Goal: Task Accomplishment & Management: Manage account settings

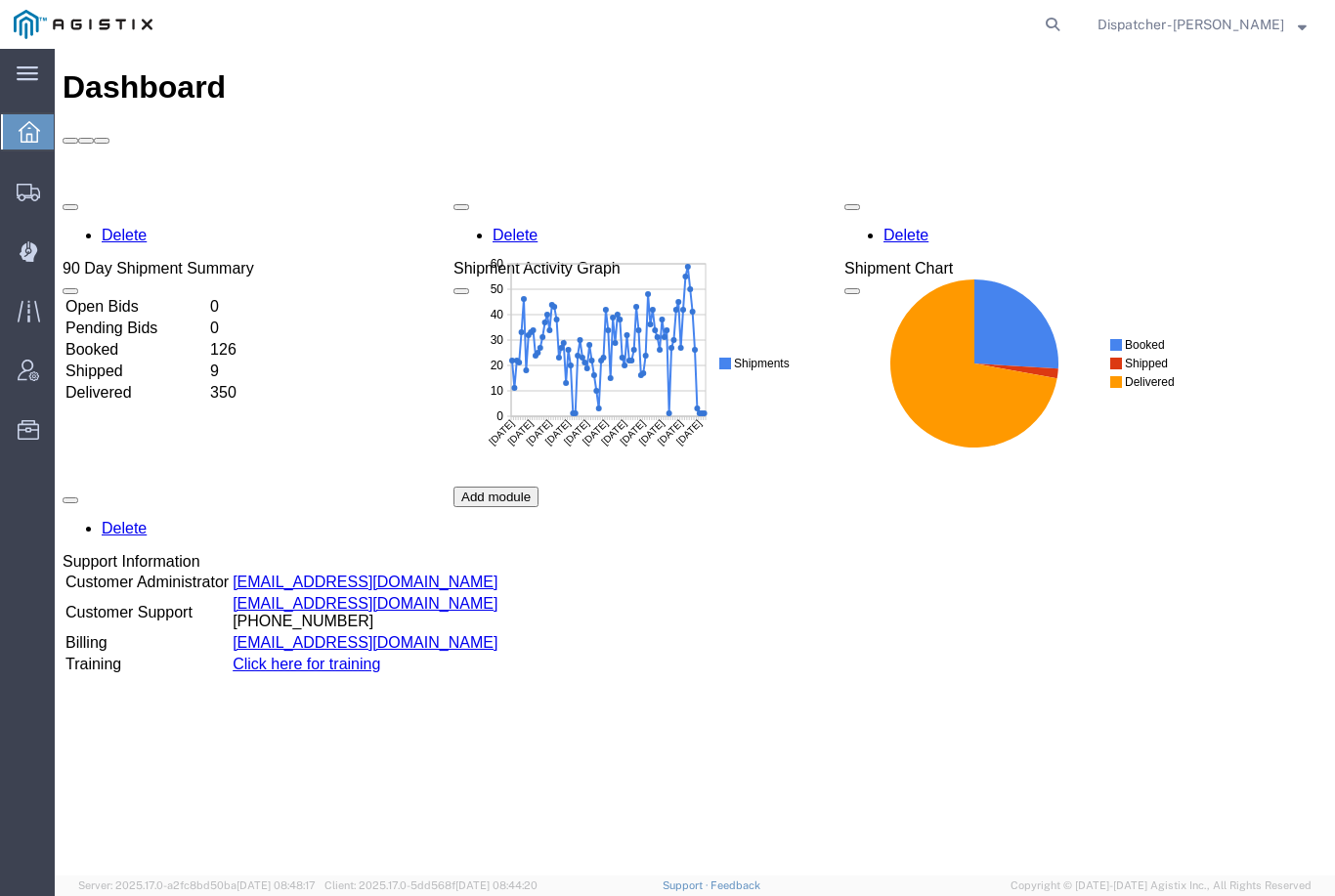
click at [32, 256] on icon at bounding box center [28, 252] width 18 height 20
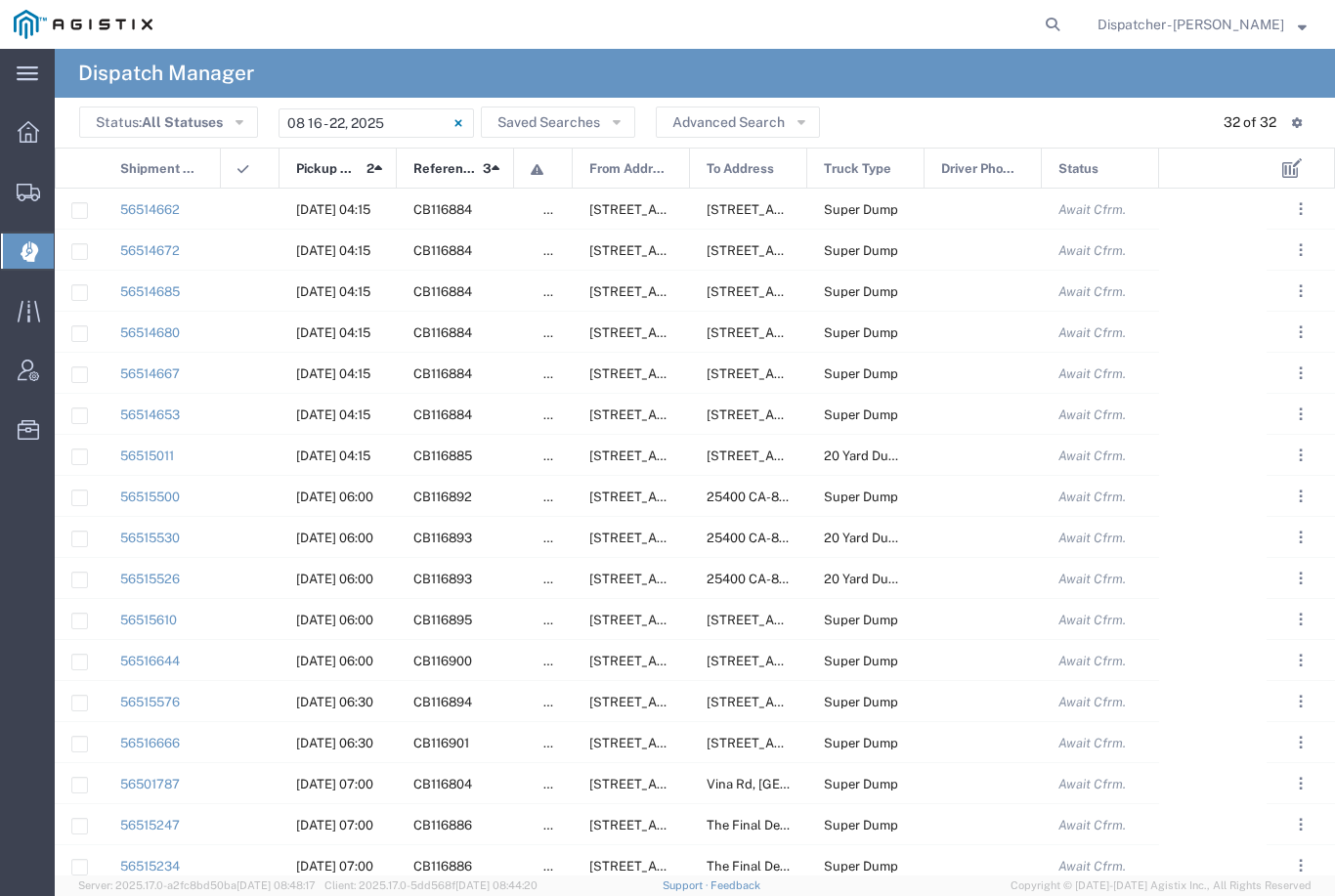
click at [389, 121] on input "[DATE] - [DATE]" at bounding box center [376, 123] width 196 height 30
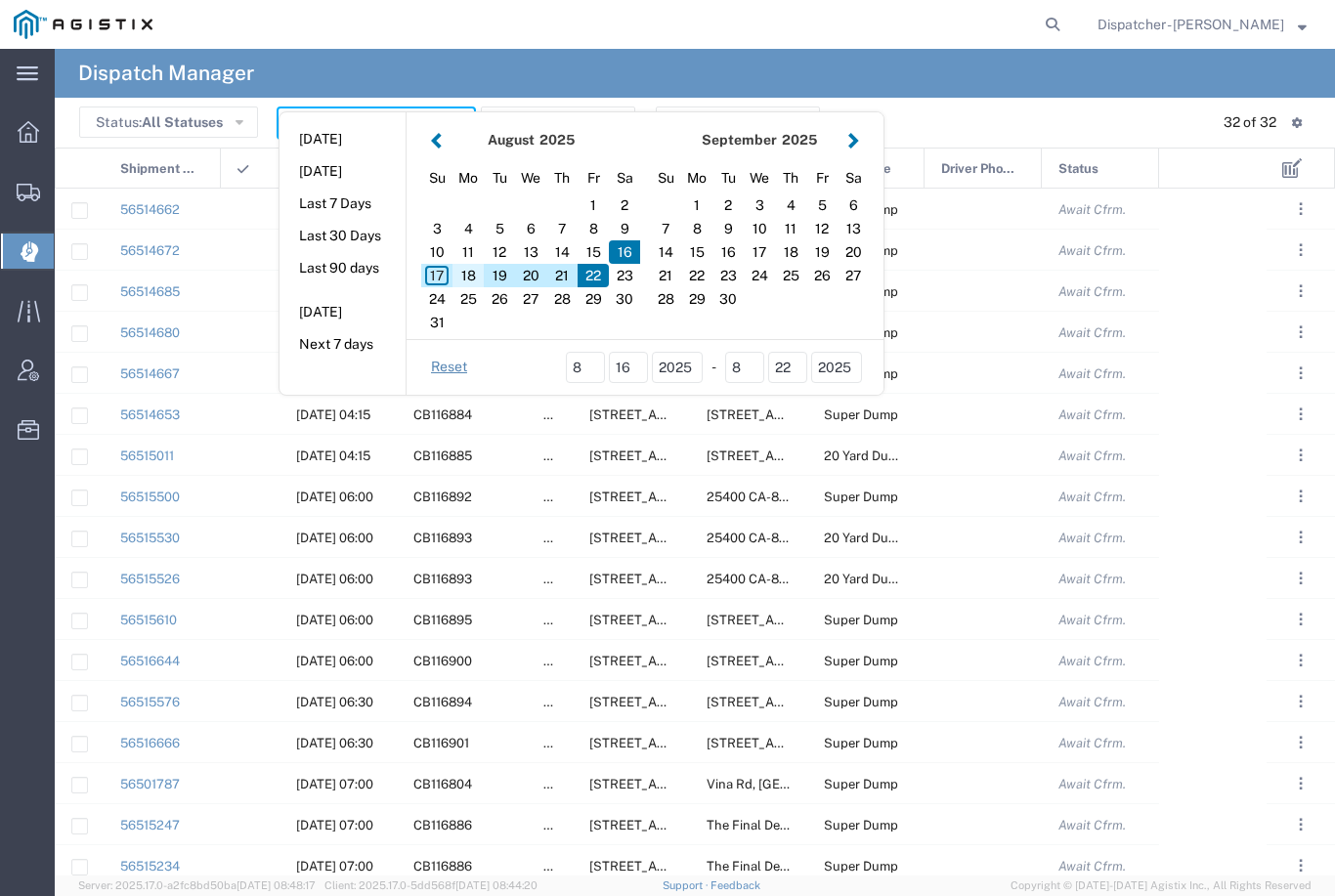
click at [479, 271] on div "18" at bounding box center [468, 276] width 32 height 24
click at [466, 269] on div "18" at bounding box center [468, 276] width 32 height 24
type input "[DATE]"
type input "[DATE] - [DATE]"
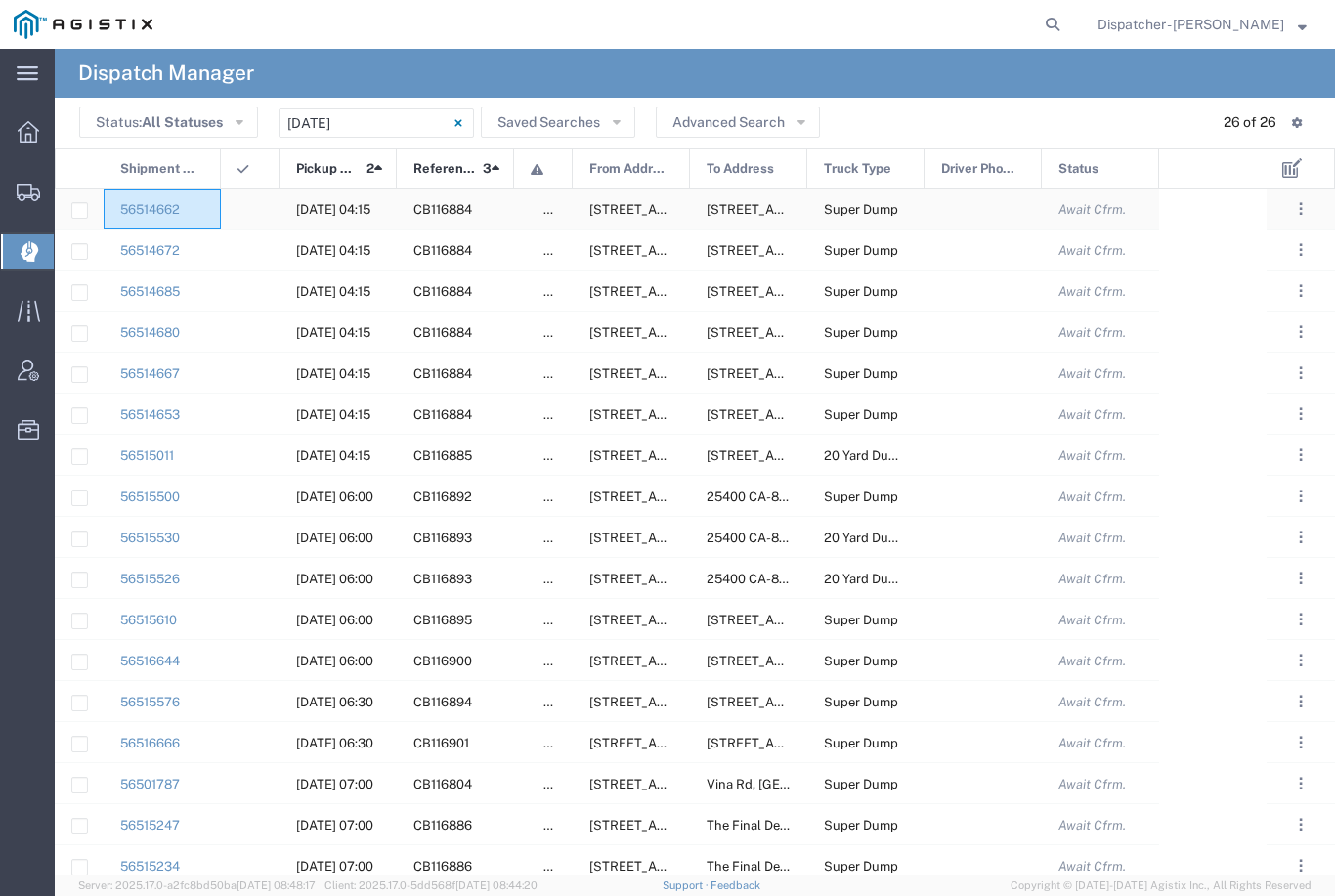
click at [217, 205] on div "56514662" at bounding box center [162, 208] width 117 height 40
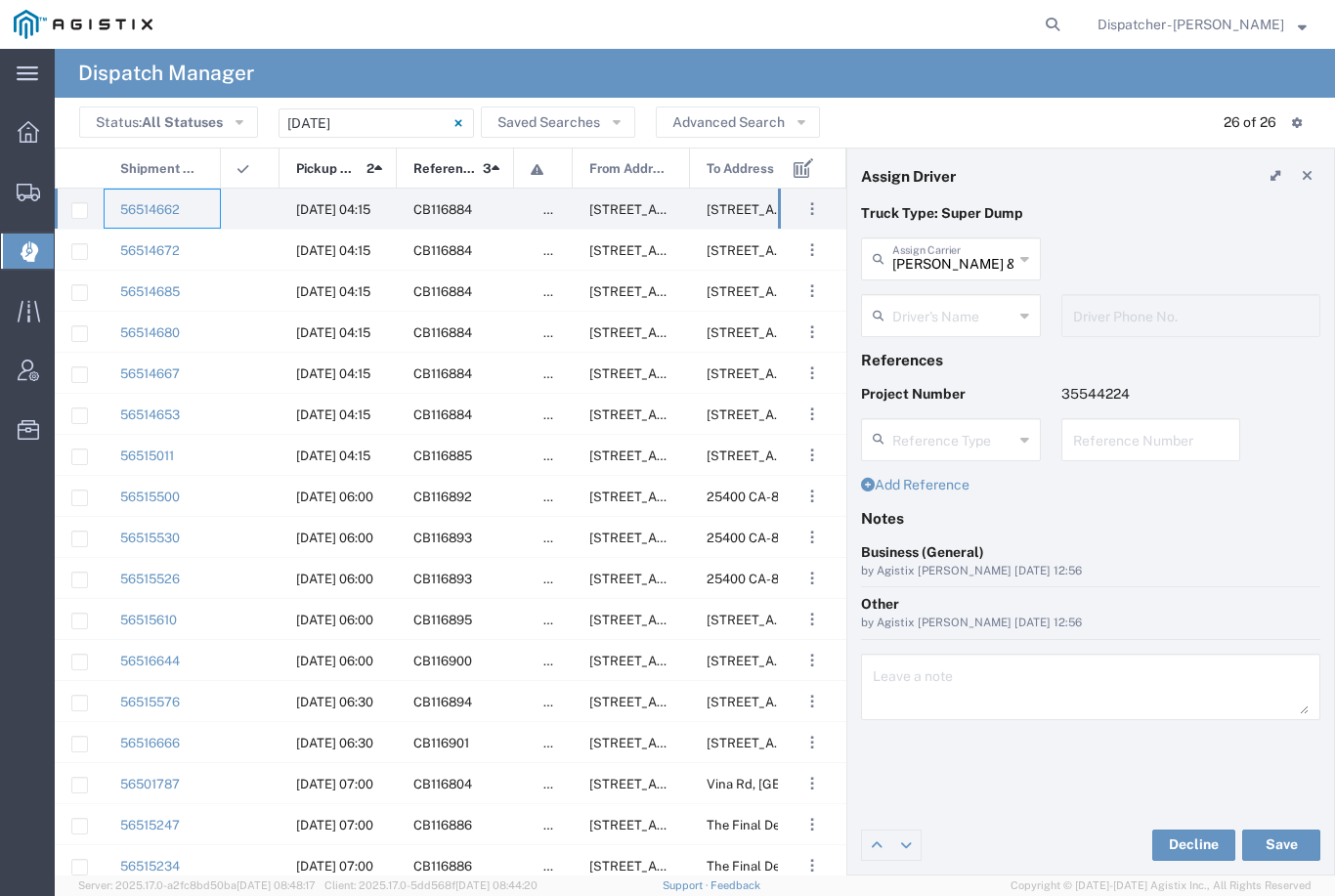
click at [944, 271] on input "[PERSON_NAME] & Sons Trucking, Inc" at bounding box center [953, 257] width 121 height 34
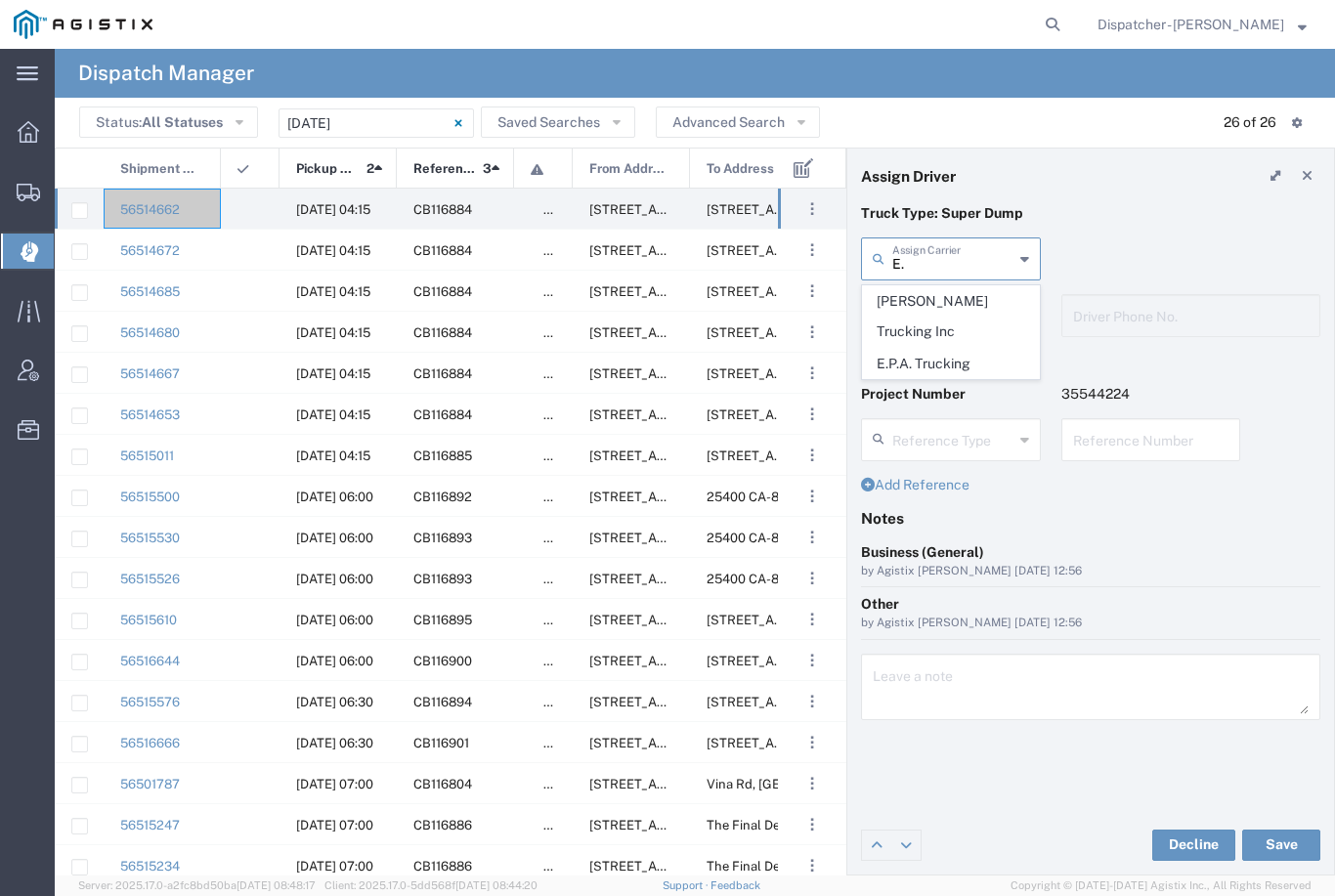
click at [933, 349] on span "E.P.A. Trucking" at bounding box center [951, 364] width 176 height 31
type input "E.P.A. Trucking"
click at [940, 298] on input "text" at bounding box center [954, 314] width 123 height 34
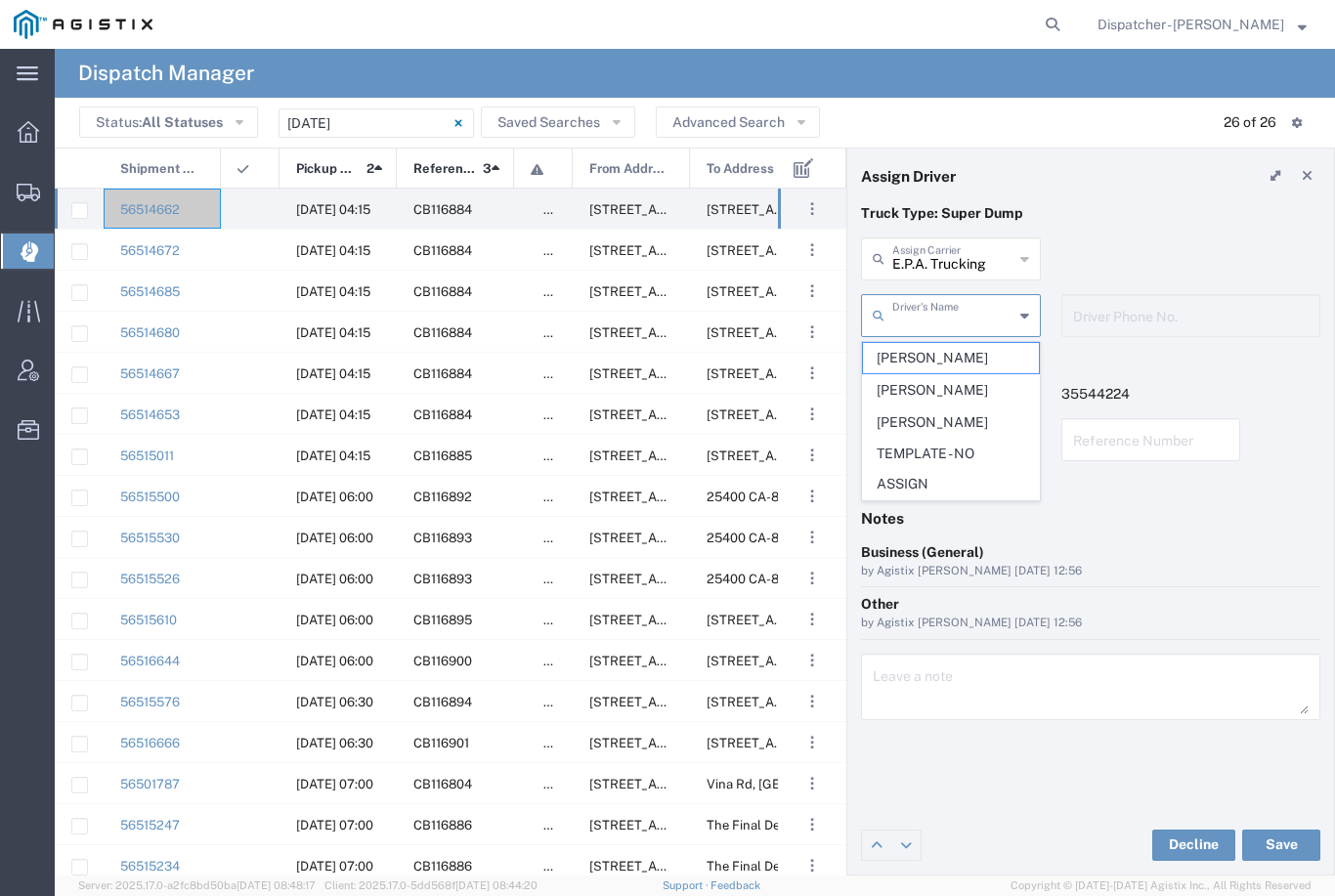
click at [920, 360] on span "Humberto Ramirez" at bounding box center [951, 358] width 176 height 31
type input "Humberto Ramirez"
type input "6504689024"
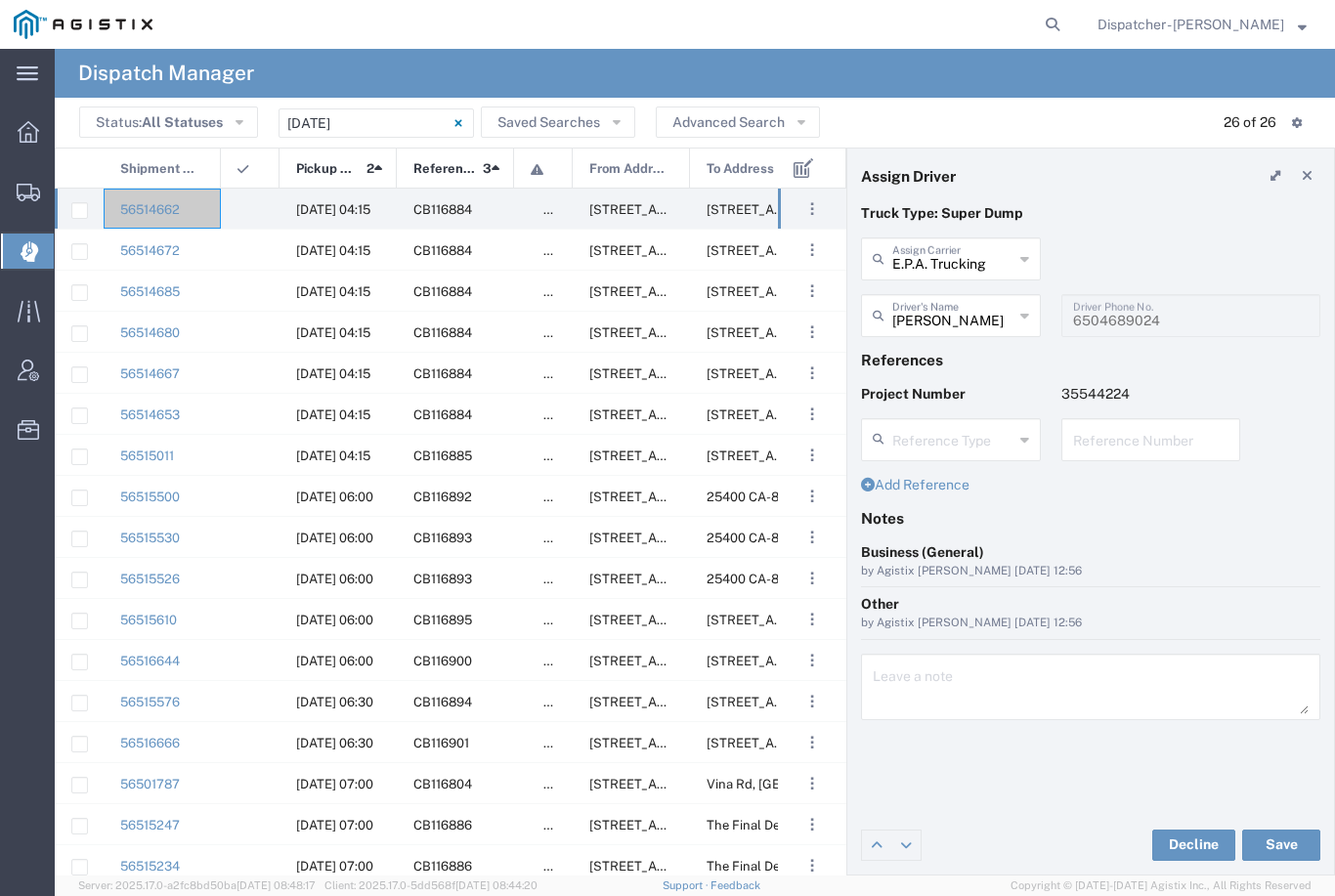
click at [1288, 837] on button "Save" at bounding box center [1281, 845] width 78 height 32
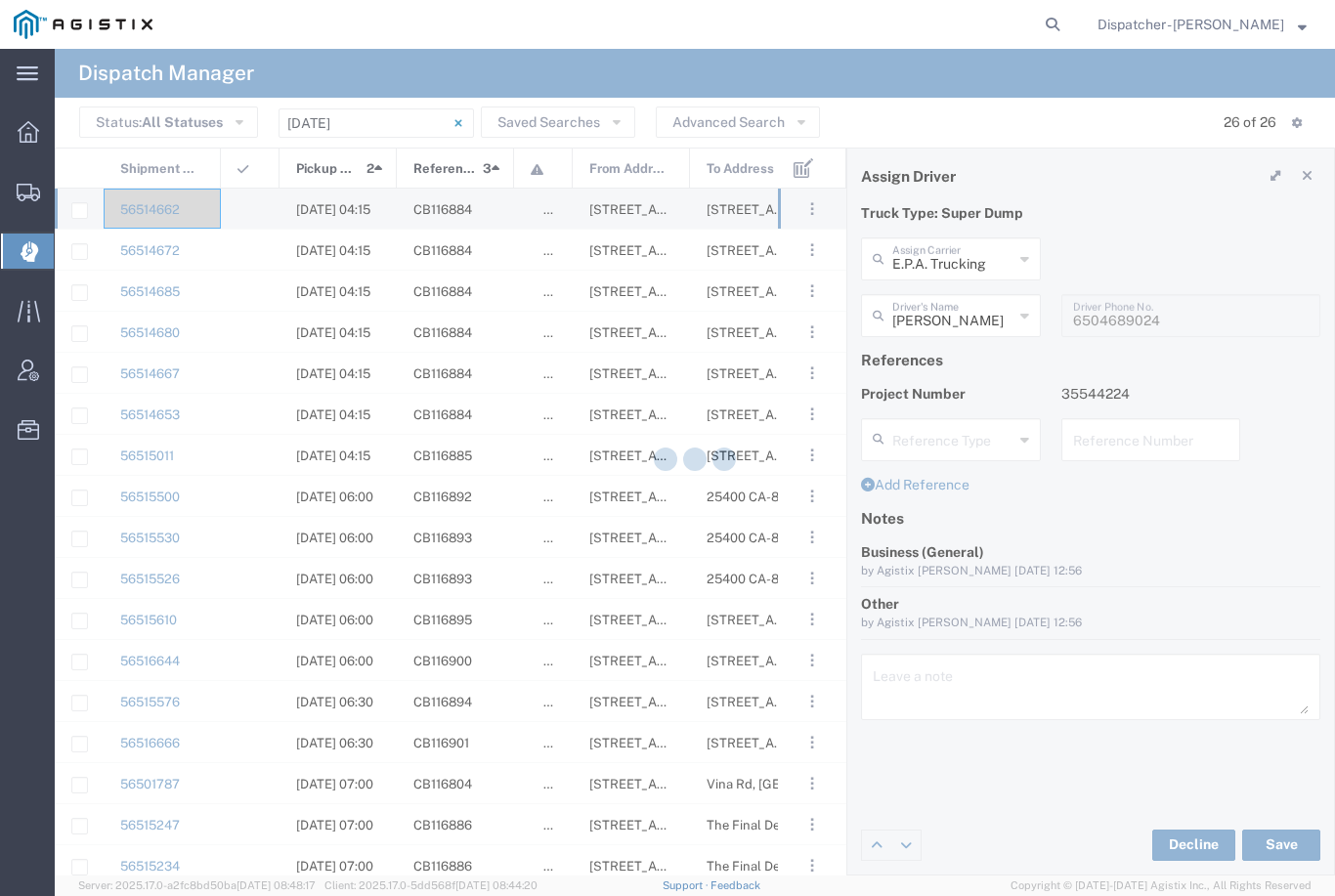
type input "Humberto Ramirez"
type input "E.P.A. Trucking"
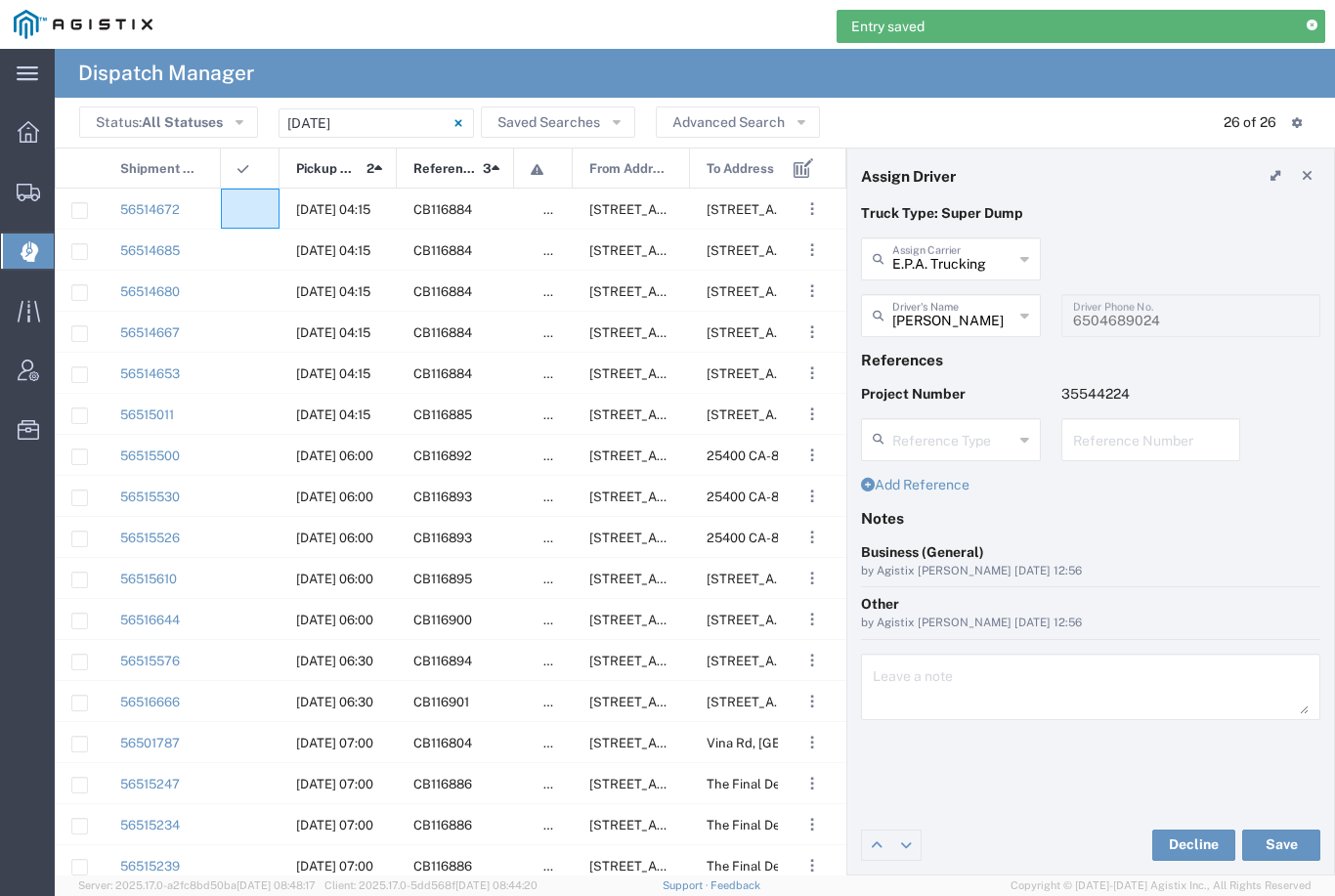
click at [238, 206] on agx-ag-table-icon-cell at bounding box center [243, 209] width 13 height 15
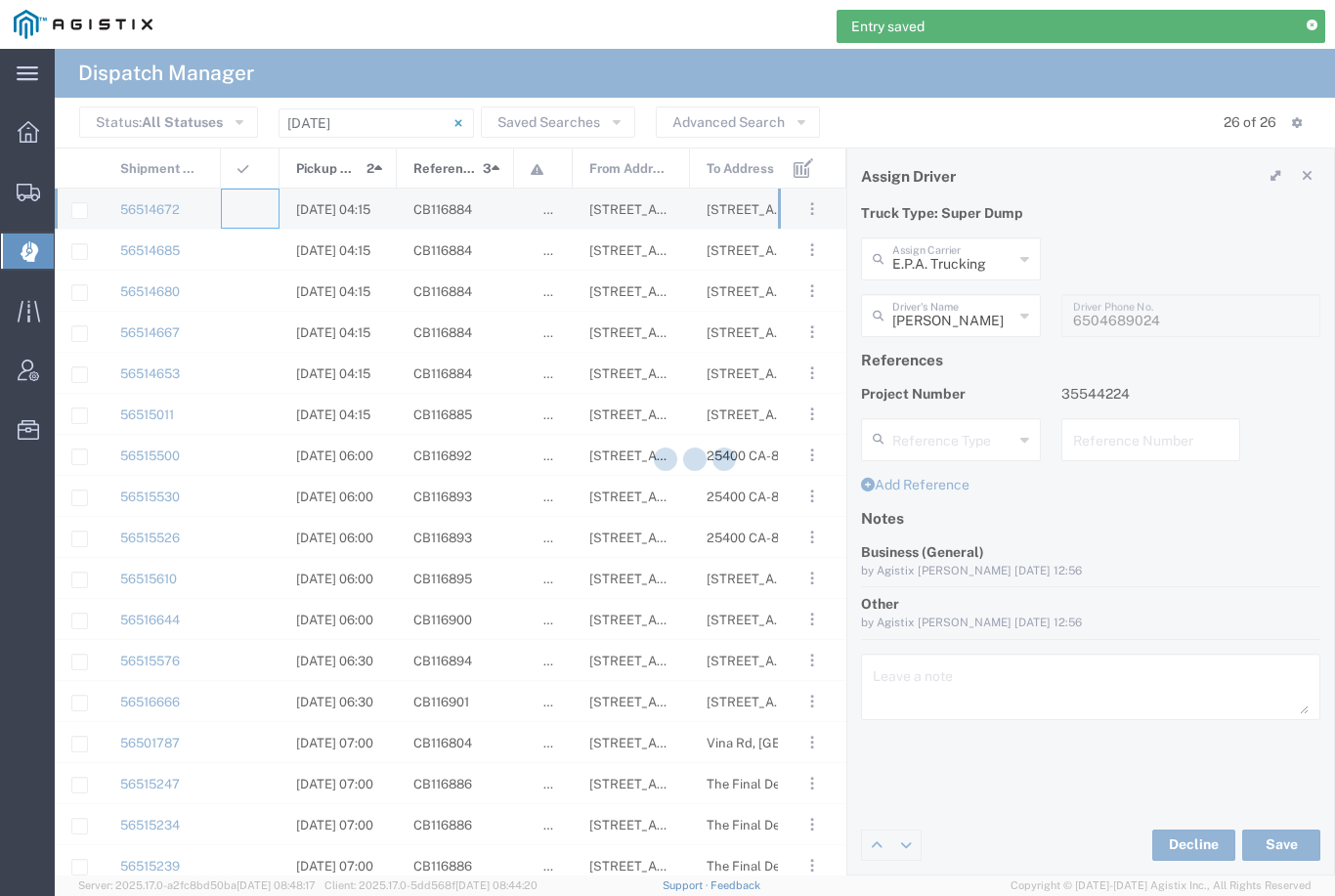
type input "[PERSON_NAME] & Sons Trucking, Inc"
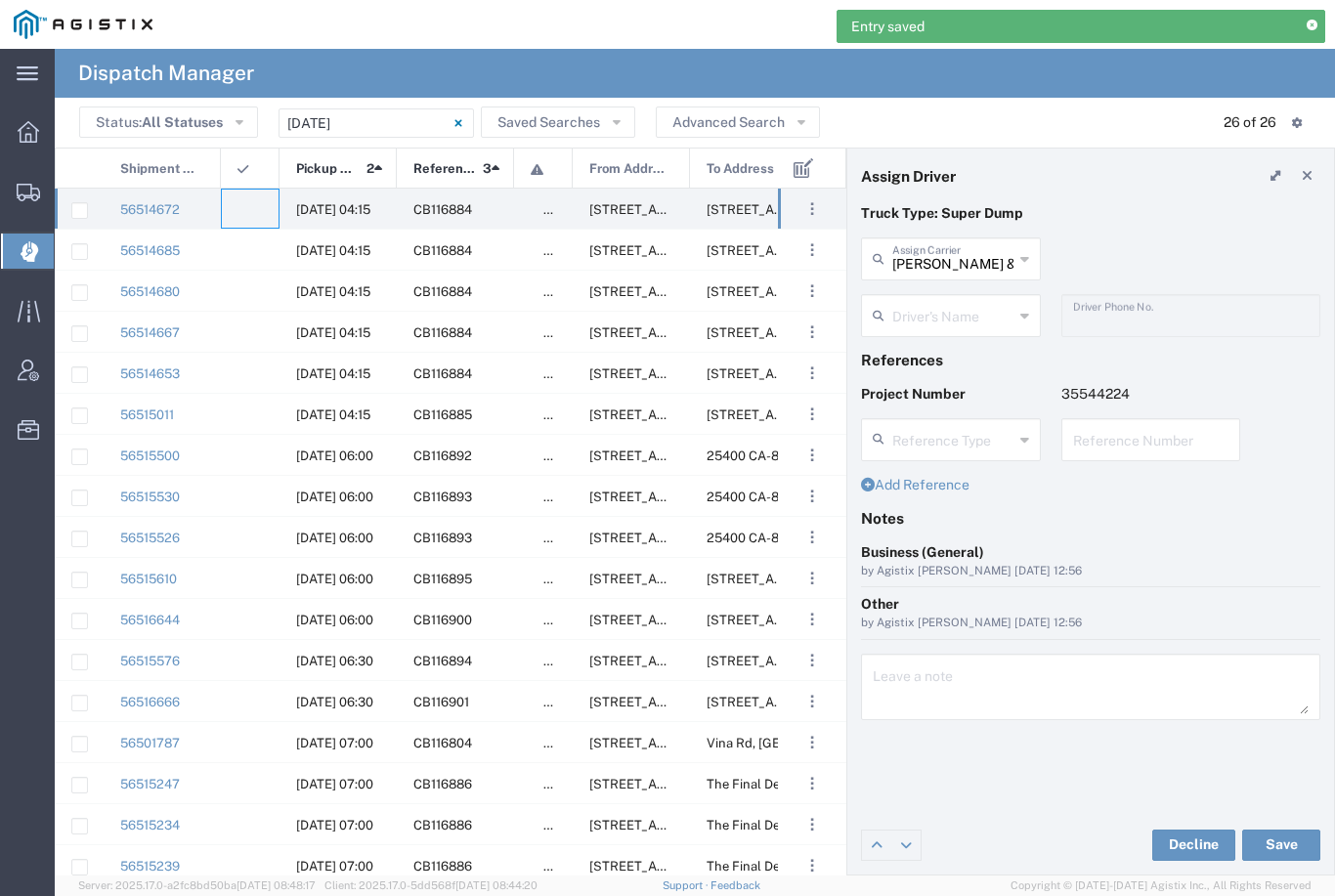
click at [950, 249] on input "[PERSON_NAME] & Sons Trucking, Inc" at bounding box center [953, 257] width 121 height 34
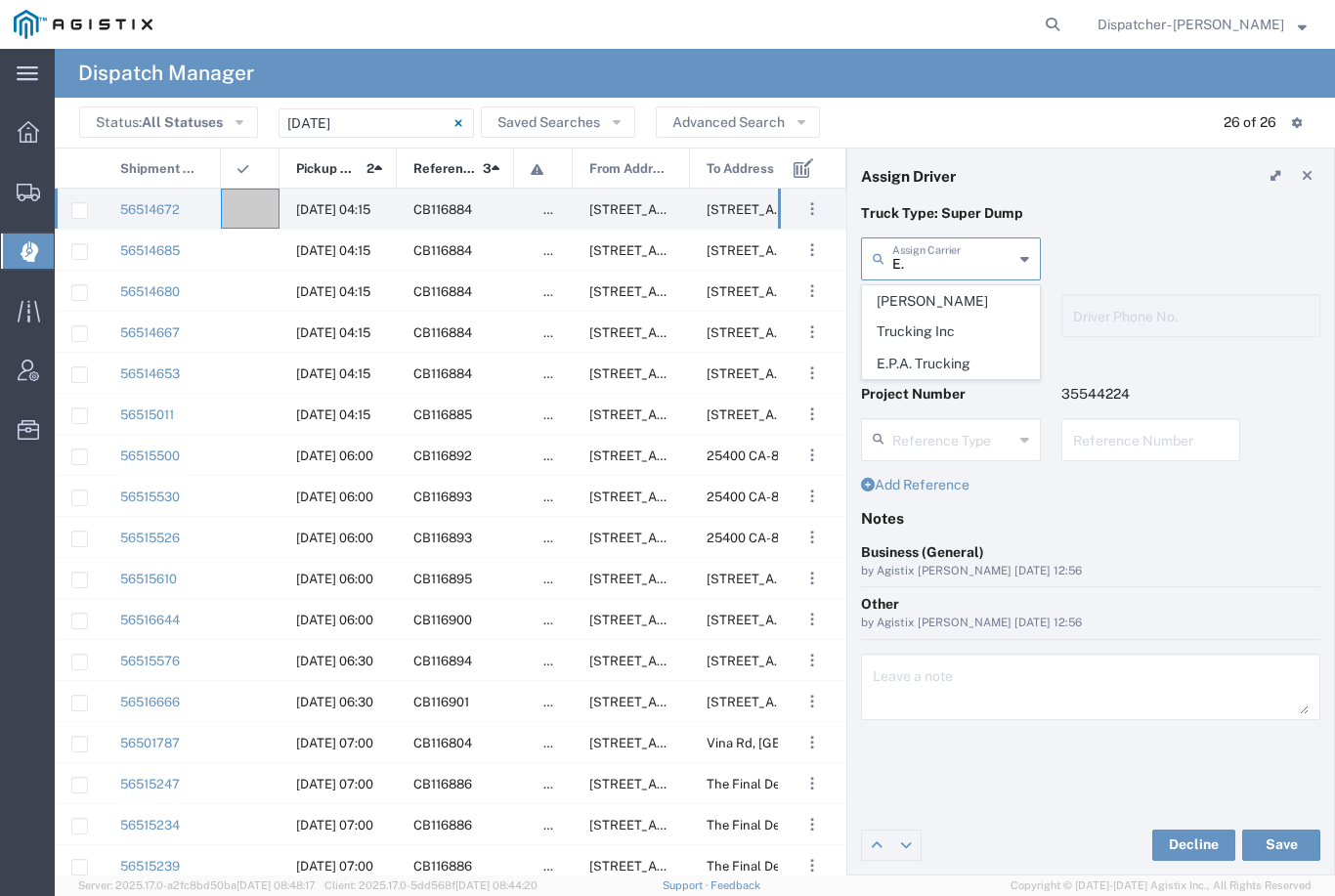
click at [933, 349] on span "E.P.A. Trucking" at bounding box center [951, 364] width 176 height 31
type input "E.P.A. Trucking"
click at [954, 306] on input "text" at bounding box center [953, 314] width 121 height 34
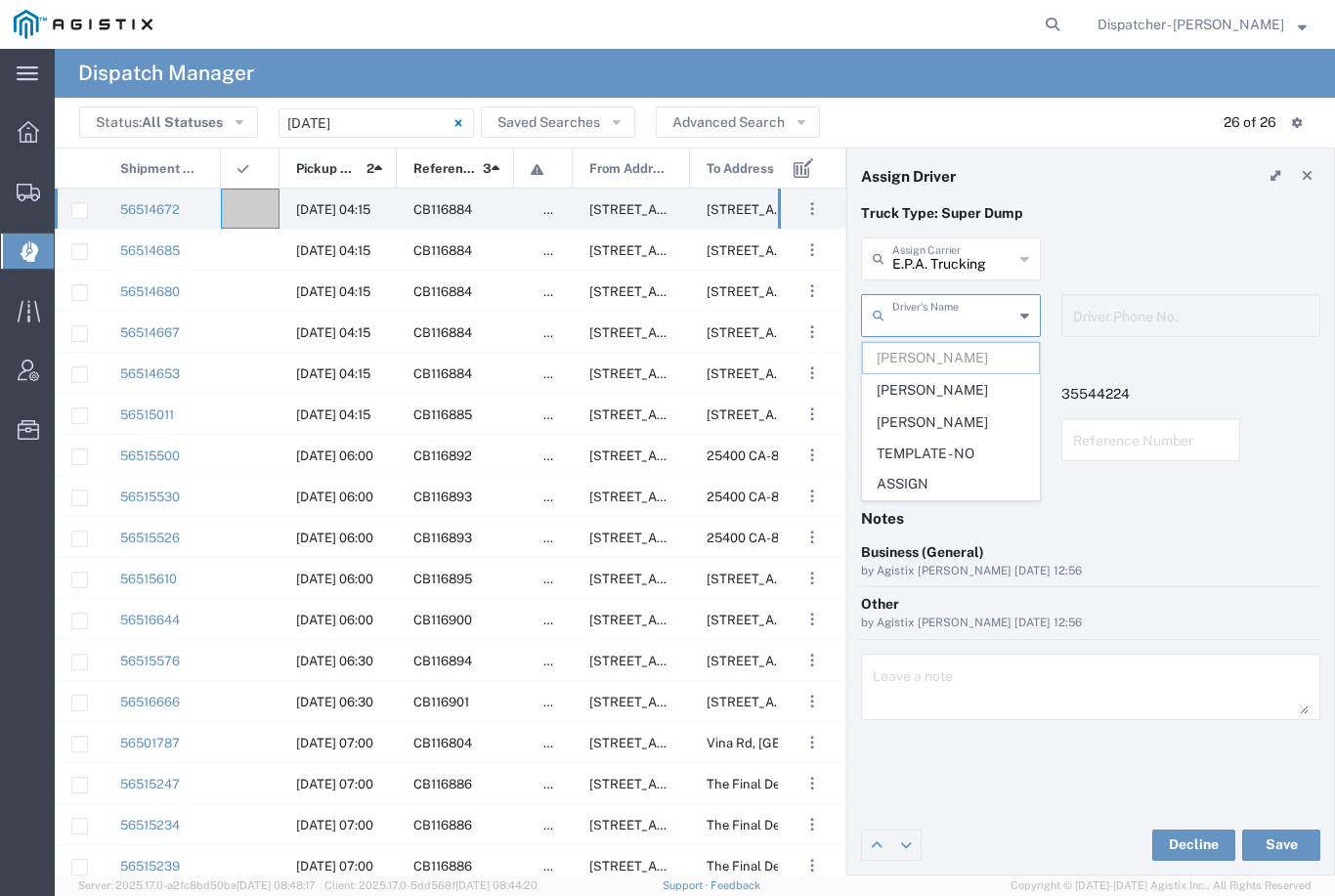
click at [927, 386] on span "Jorge Ramirez" at bounding box center [951, 390] width 176 height 31
type input "Jorge Ramirez"
type input "[PHONE_NUMBER]"
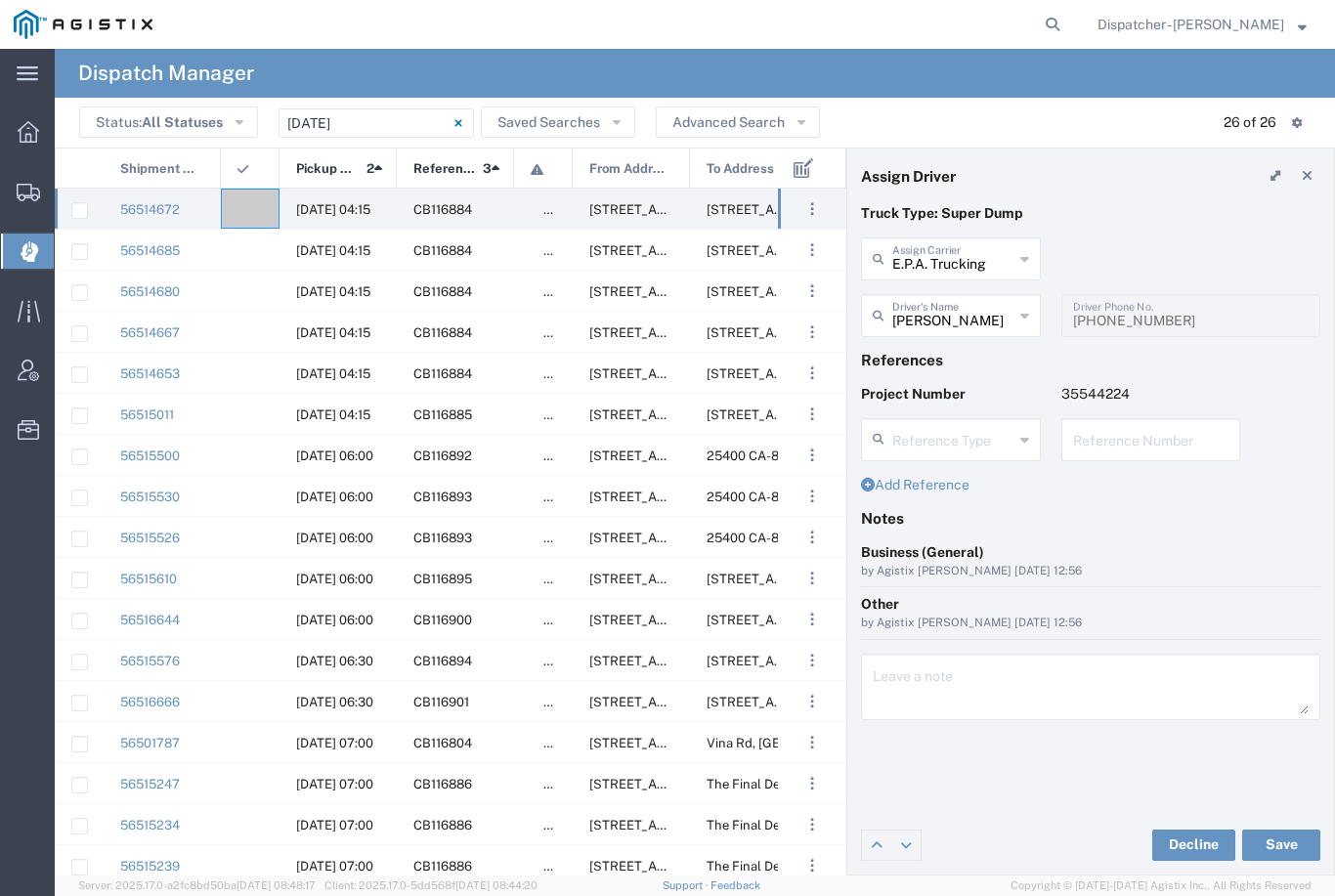
click at [1283, 840] on button "Save" at bounding box center [1281, 845] width 78 height 32
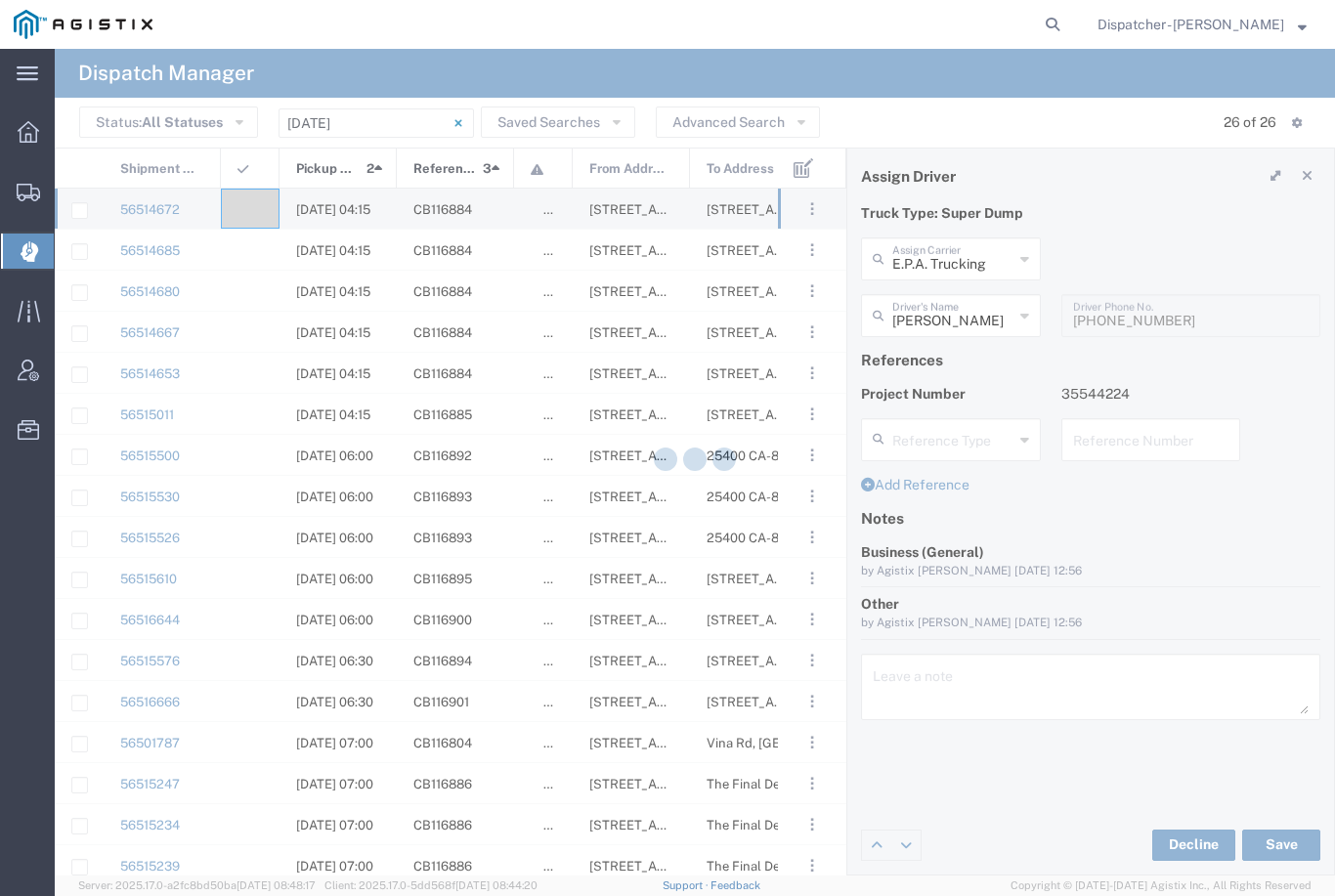
type input "Jorge Ramirez"
type input "E.P.A. Trucking"
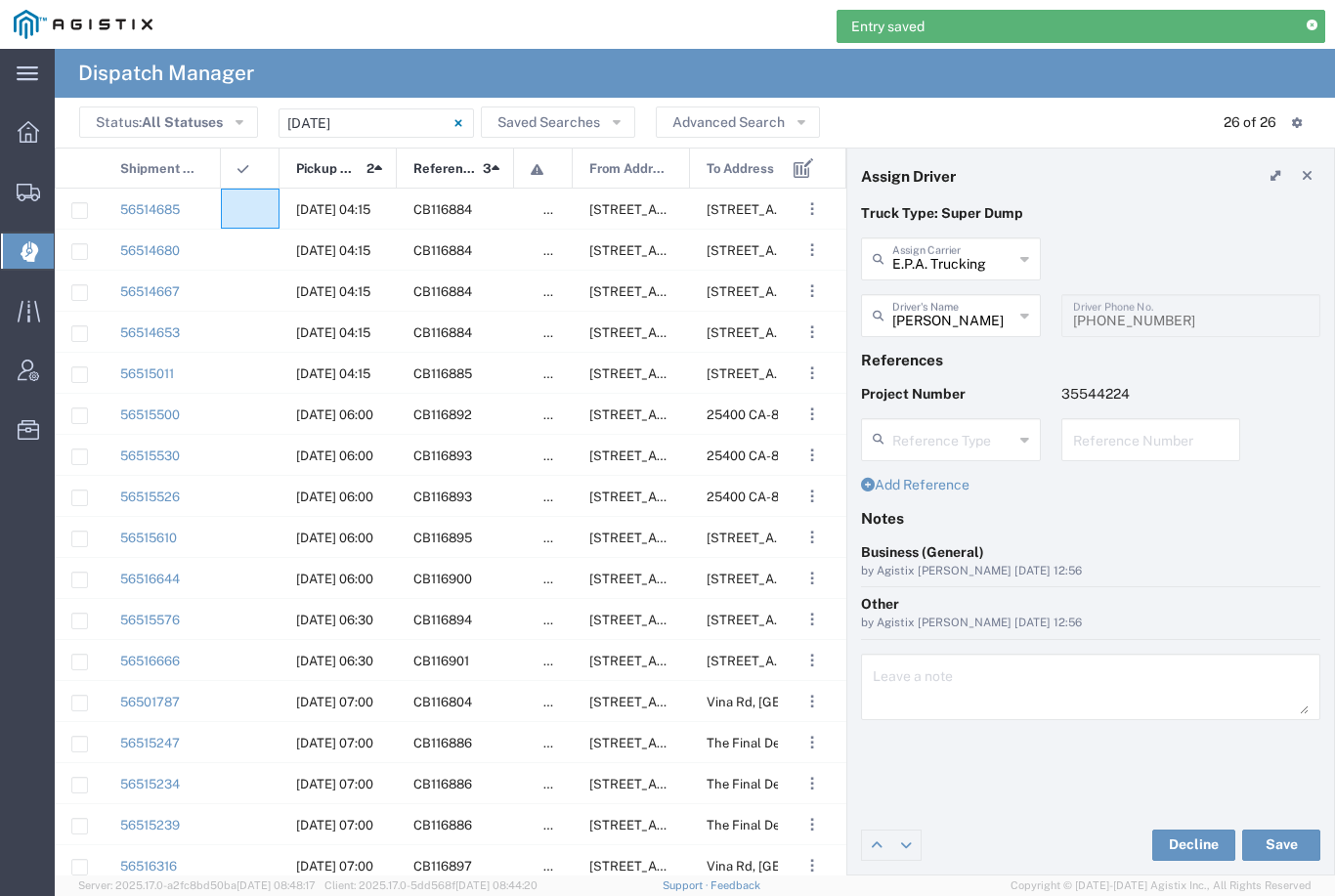
click at [246, 197] on div at bounding box center [250, 208] width 59 height 40
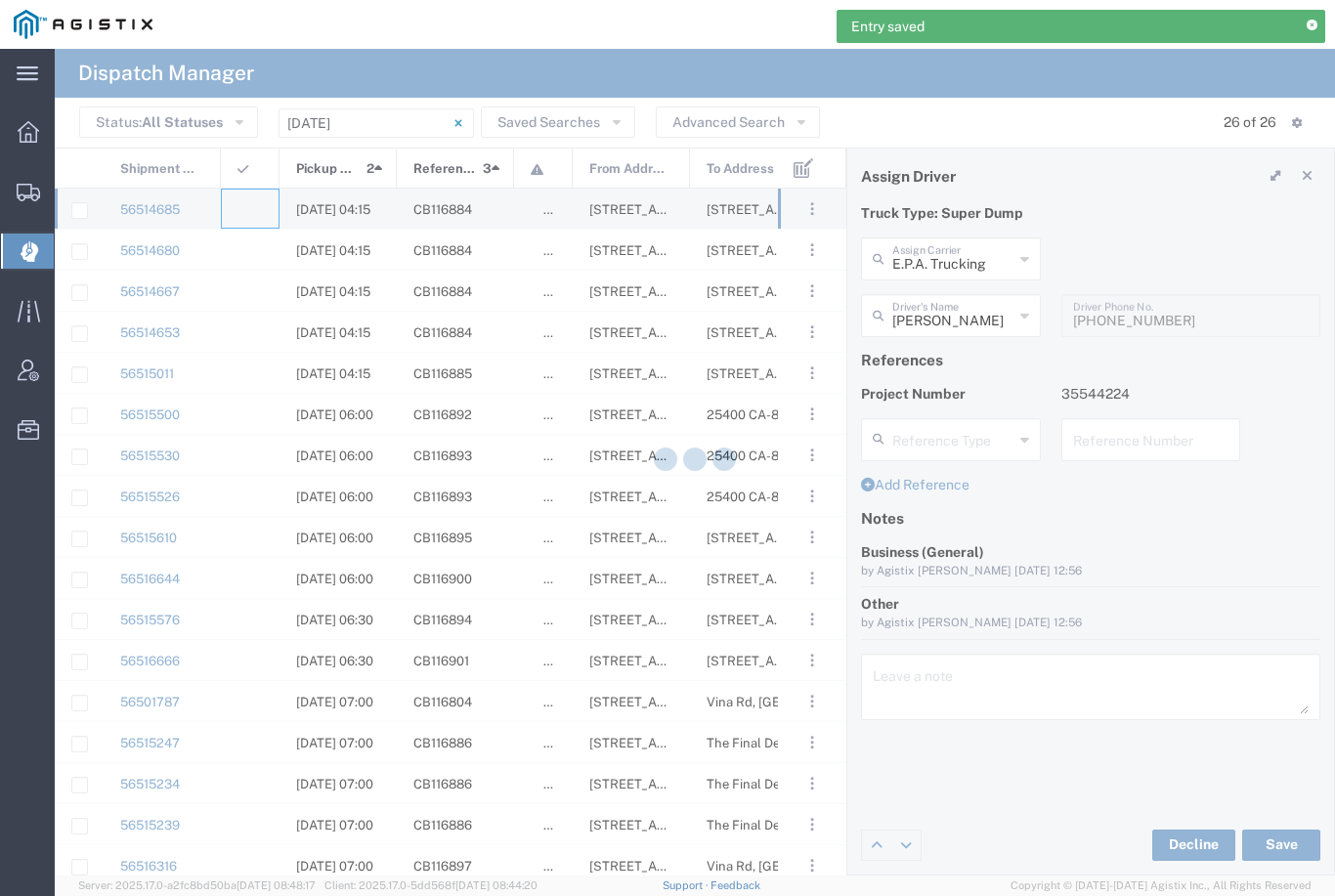
type input "[PERSON_NAME] & Sons Trucking, Inc"
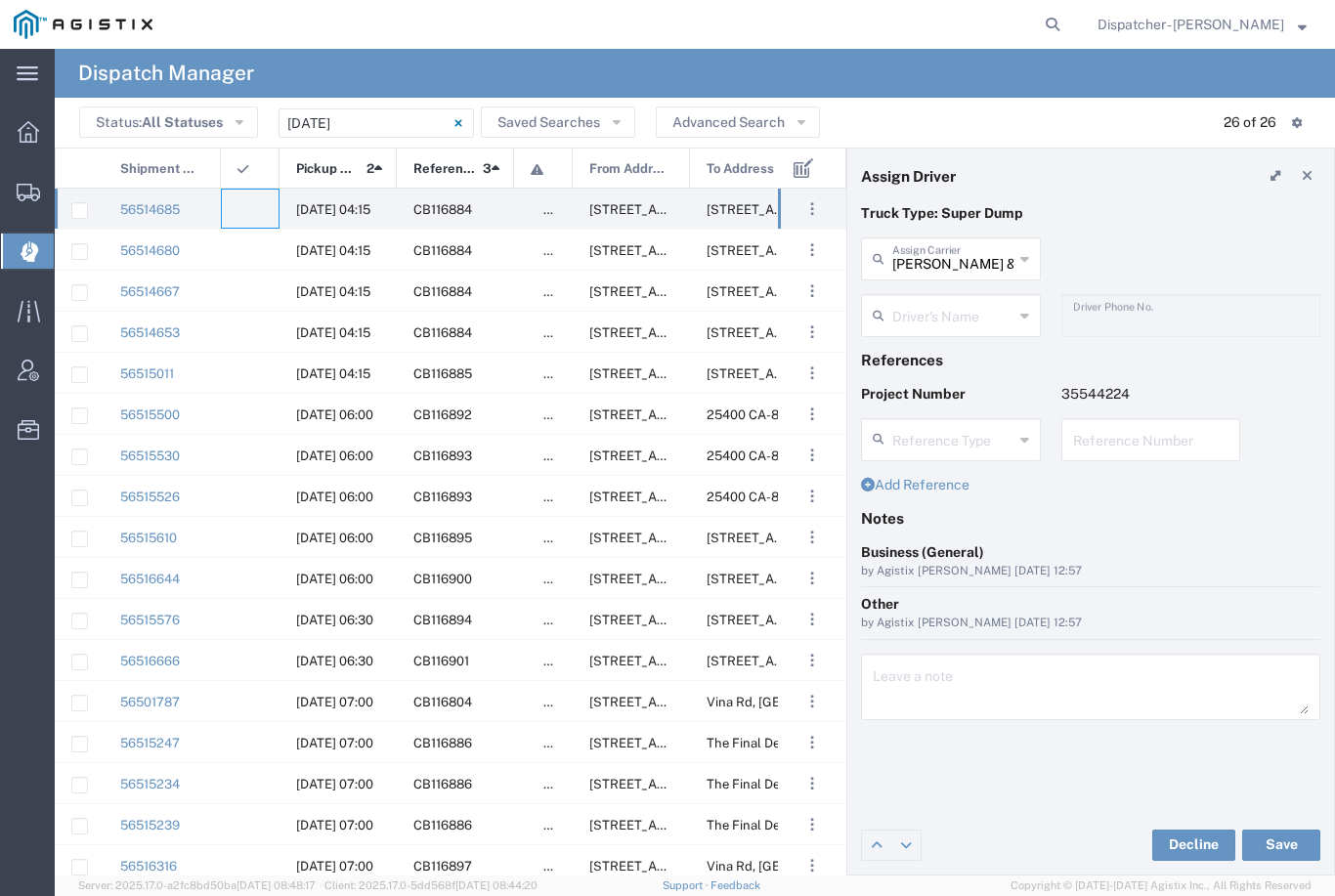
click at [945, 249] on input "[PERSON_NAME] & Sons Trucking, Inc" at bounding box center [953, 257] width 121 height 34
click at [931, 312] on span "E.P.A. Trucking" at bounding box center [951, 302] width 176 height 31
type input "E.P.A. Trucking"
click at [935, 311] on input "text" at bounding box center [953, 314] width 121 height 34
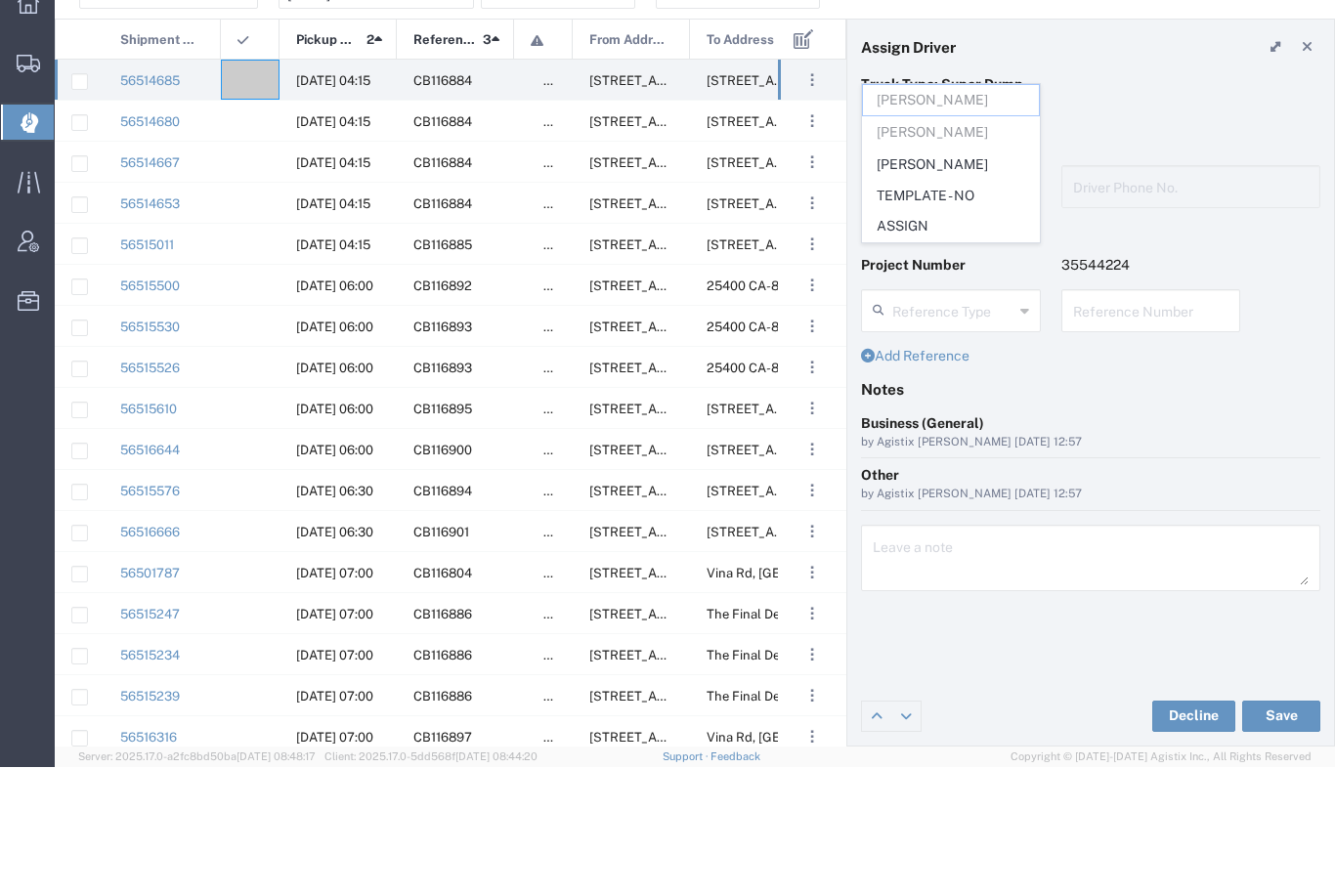
click at [935, 279] on span "Olegario Ramirez" at bounding box center [951, 294] width 176 height 31
type input "Olegario Ramirez"
type input "6505371145"
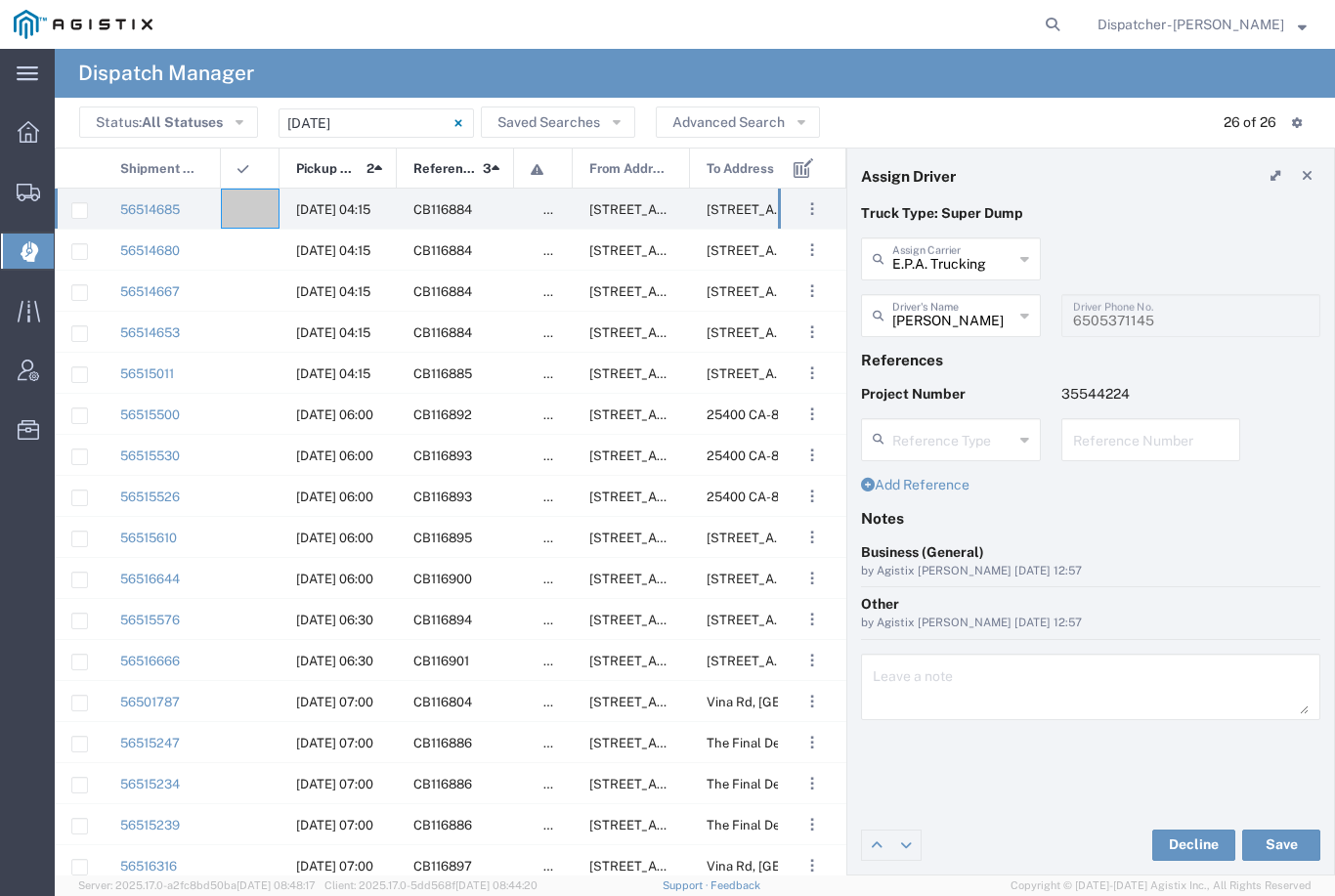
click at [1258, 856] on button "Save" at bounding box center [1281, 845] width 78 height 32
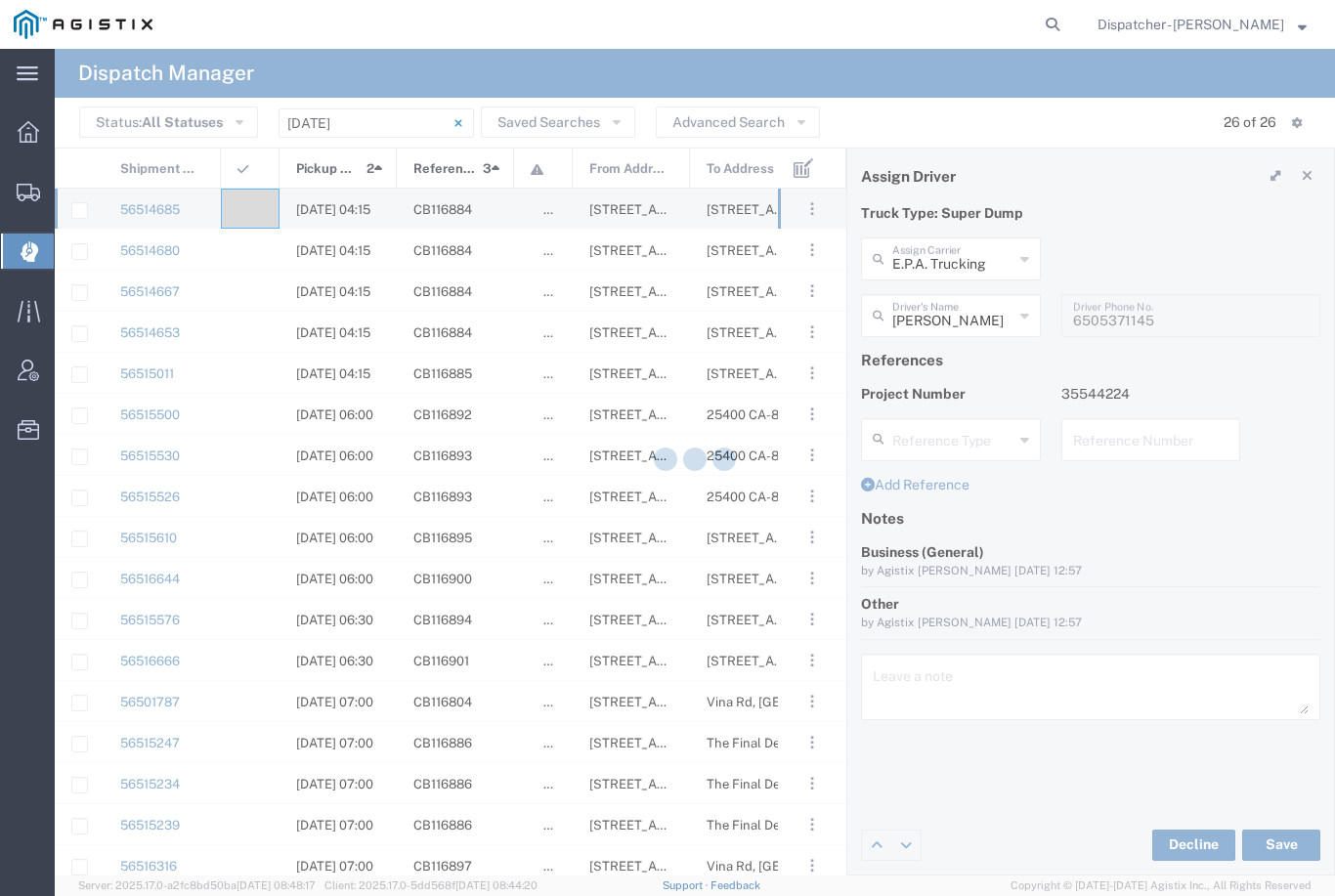
type input "Olegario Ramirez"
type input "E.P.A. Trucking"
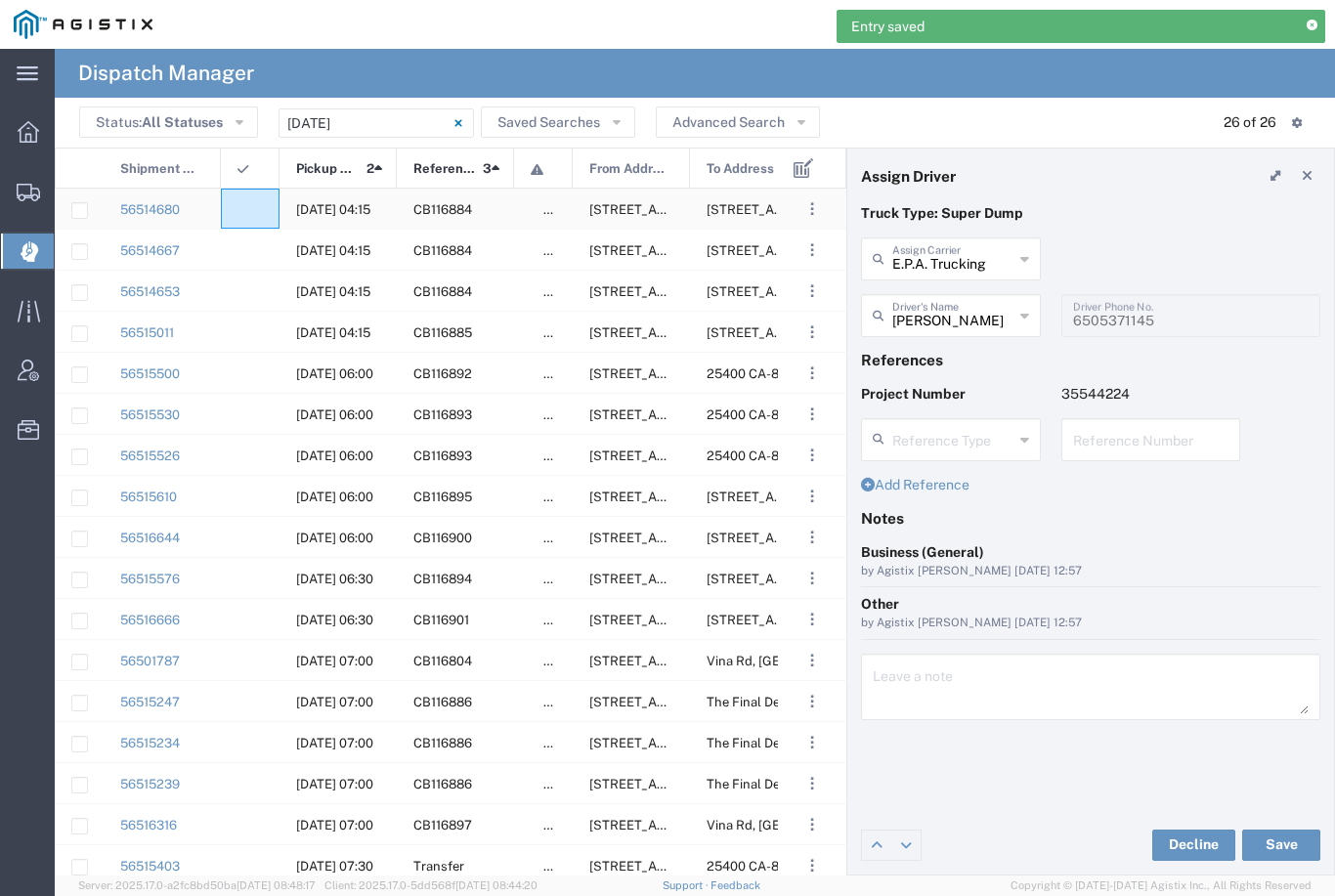
click at [245, 203] on agx-ag-table-icon-cell at bounding box center [243, 209] width 13 height 15
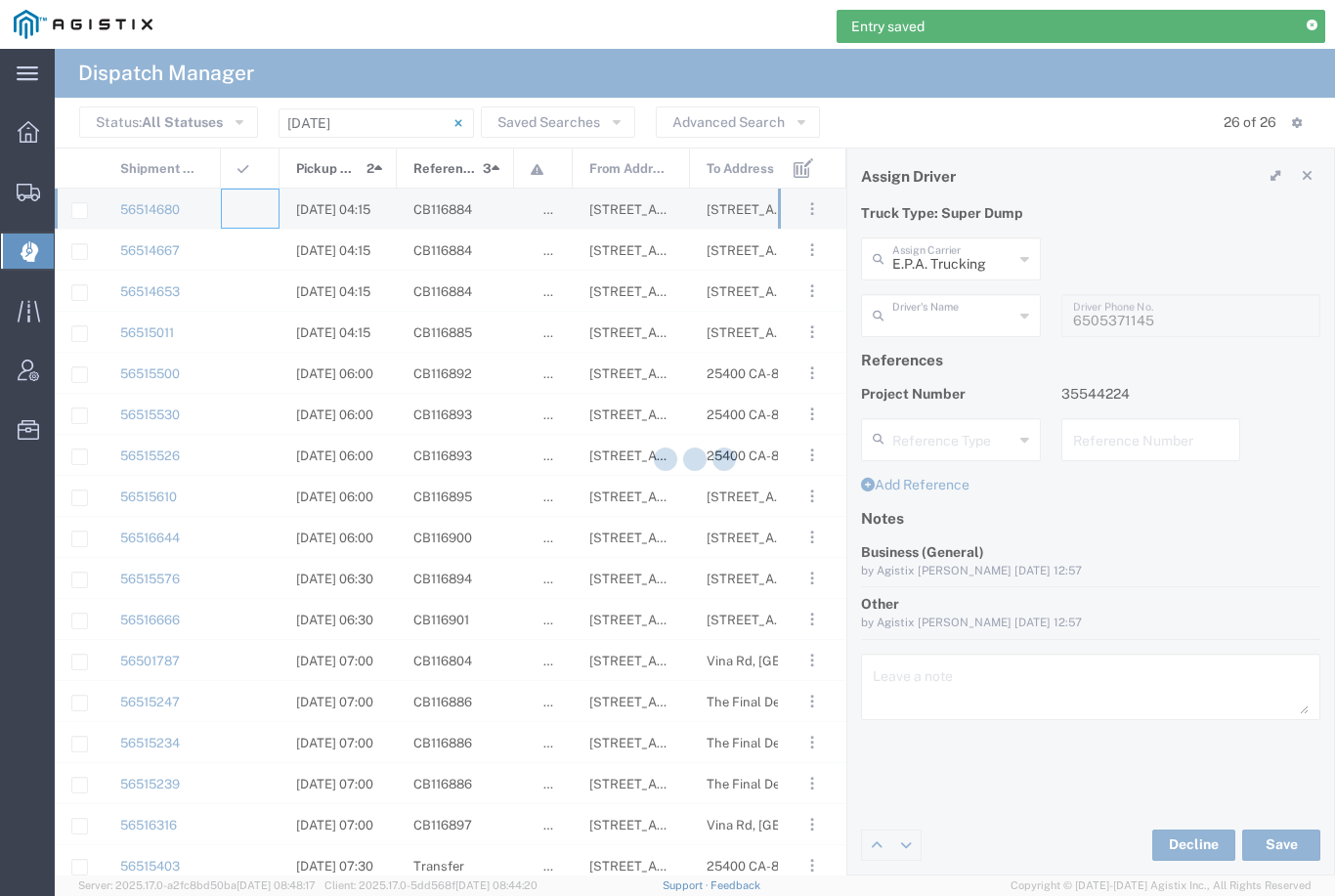
type input "[PERSON_NAME] & Sons Trucking, Inc"
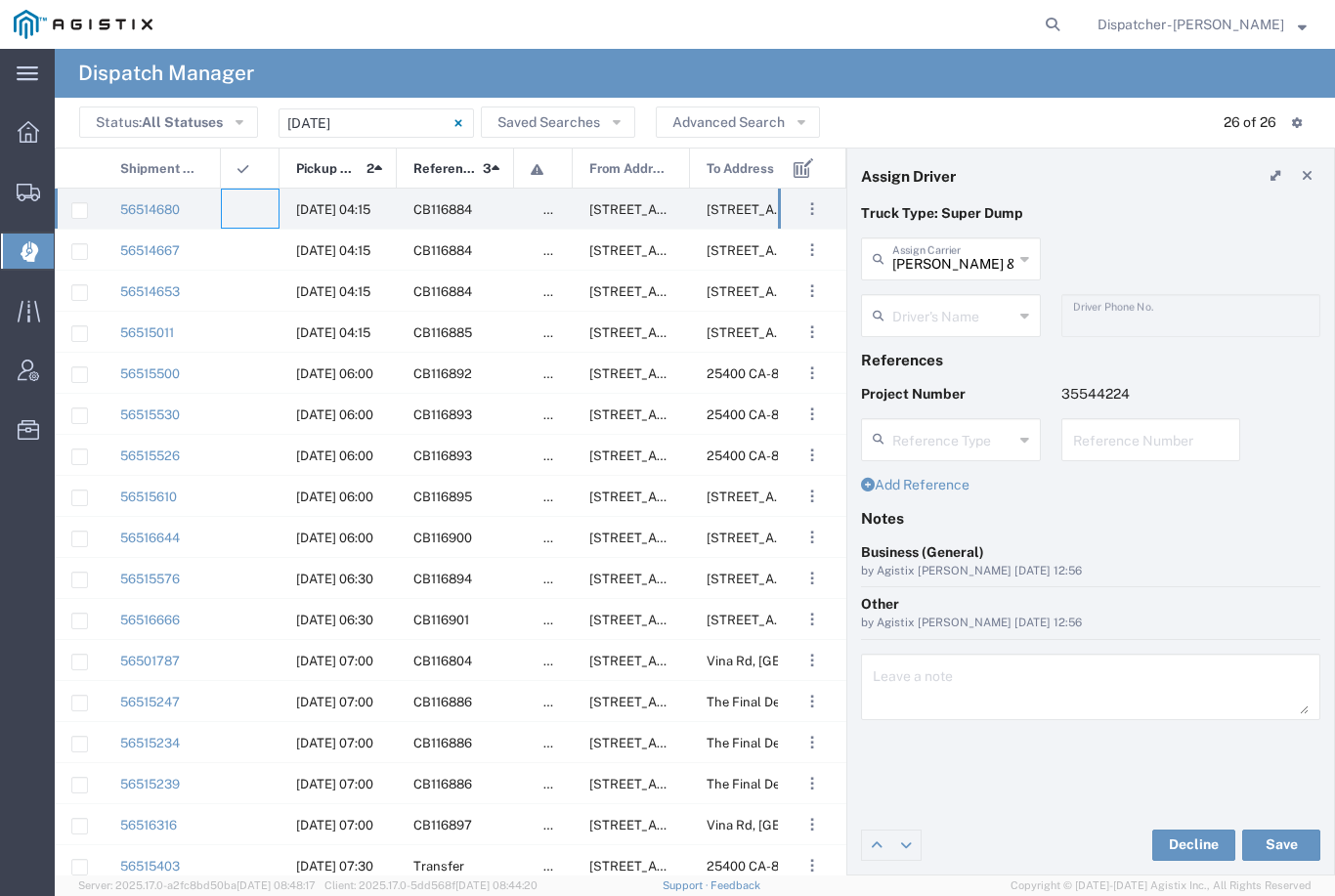
click at [961, 242] on input "[PERSON_NAME] & Sons Trucking, Inc" at bounding box center [953, 257] width 121 height 34
click at [935, 349] on span "E.P.A. Trucking" at bounding box center [951, 364] width 176 height 31
click at [944, 298] on agx-dropdown-input "Driver's Name Humberto Ramirez Jorge Ramirez Olegario Ramirez TEMPLATE - NO ASS…" at bounding box center [951, 315] width 180 height 43
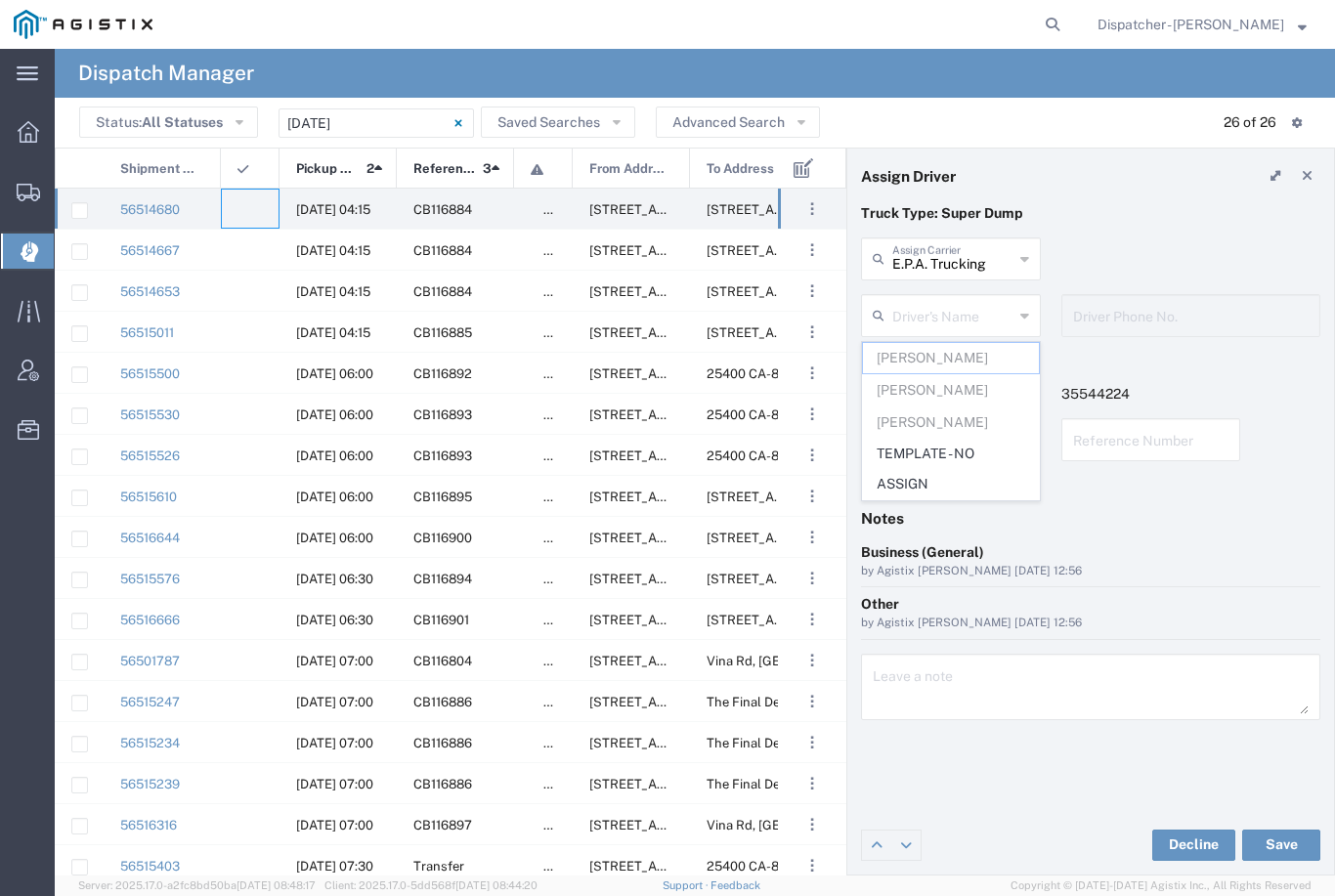
click at [244, 210] on agx-ag-table-icon-cell at bounding box center [243, 209] width 13 height 15
click at [971, 258] on input "E.P.A. Trucking" at bounding box center [953, 257] width 121 height 34
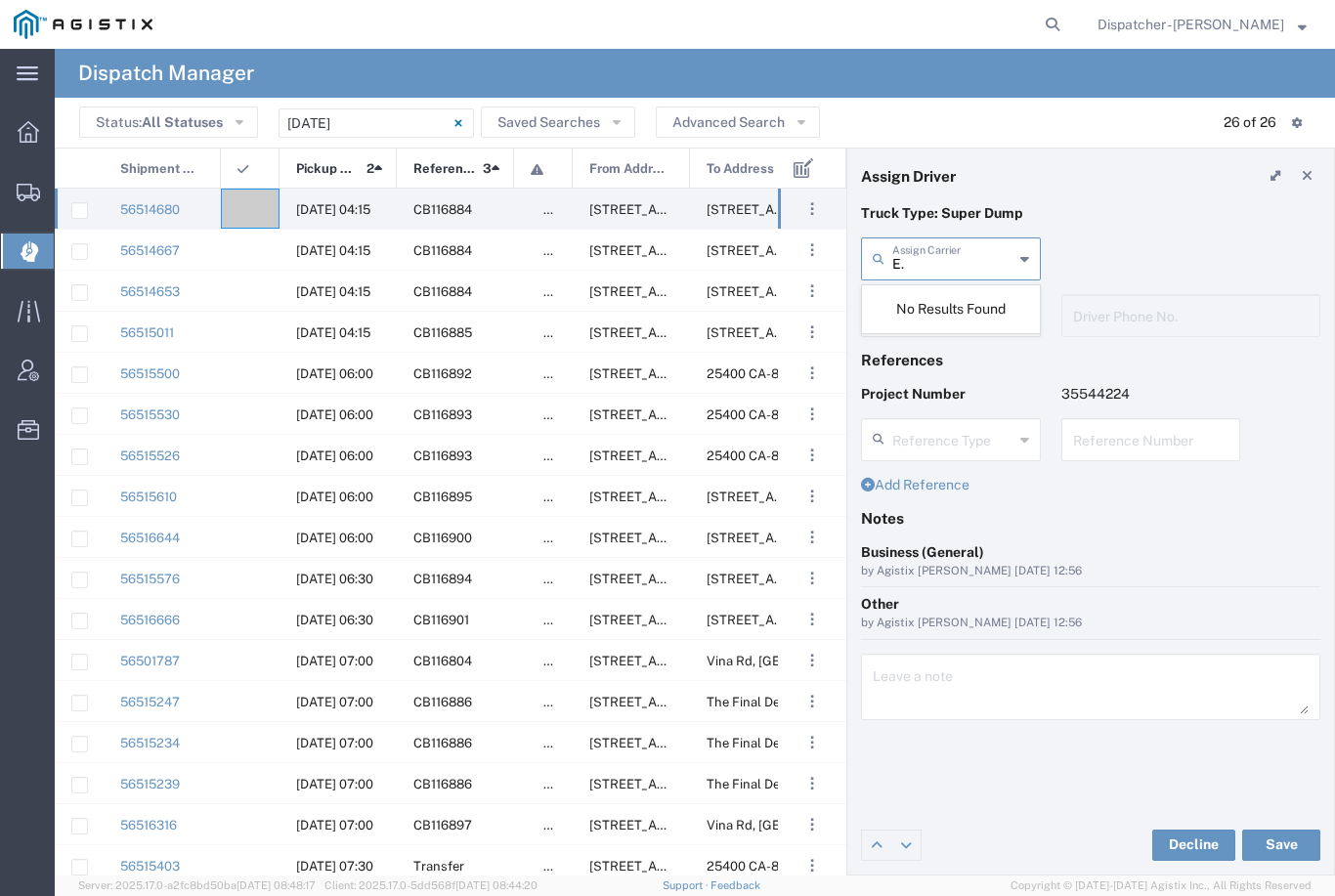
type input "E"
type input "L"
click at [956, 303] on span "[PERSON_NAME] & Sons Trucking, Inc" at bounding box center [951, 317] width 176 height 61
type input "[PERSON_NAME] & Sons Trucking, Inc"
click at [965, 312] on input "text" at bounding box center [953, 314] width 121 height 34
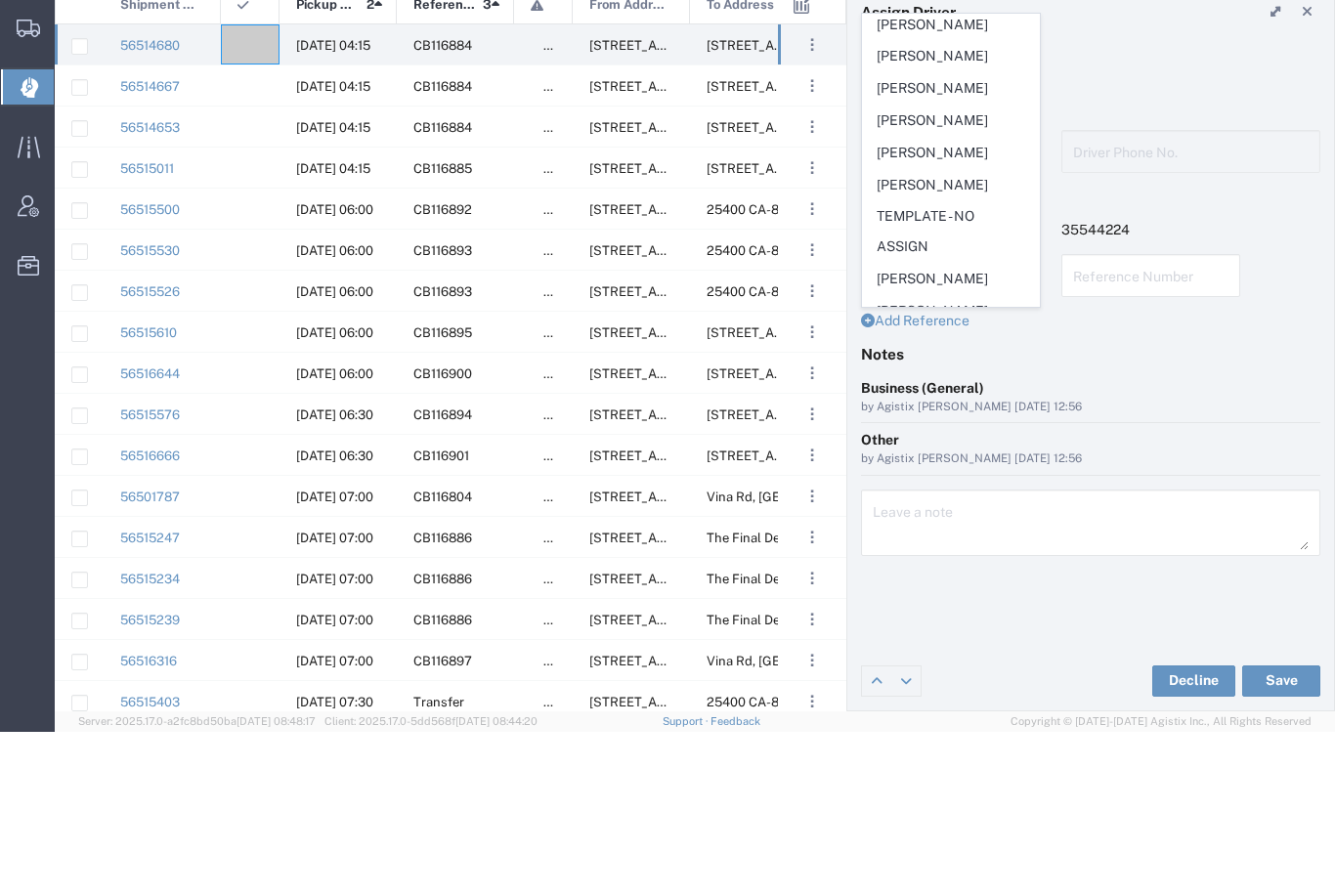
scroll to position [548, 0]
click at [925, 429] on span "[PERSON_NAME]" at bounding box center [951, 444] width 176 height 31
type input "[PERSON_NAME]"
type input "2096295517"
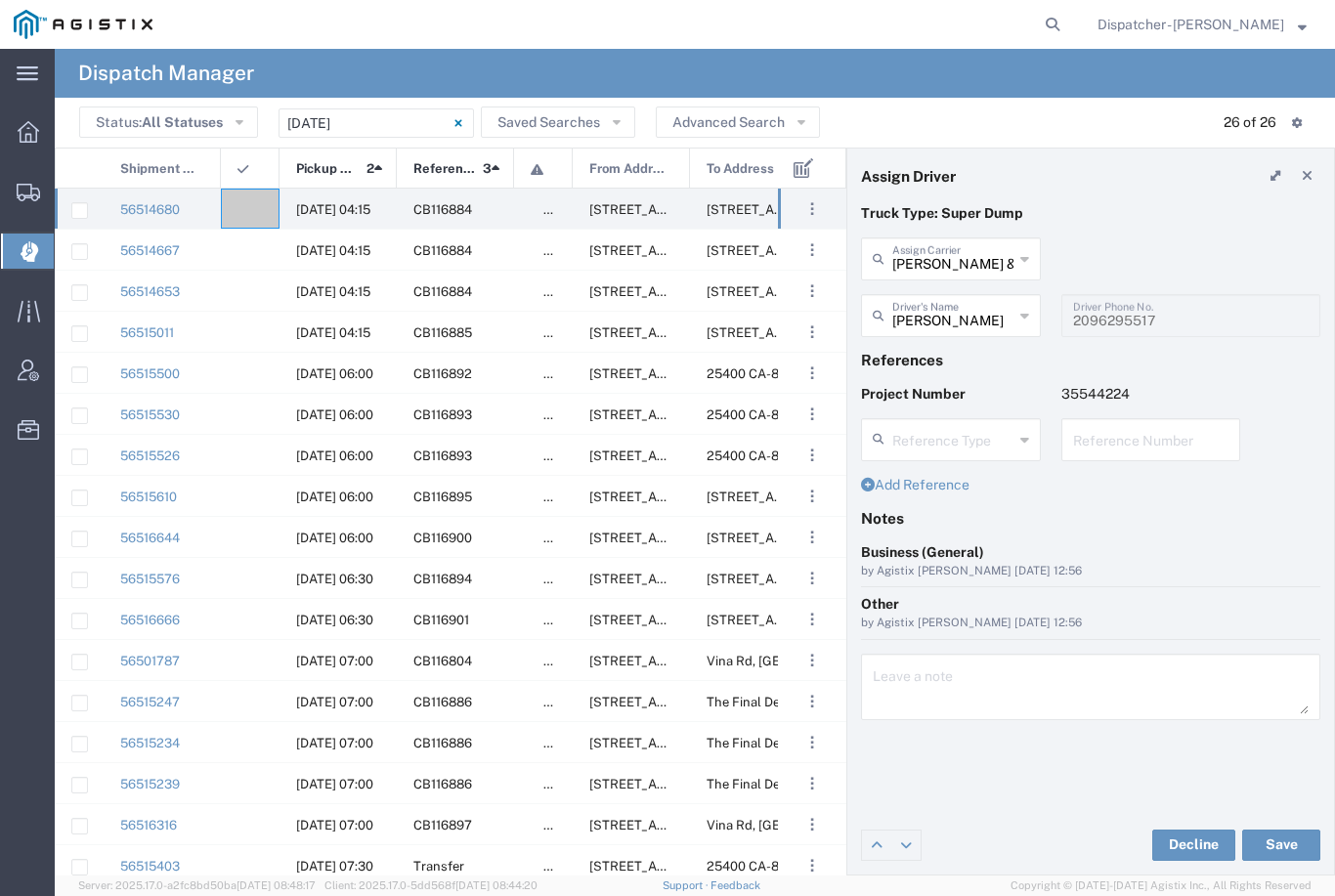
click at [1274, 854] on button "Save" at bounding box center [1281, 845] width 78 height 32
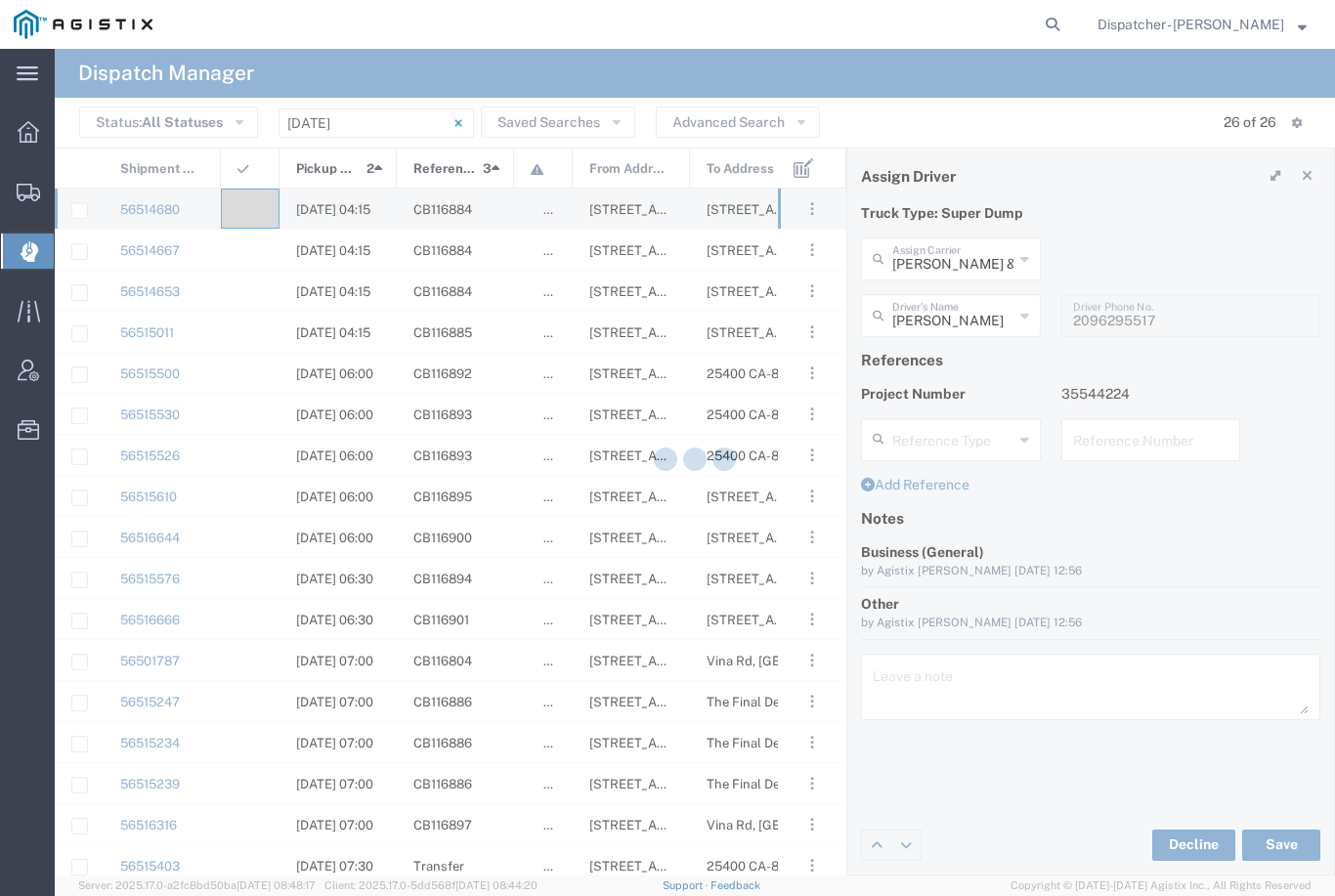
type input "[PERSON_NAME]"
type input "[PERSON_NAME] & Sons Trucking, Inc"
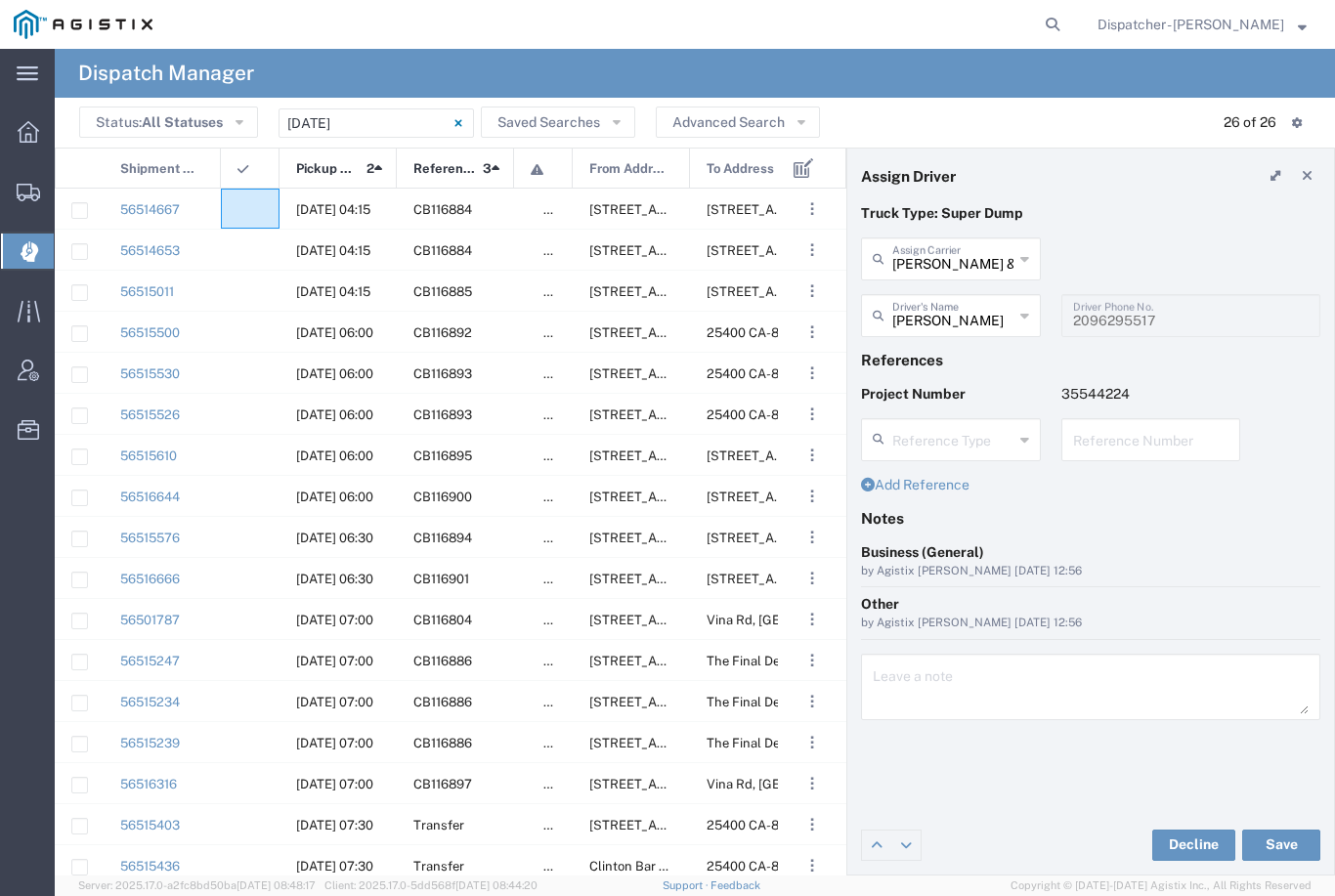
click at [244, 202] on agx-ag-table-icon-cell at bounding box center [243, 209] width 13 height 15
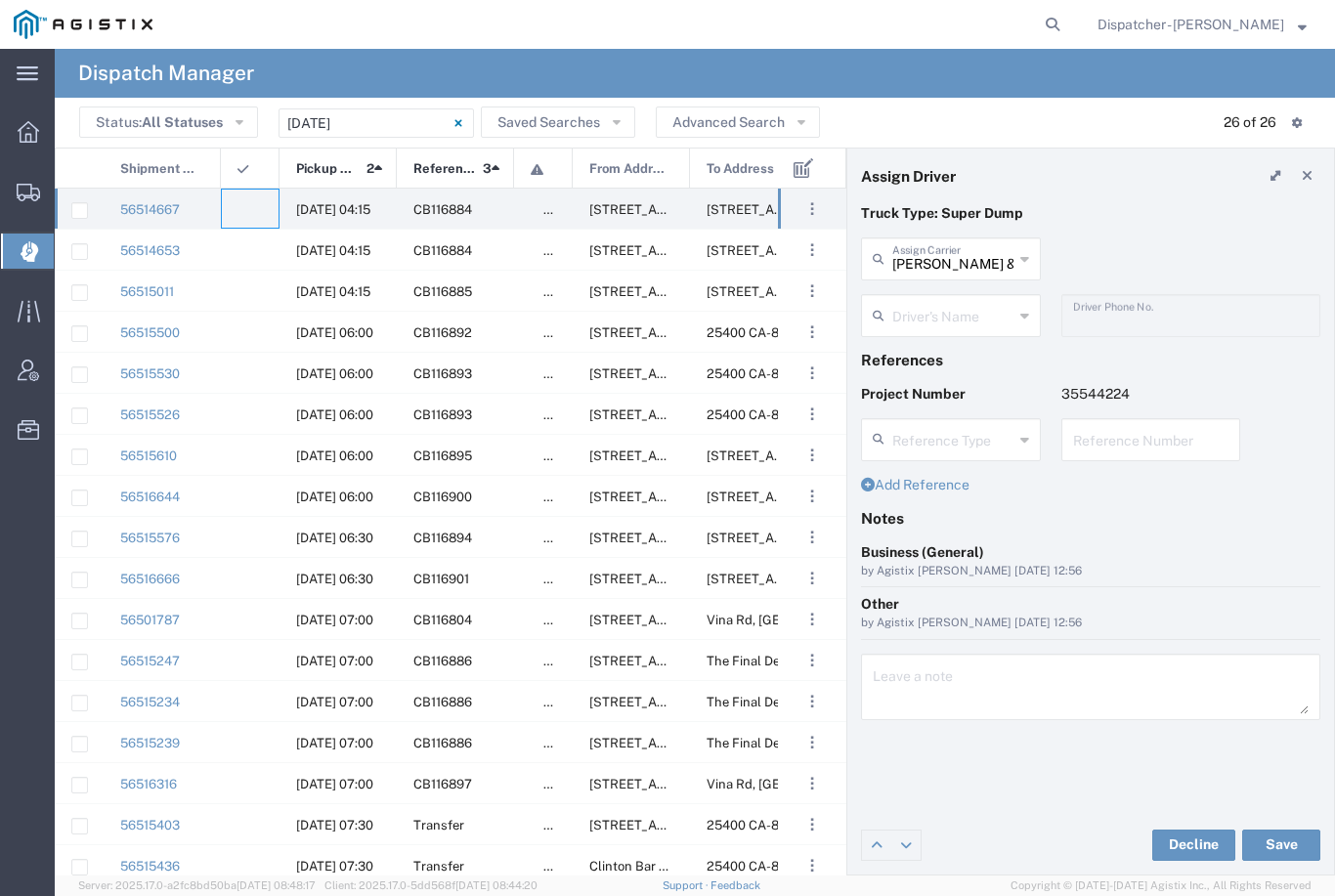
click at [956, 254] on input "[PERSON_NAME] & Sons Trucking, Inc" at bounding box center [953, 257] width 121 height 34
click at [933, 303] on span "Ahmed & Sons Transport" at bounding box center [951, 317] width 176 height 61
type input "Ahmed & Sons Transport"
click at [952, 305] on agx-dropdown-input "Driver's Name Abid Ahmed Atinder Singh Chuck Corey David Berkley Richard Russel…" at bounding box center [951, 315] width 180 height 43
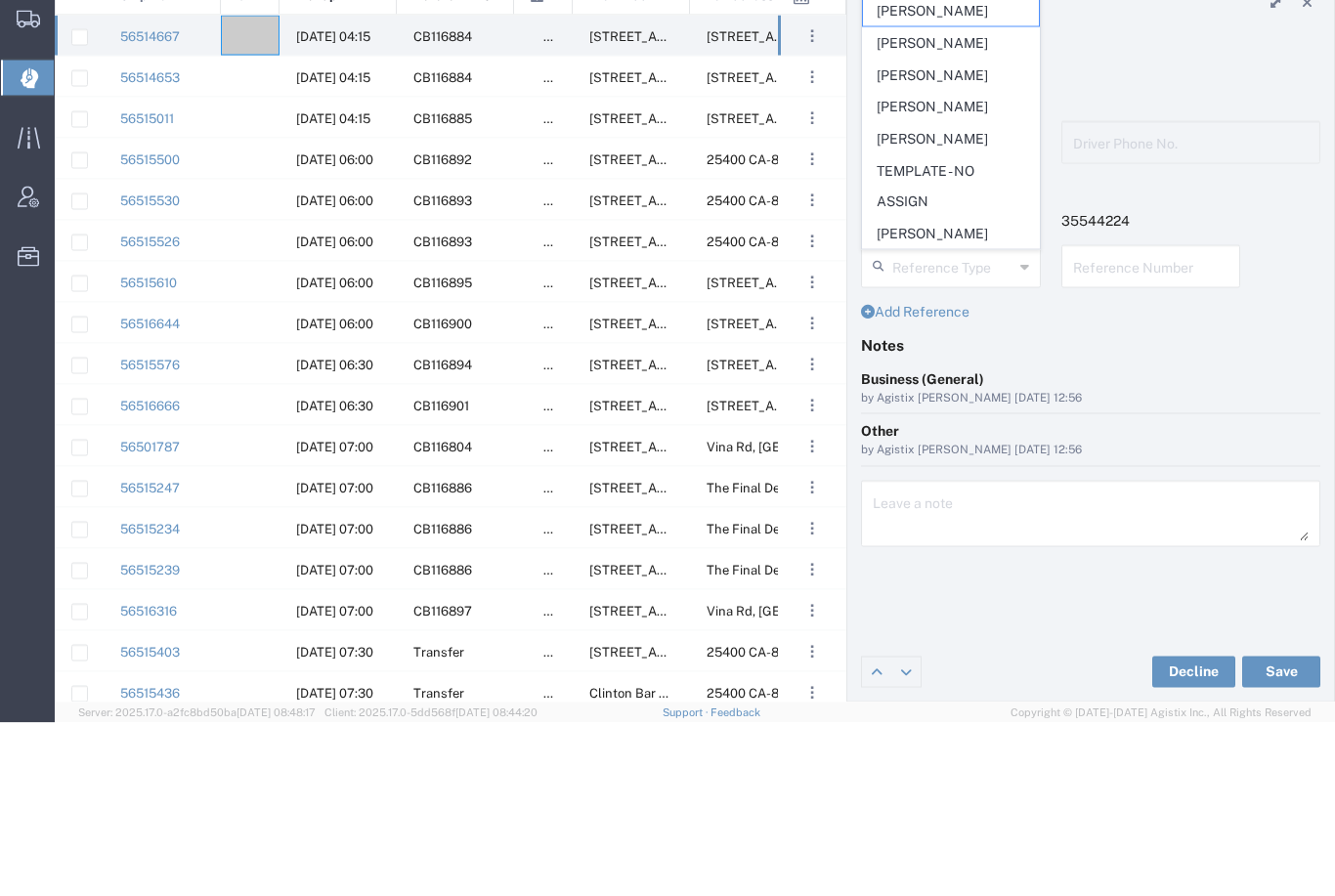
click at [940, 297] on span "Richard Russell" at bounding box center [951, 312] width 176 height 31
type input "Richard Russell"
type input "5308283257"
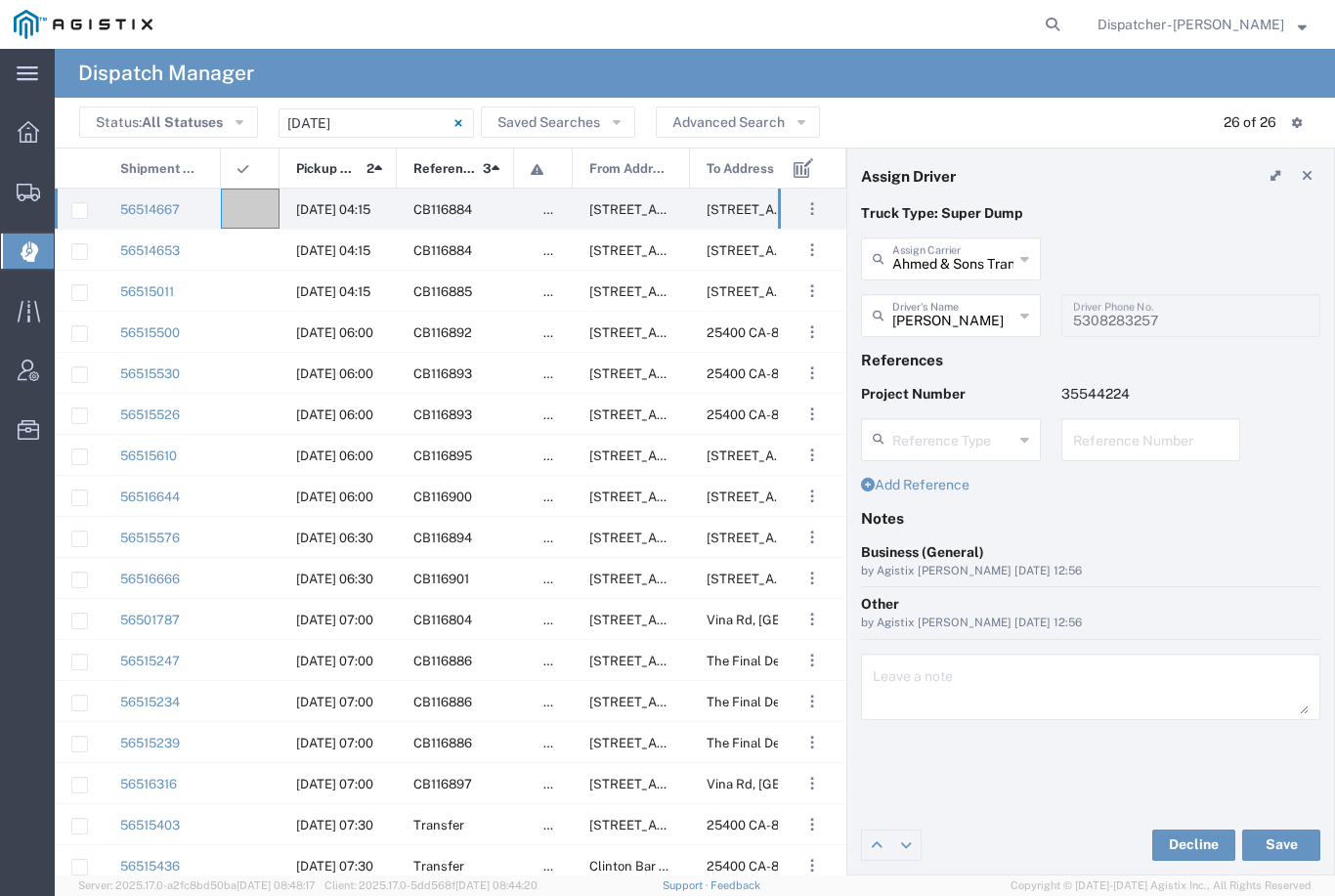
click at [1291, 839] on button "Save" at bounding box center [1281, 845] width 78 height 32
type input "Richard Russell"
type input "Ahmed & Sons Transport"
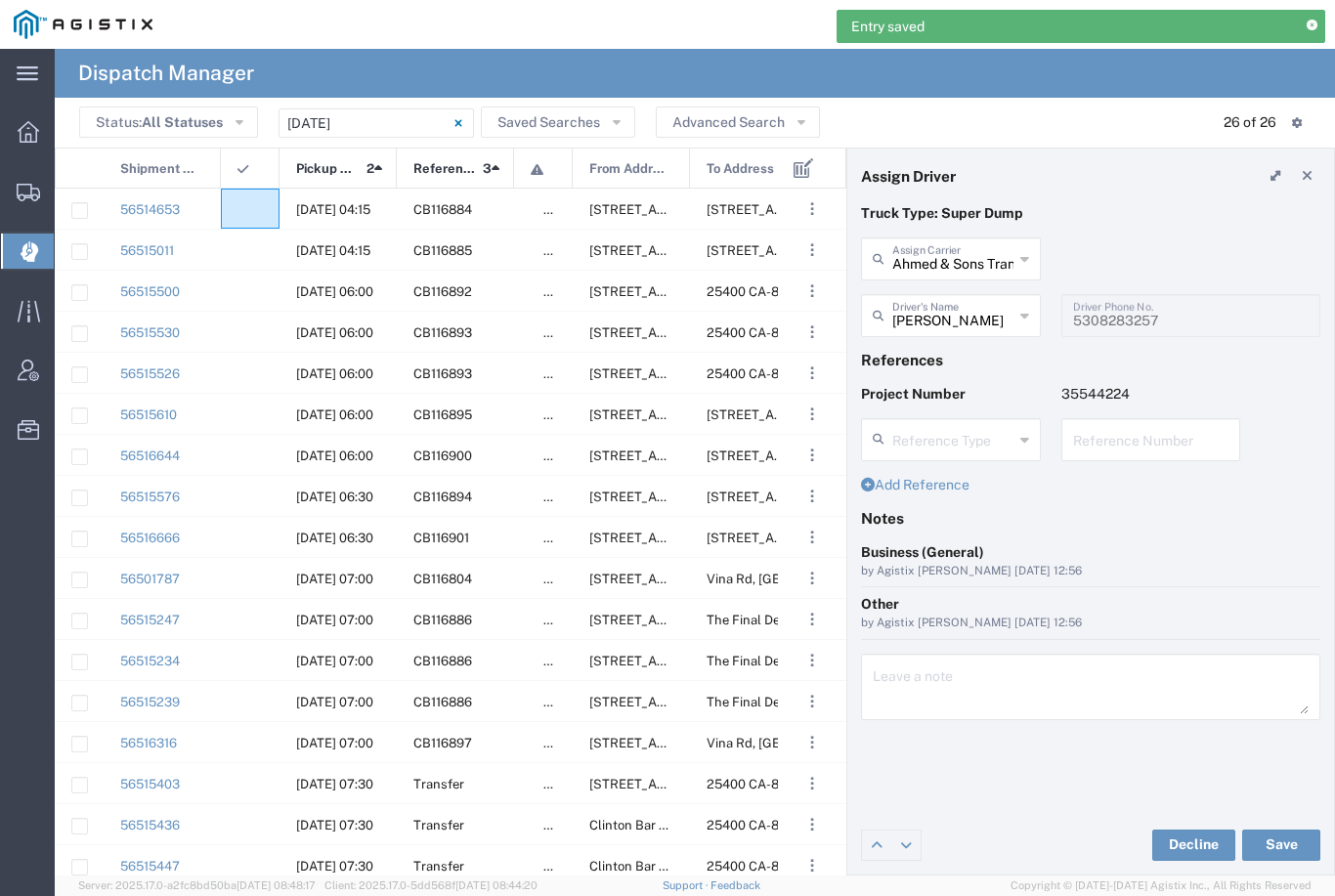
click at [244, 202] on agx-ag-table-icon-cell at bounding box center [243, 209] width 13 height 15
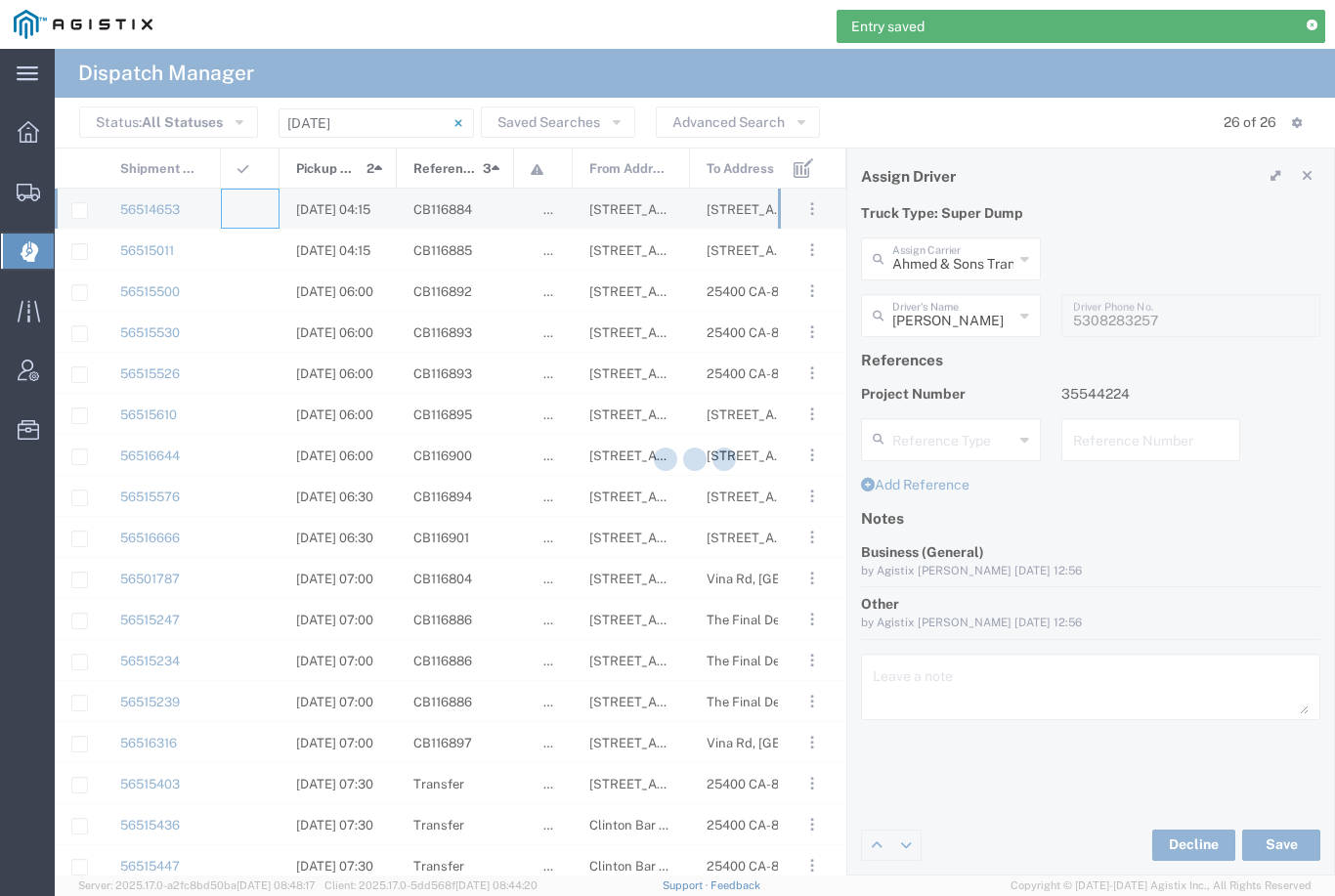
type input "[PERSON_NAME] & Sons Trucking, Inc"
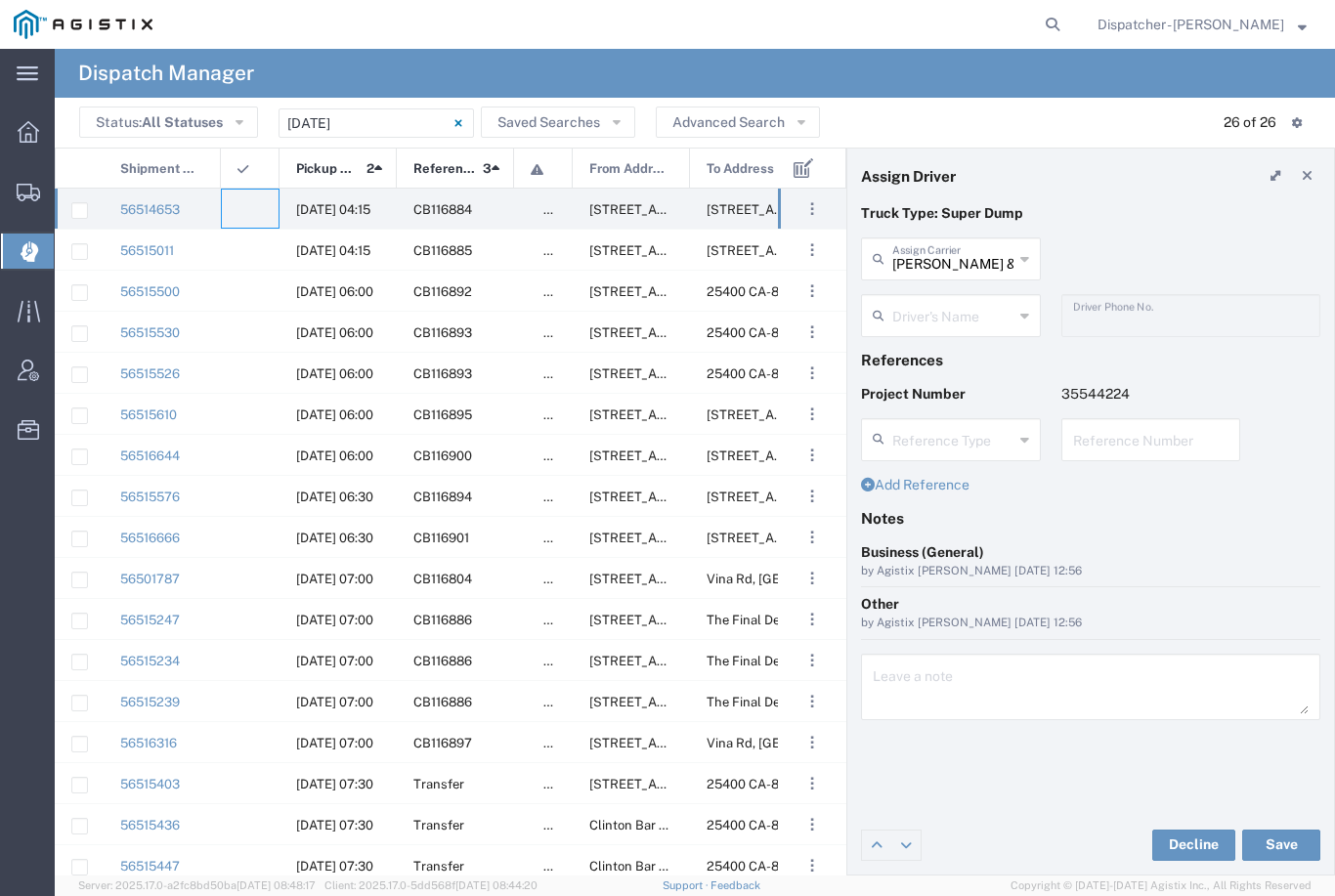
click at [957, 257] on input "[PERSON_NAME] & Sons Trucking, Inc" at bounding box center [953, 257] width 121 height 34
click at [961, 294] on span "[PERSON_NAME]" at bounding box center [951, 302] width 176 height 31
type input "[PERSON_NAME]"
click at [944, 306] on input "text" at bounding box center [953, 314] width 121 height 34
click at [926, 353] on span "Ovidiu Morar" at bounding box center [951, 358] width 176 height 31
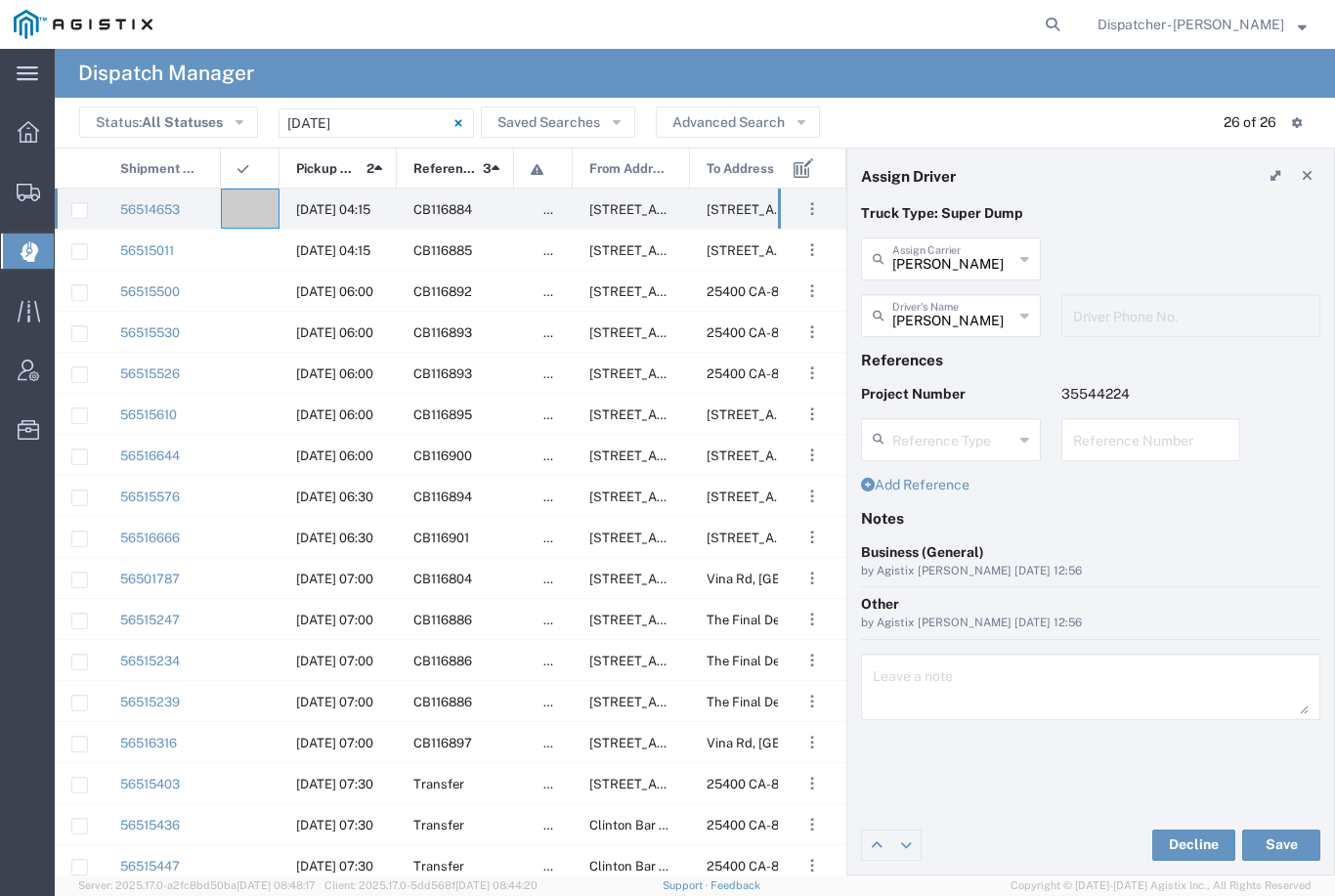
click at [1284, 847] on button "Save" at bounding box center [1281, 845] width 78 height 32
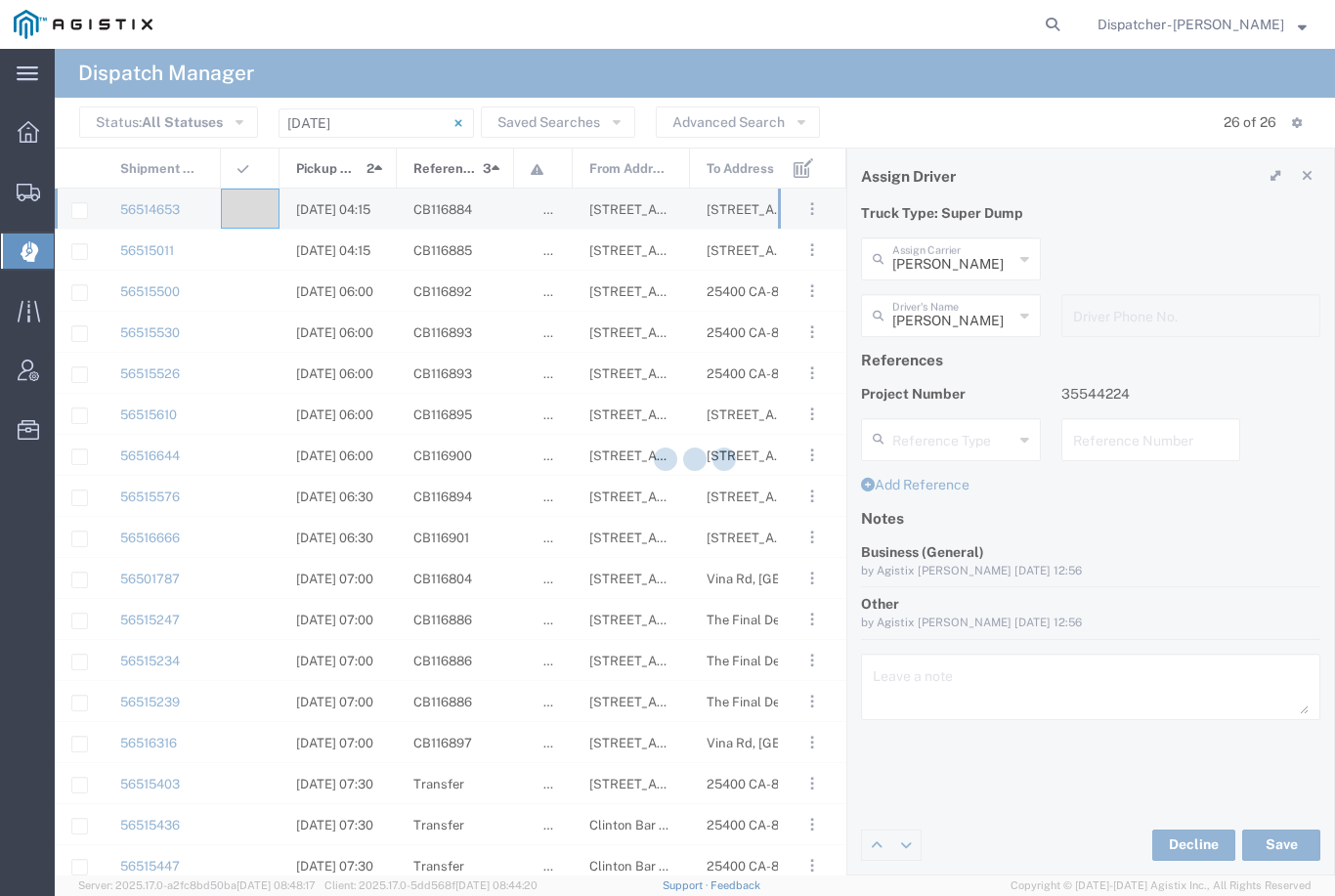
type input "Ovidiu Morar"
type input "[PERSON_NAME]"
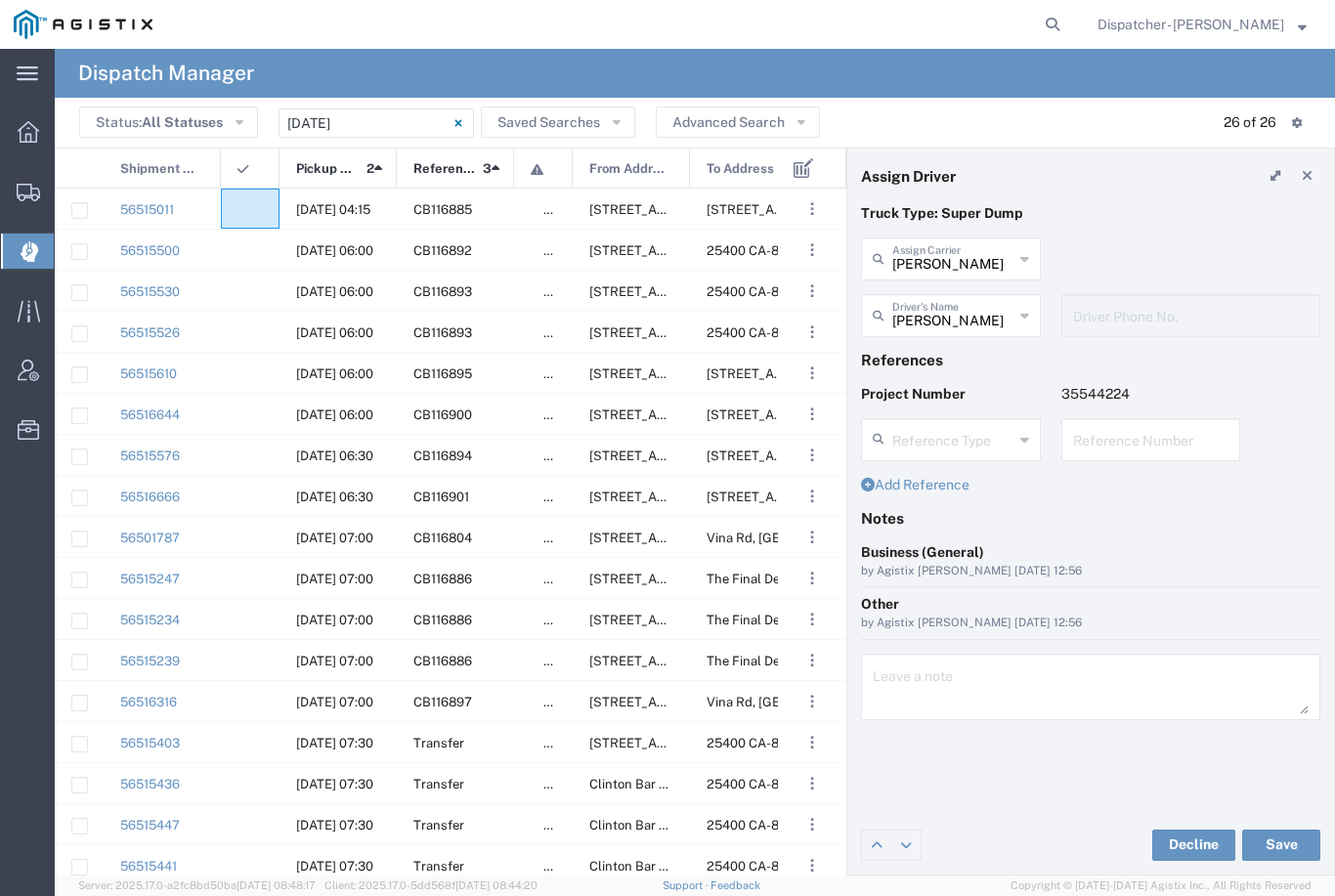
click at [245, 203] on agx-ag-table-icon-cell at bounding box center [243, 209] width 13 height 15
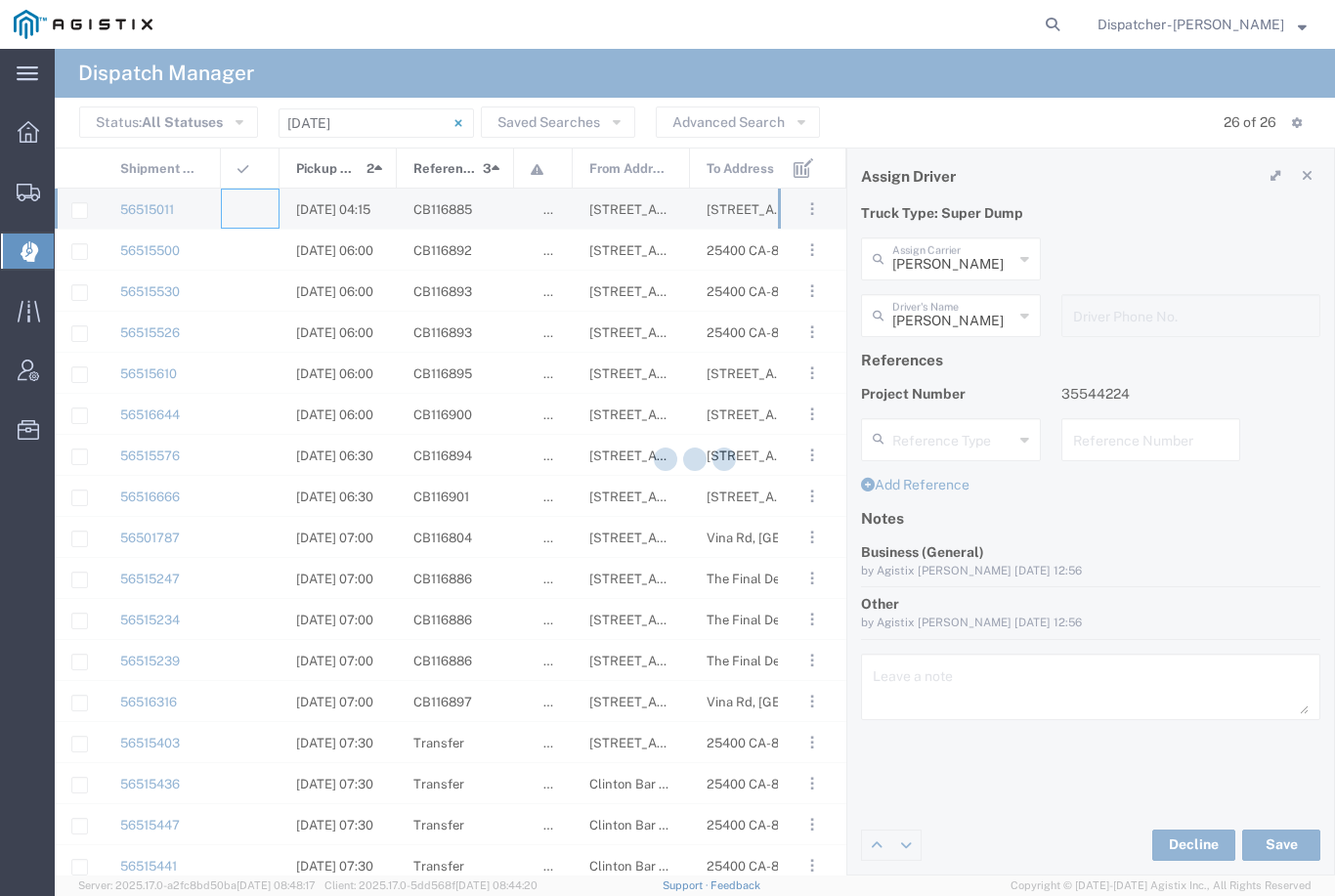
type input "[PERSON_NAME] & Sons Trucking, Inc"
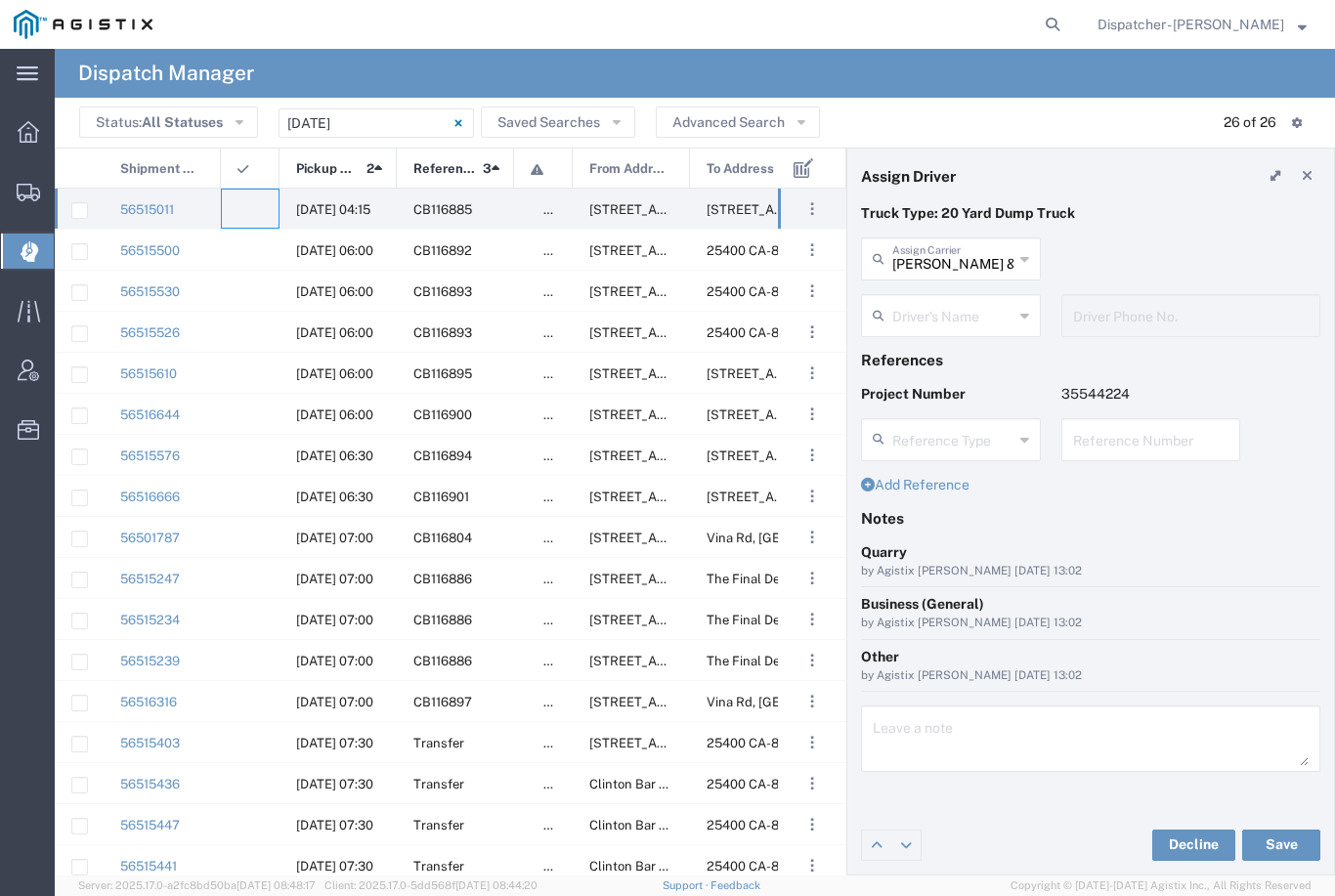
click at [957, 252] on input "[PERSON_NAME] & Sons Trucking, Inc" at bounding box center [953, 257] width 121 height 34
click at [951, 305] on span "[PERSON_NAME] Trucking LLC" at bounding box center [951, 317] width 176 height 61
type input "[PERSON_NAME] Trucking LLC"
click at [938, 315] on input "text" at bounding box center [954, 314] width 123 height 34
click at [928, 354] on span "Anthony Tyler" at bounding box center [951, 358] width 176 height 31
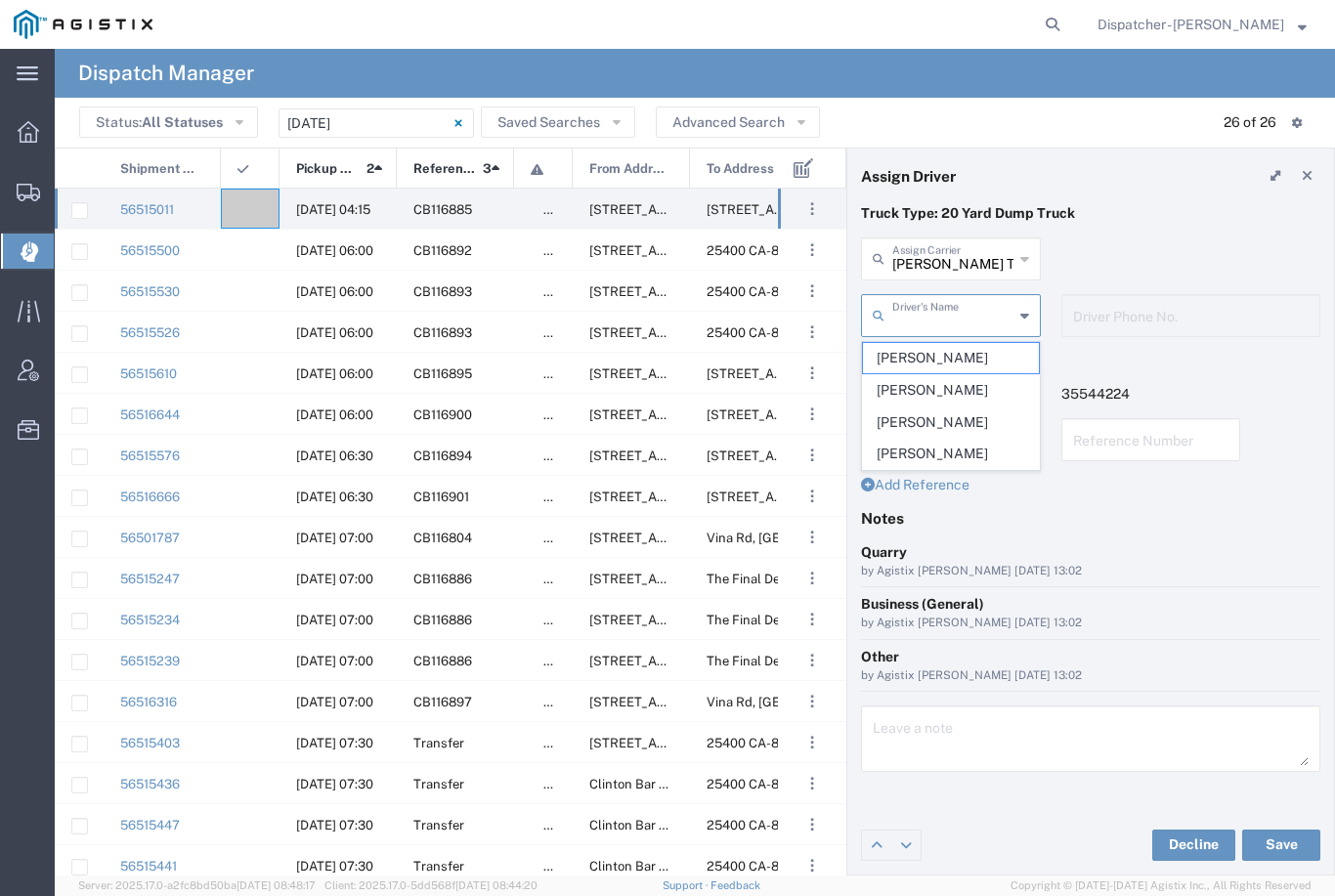
type input "Anthony Tyler"
type input "5308707576"
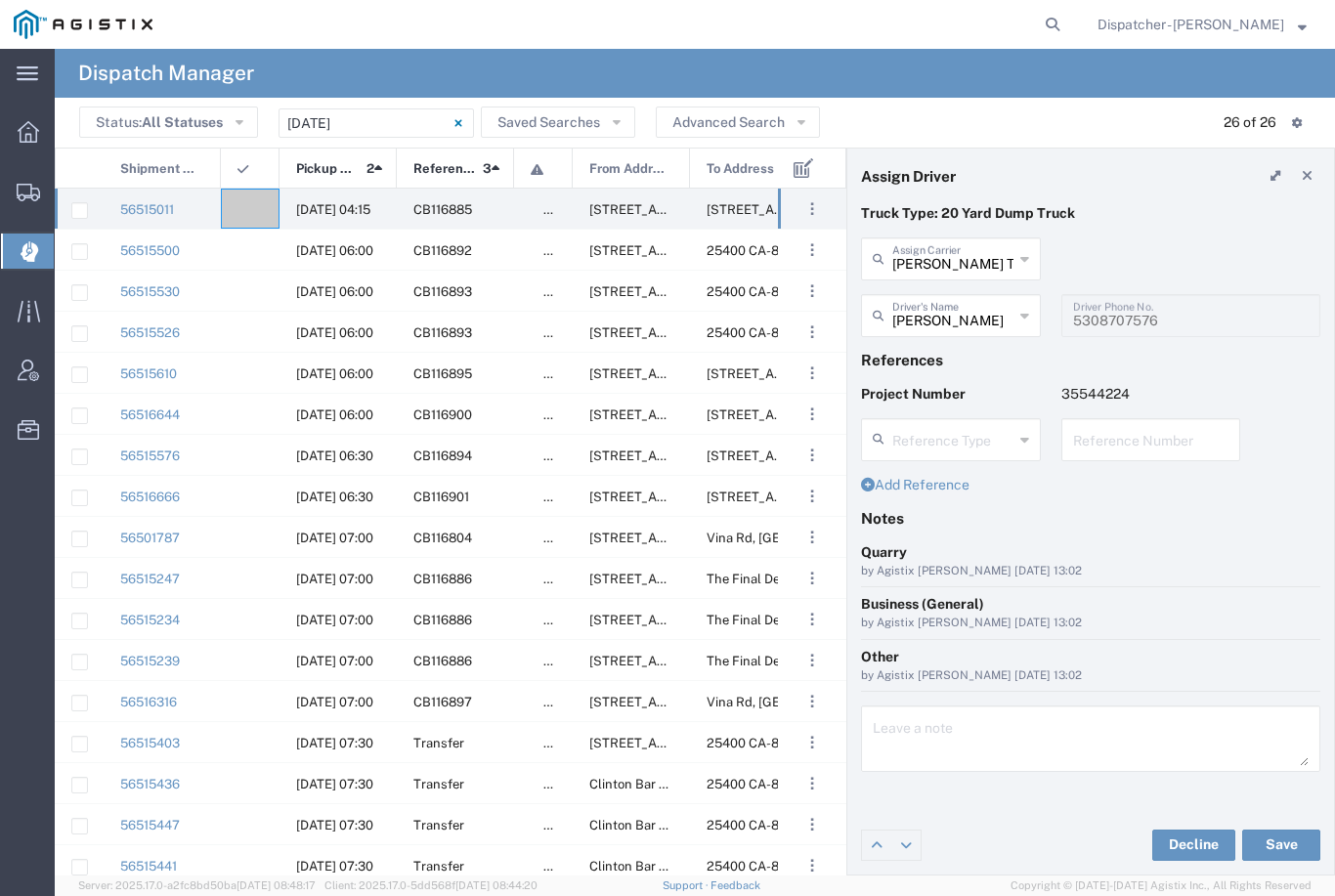
click at [1276, 847] on button "Save" at bounding box center [1281, 845] width 78 height 32
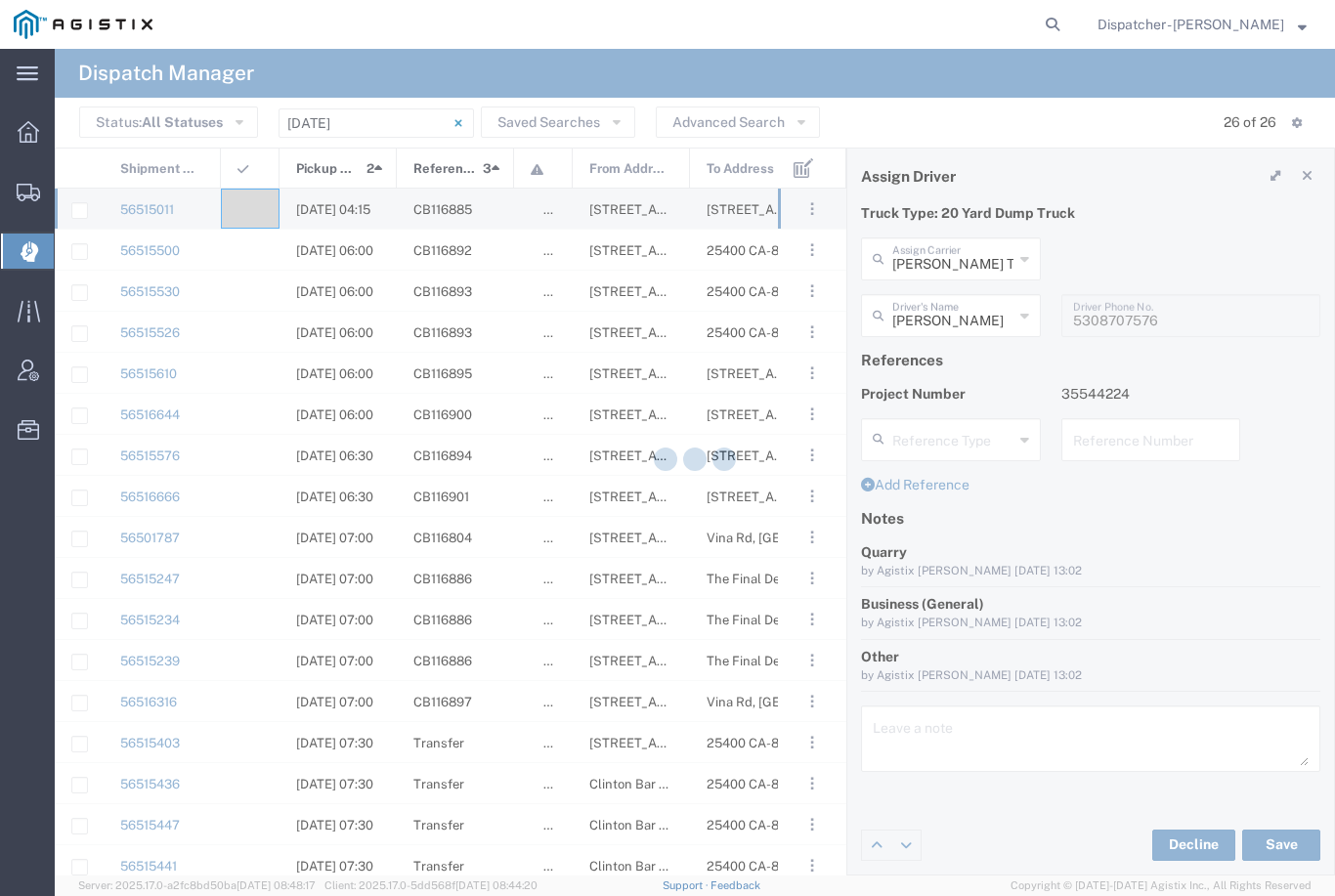
type input "Anthony Tyler"
type input "[PERSON_NAME] Trucking LLC"
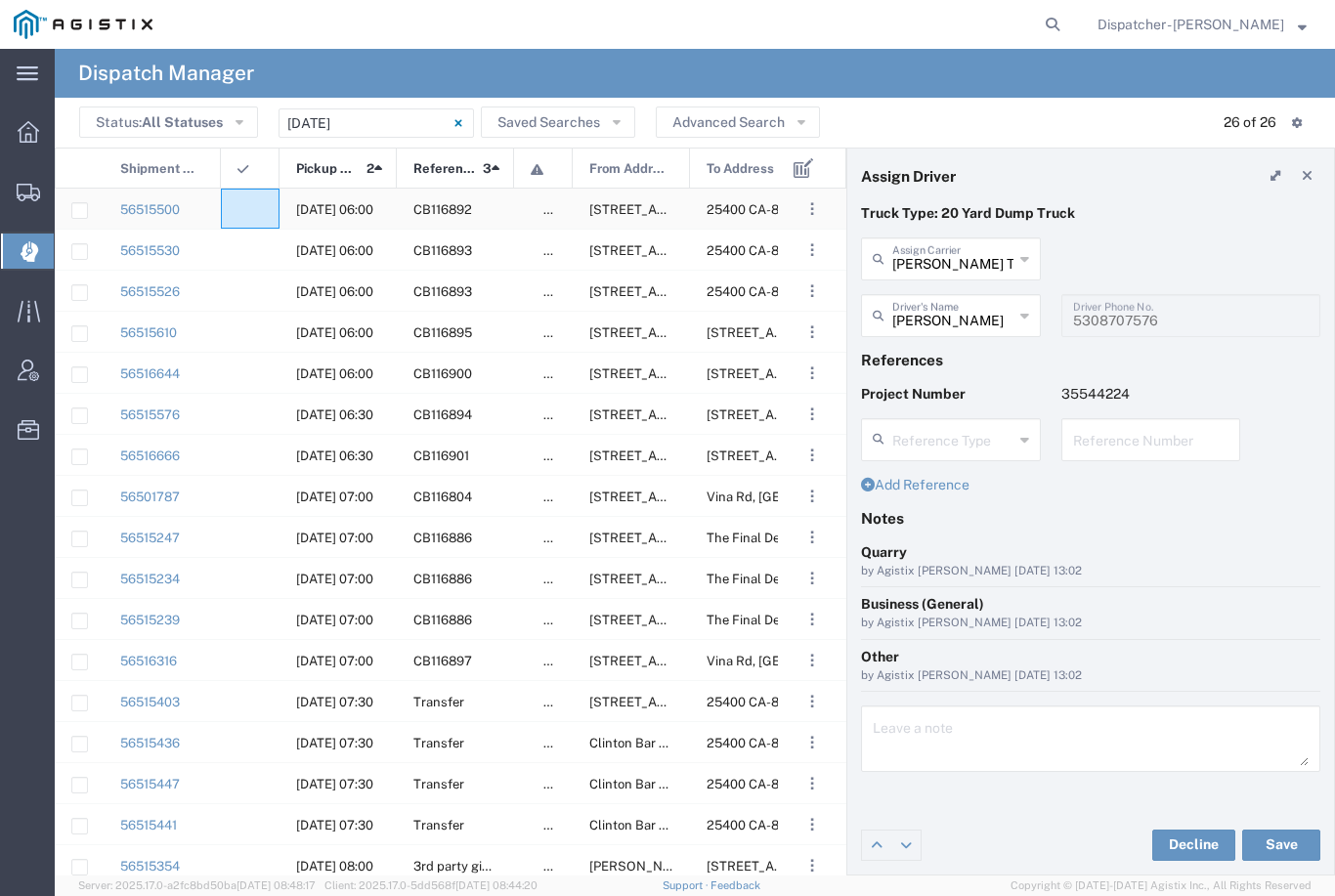
click at [249, 204] on agx-ag-table-icon-cell at bounding box center [243, 209] width 13 height 15
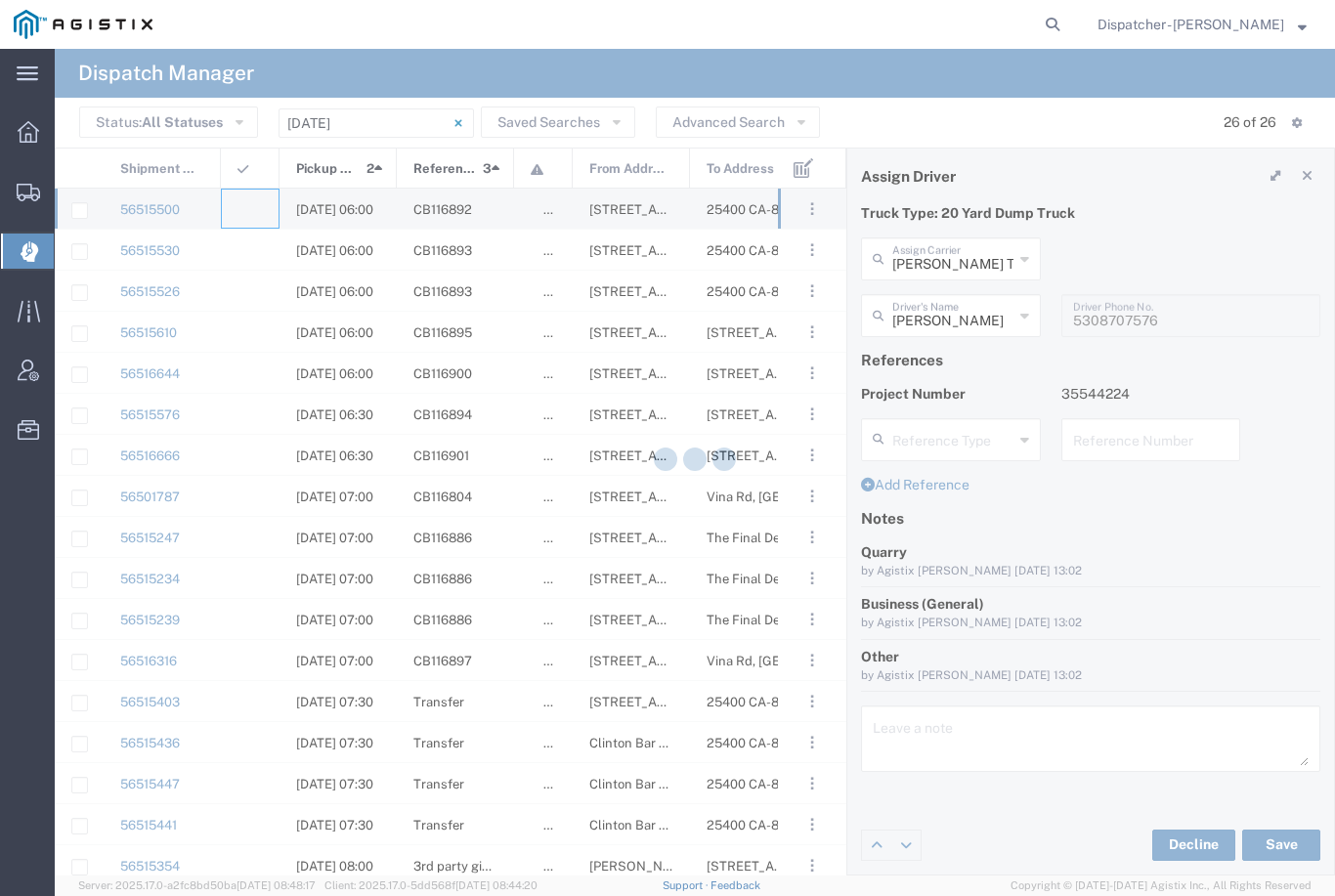
type input "[PERSON_NAME] & Sons Trucking, Inc"
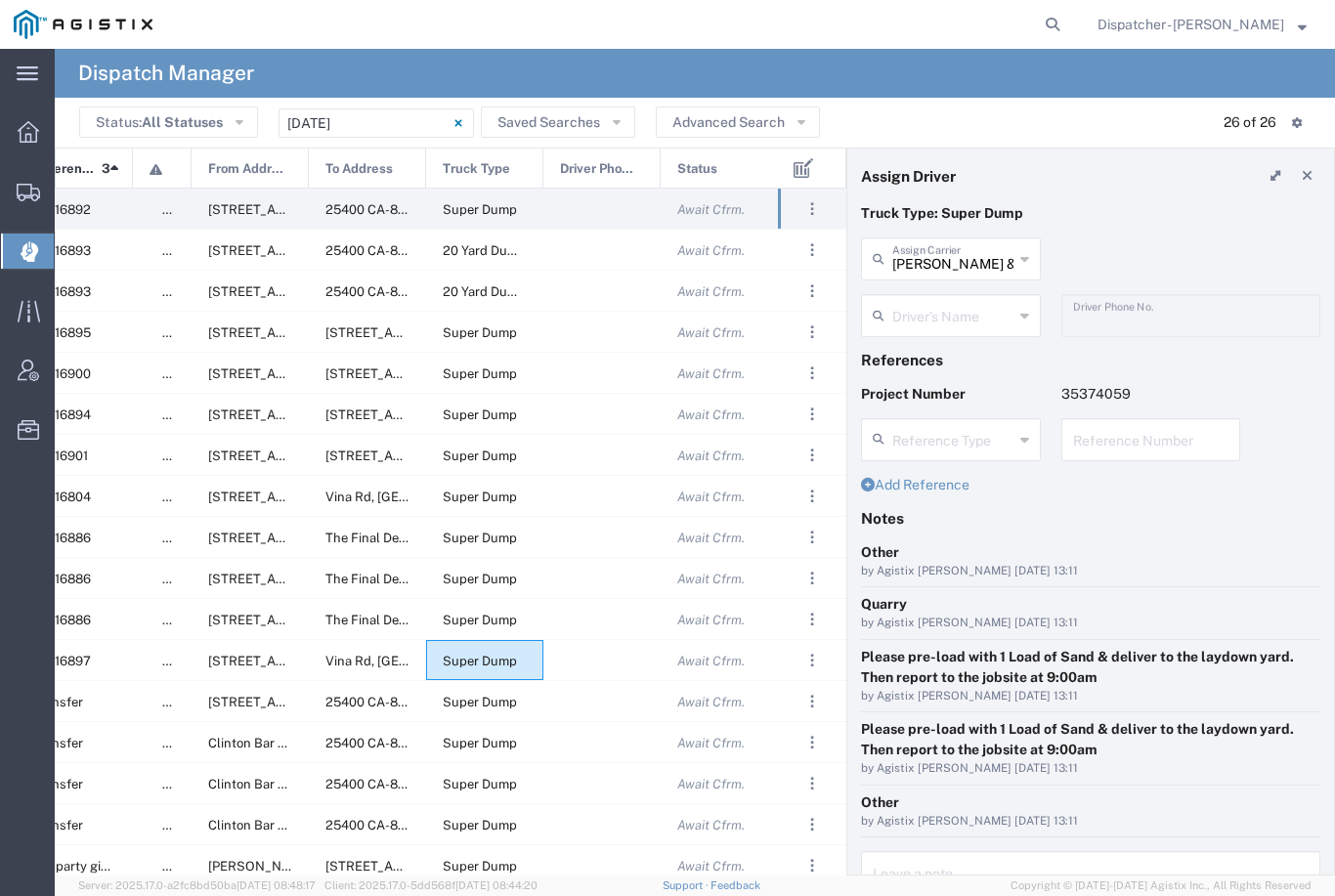
scroll to position [0, 229]
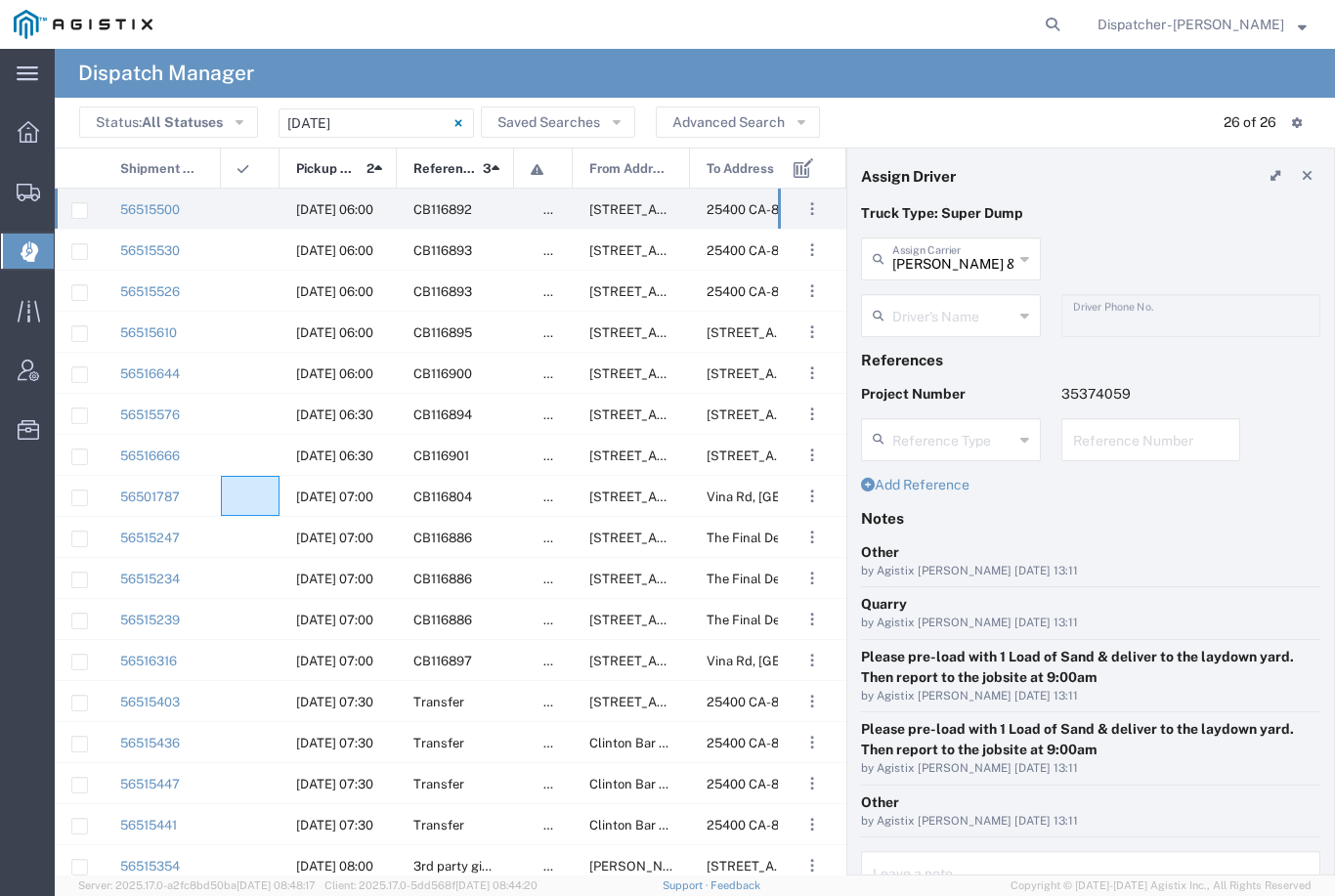
click at [973, 248] on input "[PERSON_NAME] & Sons Trucking, Inc" at bounding box center [953, 257] width 121 height 34
click at [944, 295] on span "MX Trucking" at bounding box center [951, 302] width 176 height 31
type input "MX Trucking"
click at [954, 309] on input "text" at bounding box center [954, 314] width 123 height 34
click at [924, 349] on span "Kenny Ricci" at bounding box center [951, 358] width 176 height 31
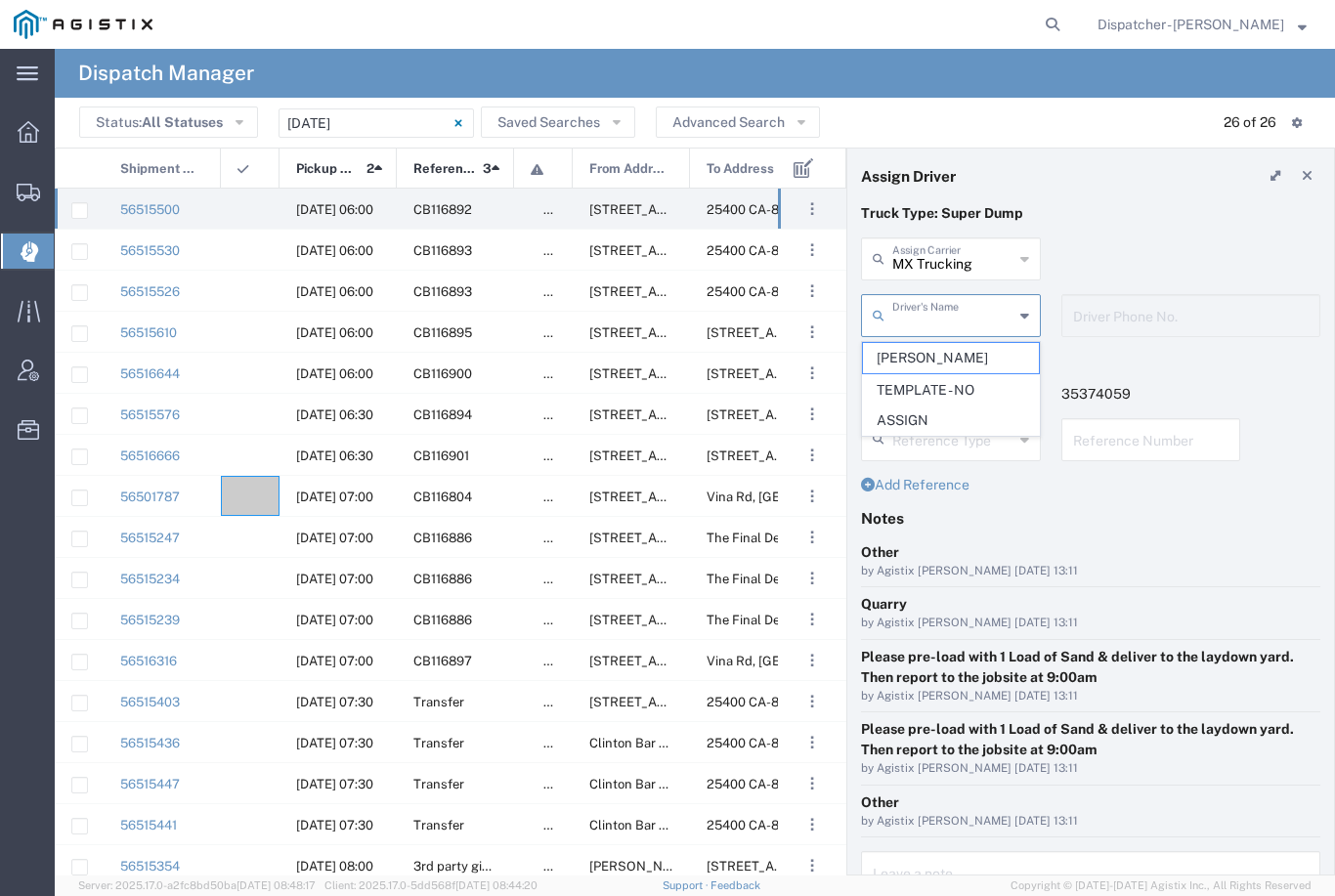
type input "Kenny Ricci"
type input "[PHONE_NUMBER]"
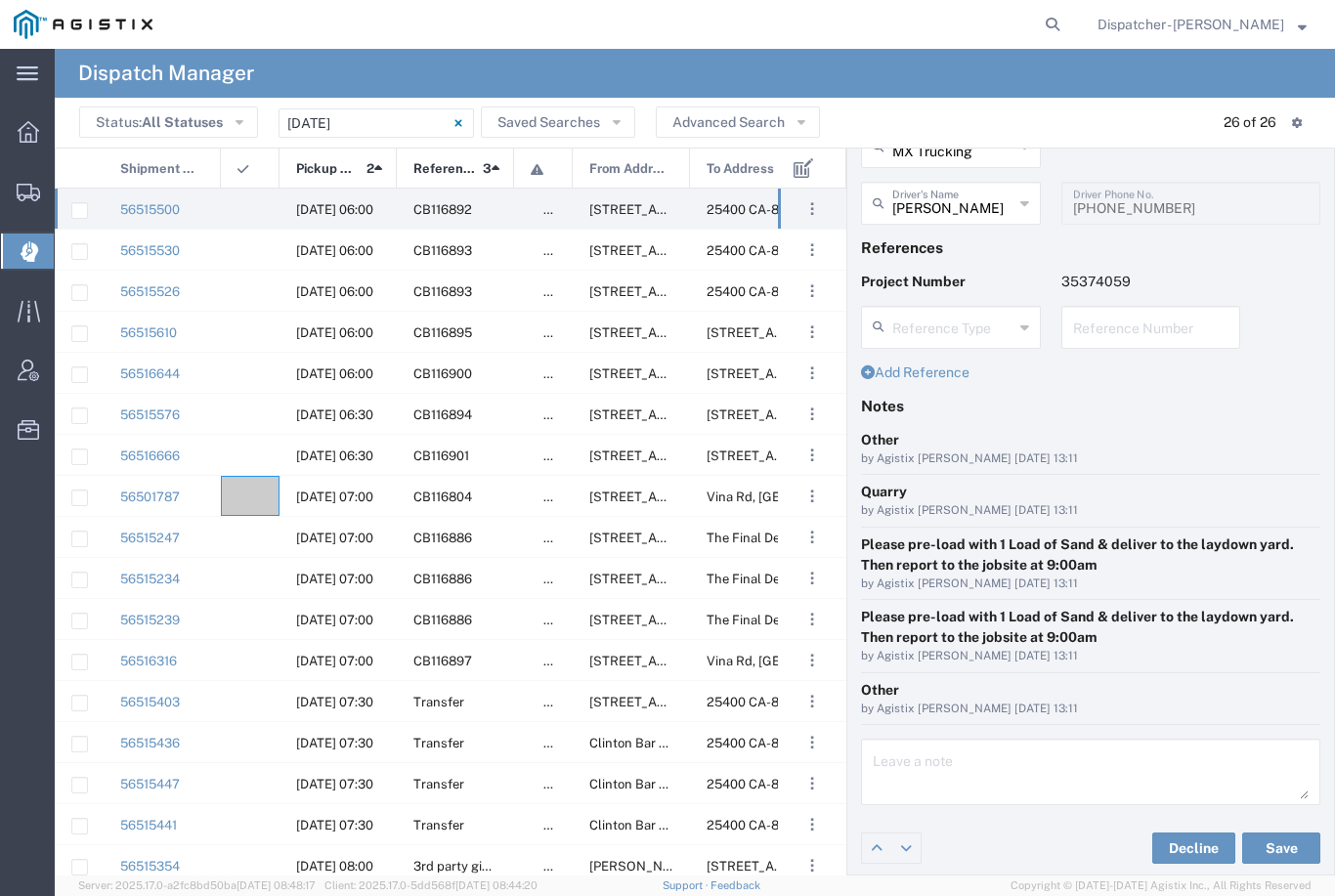
click at [1277, 846] on button "Save" at bounding box center [1281, 848] width 78 height 32
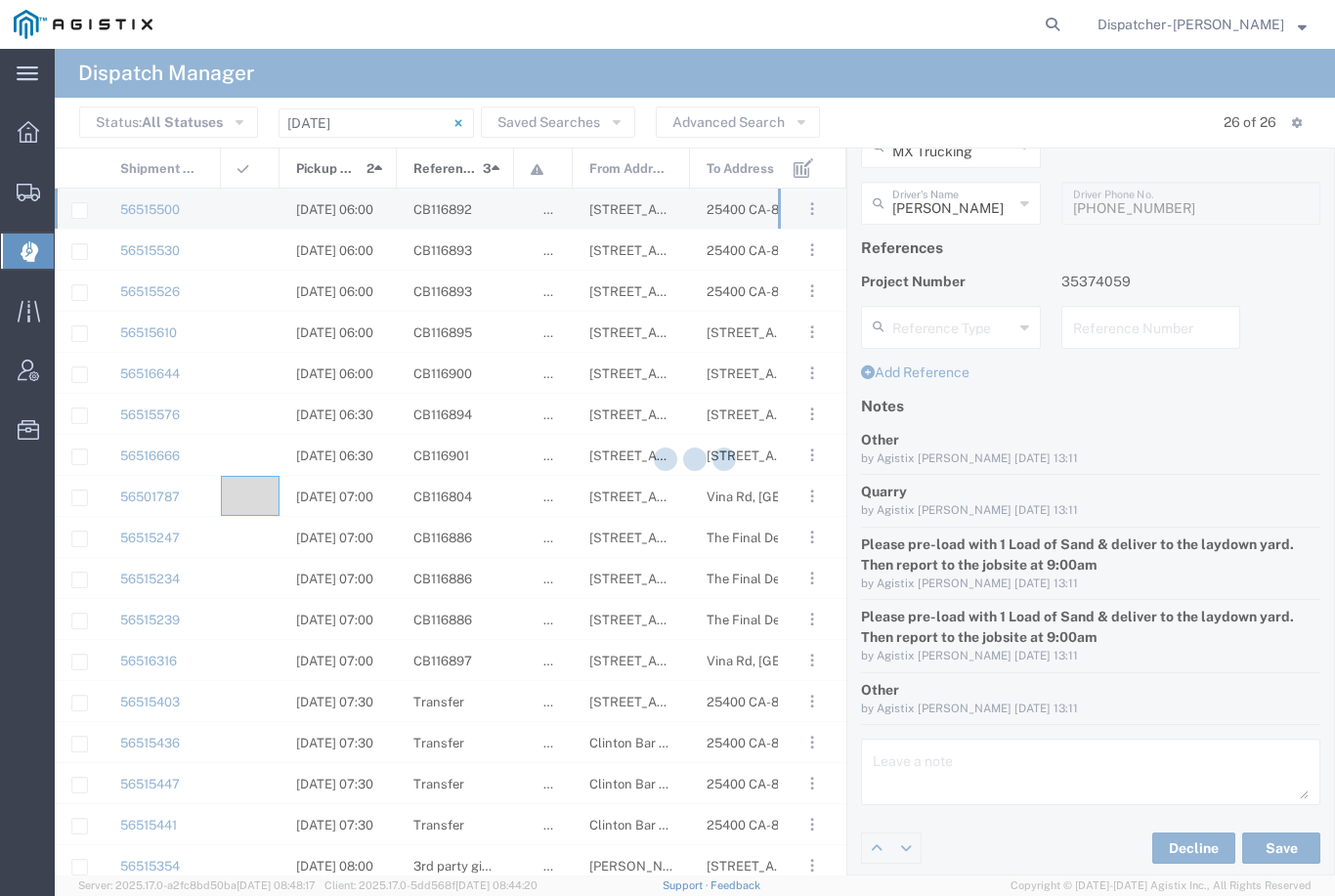
type input "Kenny Ricci"
type input "MX Trucking"
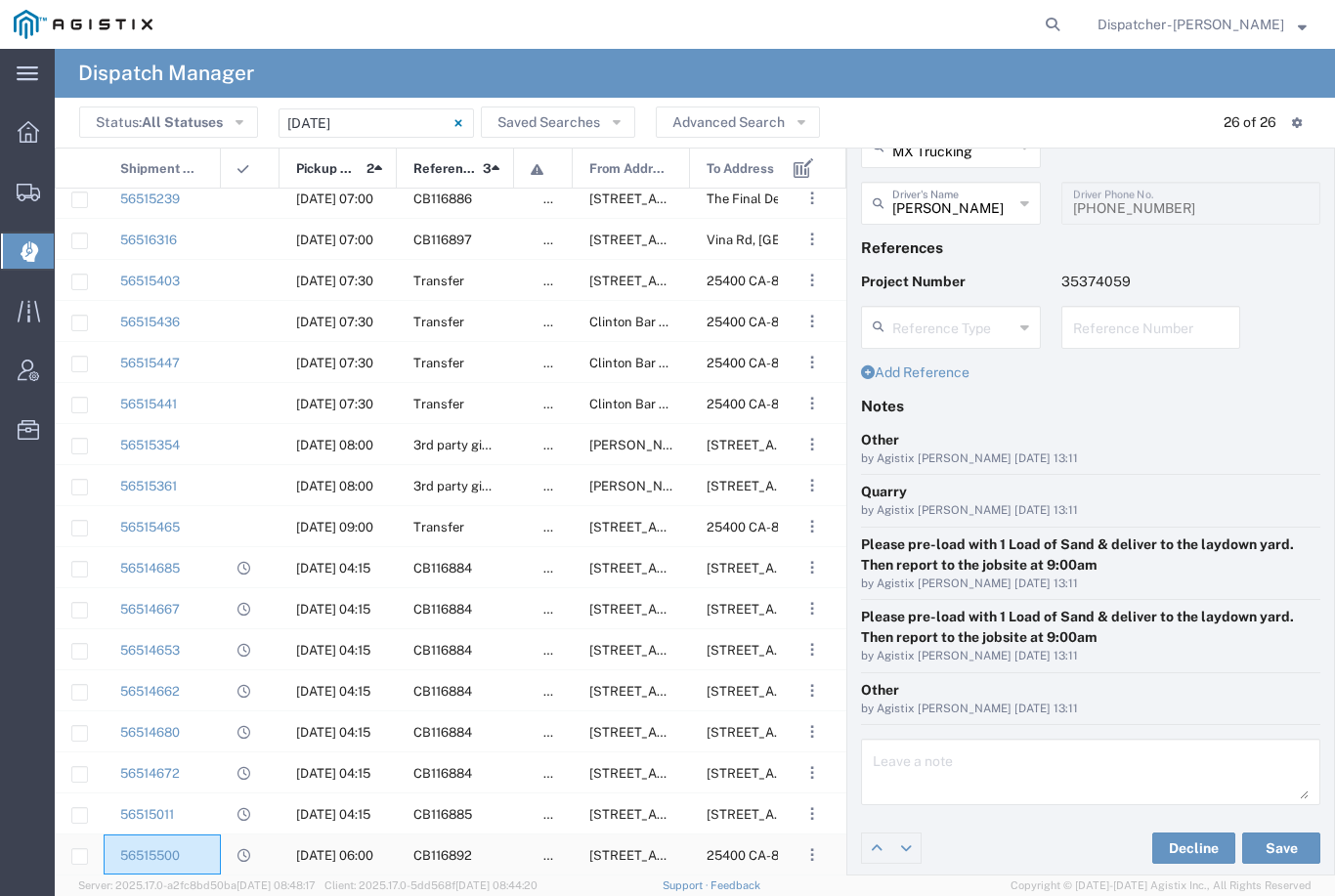
click at [209, 856] on div "56515500" at bounding box center [162, 854] width 117 height 40
click at [203, 814] on div "56515011" at bounding box center [162, 814] width 117 height 40
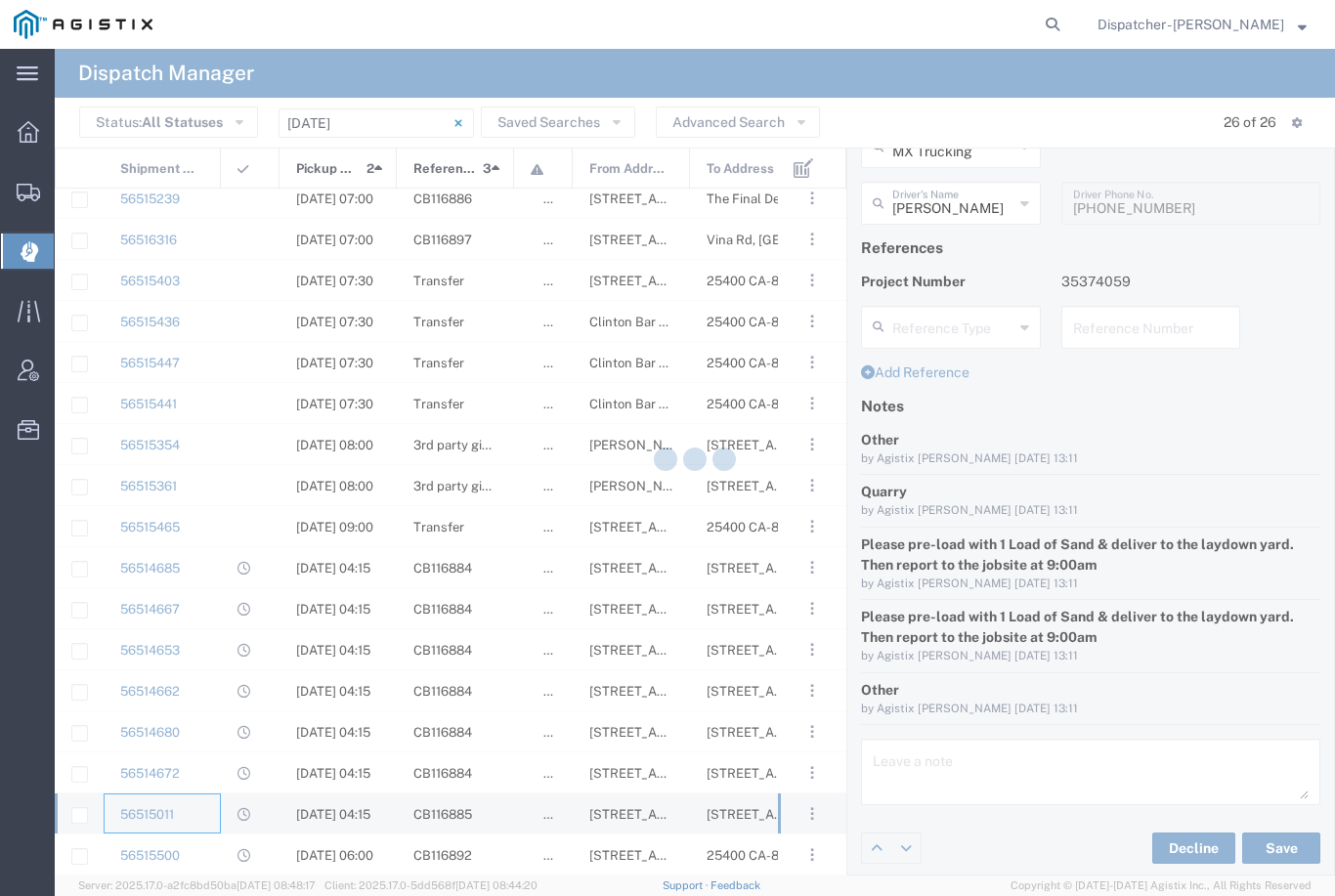
type input "[PERSON_NAME] Trucking LLC"
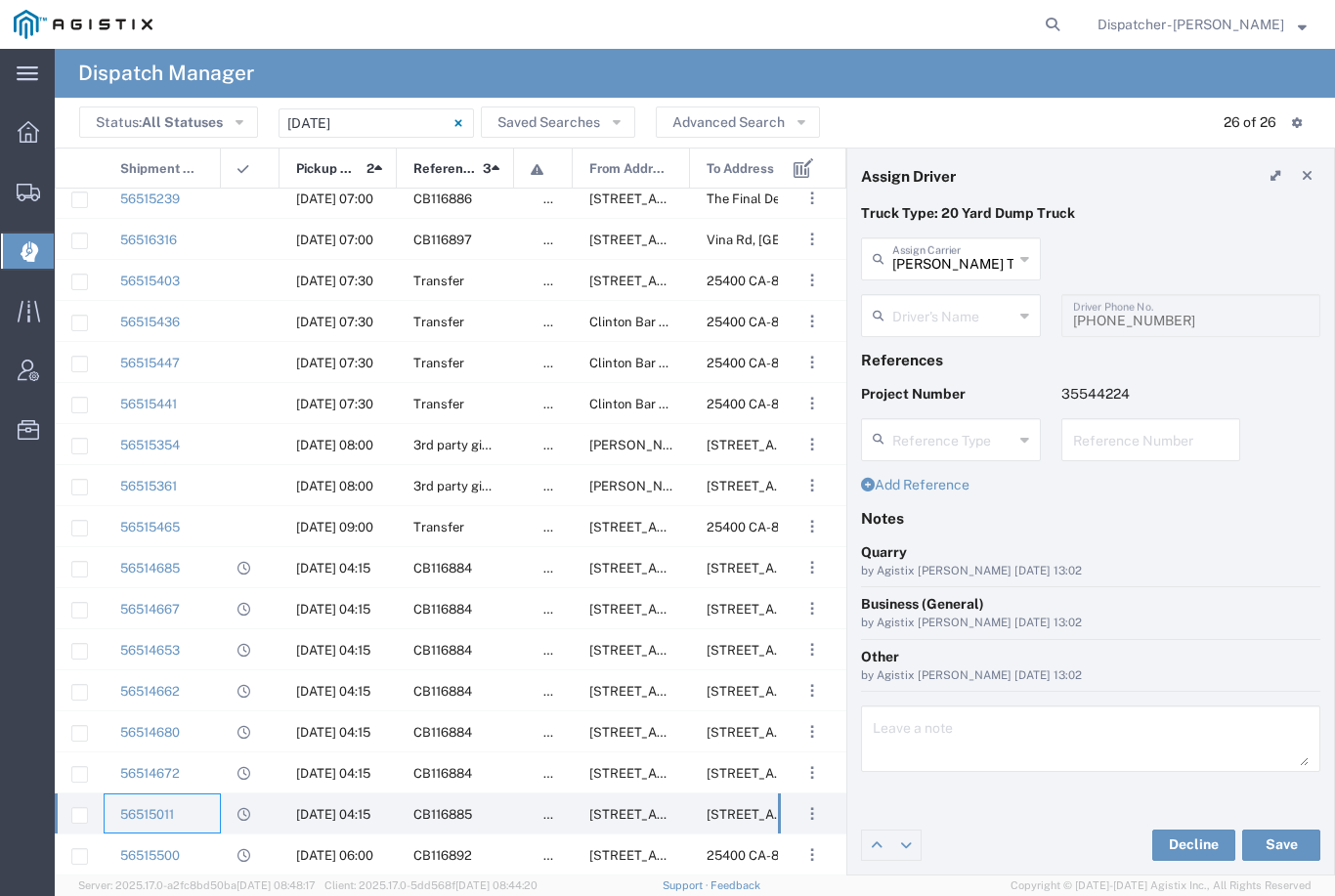
type input "Anthony Tyler"
type input "5308707576"
click at [200, 845] on div "56515500" at bounding box center [162, 854] width 117 height 40
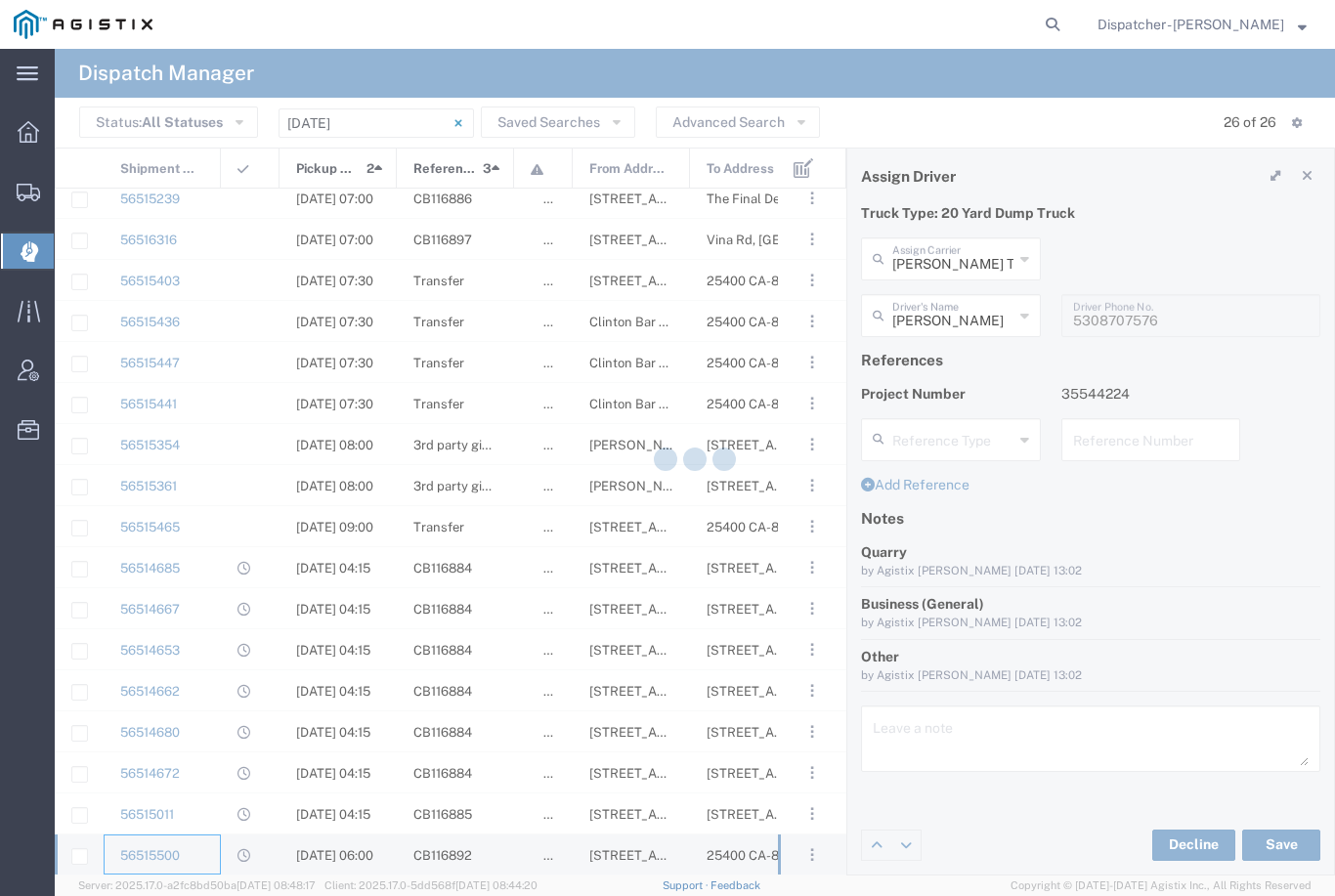
type input "MX Trucking"
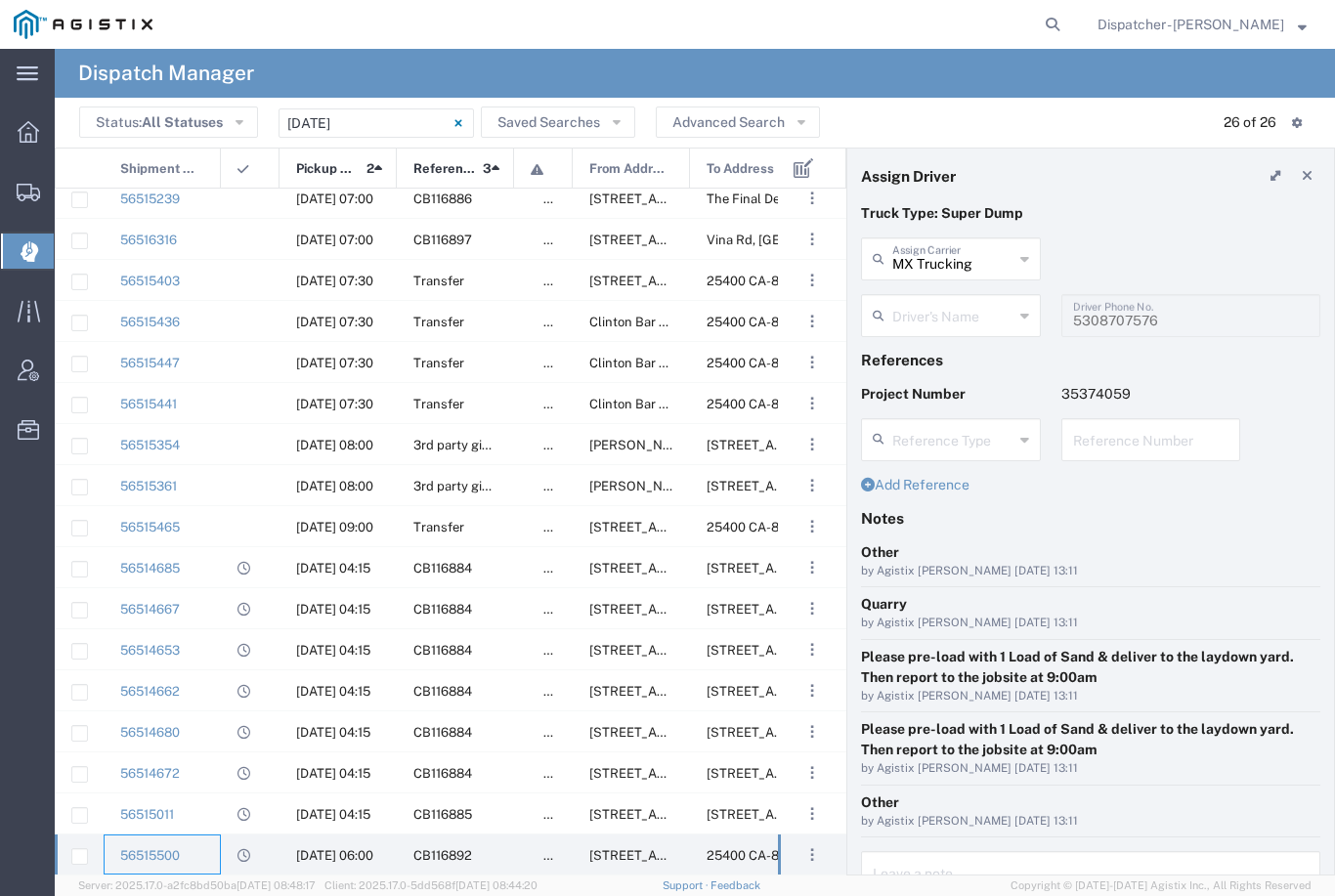
type input "Kenny Ricci"
type input "[PHONE_NUMBER]"
click at [965, 257] on input "MX Trucking" at bounding box center [953, 257] width 121 height 34
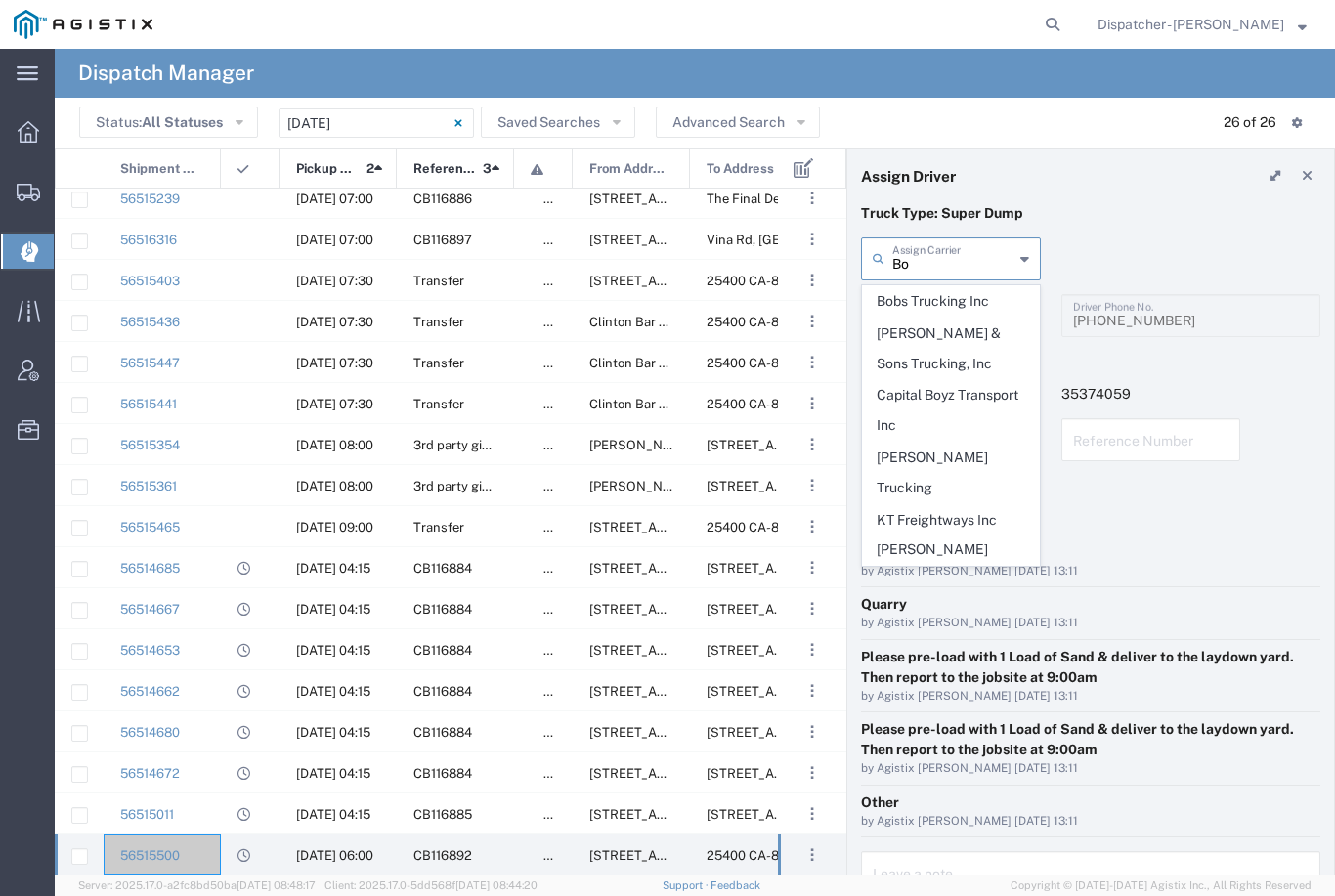
click at [943, 337] on span "[PERSON_NAME] & Sons Trucking, Inc" at bounding box center [951, 348] width 176 height 61
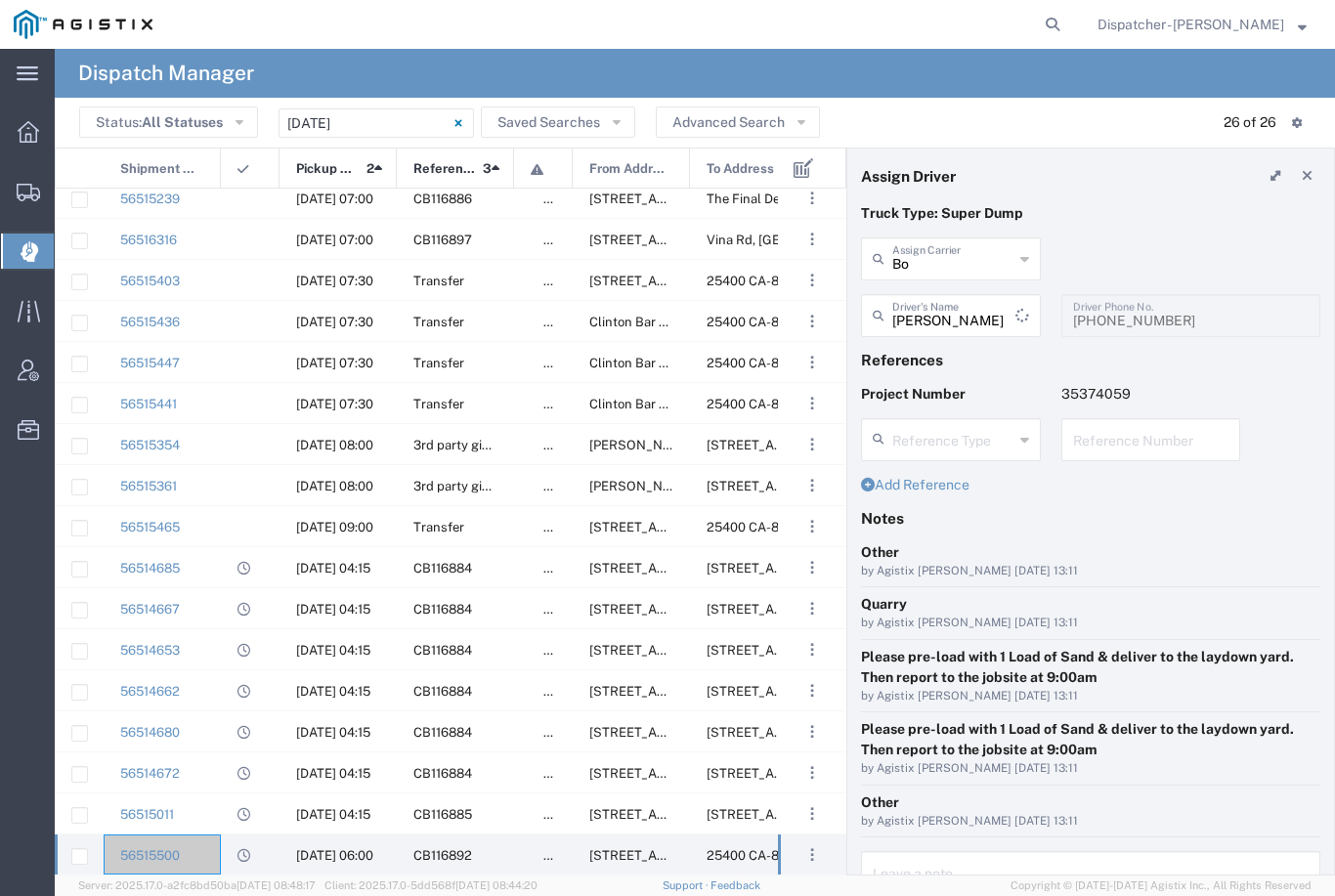
type input "[PERSON_NAME] & Sons Trucking, Inc"
click at [965, 308] on input "text" at bounding box center [953, 314] width 121 height 34
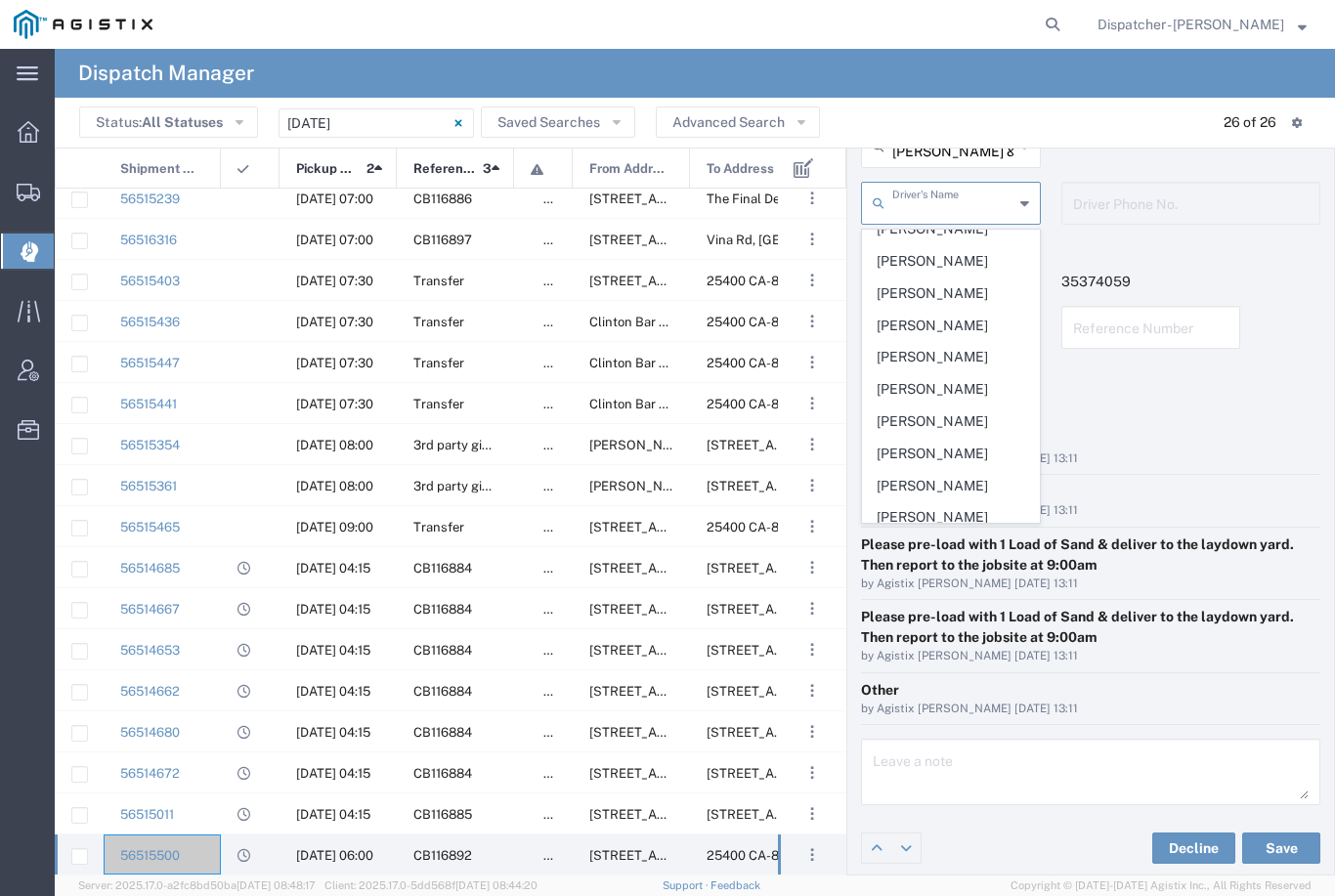
click at [933, 319] on span "[PERSON_NAME]" at bounding box center [951, 325] width 176 height 31
type input "[PERSON_NAME]"
type input "[PHONE_NUMBER]"
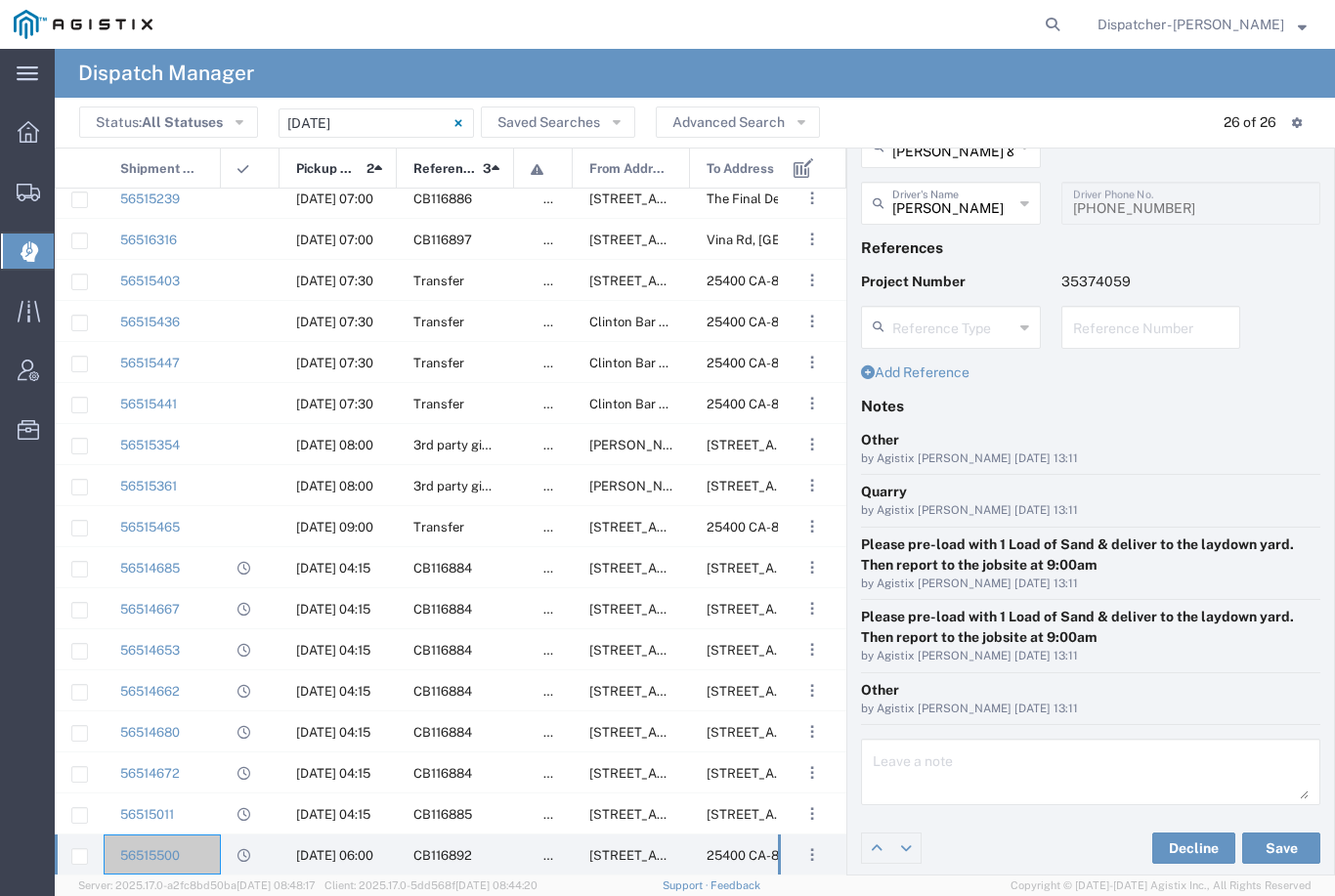
click at [1278, 843] on button "Save" at bounding box center [1281, 848] width 78 height 32
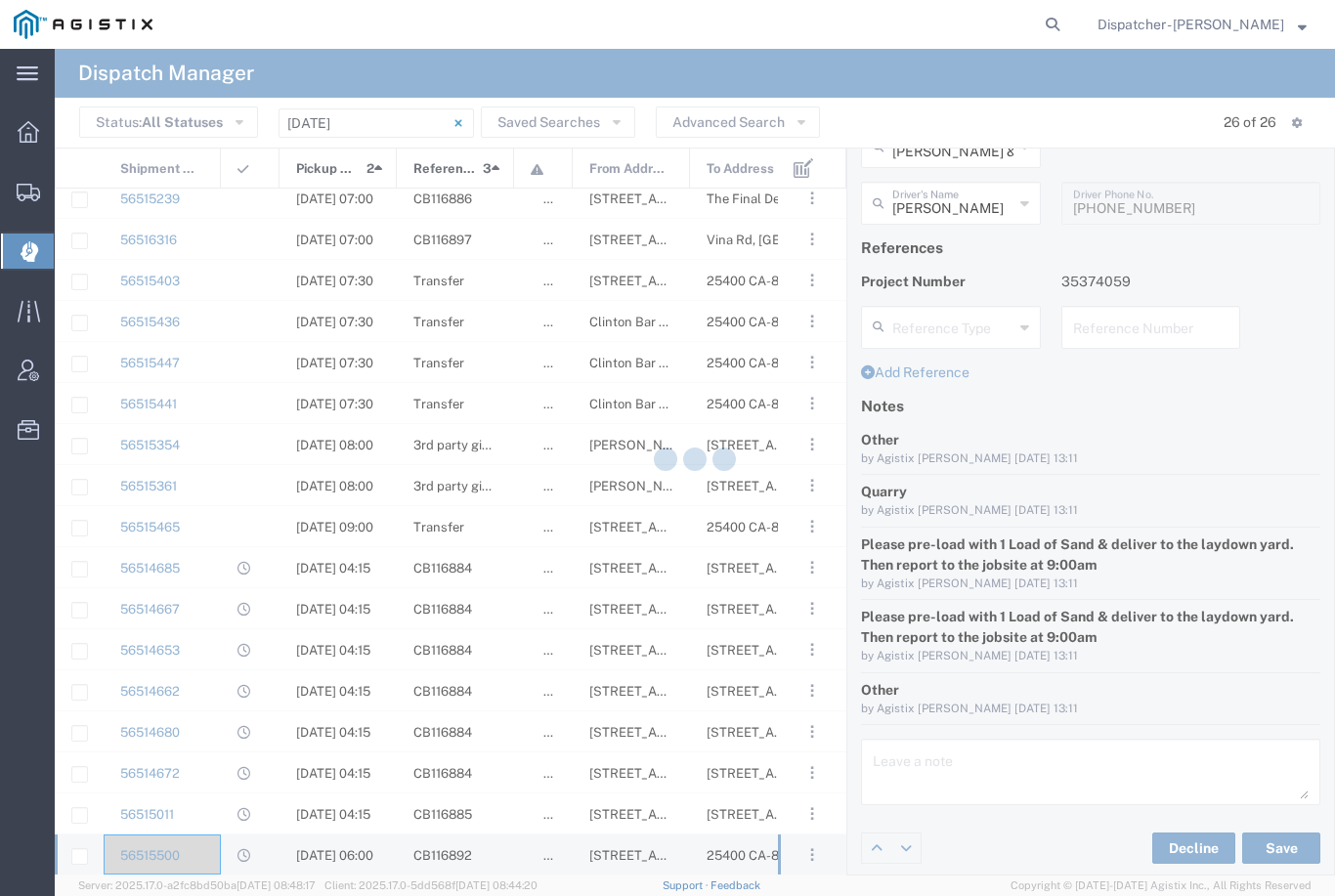
type input "[PERSON_NAME]"
type input "[PERSON_NAME] & Sons Trucking, Inc"
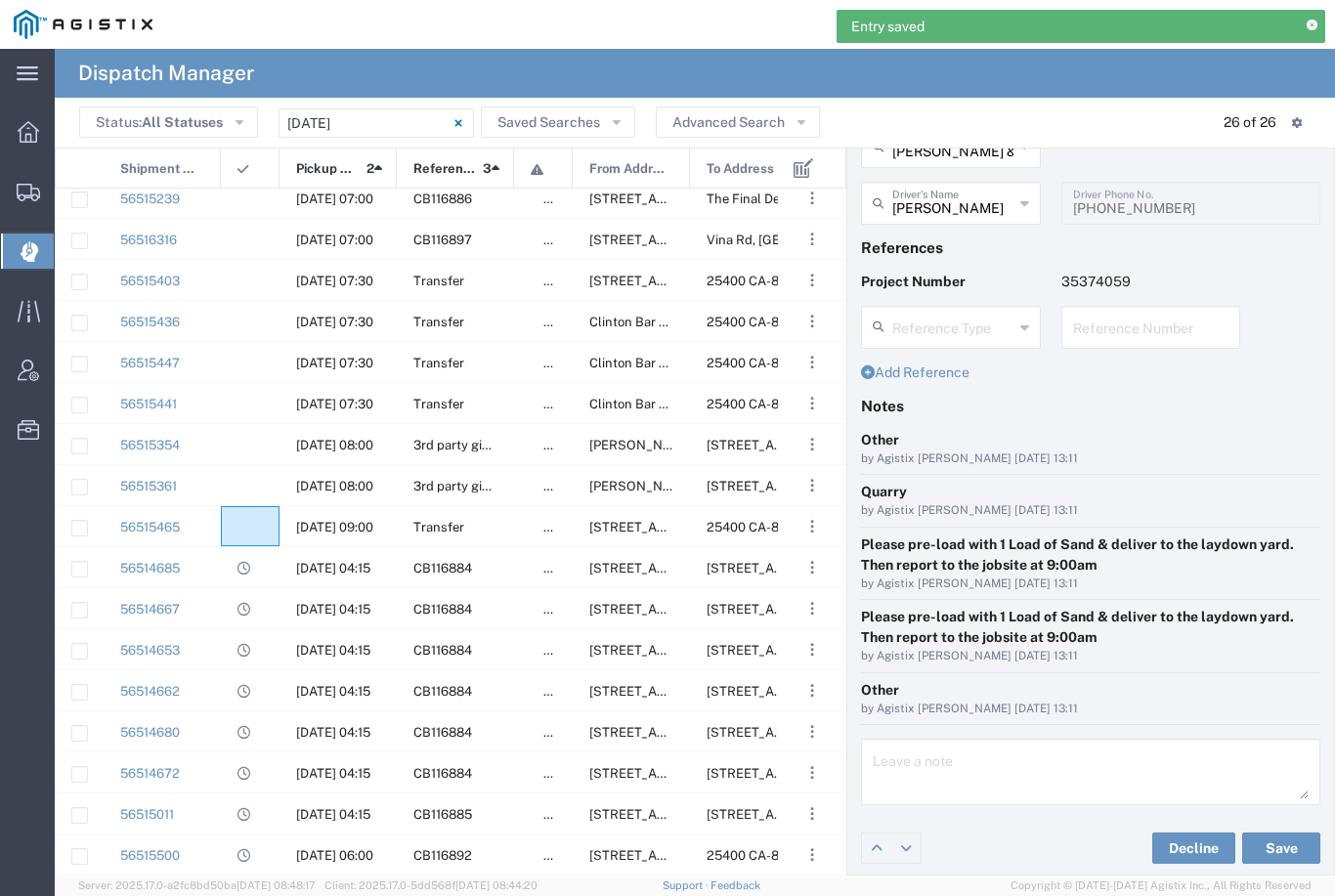
click at [249, 520] on agx-ag-table-icon-cell at bounding box center [243, 527] width 13 height 15
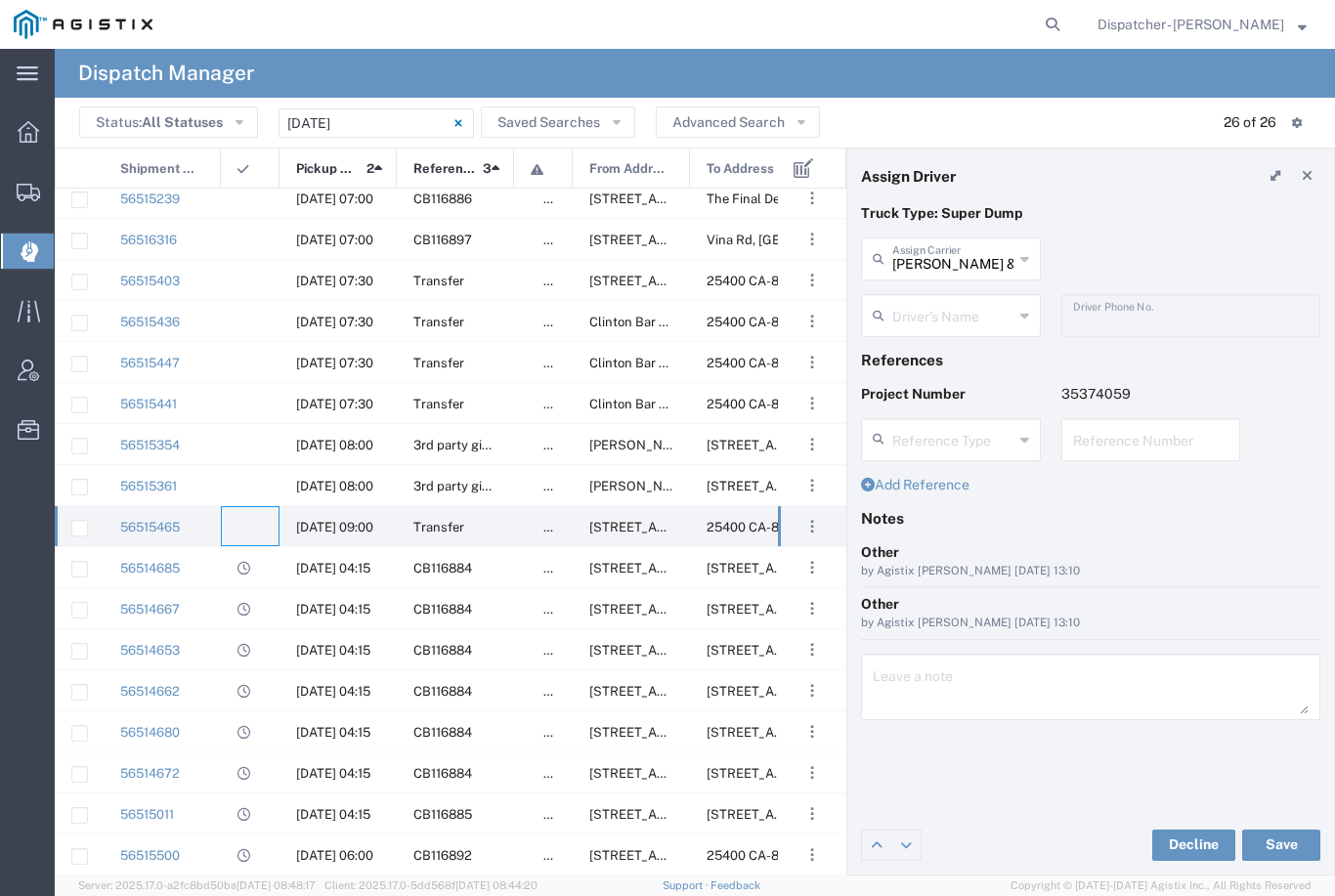
click at [951, 309] on agx-dropdown-input "Driver's Name Alana Gibbs Anthony Cassetta Aqil Khan Bryan Schmidt Cameron Bowm…" at bounding box center [951, 315] width 180 height 43
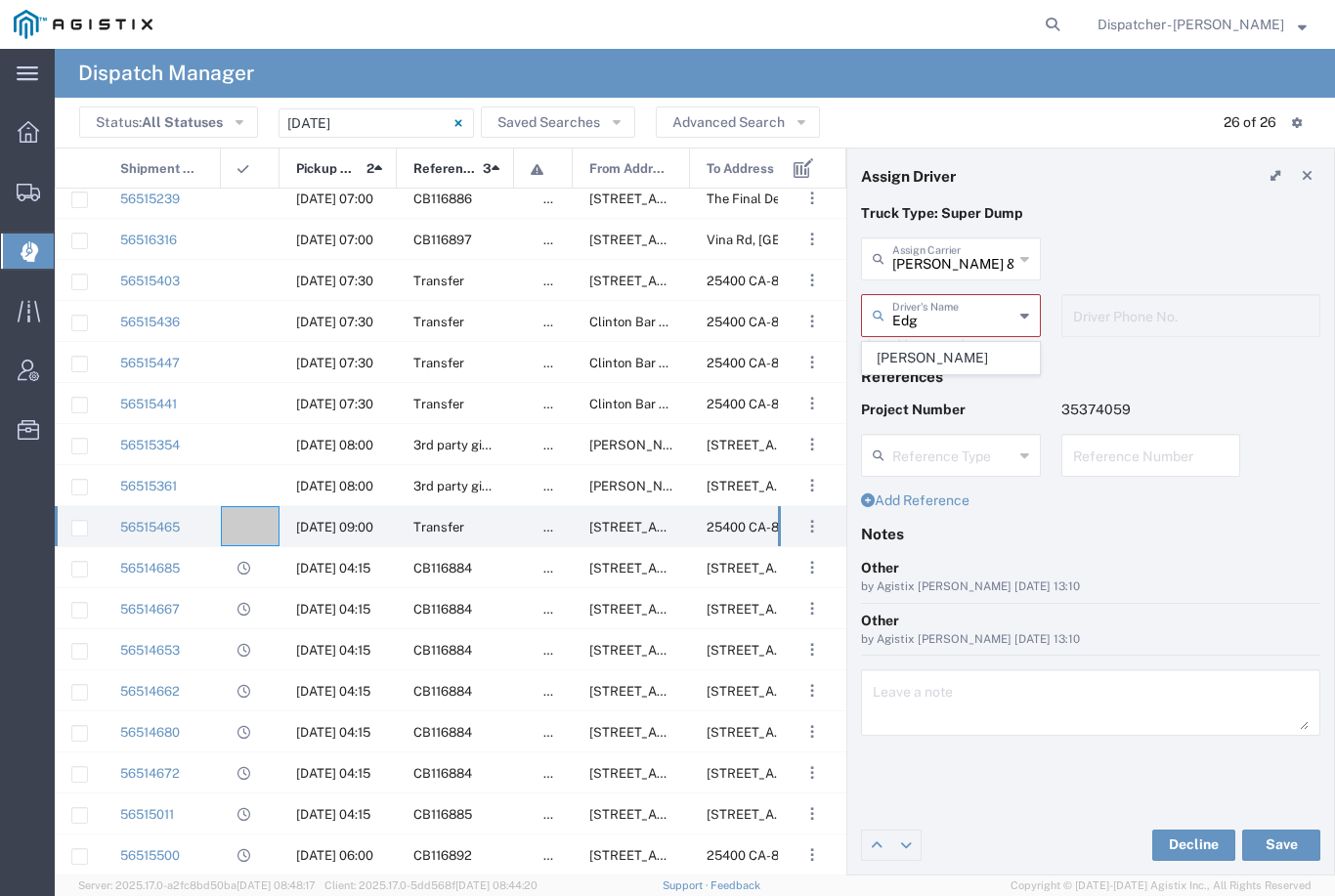
click at [940, 354] on span "[PERSON_NAME]" at bounding box center [951, 358] width 176 height 31
type input "[PERSON_NAME]"
type input "[PHONE_NUMBER]"
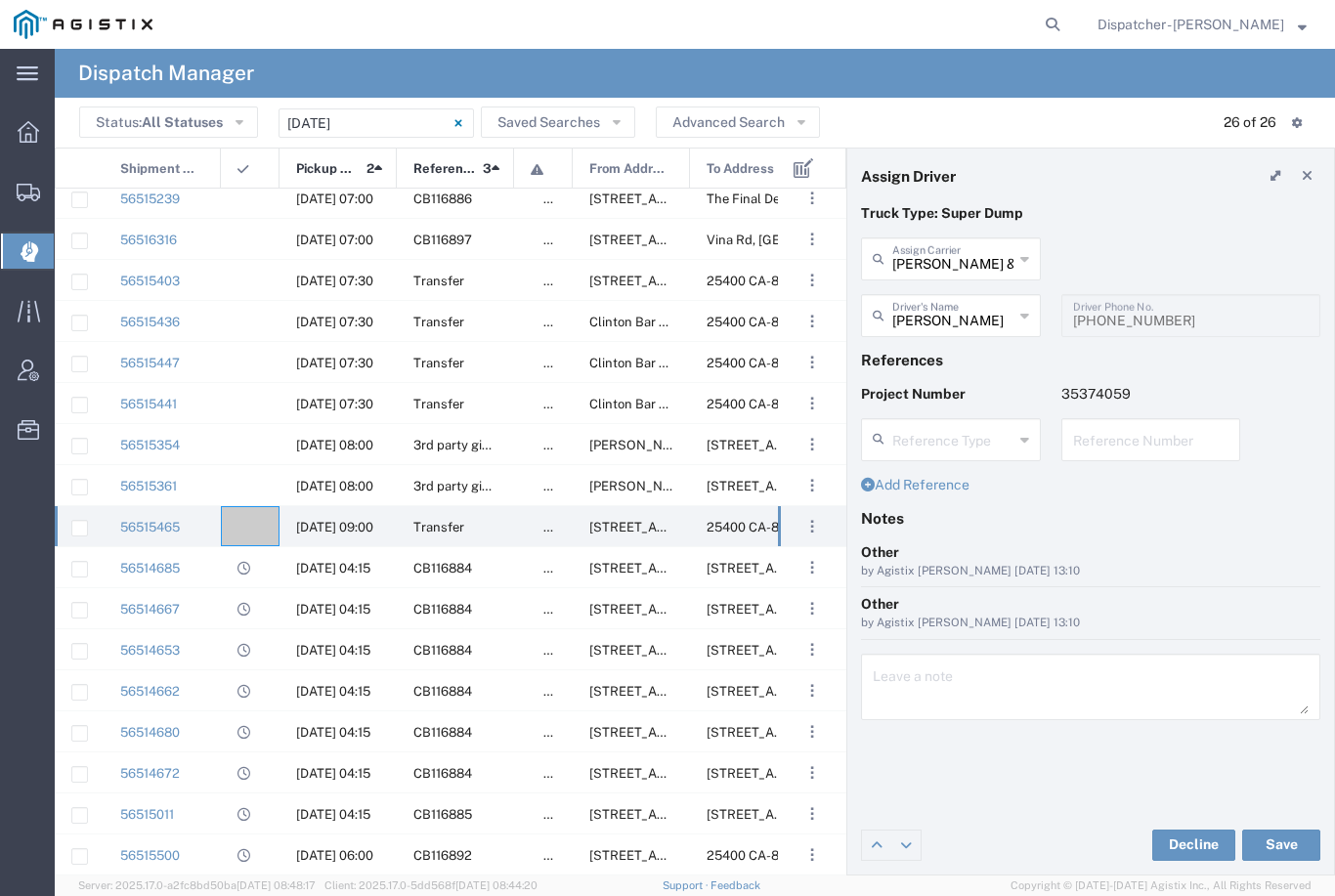
click at [1280, 846] on button "Save" at bounding box center [1281, 845] width 78 height 32
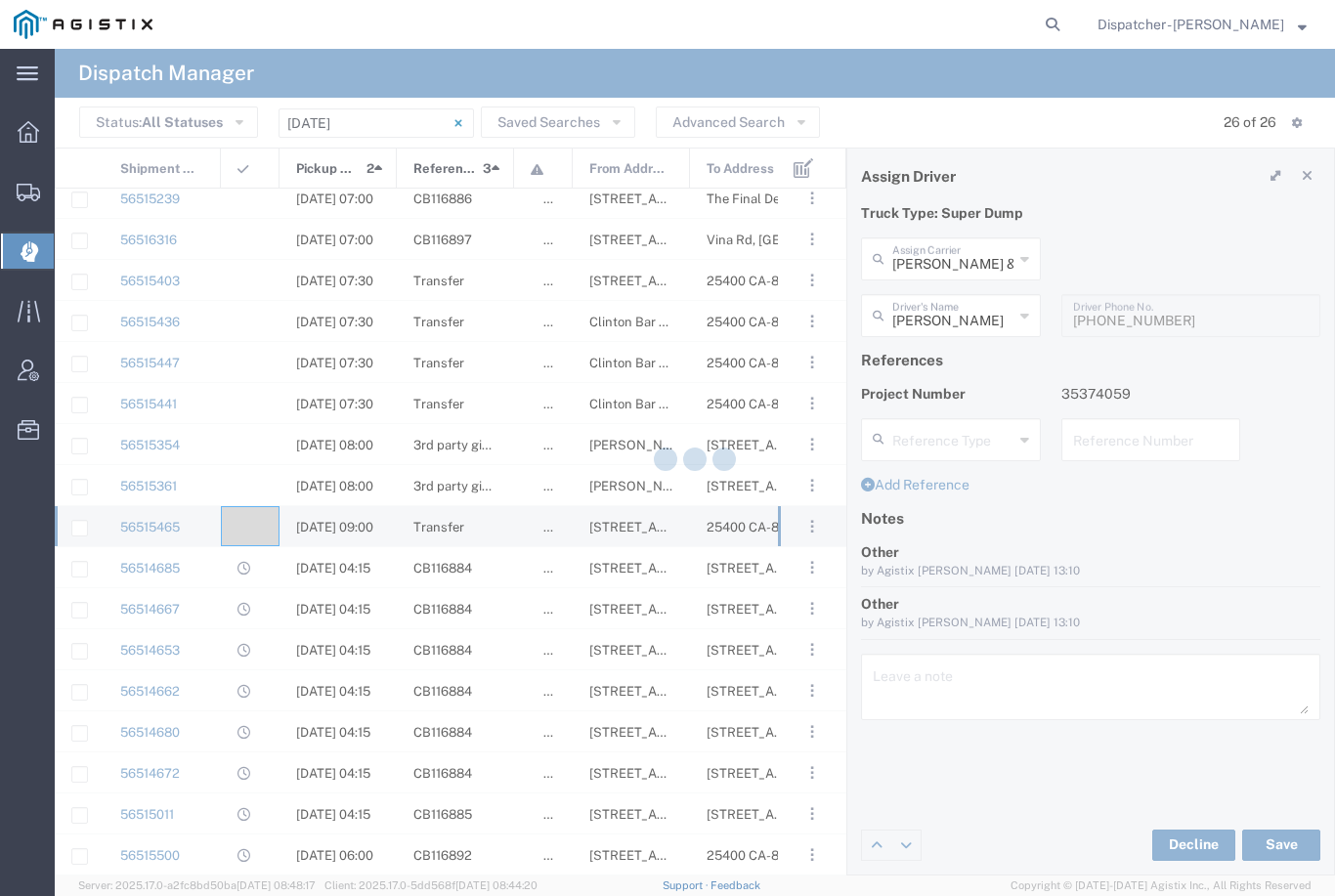
type input "[PERSON_NAME]"
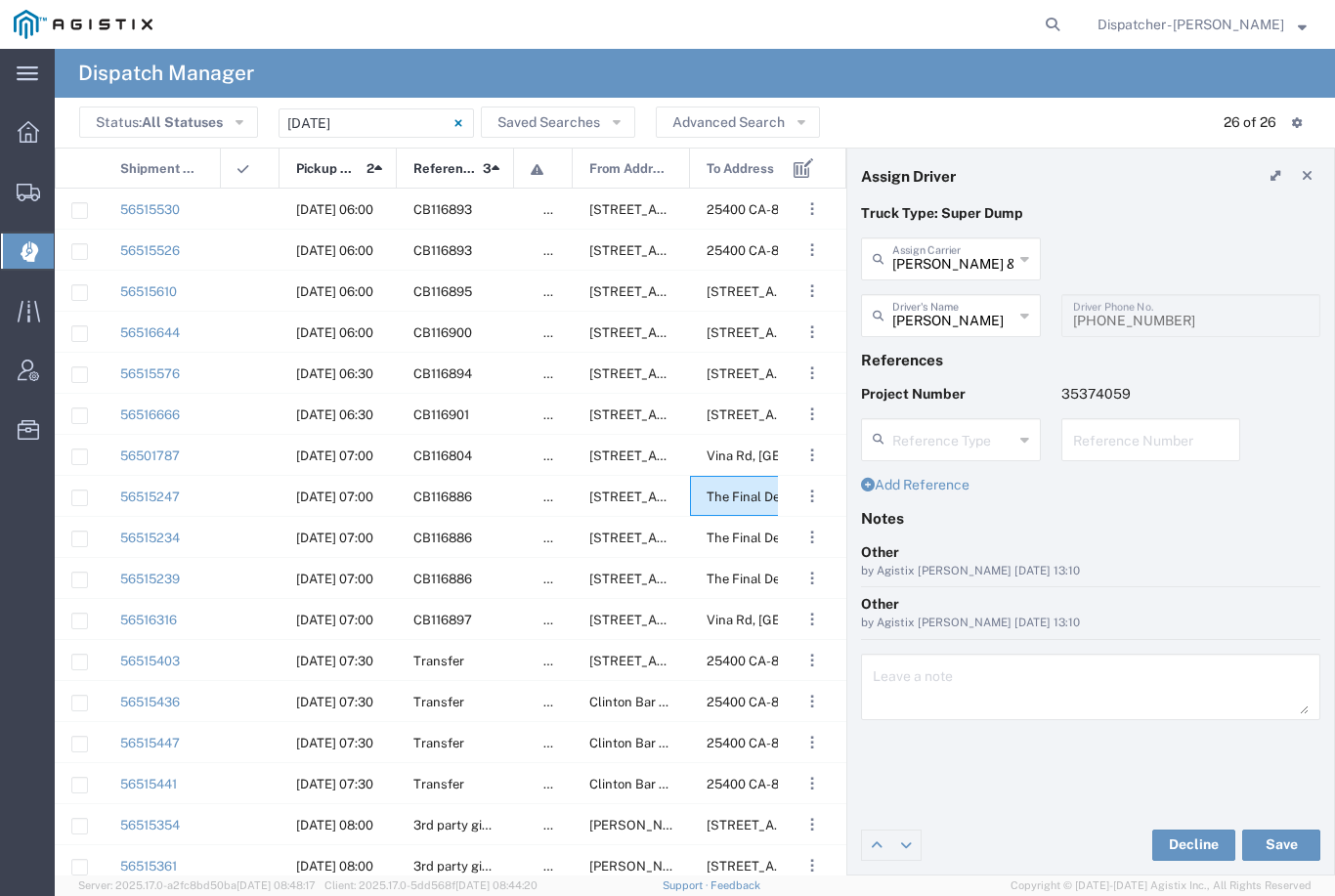
click at [238, 379] on agx-ag-table-icon-cell at bounding box center [243, 373] width 13 height 15
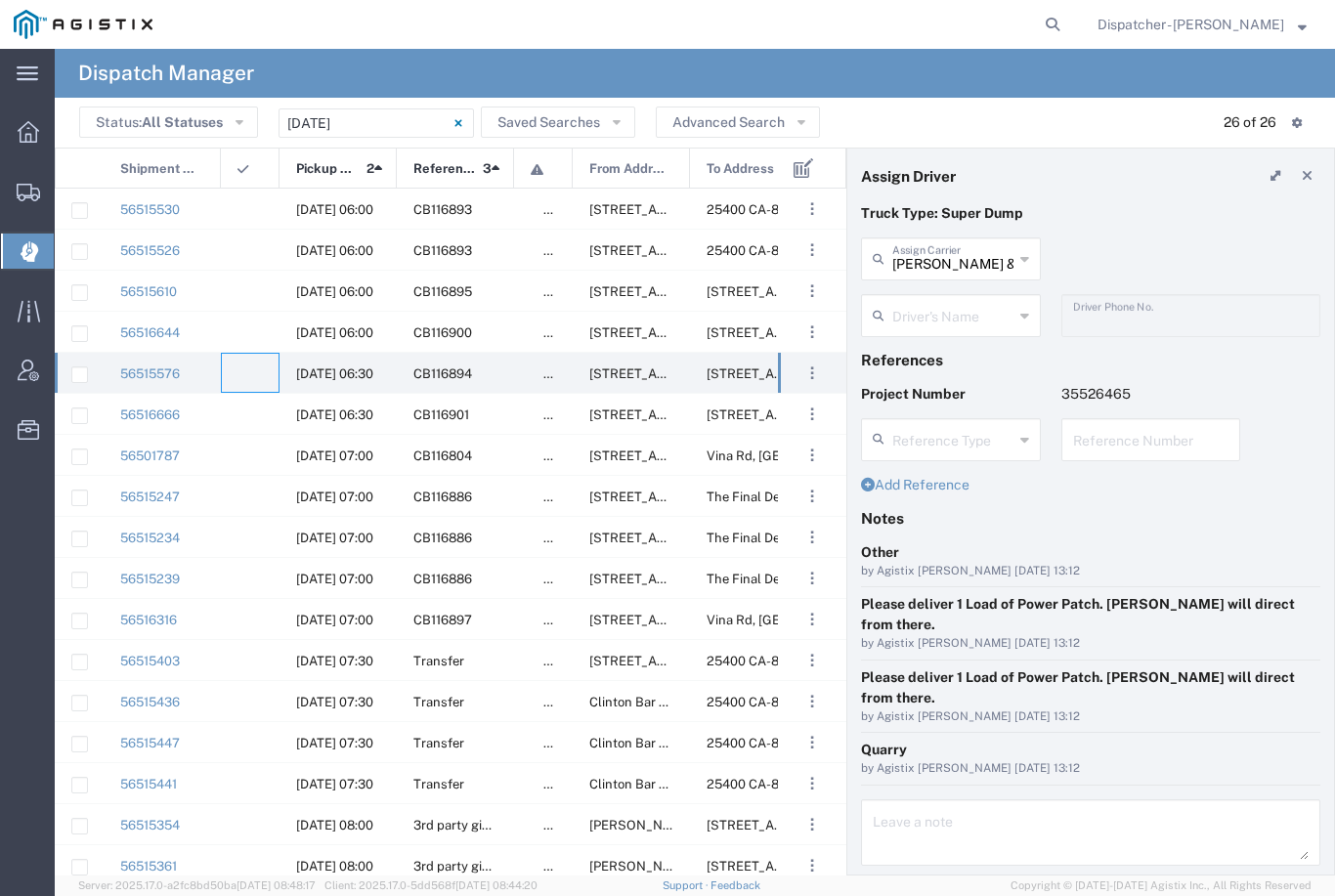
click at [956, 243] on input "[PERSON_NAME] & Sons Trucking, Inc" at bounding box center [953, 257] width 121 height 34
click at [915, 320] on span "Gab & Sons Trucking LLC" at bounding box center [951, 317] width 176 height 61
type input "Gab & Sons Trucking LLC"
click at [950, 311] on input "text" at bounding box center [953, 314] width 121 height 34
click at [926, 360] on span "Gabino Rodriguez" at bounding box center [951, 358] width 176 height 31
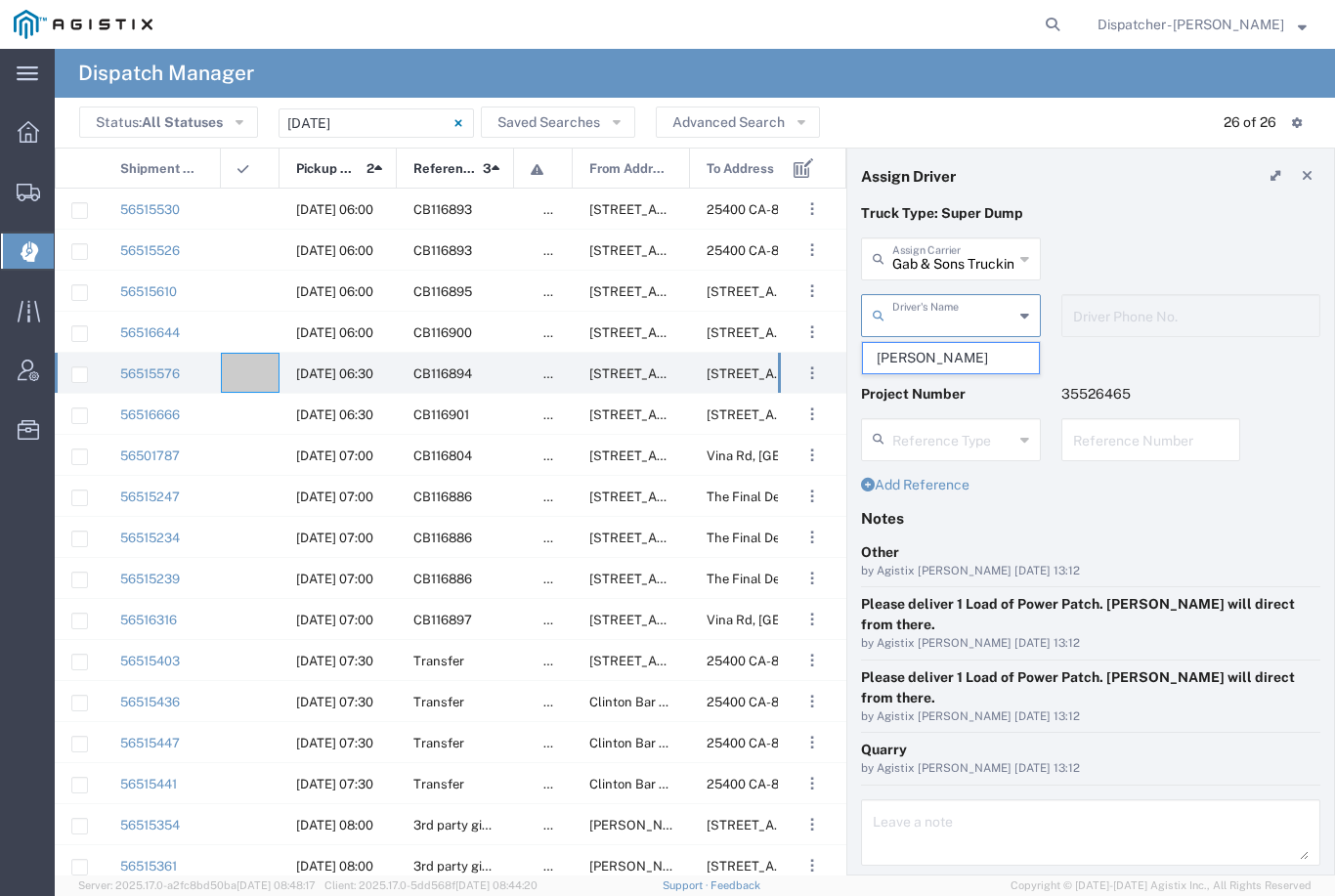
type input "Gabino Rodriguez"
type input "[PHONE_NUMBER]"
click at [1280, 893] on button "Save" at bounding box center [1281, 909] width 78 height 32
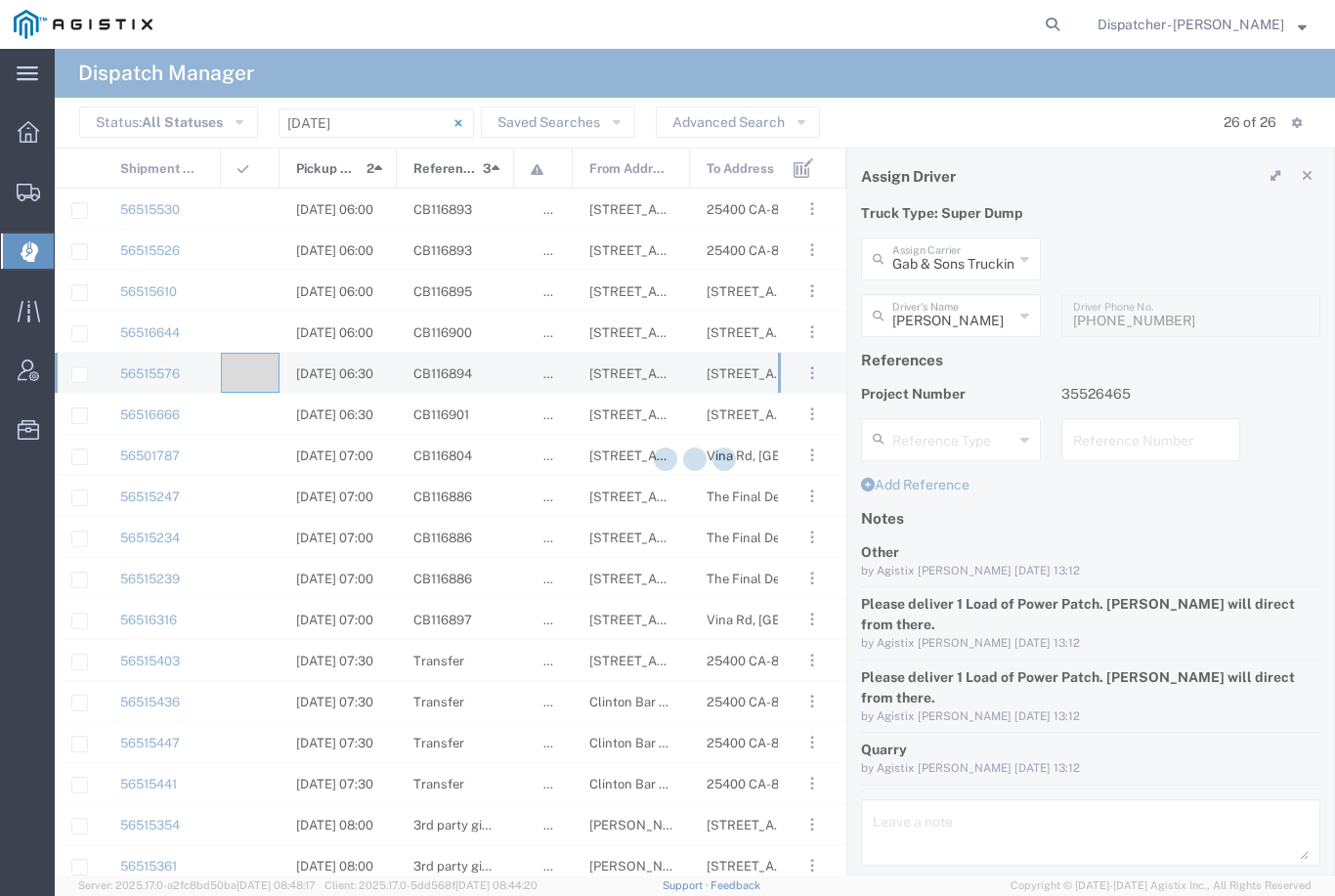
type input "Gabino Rodriguez"
type input "Gab & Sons Trucking LLC"
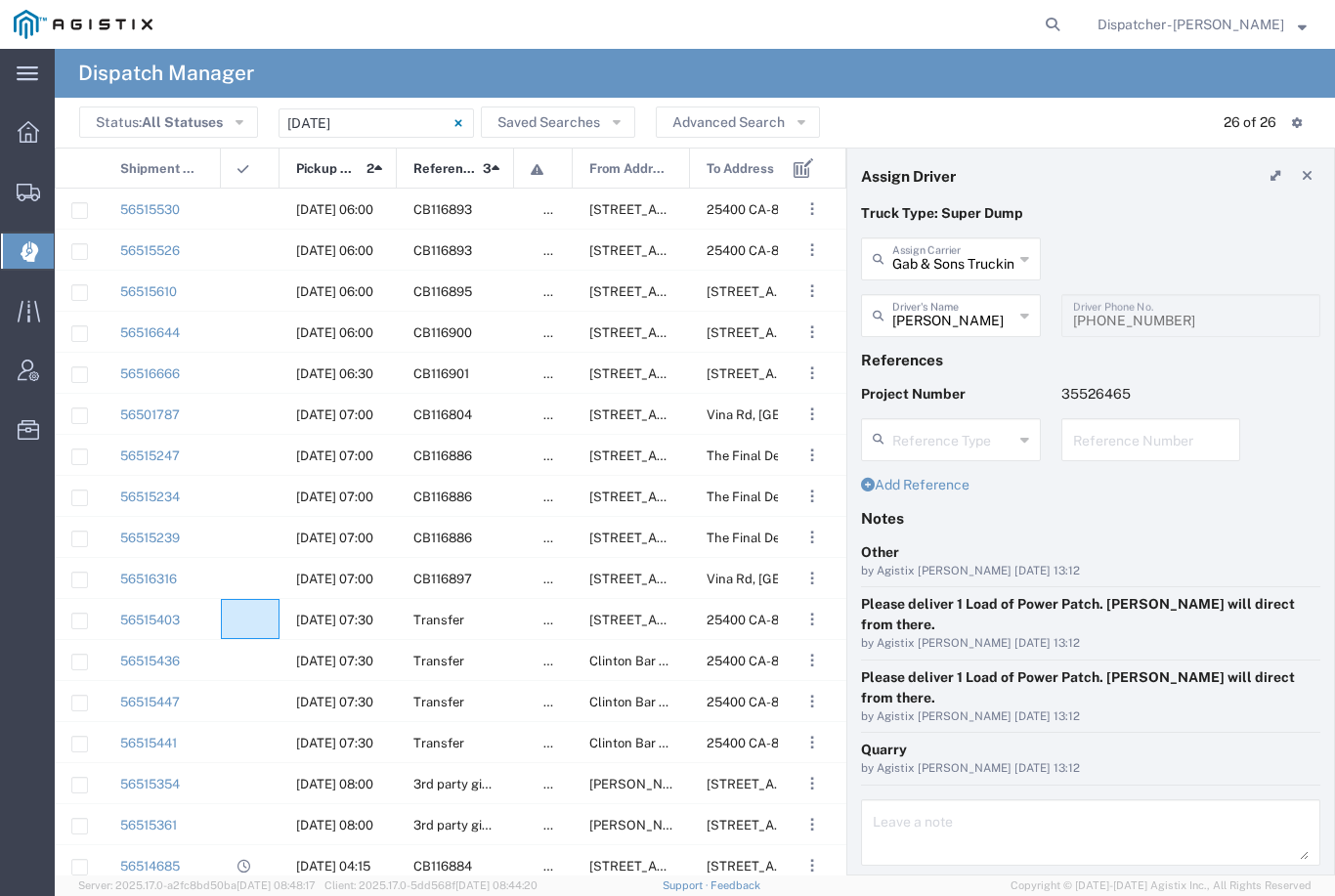
click at [228, 620] on div at bounding box center [250, 619] width 59 height 40
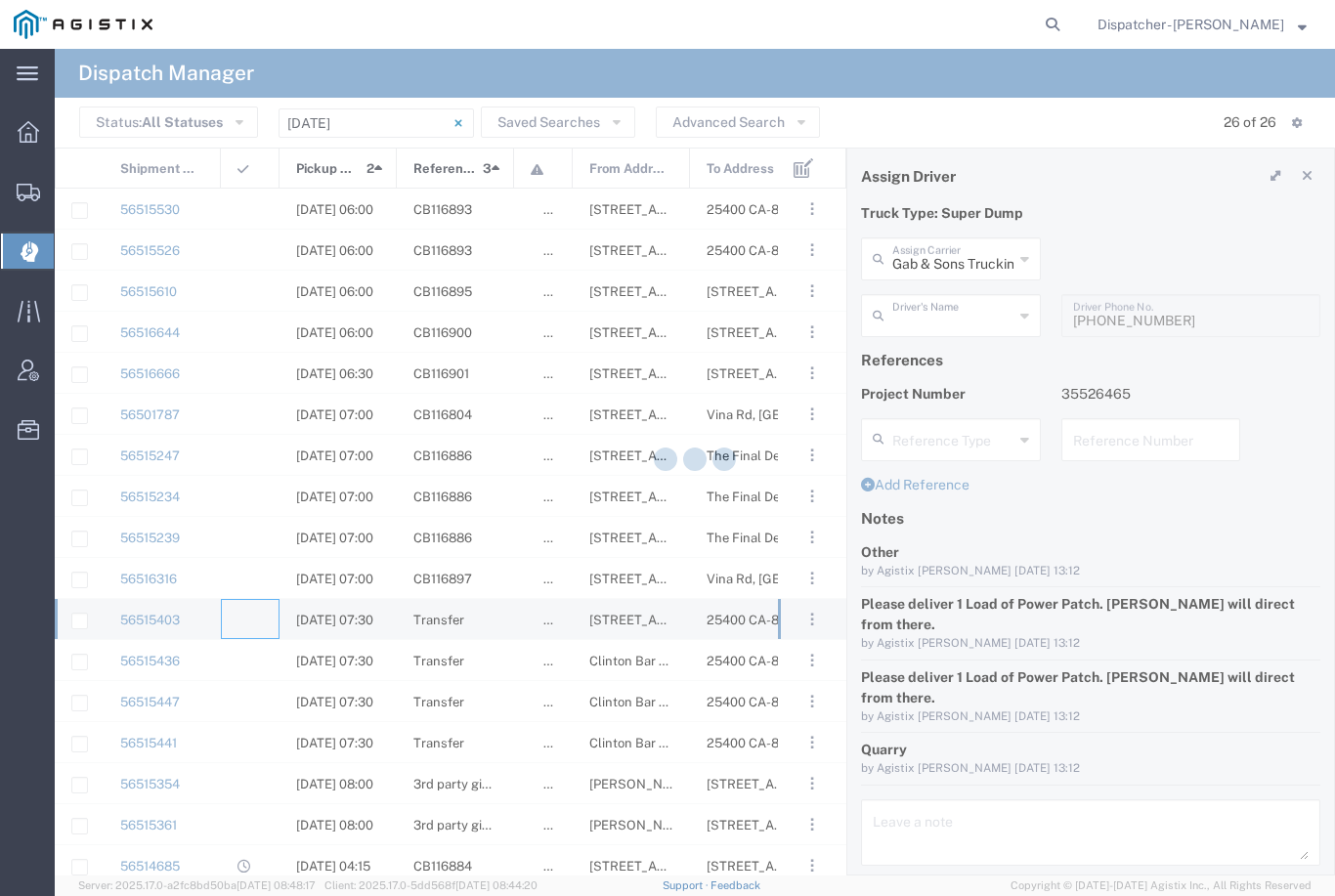
type input "[PERSON_NAME] & Sons Trucking, Inc"
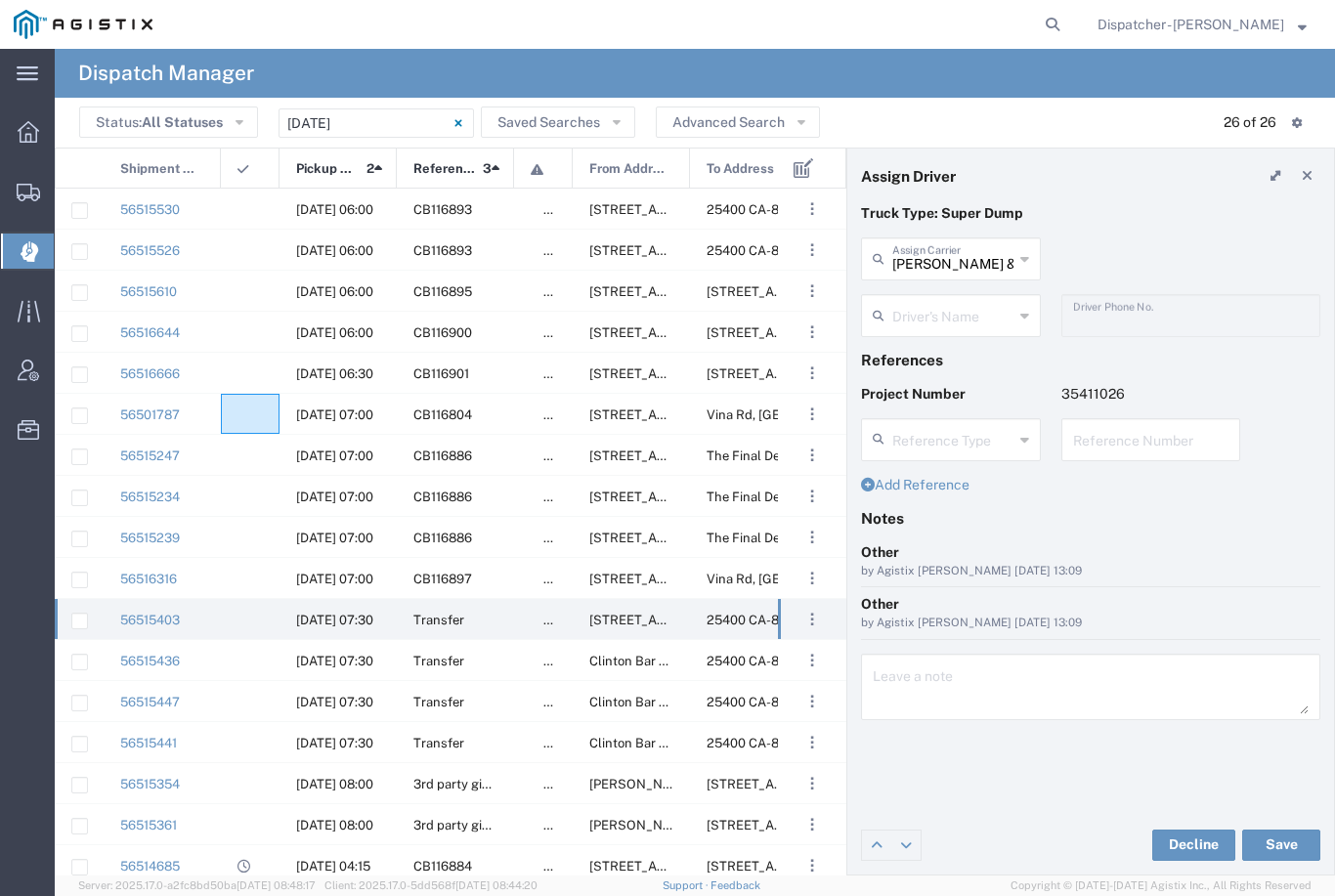
click at [237, 409] on agx-ag-table-icon-cell at bounding box center [243, 415] width 13 height 15
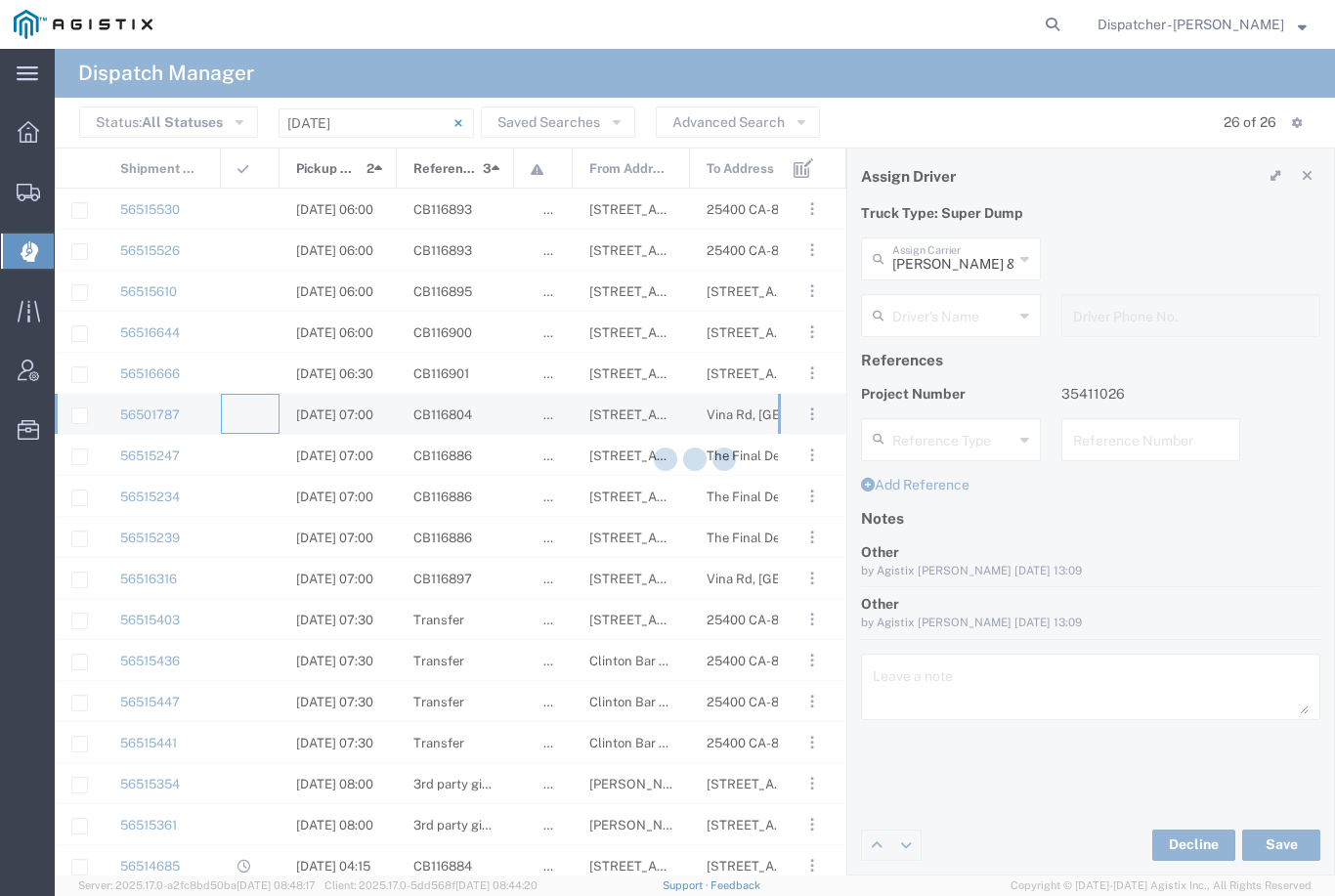
click at [969, 249] on input "[PERSON_NAME] & Sons Trucking, Inc" at bounding box center [953, 257] width 121 height 34
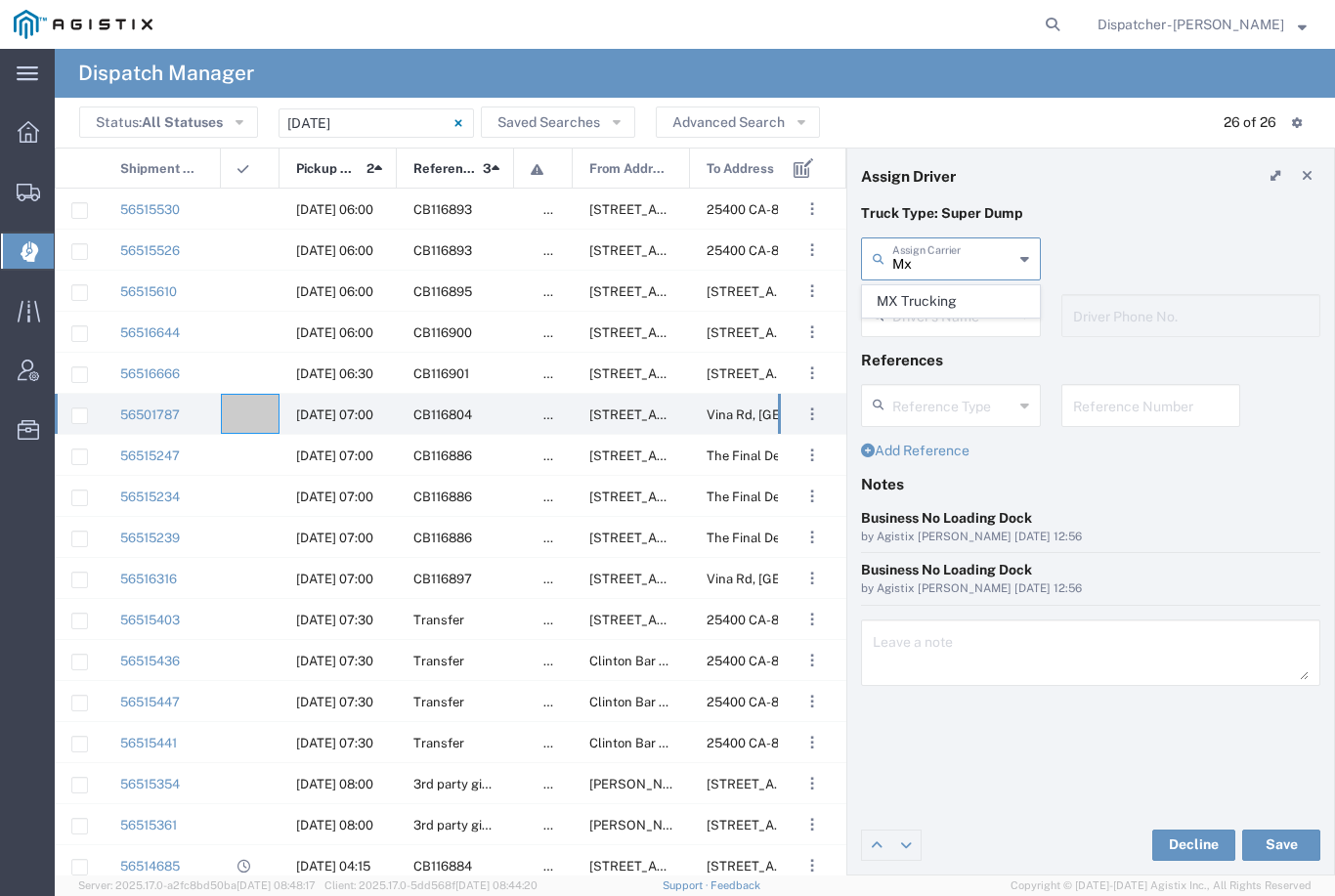
click at [947, 293] on span "MX Trucking" at bounding box center [951, 302] width 176 height 31
type input "MX Trucking"
click at [962, 307] on input "text" at bounding box center [954, 314] width 123 height 34
click at [939, 350] on span "Kenny Ricci" at bounding box center [951, 358] width 176 height 31
type input "Kenny Ricci"
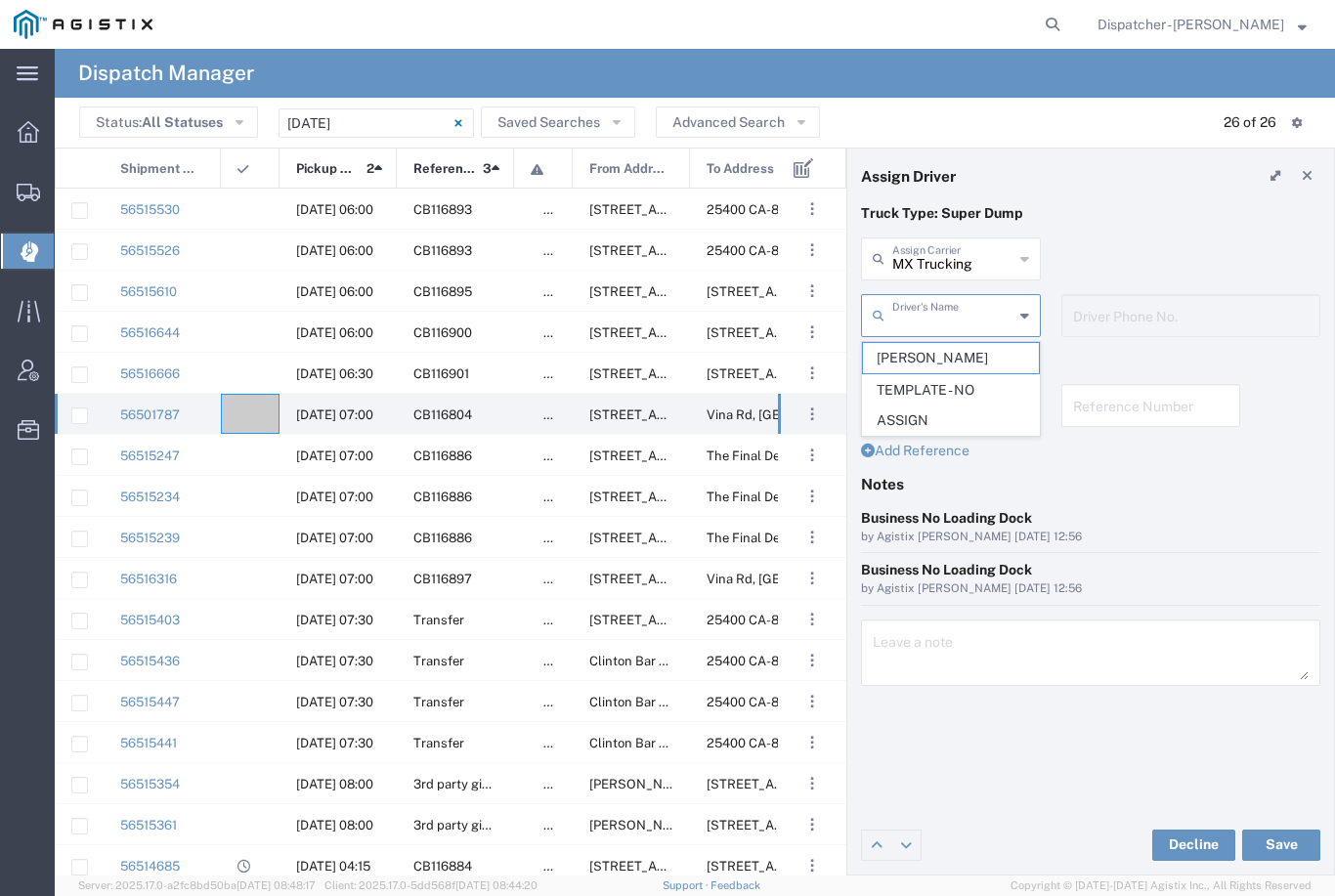
type input "[PHONE_NUMBER]"
click at [1289, 837] on button "Save" at bounding box center [1281, 845] width 78 height 32
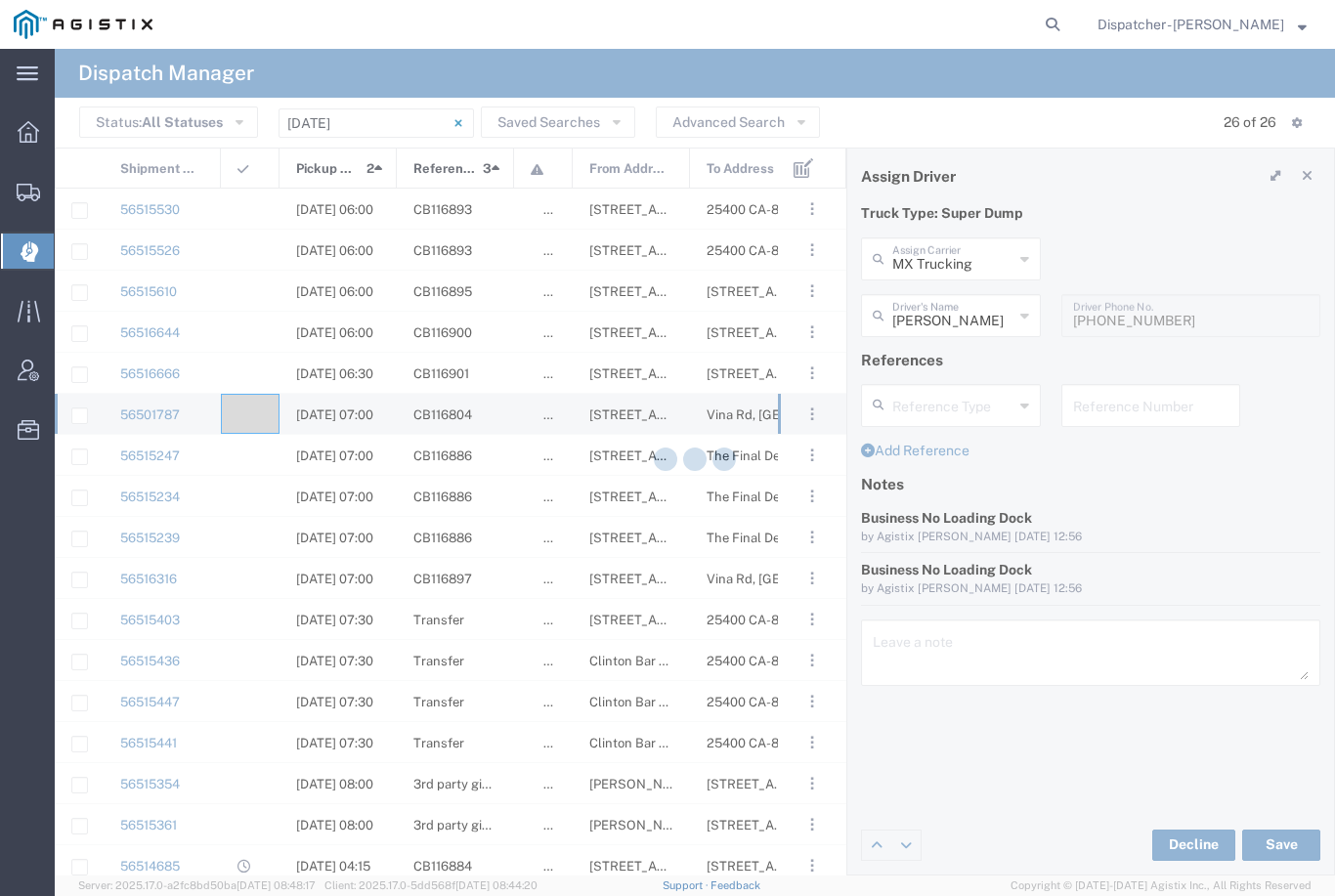
type input "Kenny Ricci"
type input "MX Trucking"
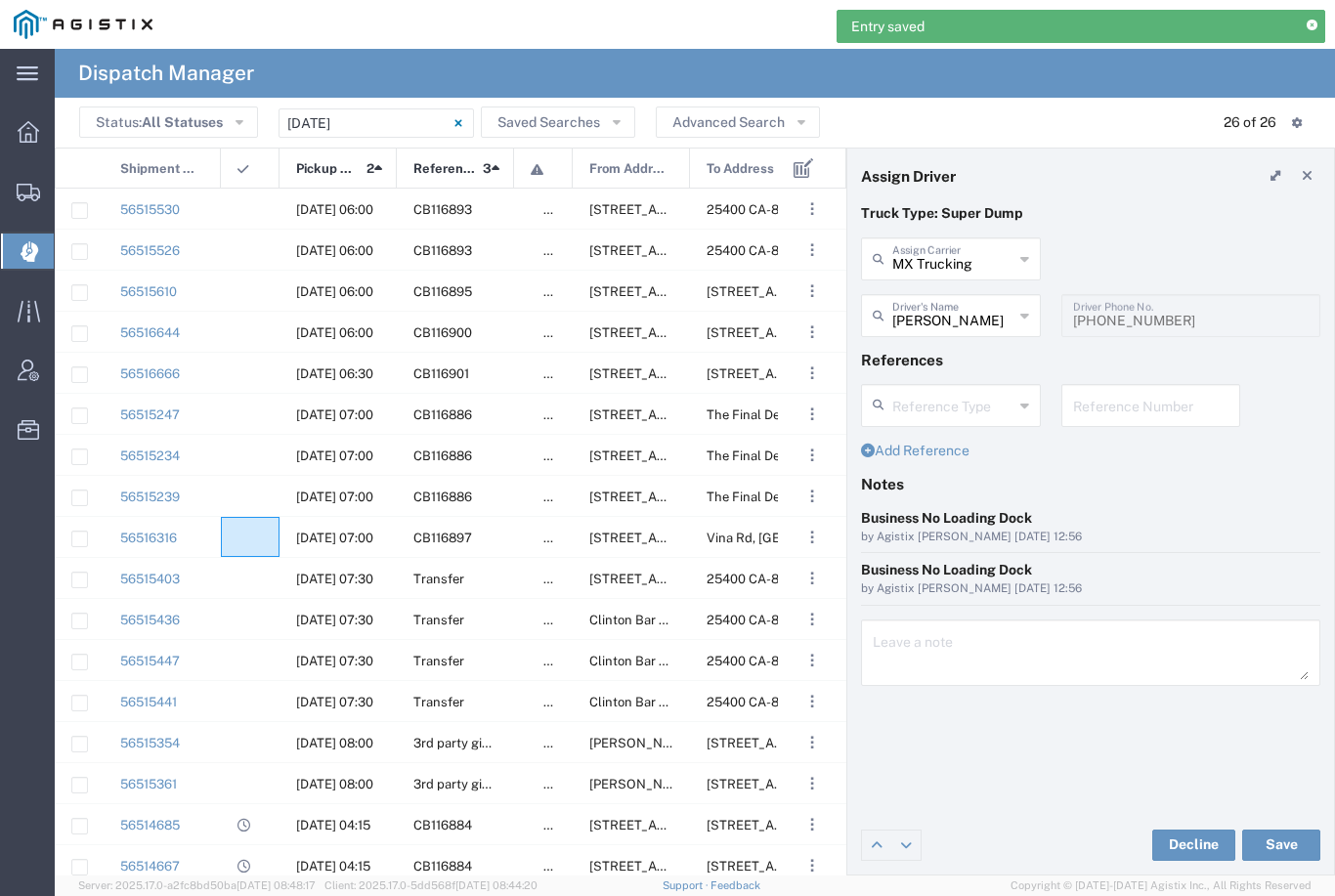
click at [251, 524] on div at bounding box center [250, 537] width 59 height 40
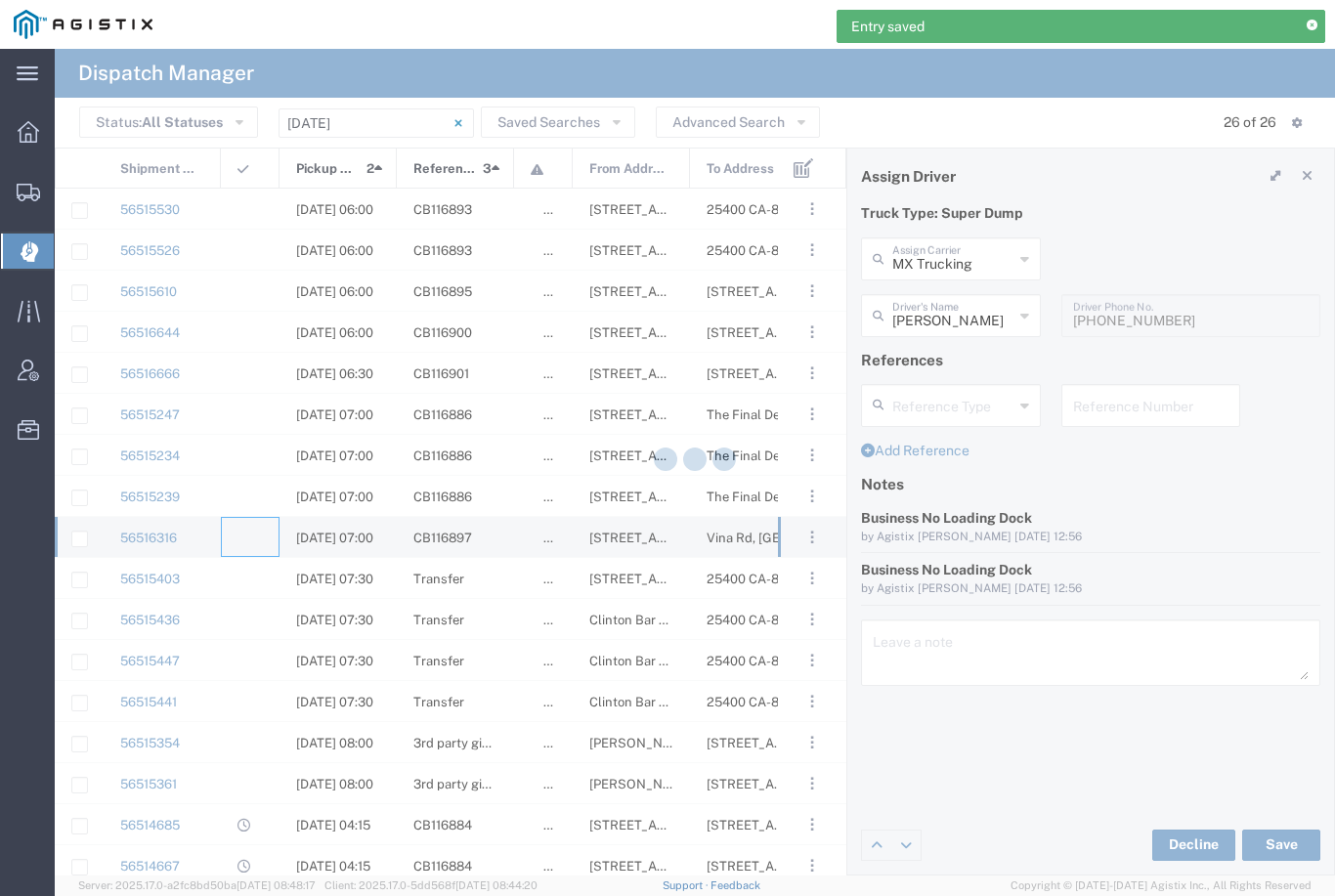
type input "[PERSON_NAME] & Sons Trucking, Inc"
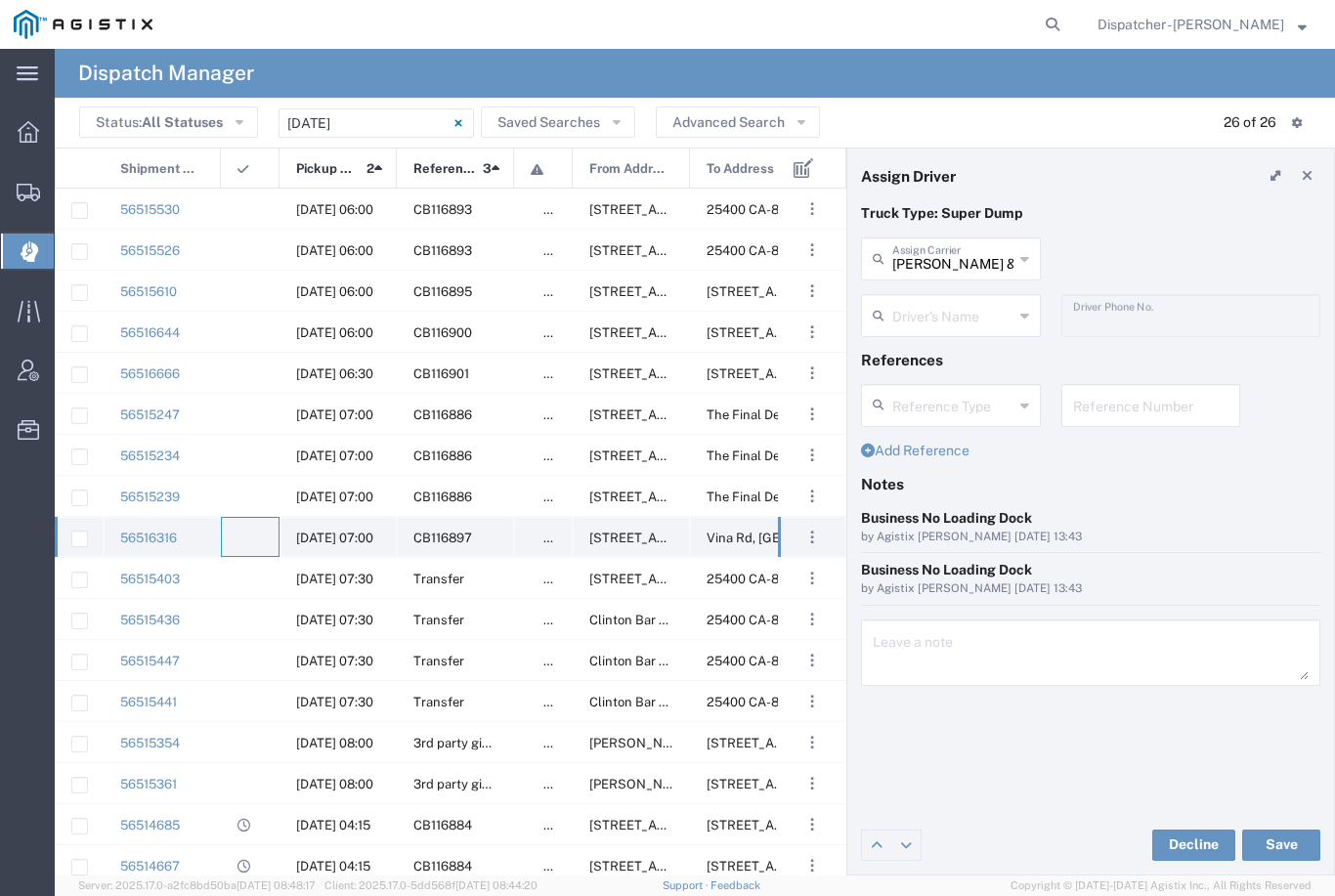
click at [239, 533] on agx-ag-table-icon-cell at bounding box center [243, 538] width 13 height 15
click at [965, 260] on input "[PERSON_NAME] & Sons Trucking, Inc" at bounding box center [953, 257] width 121 height 34
click at [942, 297] on span "[PERSON_NAME] Trucking" at bounding box center [951, 317] width 176 height 61
type input "[PERSON_NAME] Trucking"
click at [957, 313] on input "text" at bounding box center [953, 314] width 121 height 34
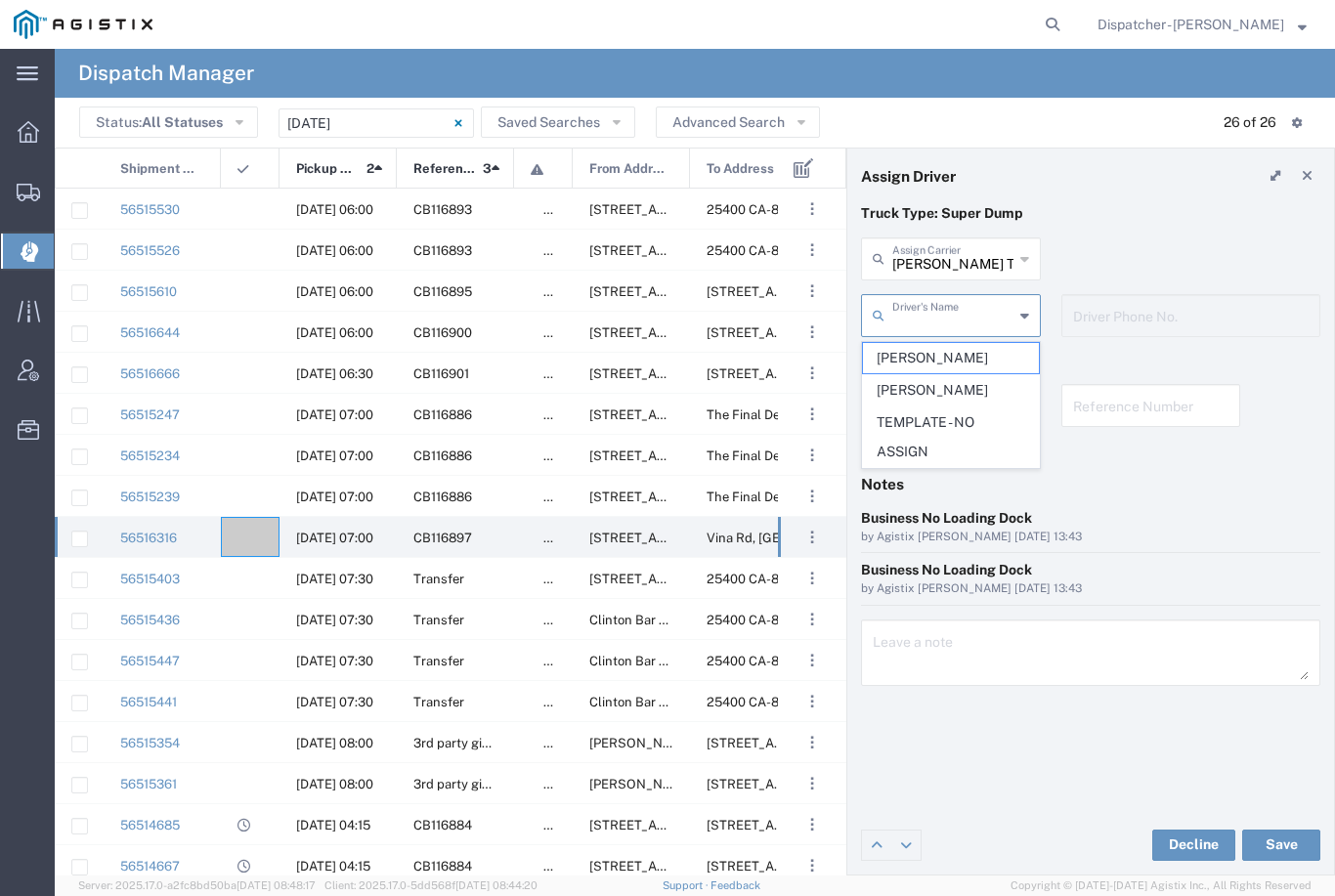
click at [935, 362] on span "David Bell" at bounding box center [951, 358] width 176 height 31
type input "David Bell"
type input "[PHONE_NUMBER]"
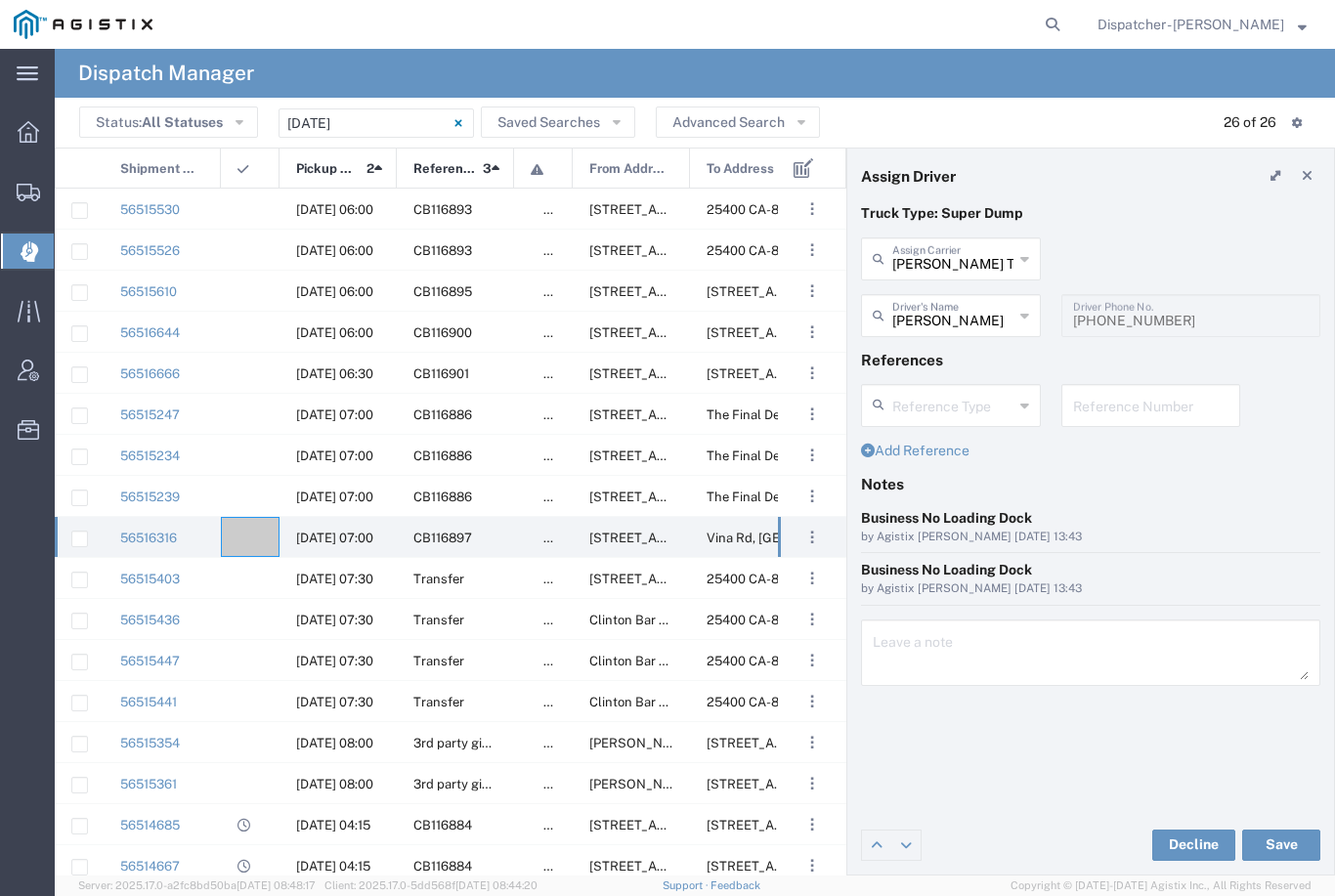
click at [1273, 855] on button "Save" at bounding box center [1281, 845] width 78 height 32
type input "David Bell"
type input "[PERSON_NAME] Trucking"
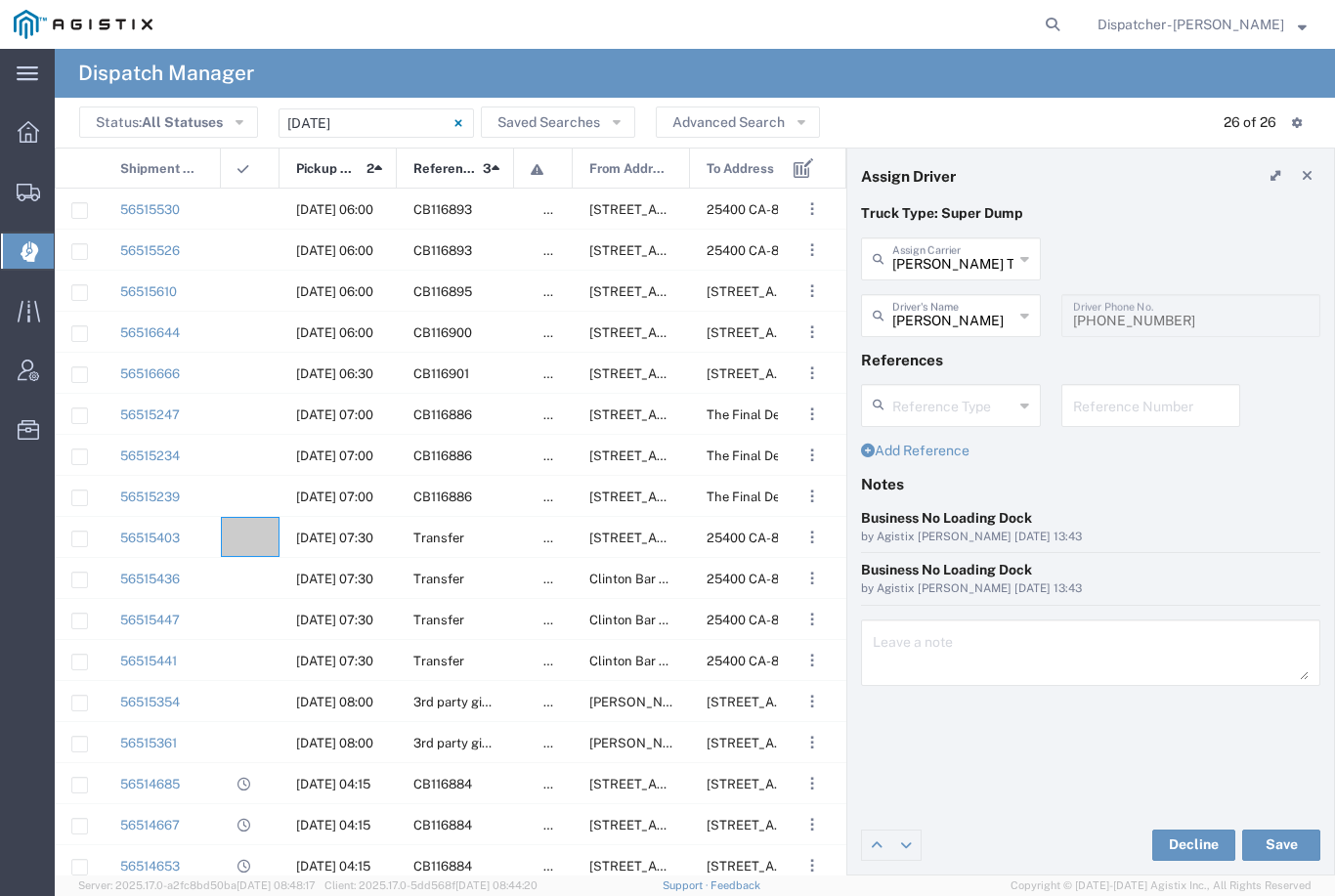
click at [237, 578] on agx-ag-table-icon-cell at bounding box center [243, 578] width 13 height 15
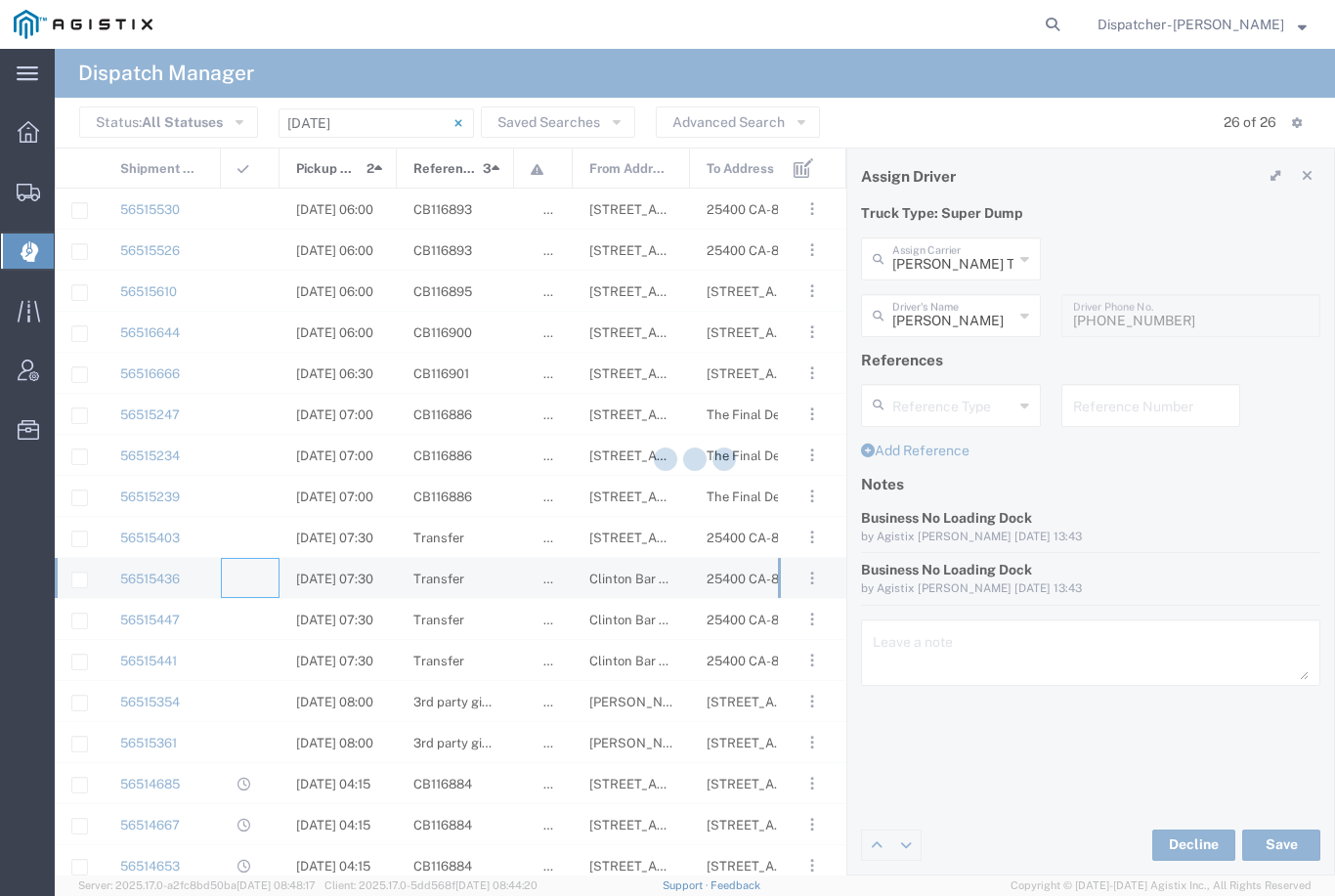
type input "[PERSON_NAME] & Sons Trucking, Inc"
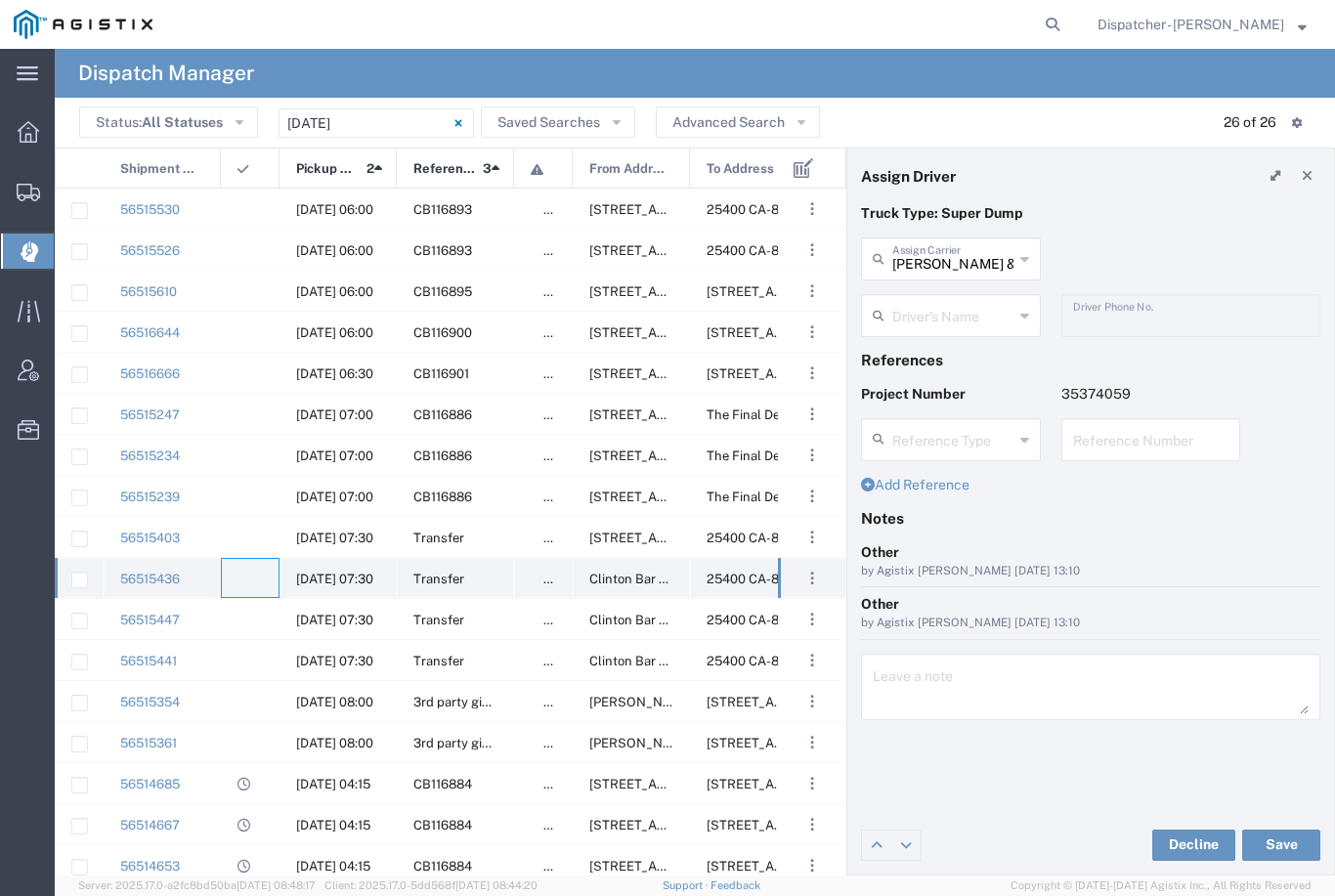
click at [238, 576] on agx-ag-table-icon-cell at bounding box center [243, 578] width 13 height 15
click at [967, 313] on input "text" at bounding box center [953, 314] width 121 height 34
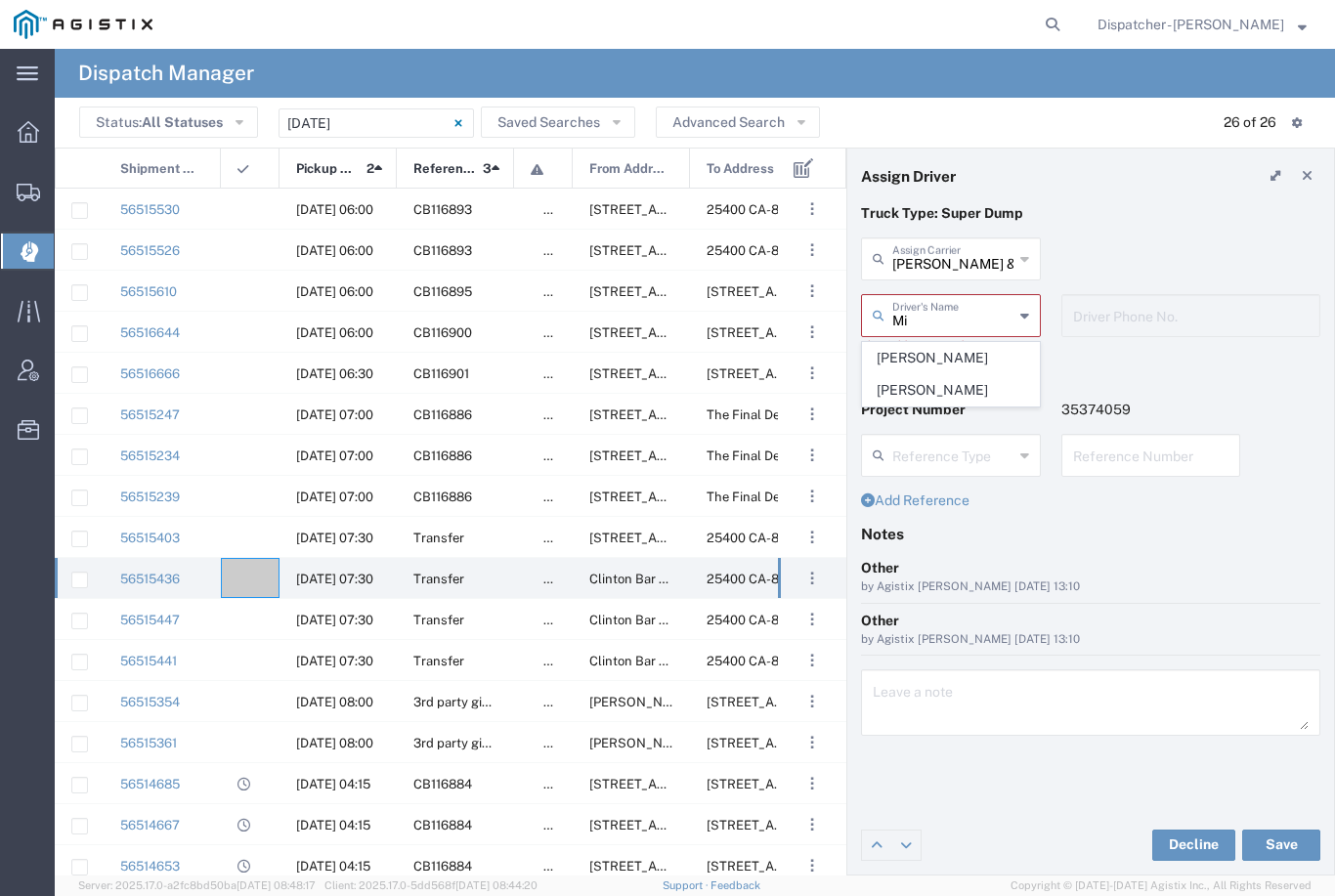
click at [946, 381] on span "[PERSON_NAME]" at bounding box center [951, 390] width 176 height 31
type input "[PERSON_NAME]"
type input "[PHONE_NUMBER]"
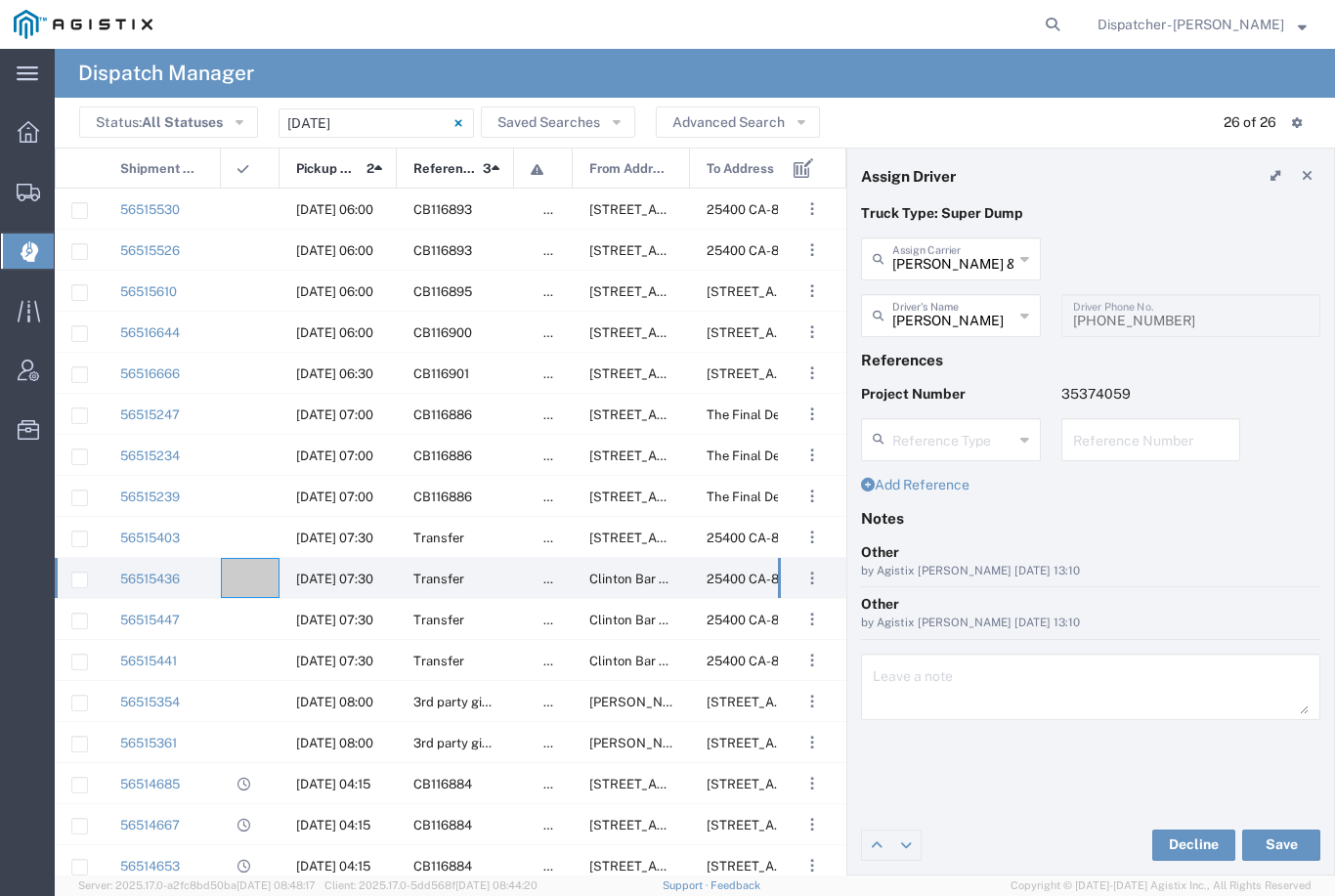
click at [1281, 839] on button "Save" at bounding box center [1281, 845] width 78 height 32
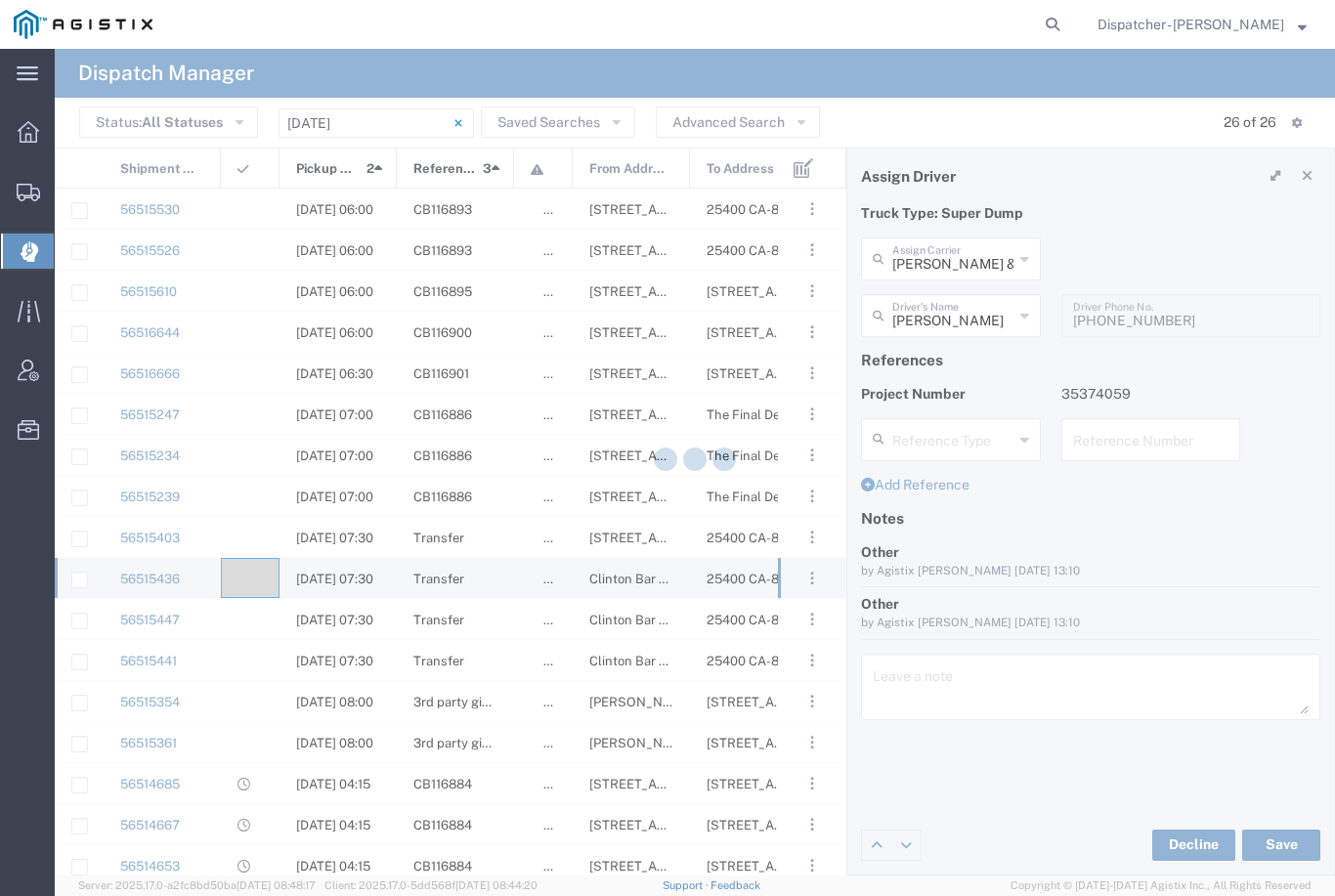
type input "[PERSON_NAME]"
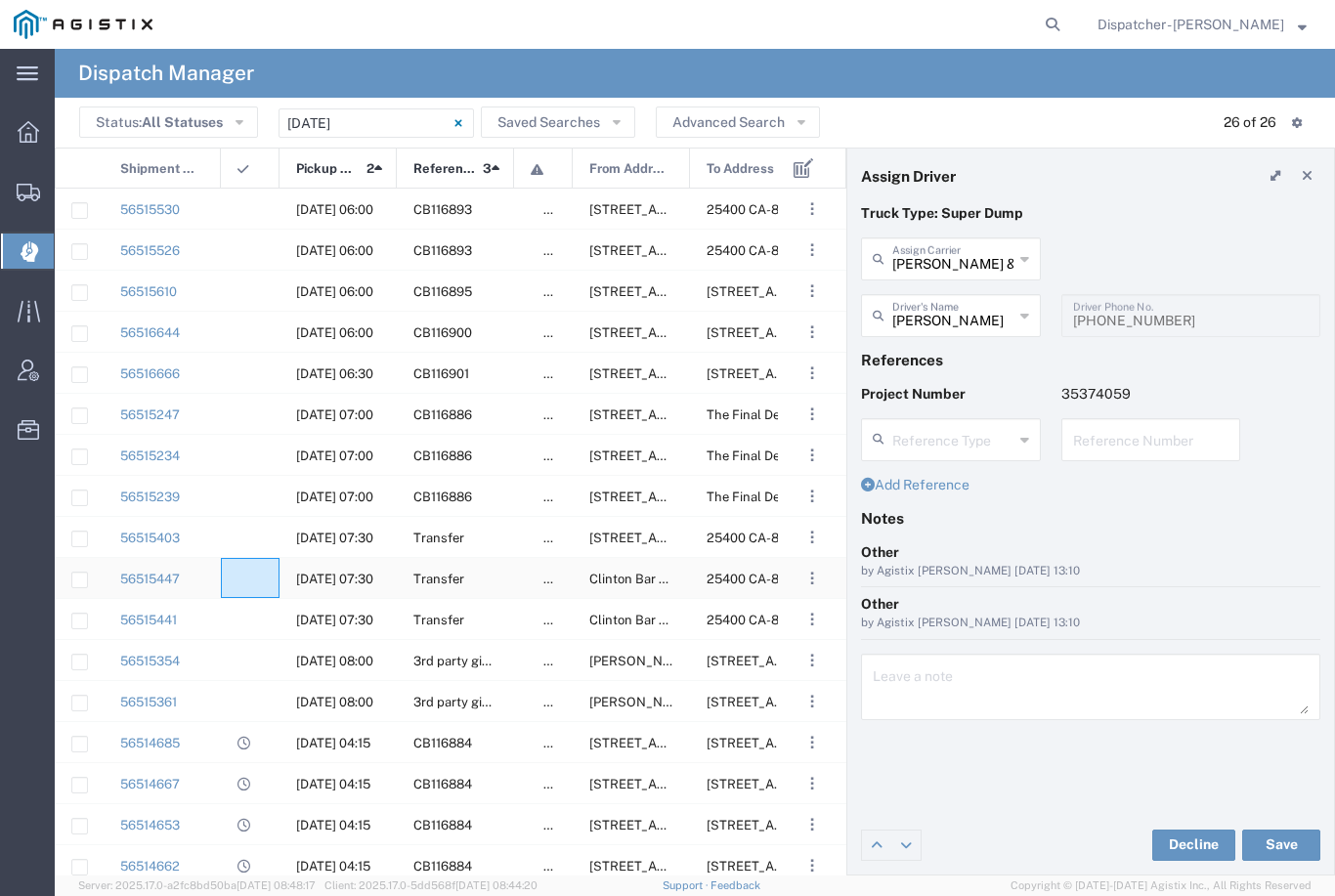
click at [248, 568] on div at bounding box center [250, 577] width 59 height 40
click at [1015, 233] on div "Truck Type: Super Dump" at bounding box center [1092, 220] width 480 height 34
click at [966, 252] on input "[PERSON_NAME] & Sons Trucking, Inc" at bounding box center [953, 257] width 121 height 34
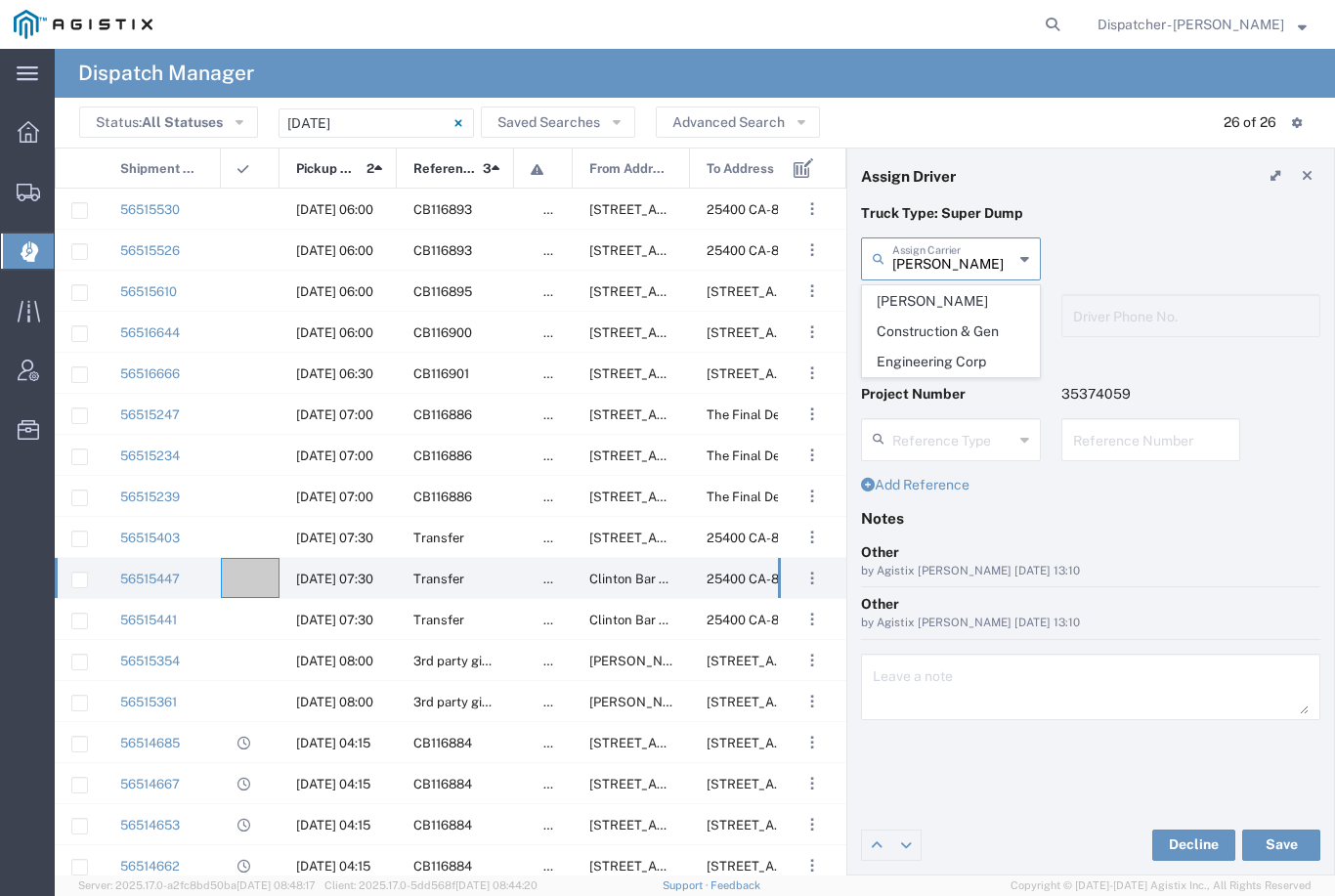
click at [946, 313] on span "[PERSON_NAME] Construction & Gen Engineering Corp" at bounding box center [951, 331] width 176 height 90
type input "[PERSON_NAME] Construction & Gen Engineering Corp"
click at [962, 317] on input "text" at bounding box center [953, 314] width 121 height 34
click at [939, 351] on span "Frank Sloniker" at bounding box center [951, 358] width 176 height 31
type input "Frank Sloniker"
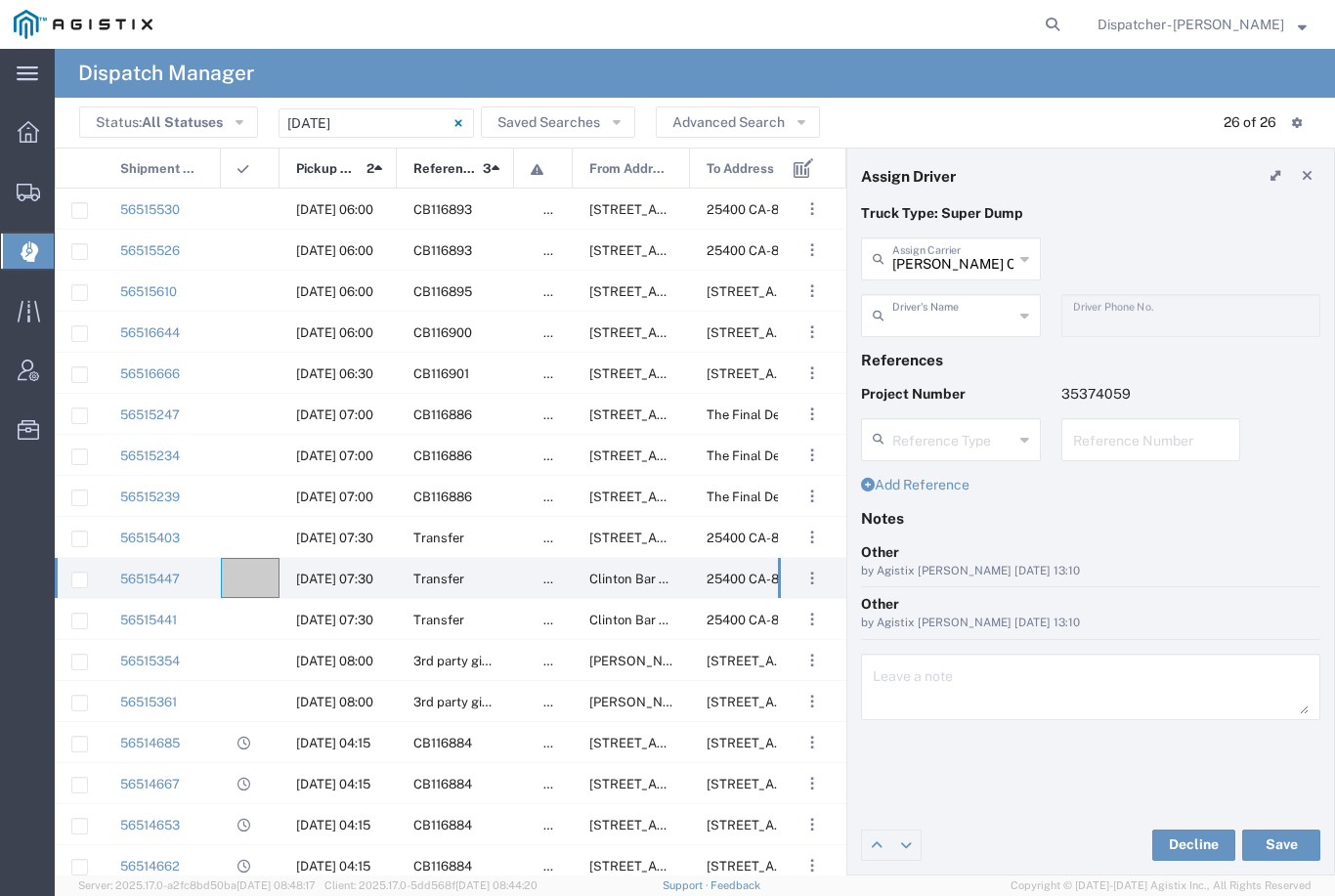
type input "[PHONE_NUMBER]"
click at [1282, 841] on button "Save" at bounding box center [1281, 845] width 78 height 32
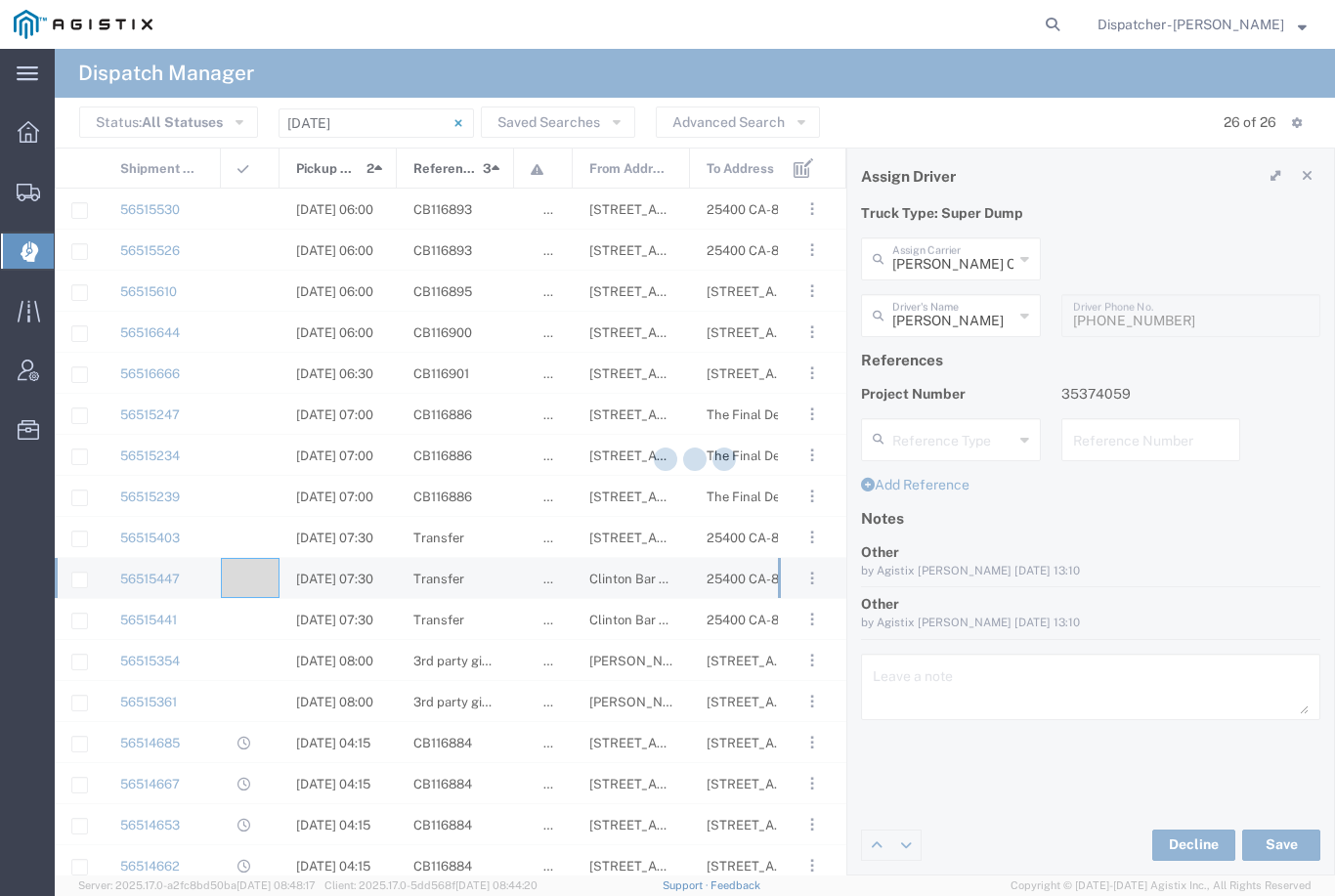
type input "Frank Sloniker"
type input "[PERSON_NAME] Construction & Gen Engineering Corp"
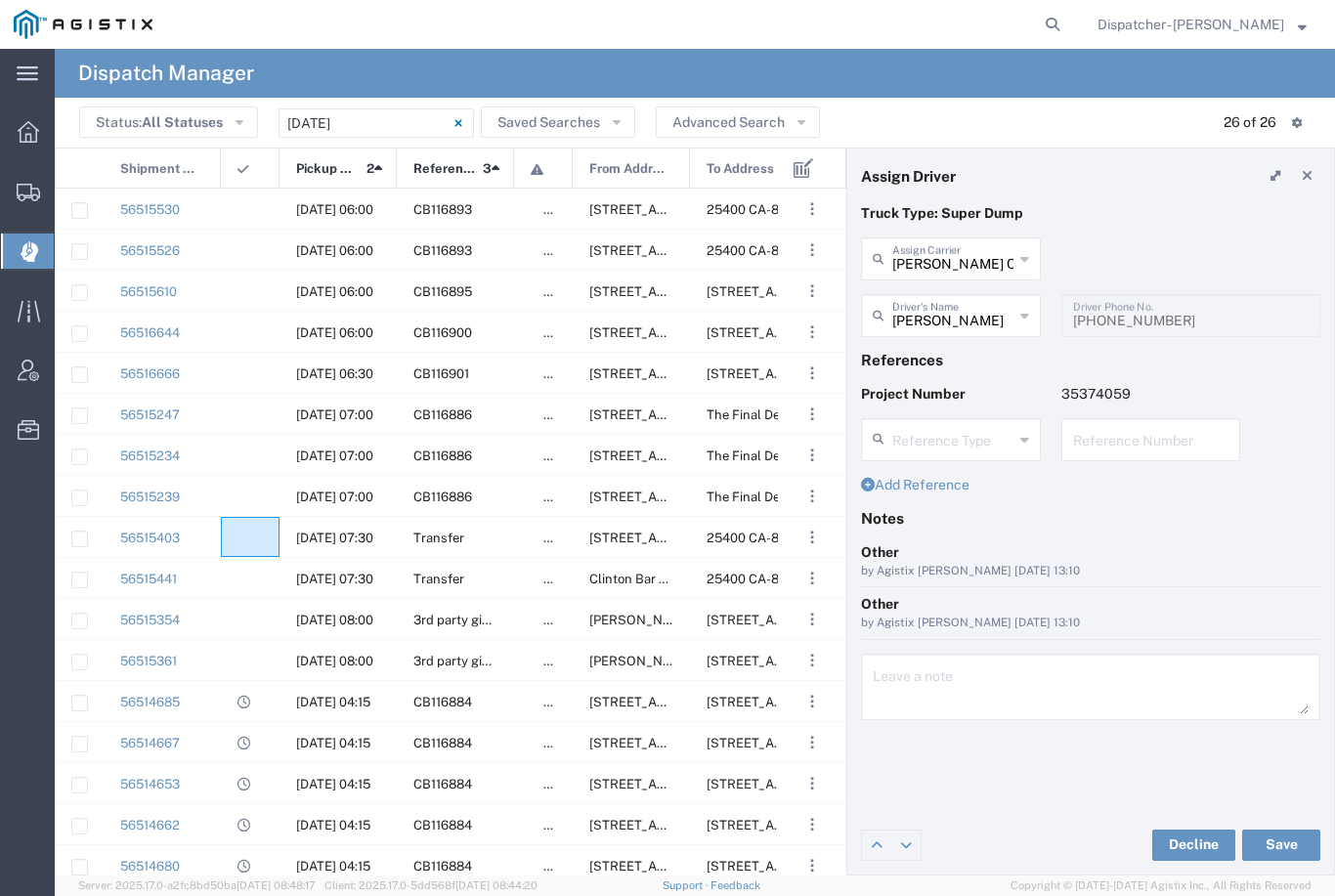
click at [257, 527] on div at bounding box center [250, 537] width 59 height 40
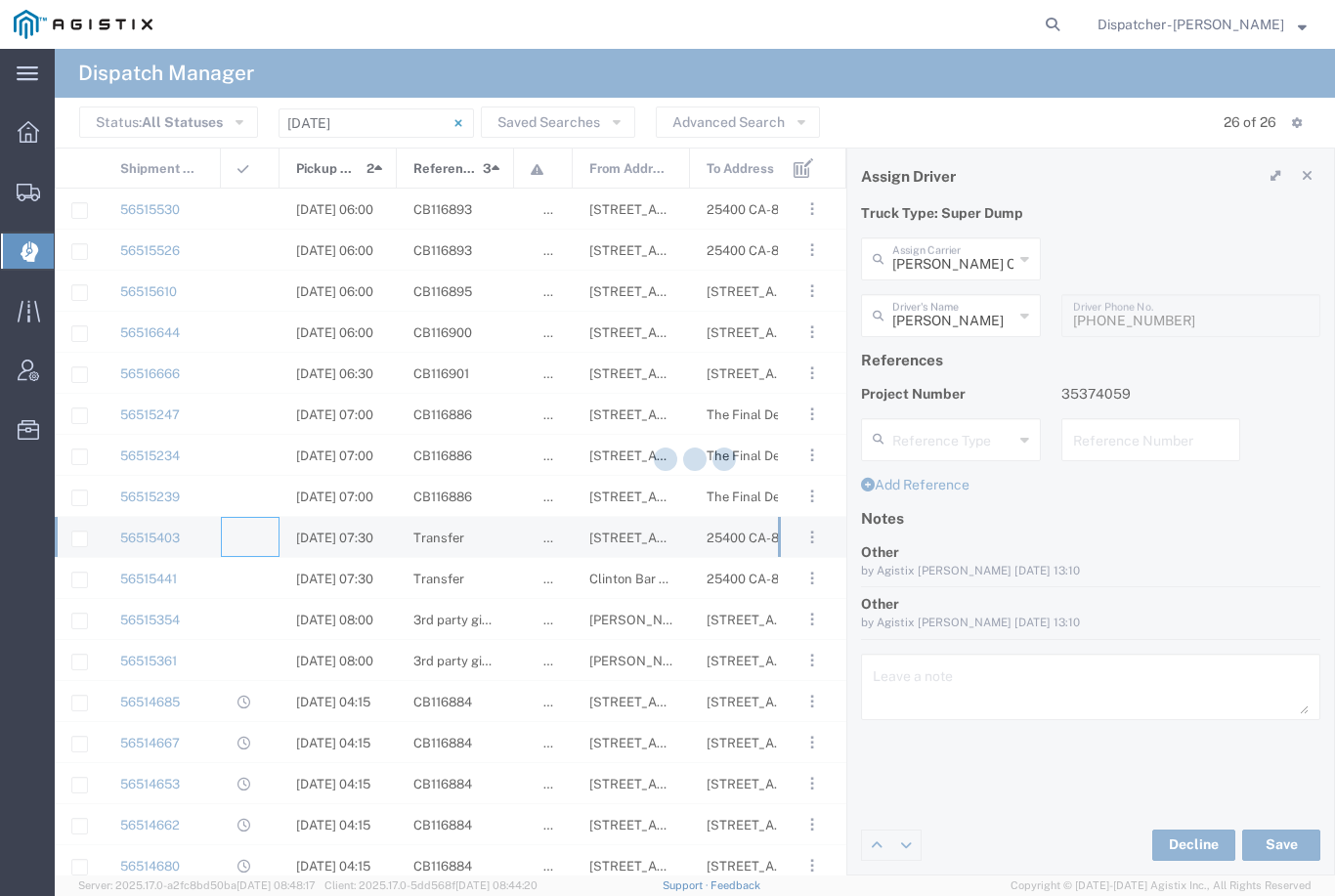
type input "[PERSON_NAME] & Sons Trucking, Inc"
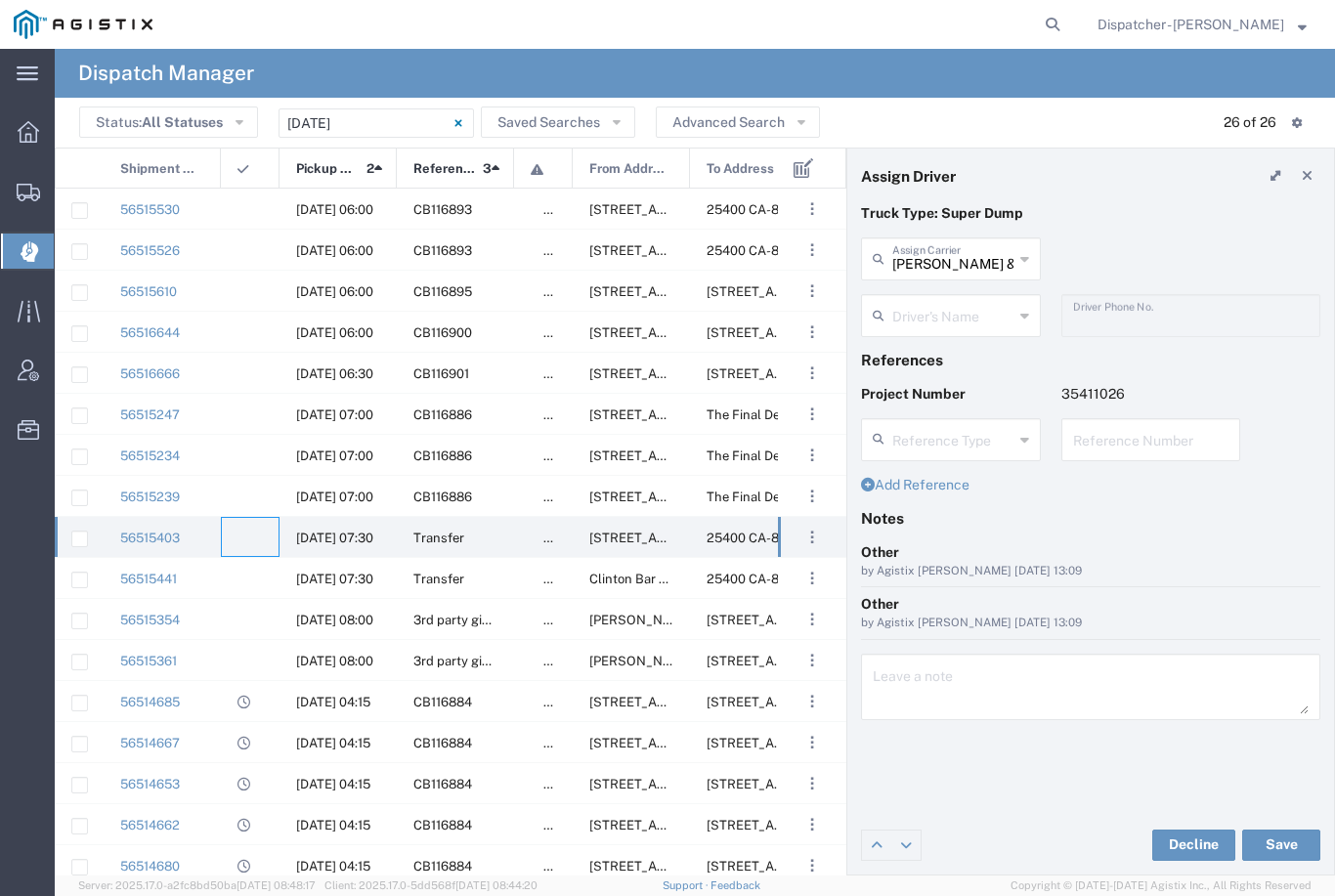
click at [958, 312] on input "text" at bounding box center [953, 314] width 121 height 34
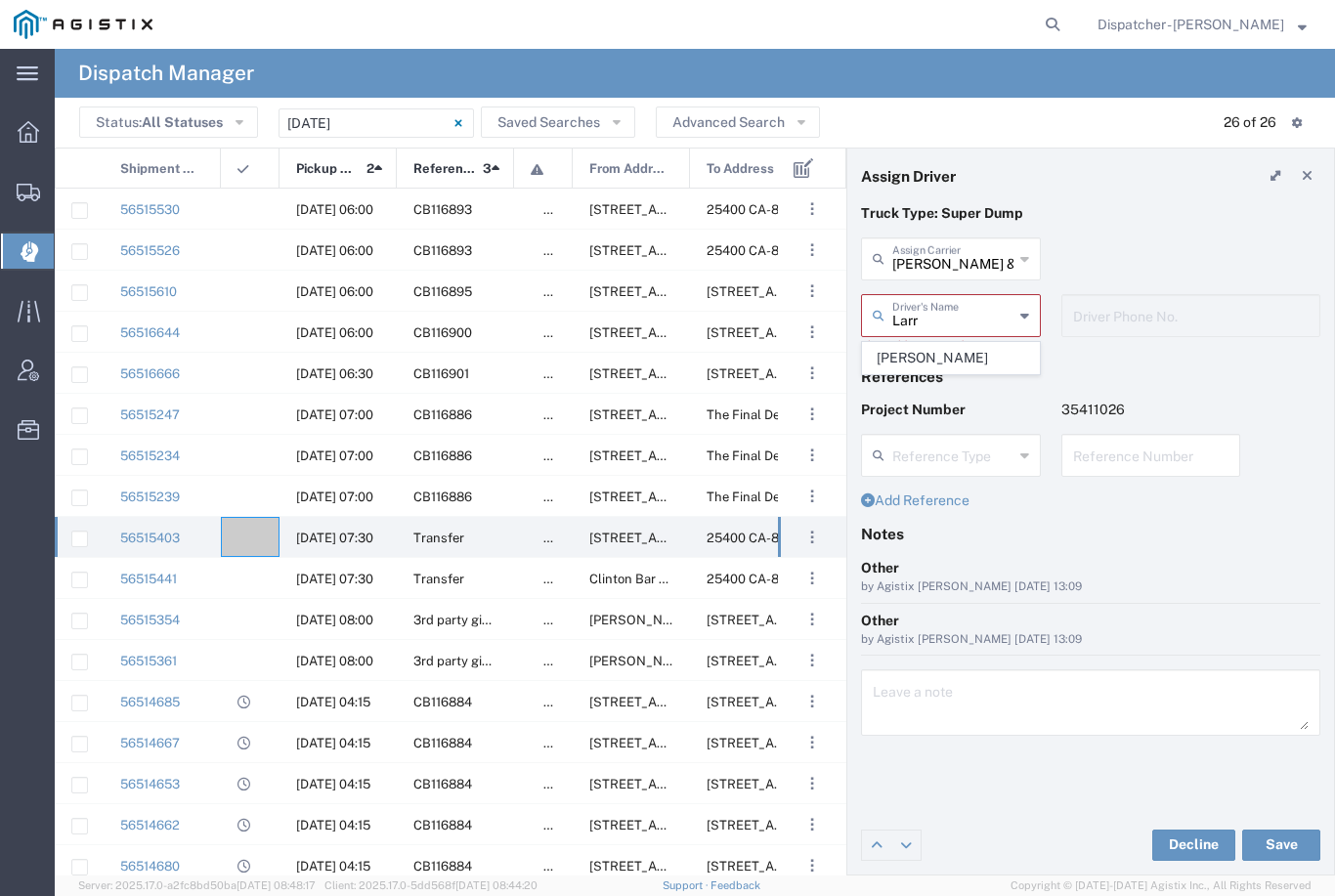
click at [922, 354] on span "[PERSON_NAME]" at bounding box center [951, 358] width 176 height 31
type input "[PERSON_NAME]"
type input "[PHONE_NUMBER]"
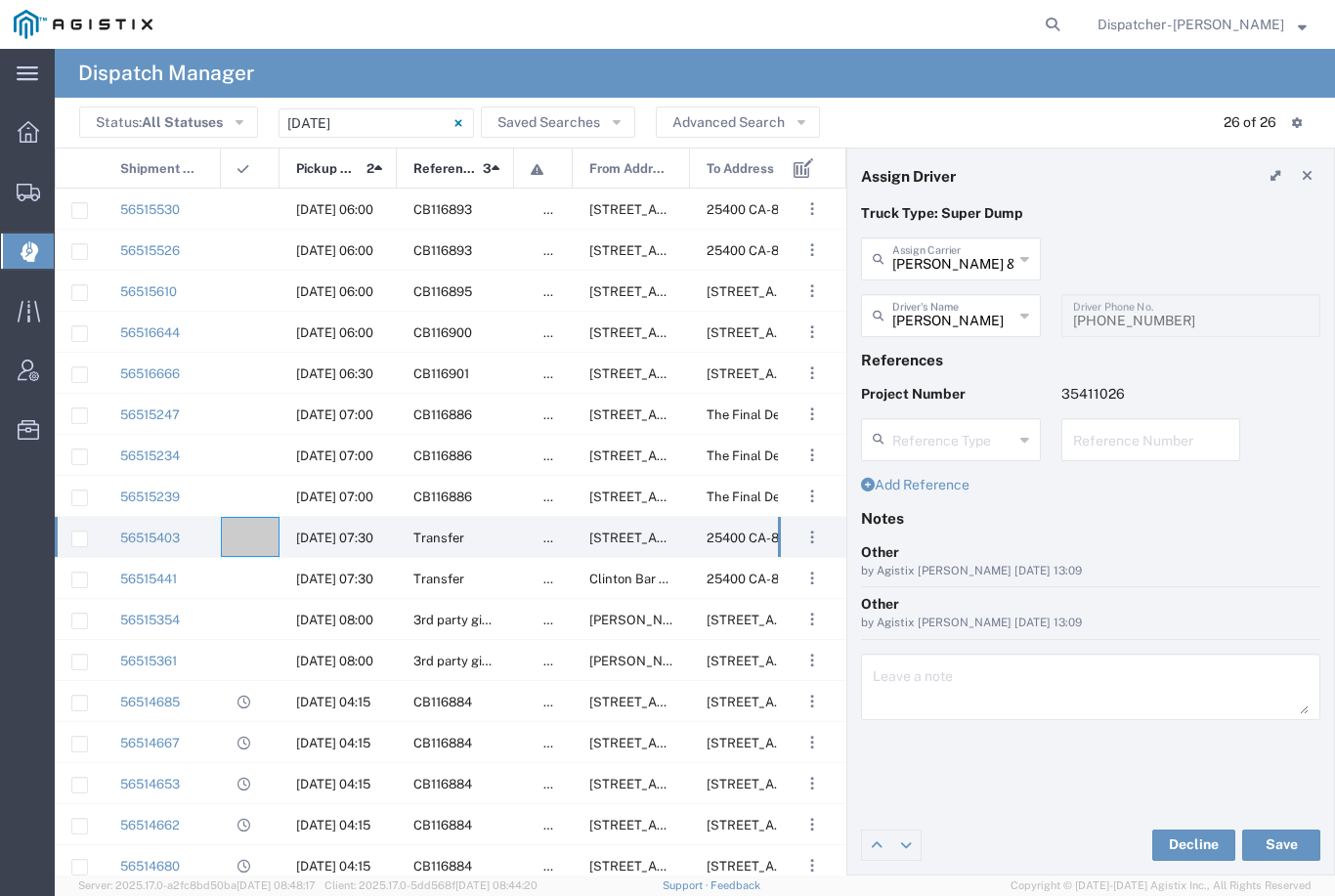
click at [1278, 847] on button "Save" at bounding box center [1281, 845] width 78 height 32
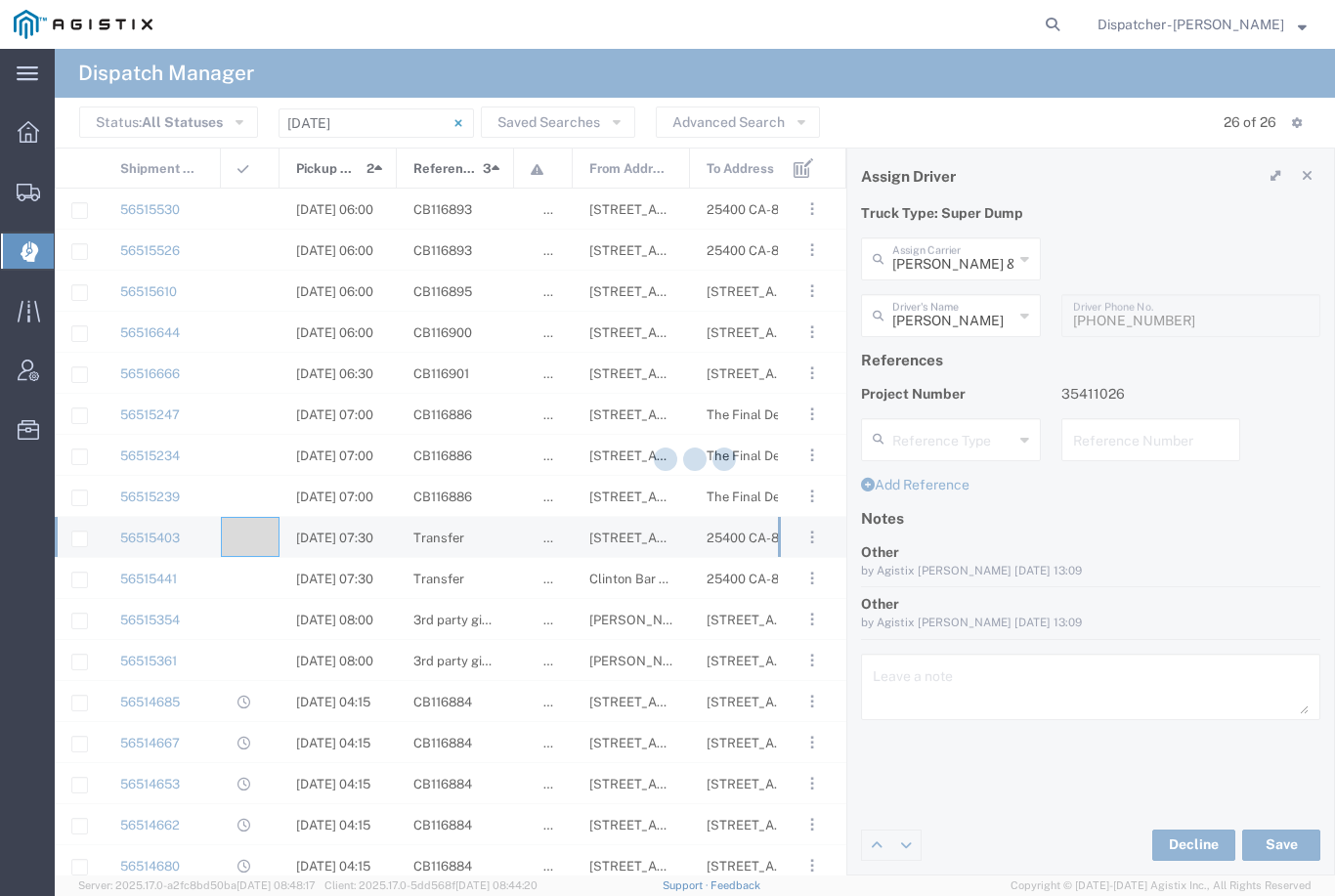
type input "[PERSON_NAME]"
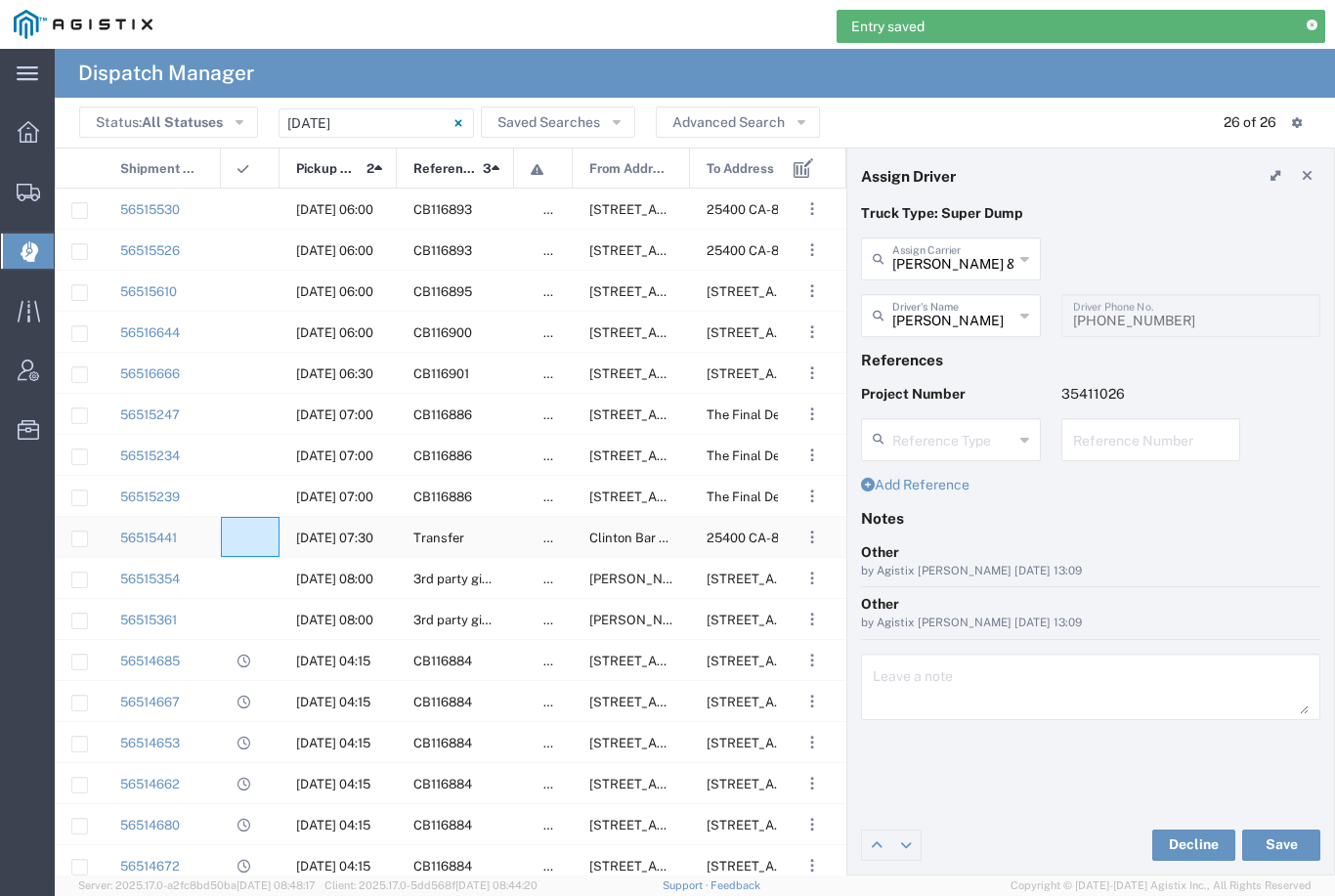
click at [249, 524] on div at bounding box center [250, 537] width 59 height 40
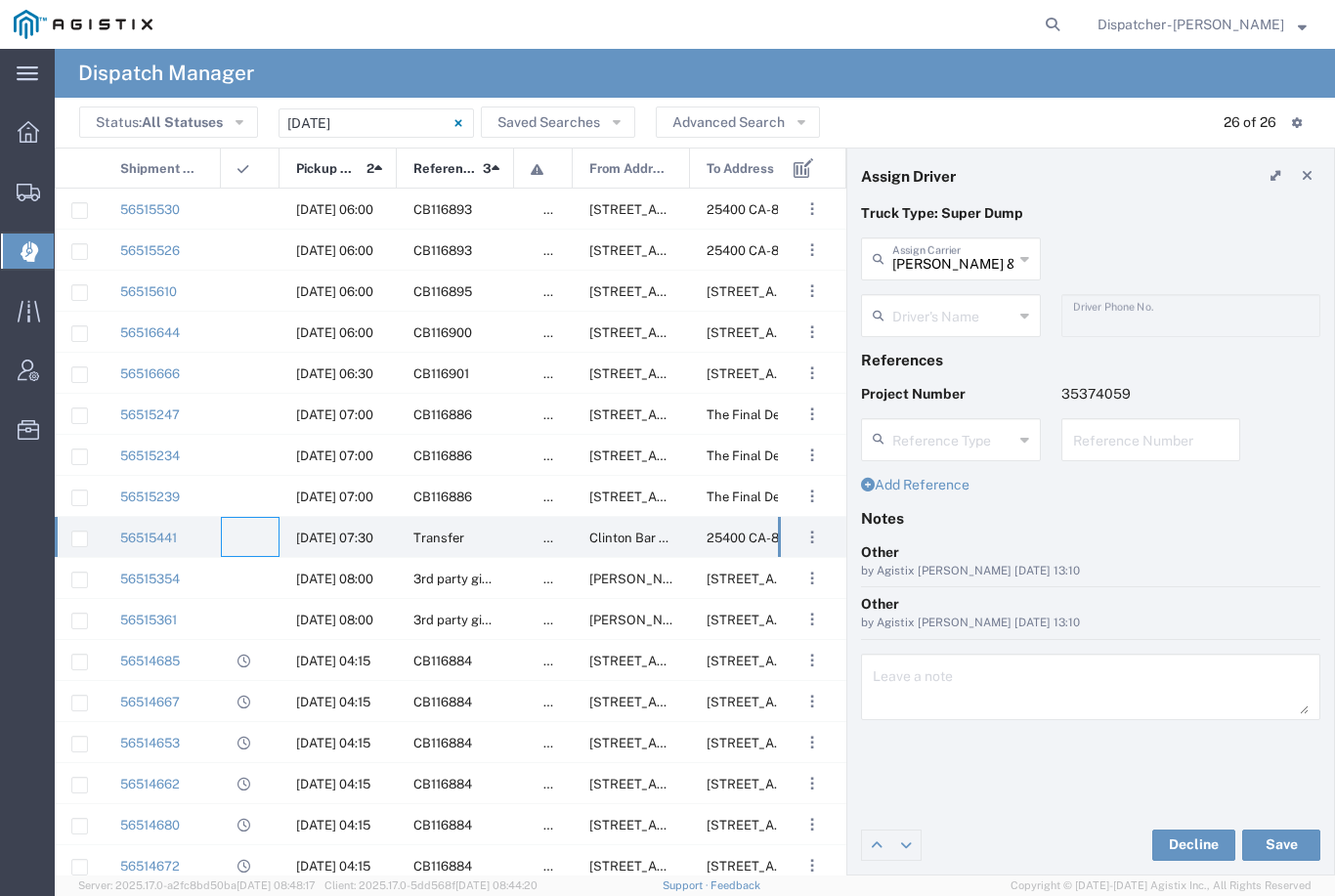
click at [958, 248] on input "[PERSON_NAME] & Sons Trucking, Inc" at bounding box center [953, 257] width 121 height 34
click at [933, 349] on span "Jays Trucking" at bounding box center [951, 364] width 176 height 31
type input "Jays Trucking"
click at [947, 307] on input "text" at bounding box center [953, 314] width 121 height 34
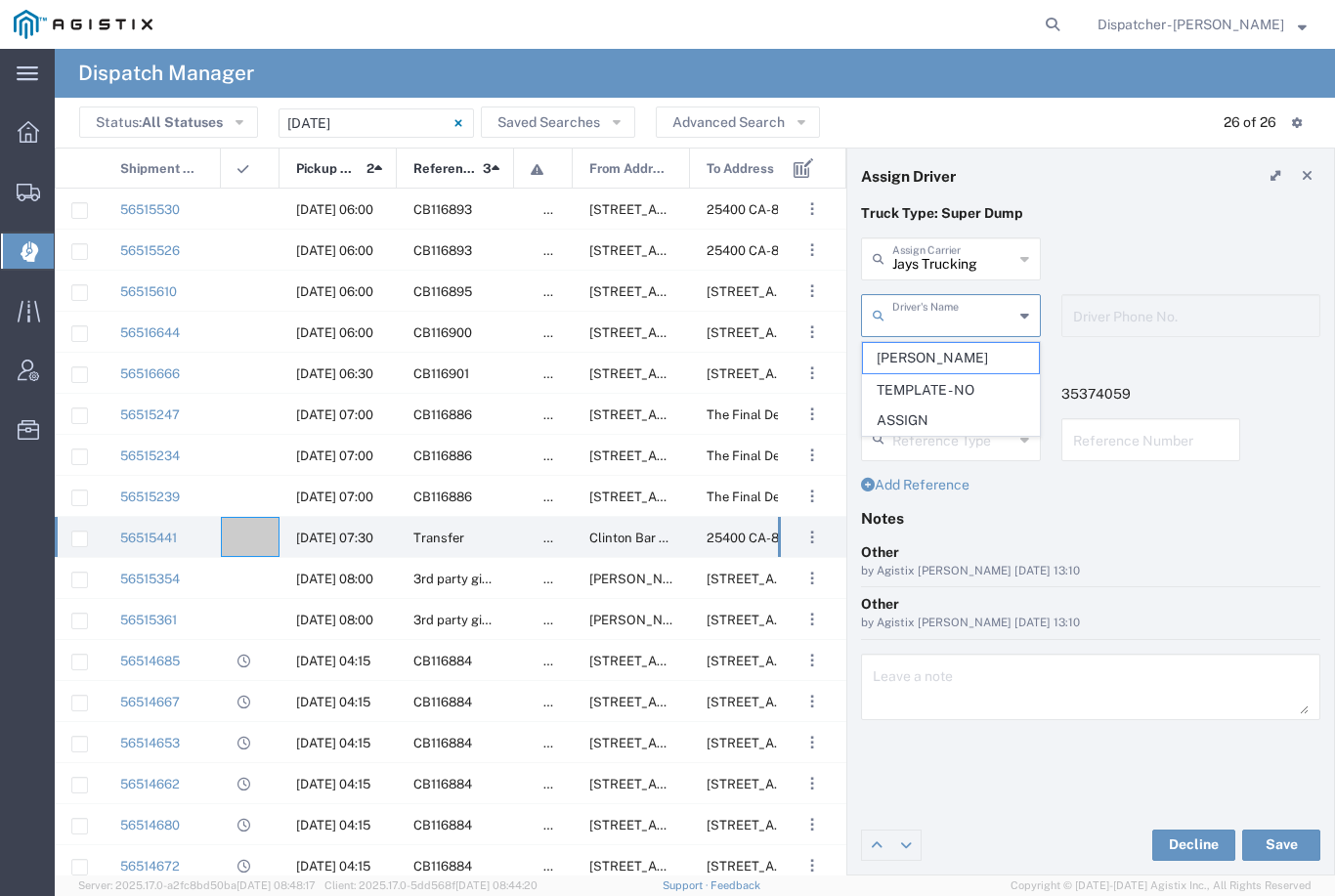
click at [929, 354] on span "Jason Samra" at bounding box center [951, 358] width 176 height 31
type input "Jason Samra"
type input "[PHONE_NUMBER]"
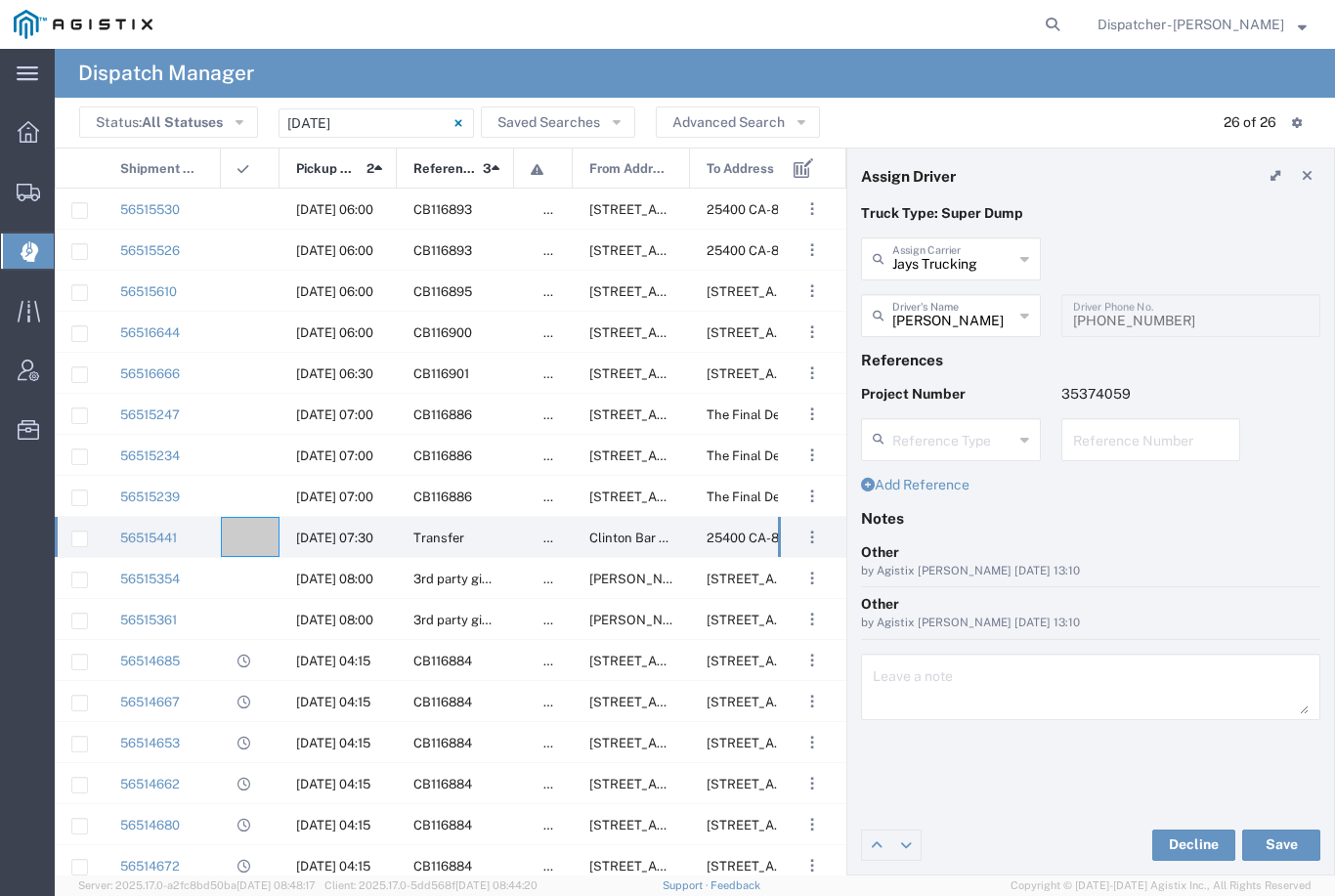
click at [1288, 842] on button "Save" at bounding box center [1281, 845] width 78 height 32
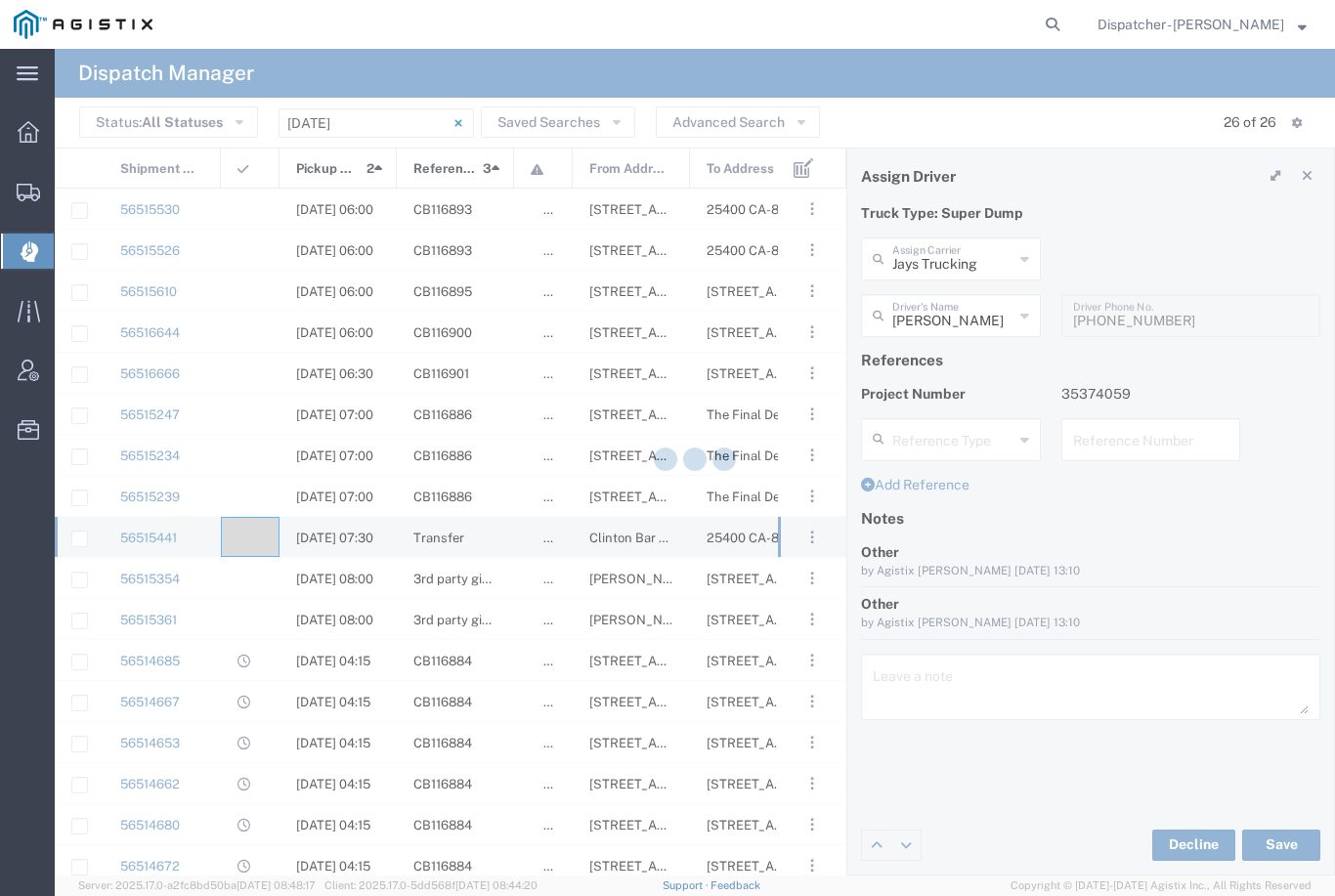
type input "Jason Samra"
type input "Jays Trucking"
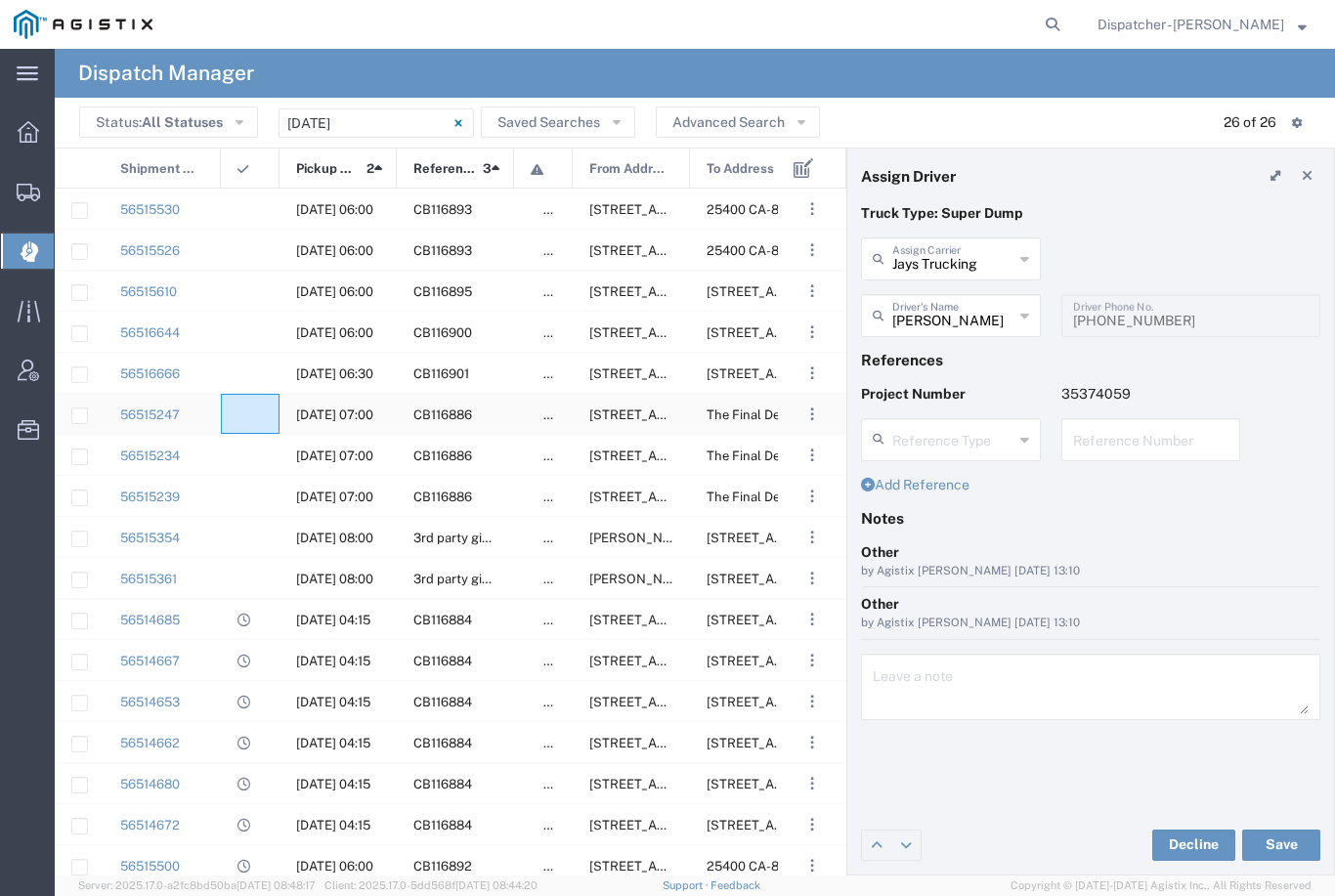
click at [249, 414] on agx-ag-table-icon-cell at bounding box center [243, 415] width 13 height 15
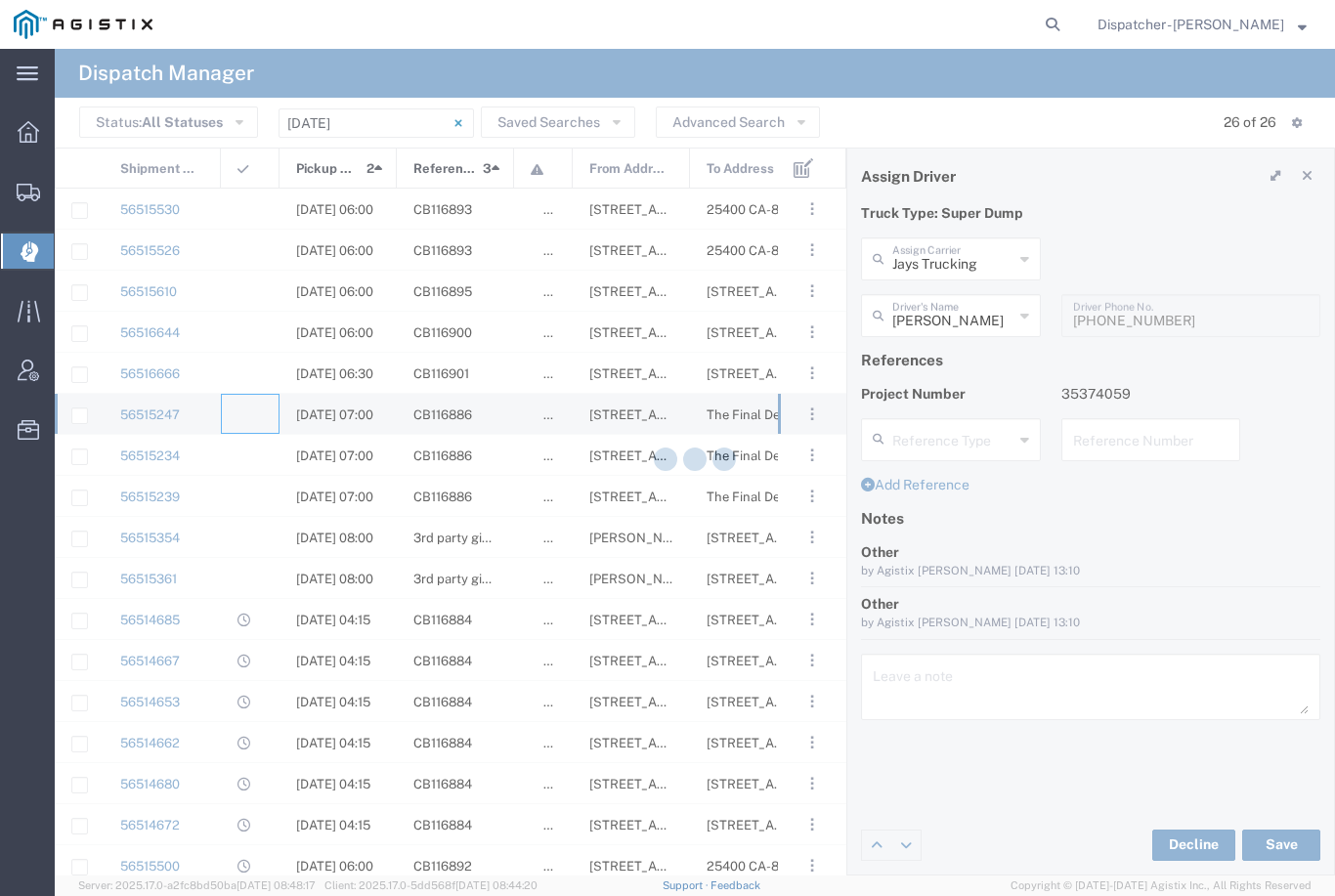
type input "[PERSON_NAME] & Sons Trucking, Inc"
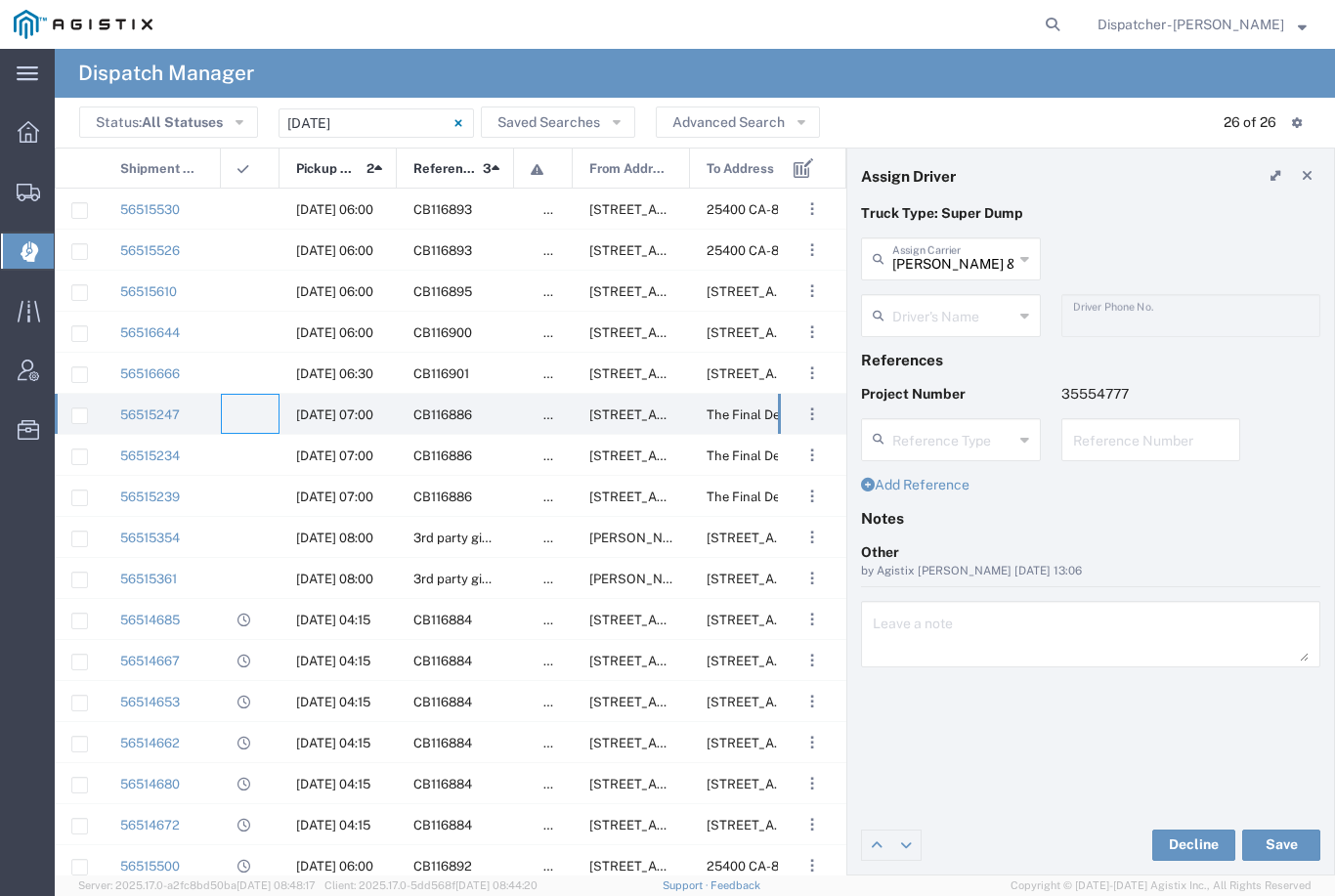
click at [974, 262] on input "[PERSON_NAME] & Sons Trucking, Inc" at bounding box center [953, 257] width 121 height 34
click at [950, 297] on span "SJC Trucking Inc" at bounding box center [951, 302] width 176 height 31
type input "SJC Trucking Inc"
click at [957, 305] on input "text" at bounding box center [953, 314] width 121 height 34
click at [938, 358] on span "Brayan Alexis Juarez Camacho" at bounding box center [951, 358] width 176 height 31
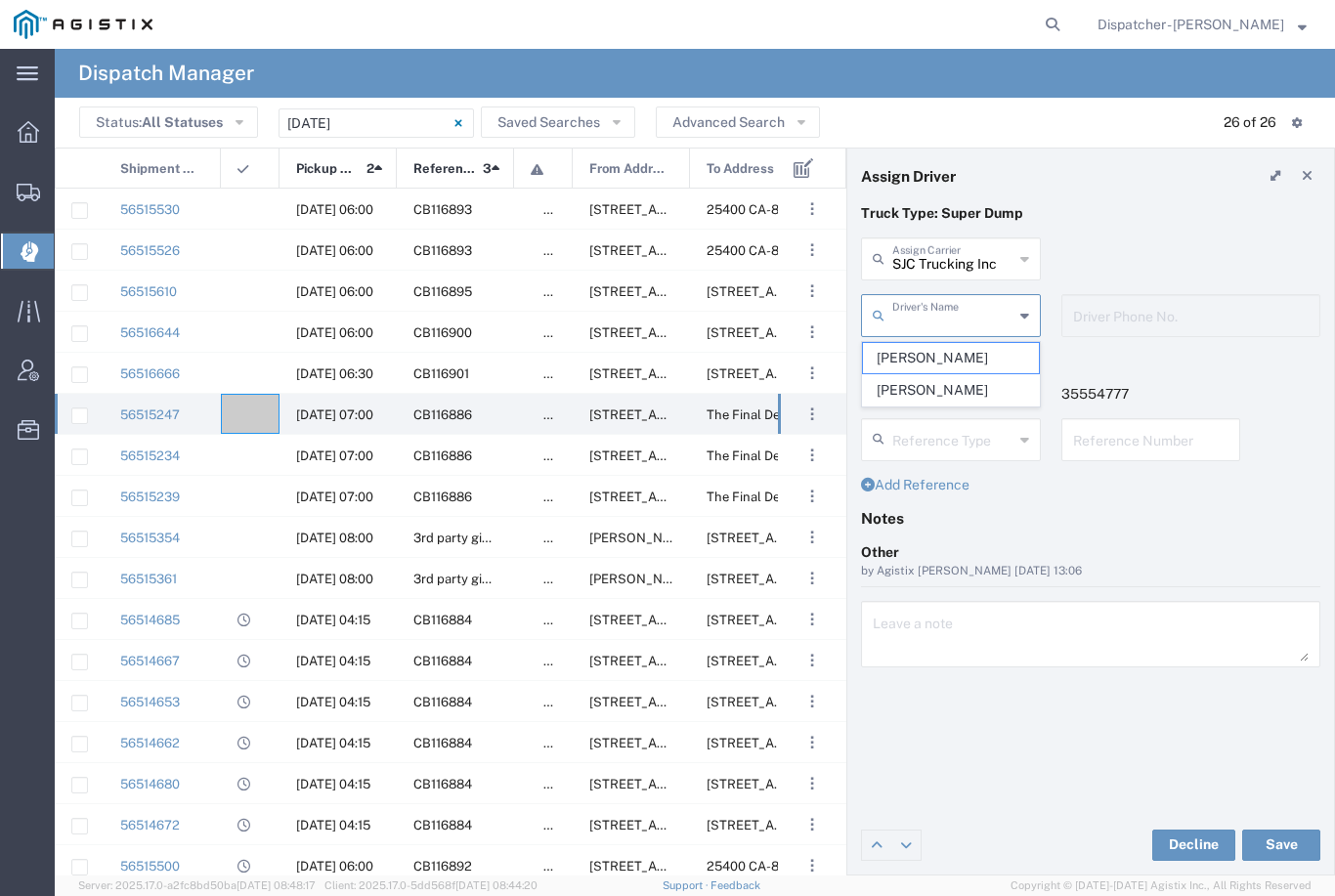
type input "Brayan Alexis Juarez Camacho"
type input "9255187628"
click at [1289, 847] on button "Save" at bounding box center [1281, 845] width 78 height 32
type input "Brayan Alexis Juarez Camacho"
type input "SJC Trucking Inc"
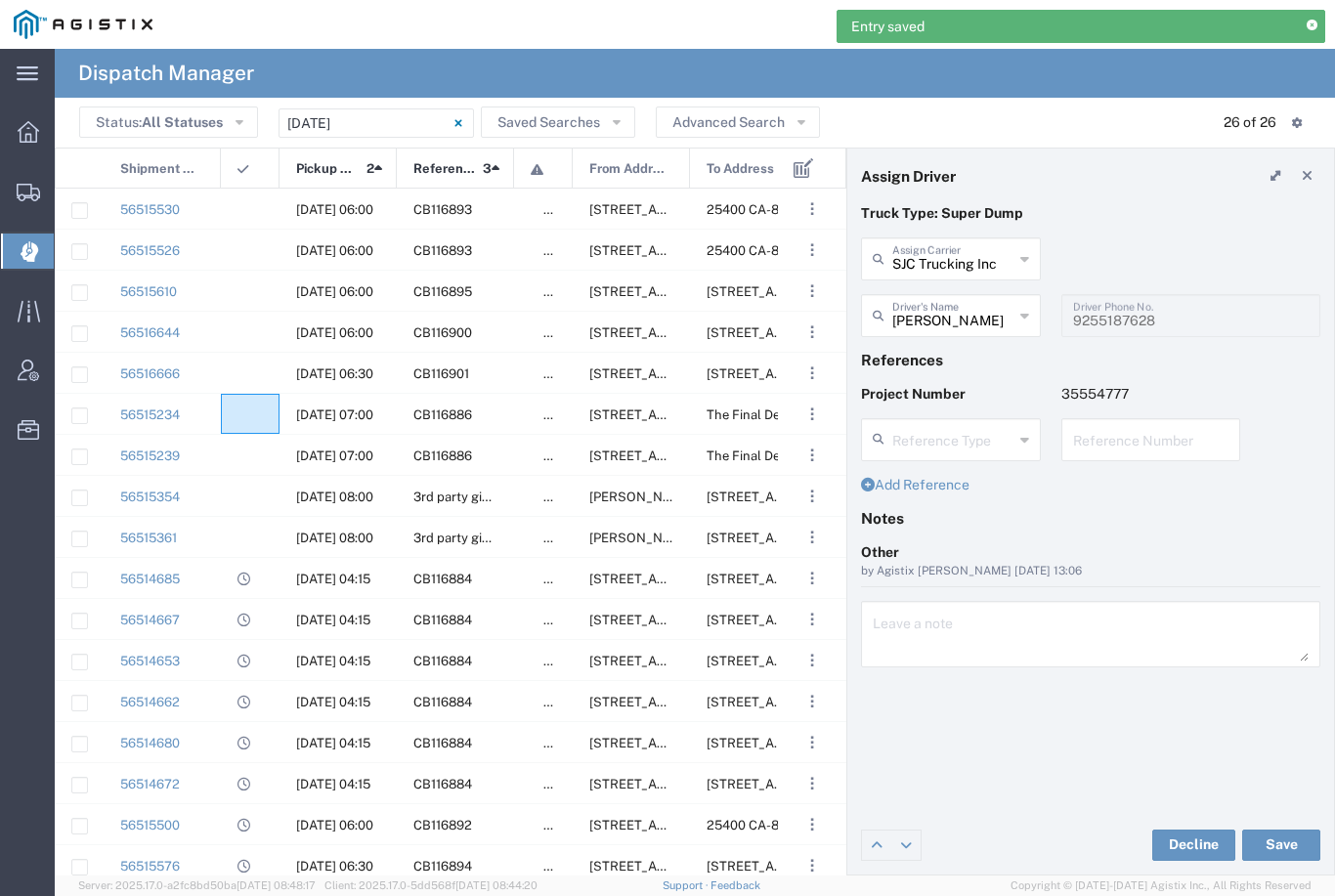
click at [249, 408] on agx-ag-table-icon-cell at bounding box center [243, 415] width 13 height 15
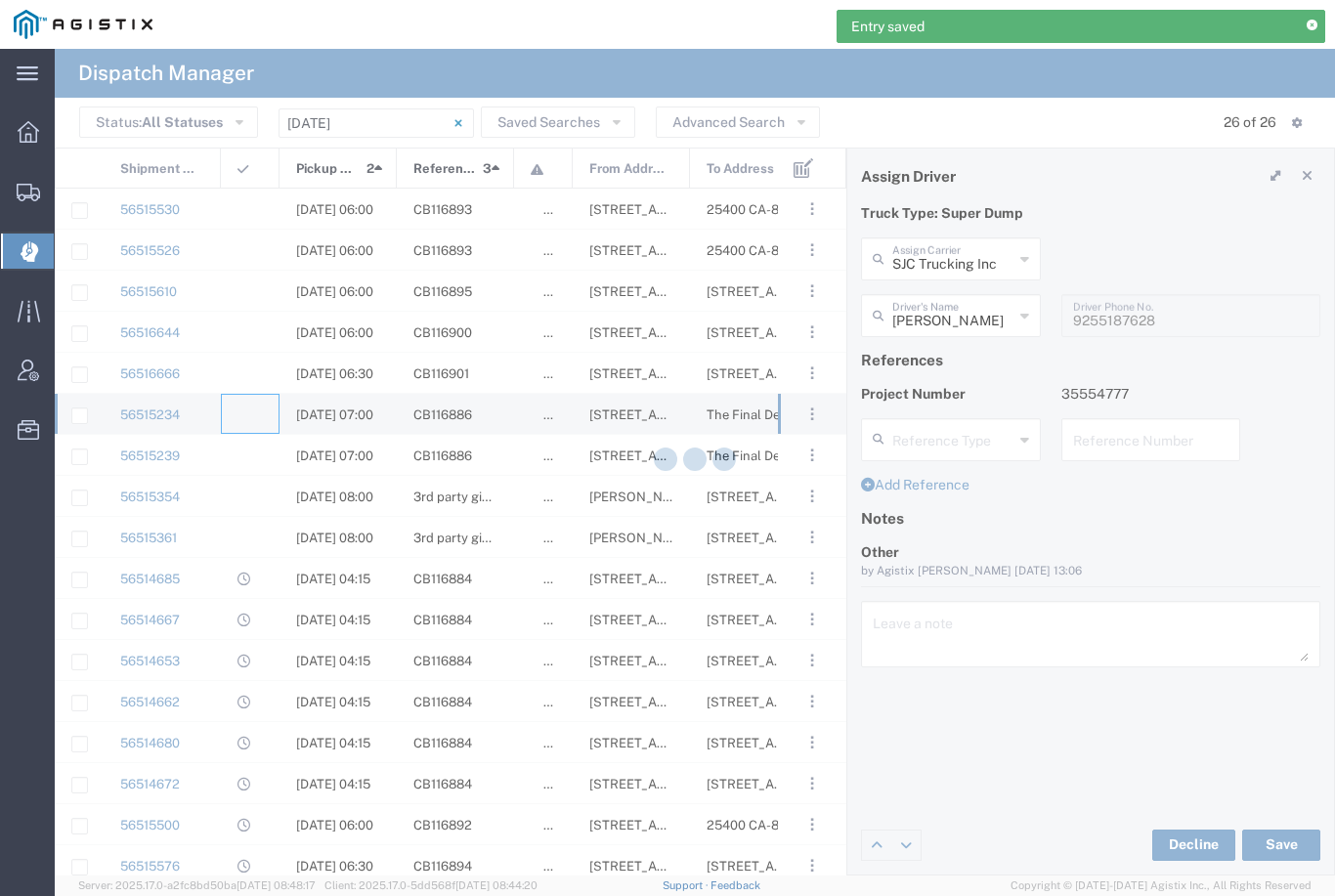
type input "[PERSON_NAME] & Sons Trucking, Inc"
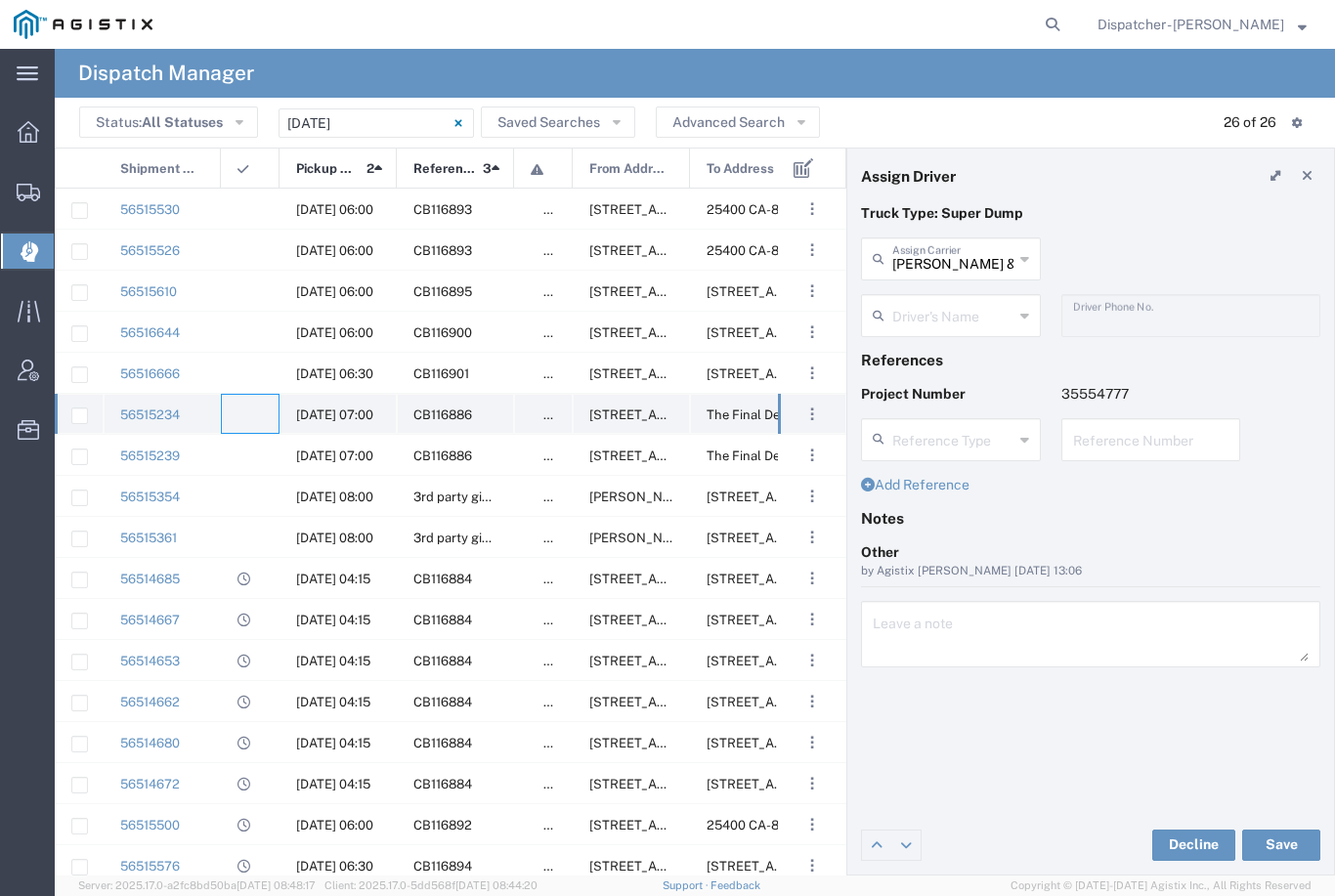
click at [240, 415] on agx-ag-table-icon-cell at bounding box center [243, 415] width 13 height 15
click at [962, 250] on input "[PERSON_NAME] & Sons Trucking, Inc" at bounding box center [953, 257] width 121 height 34
click at [963, 302] on span "SJC Trucking Inc" at bounding box center [951, 302] width 176 height 31
type input "SJC Trucking Inc"
click at [956, 313] on input "text" at bounding box center [953, 314] width 121 height 34
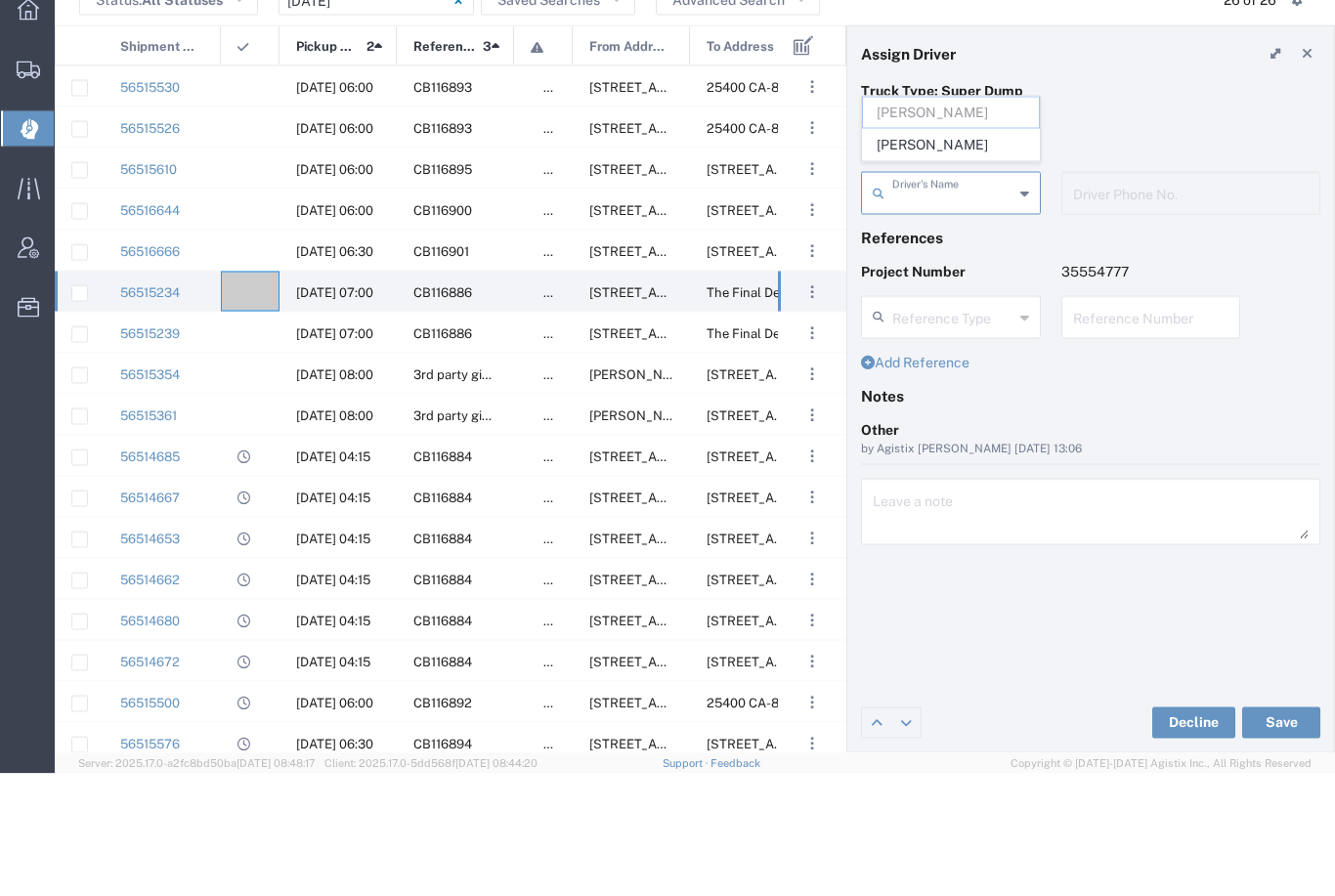
click at [934, 252] on span "Sergio Juarez-Camacho" at bounding box center [951, 267] width 176 height 31
type input "Sergio Juarez-Camacho"
type input "9255187628"
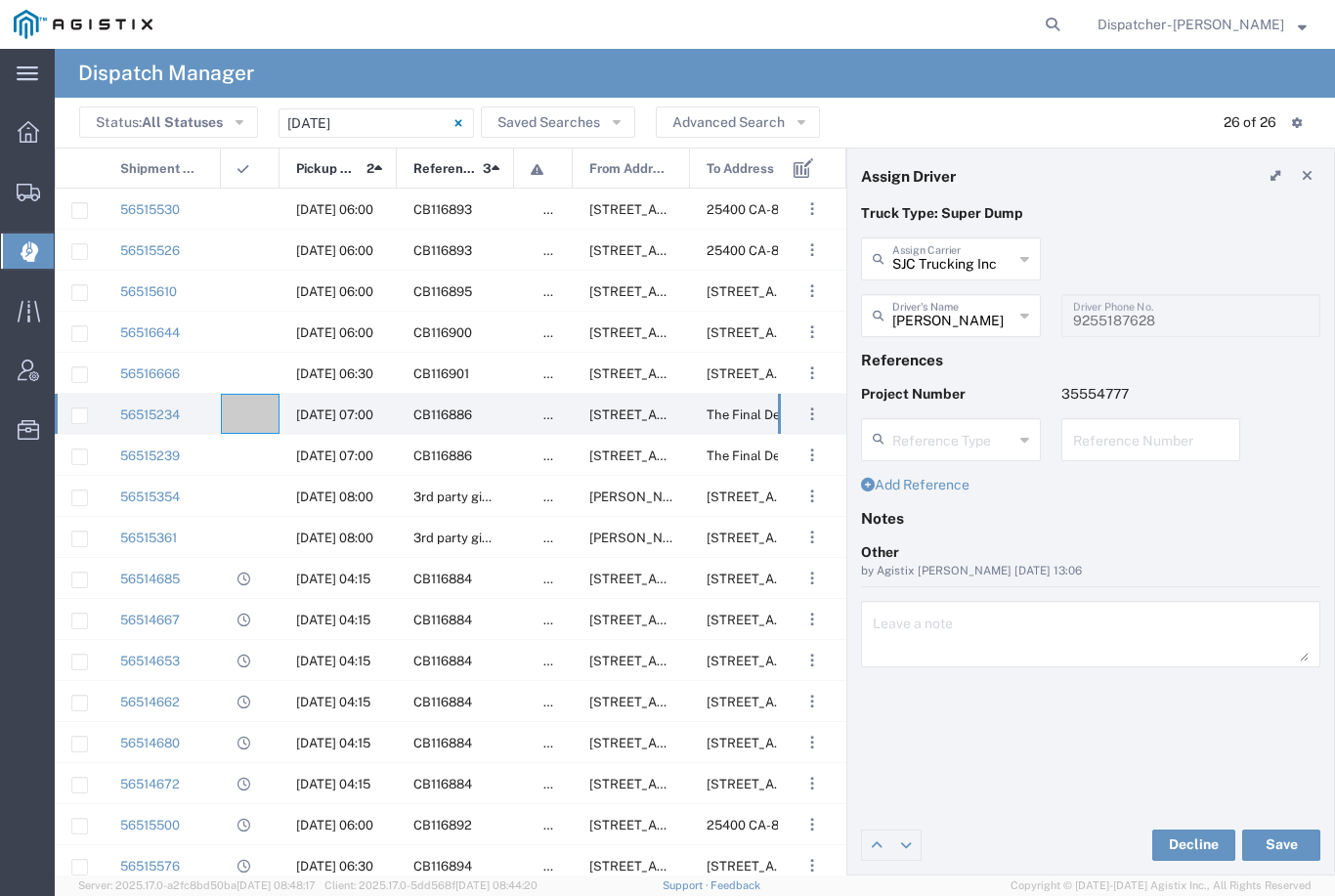
click at [1288, 846] on button "Save" at bounding box center [1281, 845] width 78 height 32
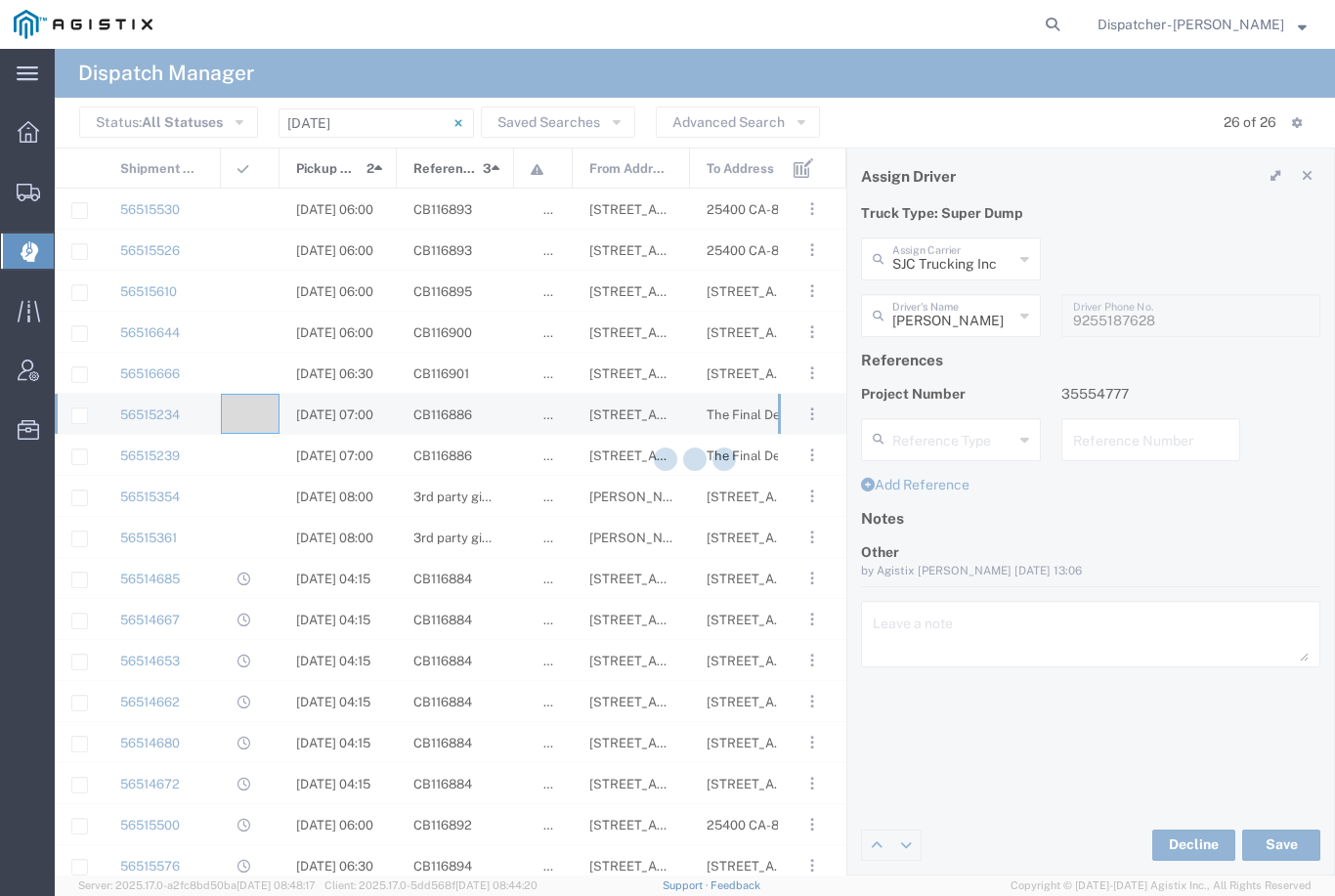
type input "Sergio Juarez-Camacho"
type input "SJC Trucking Inc"
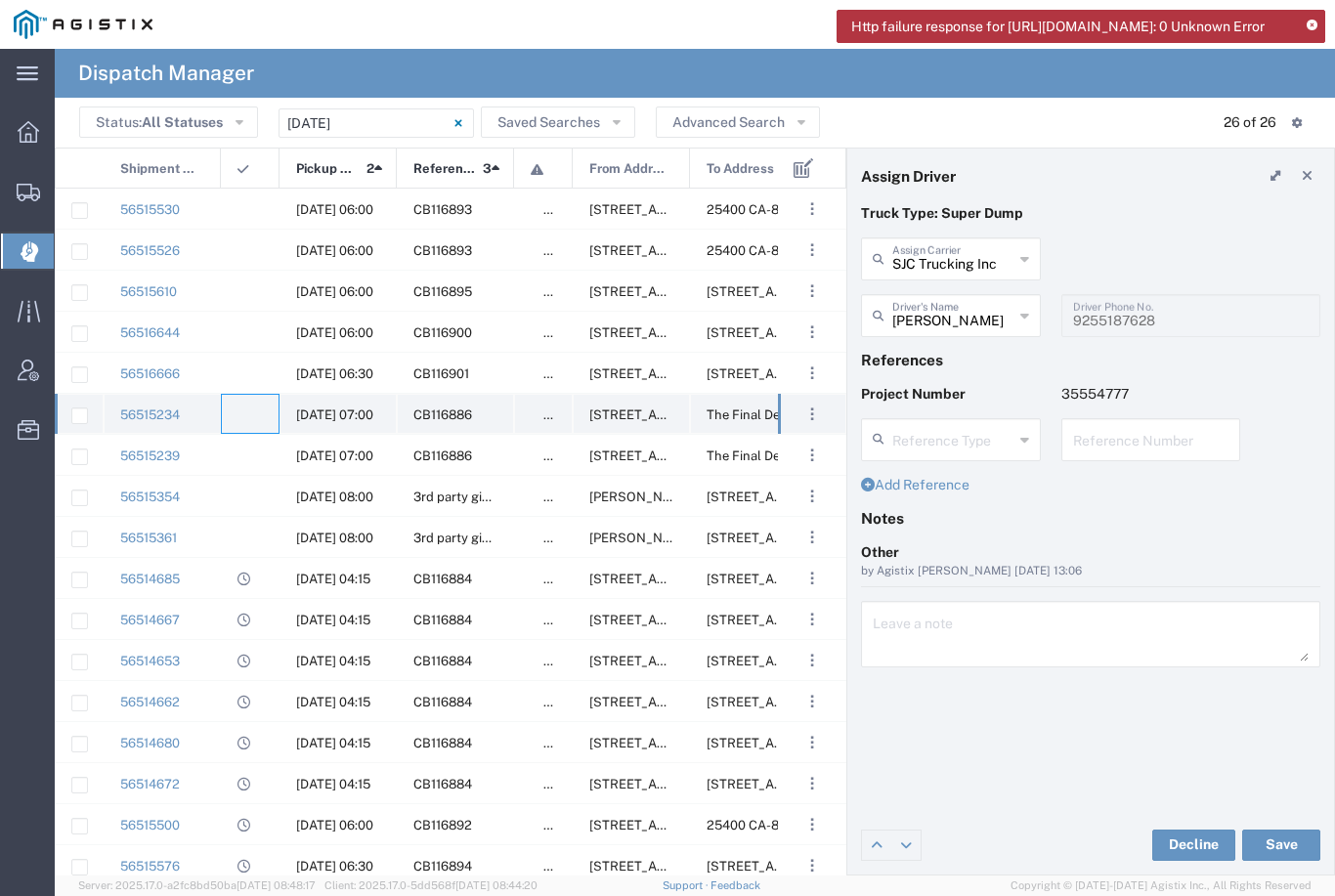
click at [246, 410] on agx-ag-table-icon-cell at bounding box center [243, 415] width 13 height 15
click at [241, 417] on agx-ag-table-icon-cell at bounding box center [243, 415] width 13 height 15
click at [228, 466] on div at bounding box center [250, 454] width 59 height 40
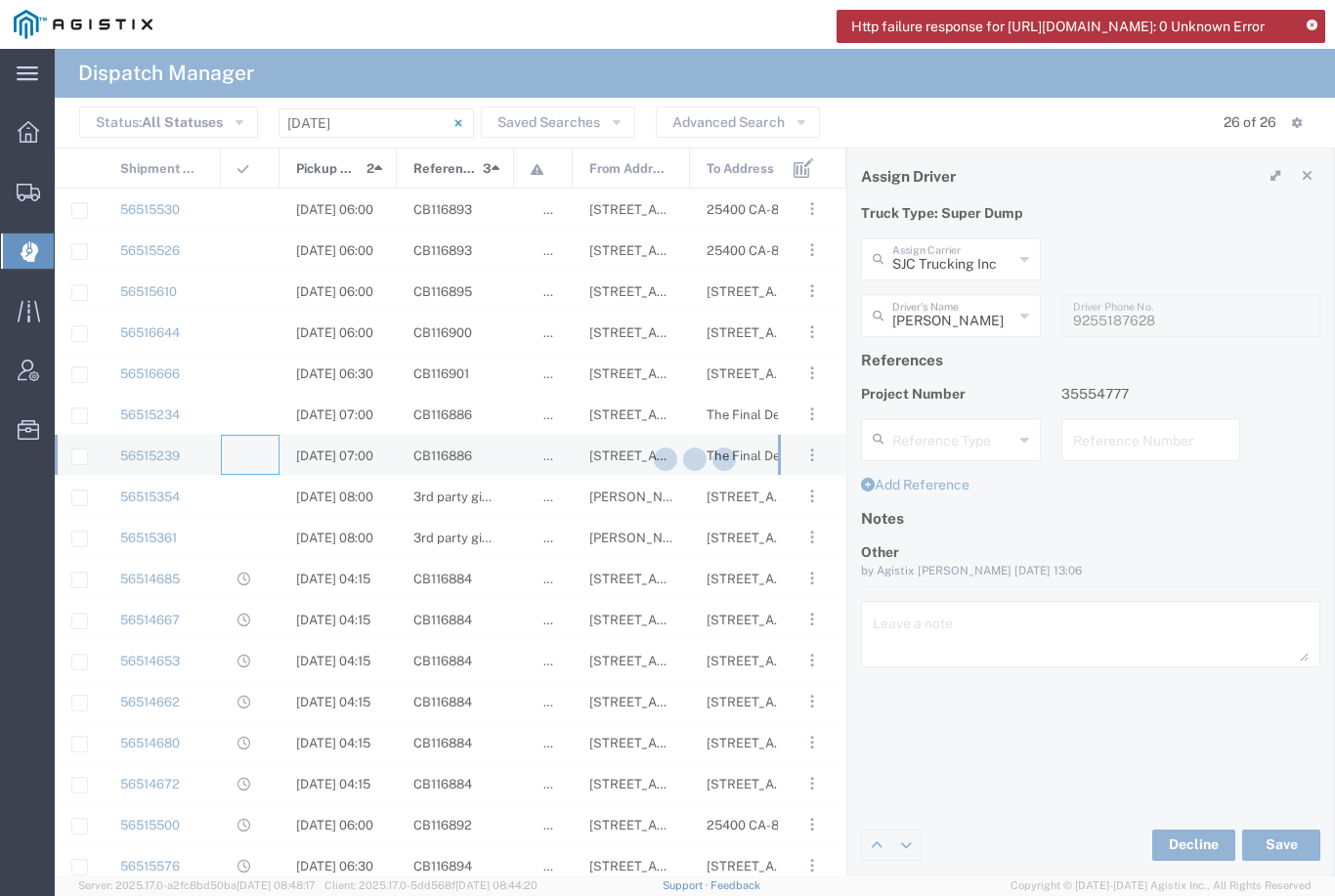
type input "[PERSON_NAME] & Sons Trucking, Inc"
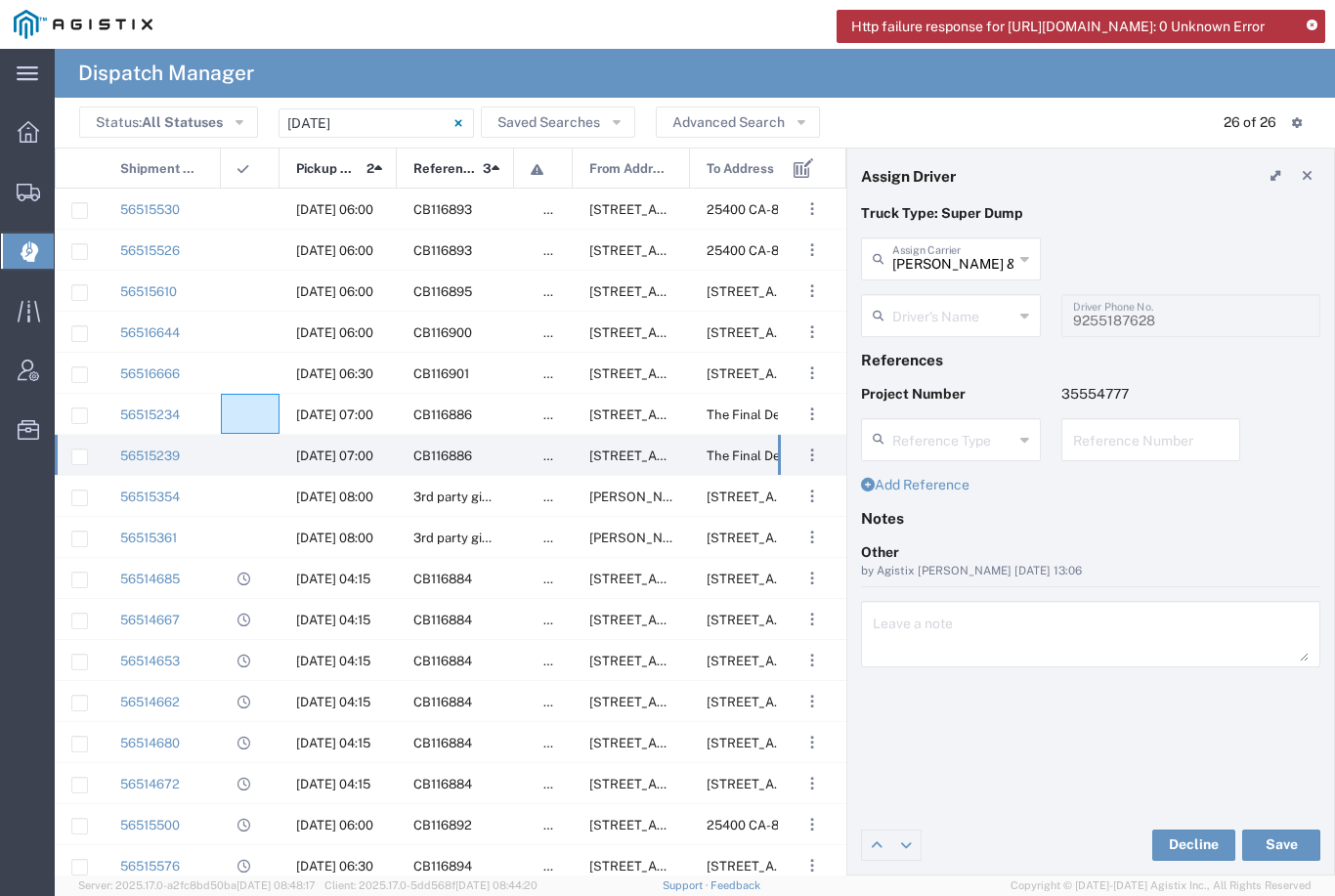
click at [249, 417] on agx-ag-table-icon-cell at bounding box center [243, 415] width 13 height 15
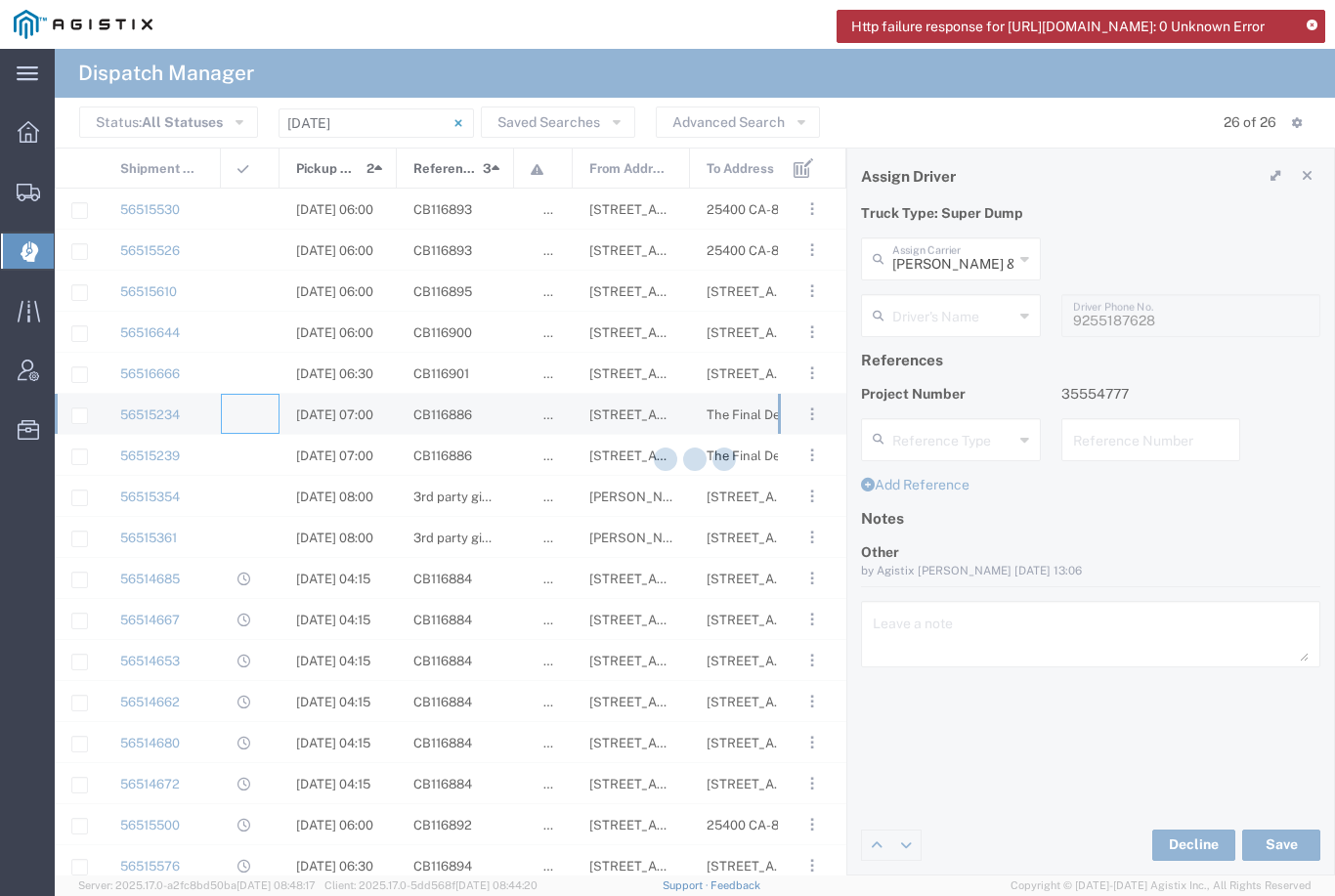
type input "Sergio Juarez-Camacho"
type input "SJC Trucking Inc"
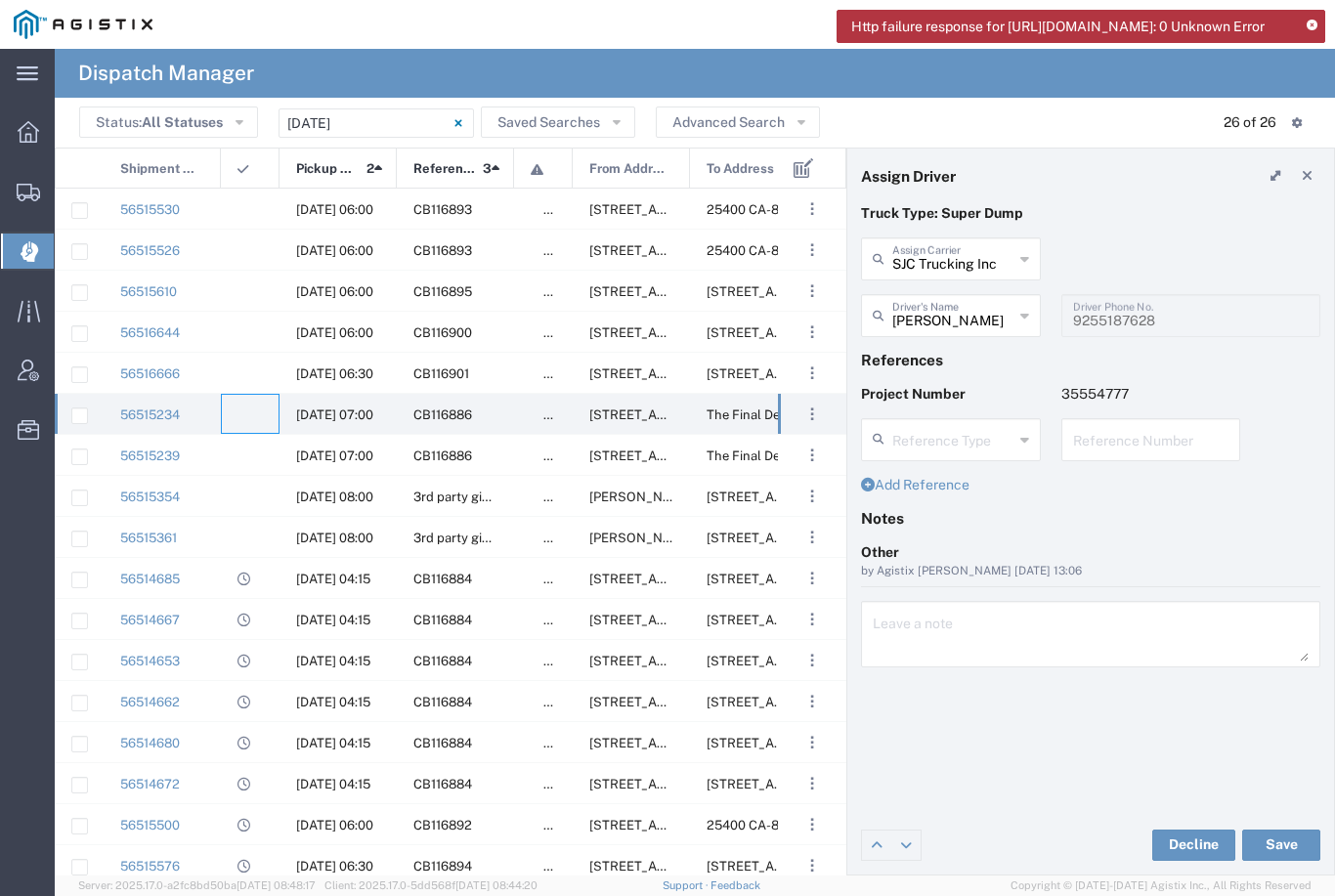
click at [1268, 842] on button "Save" at bounding box center [1281, 845] width 78 height 32
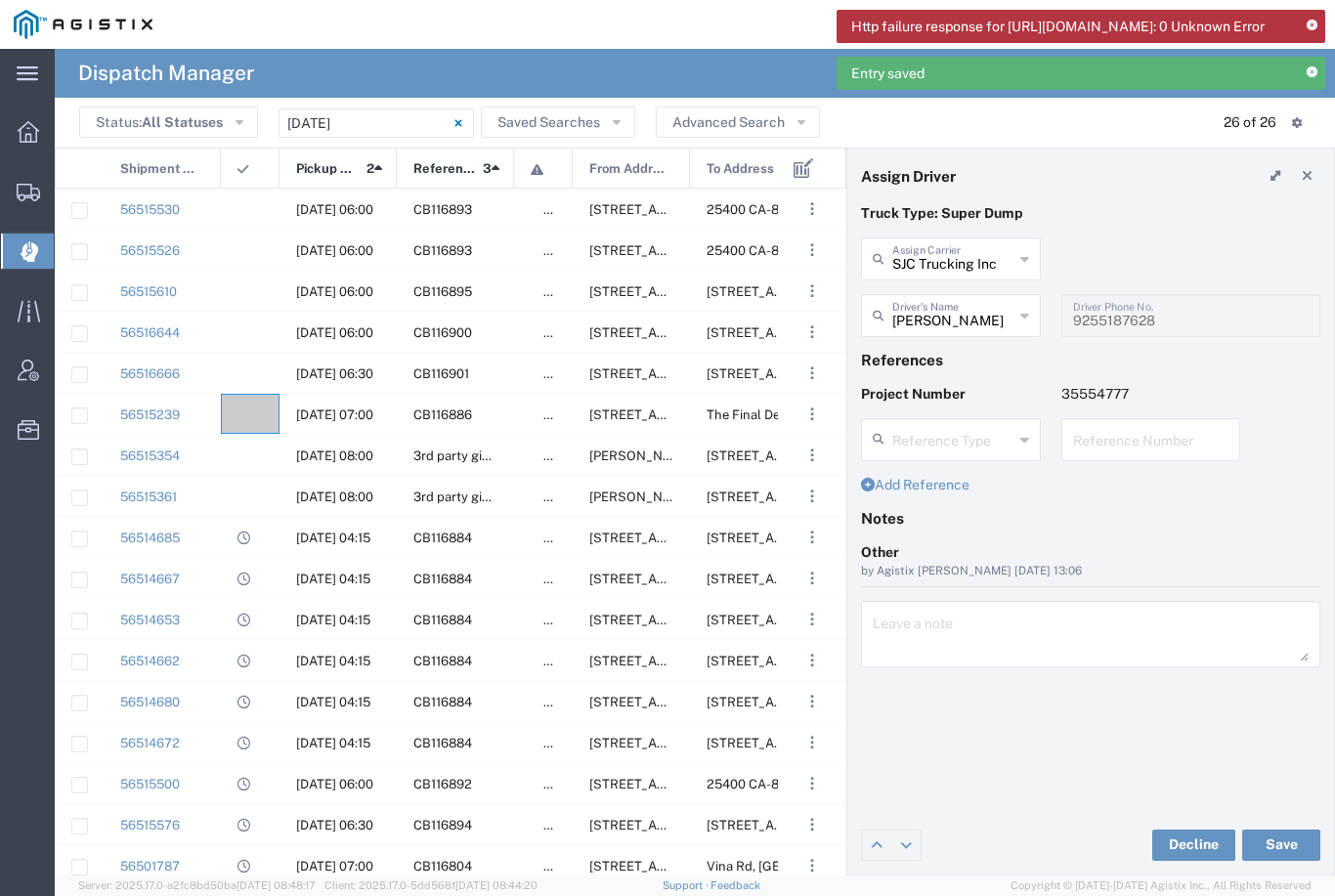
click at [244, 415] on agx-ag-table-icon-cell at bounding box center [243, 415] width 13 height 15
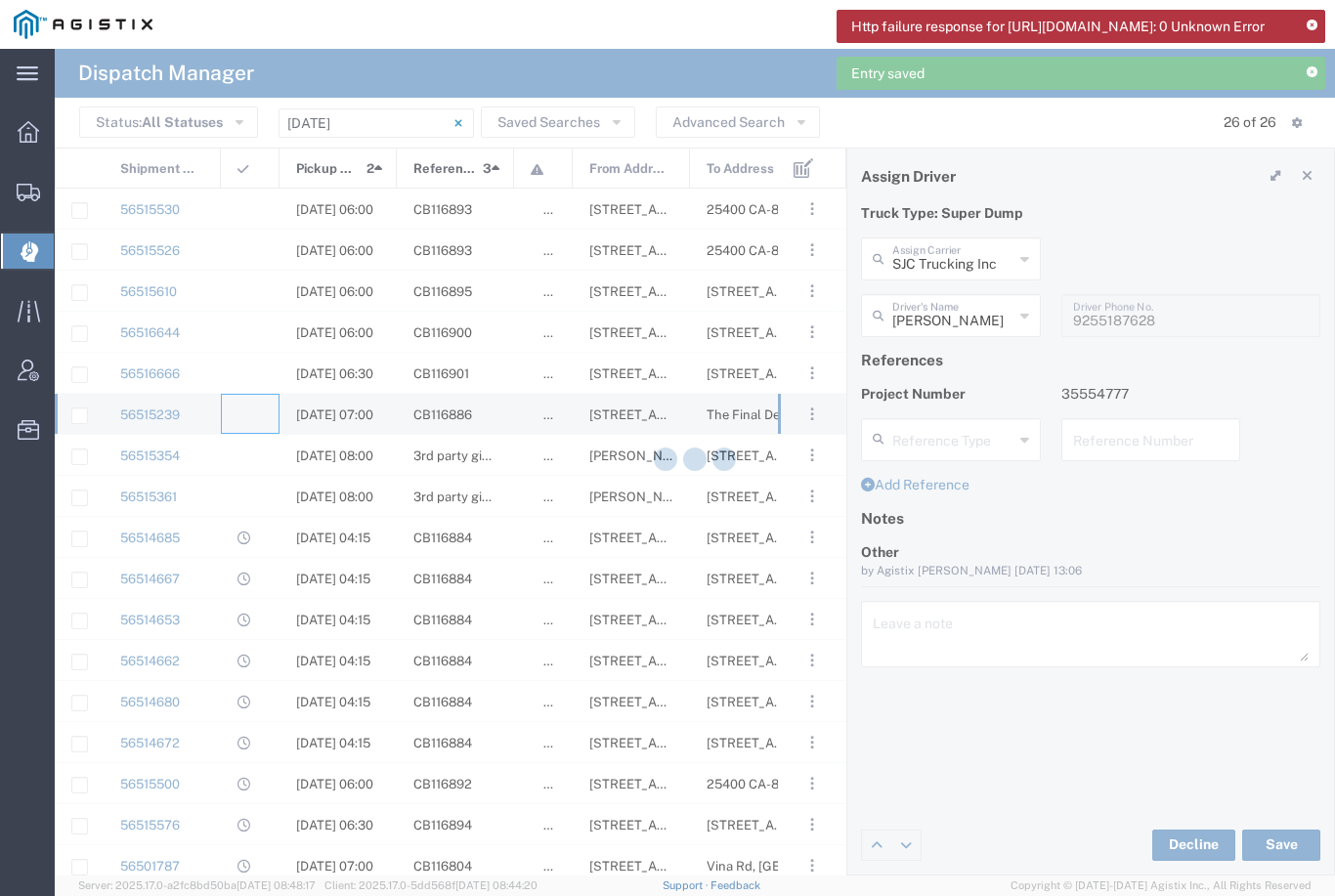
type input "[PERSON_NAME] & Sons Trucking, Inc"
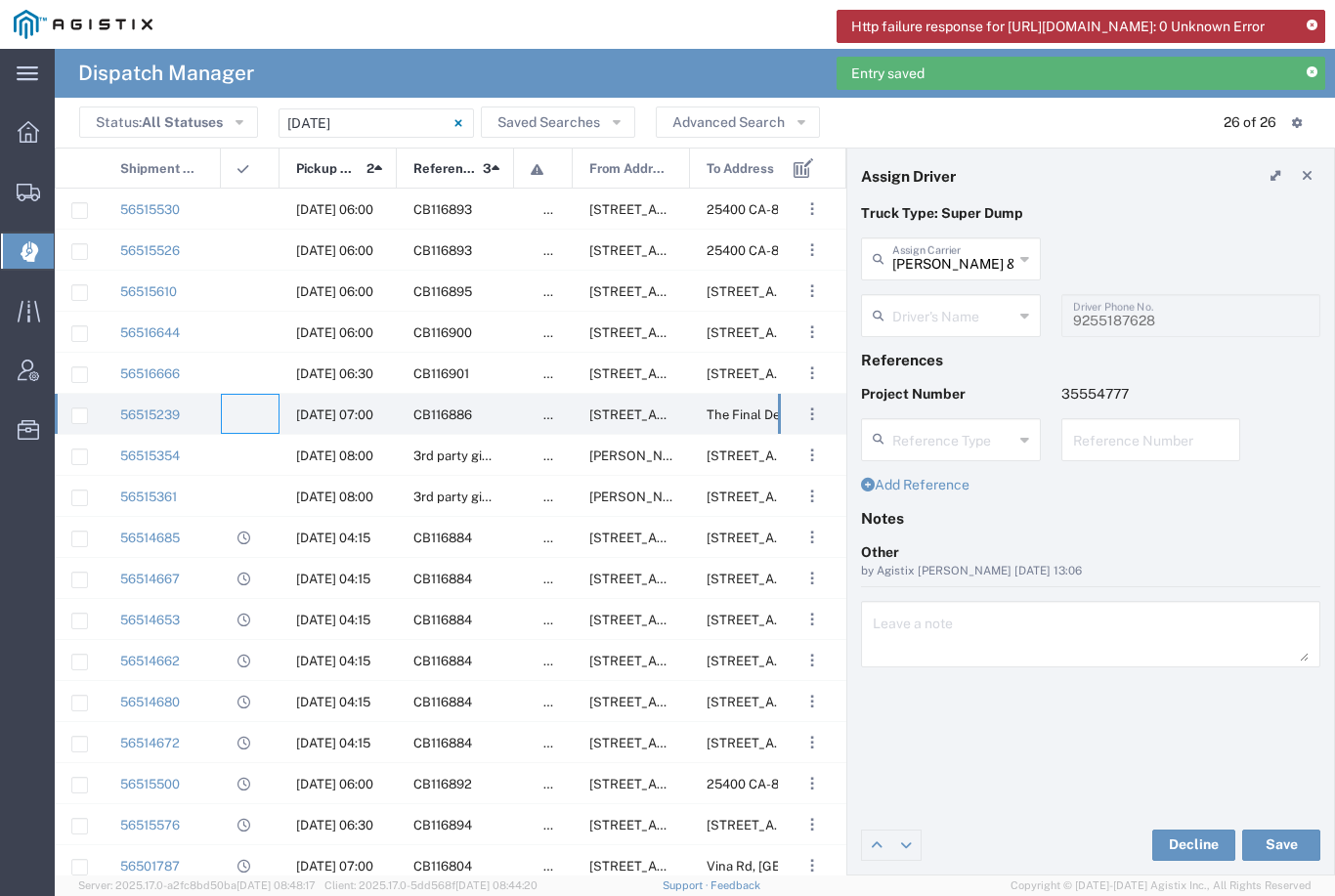
click at [948, 254] on input "[PERSON_NAME] & Sons Trucking, Inc" at bounding box center [953, 257] width 121 height 34
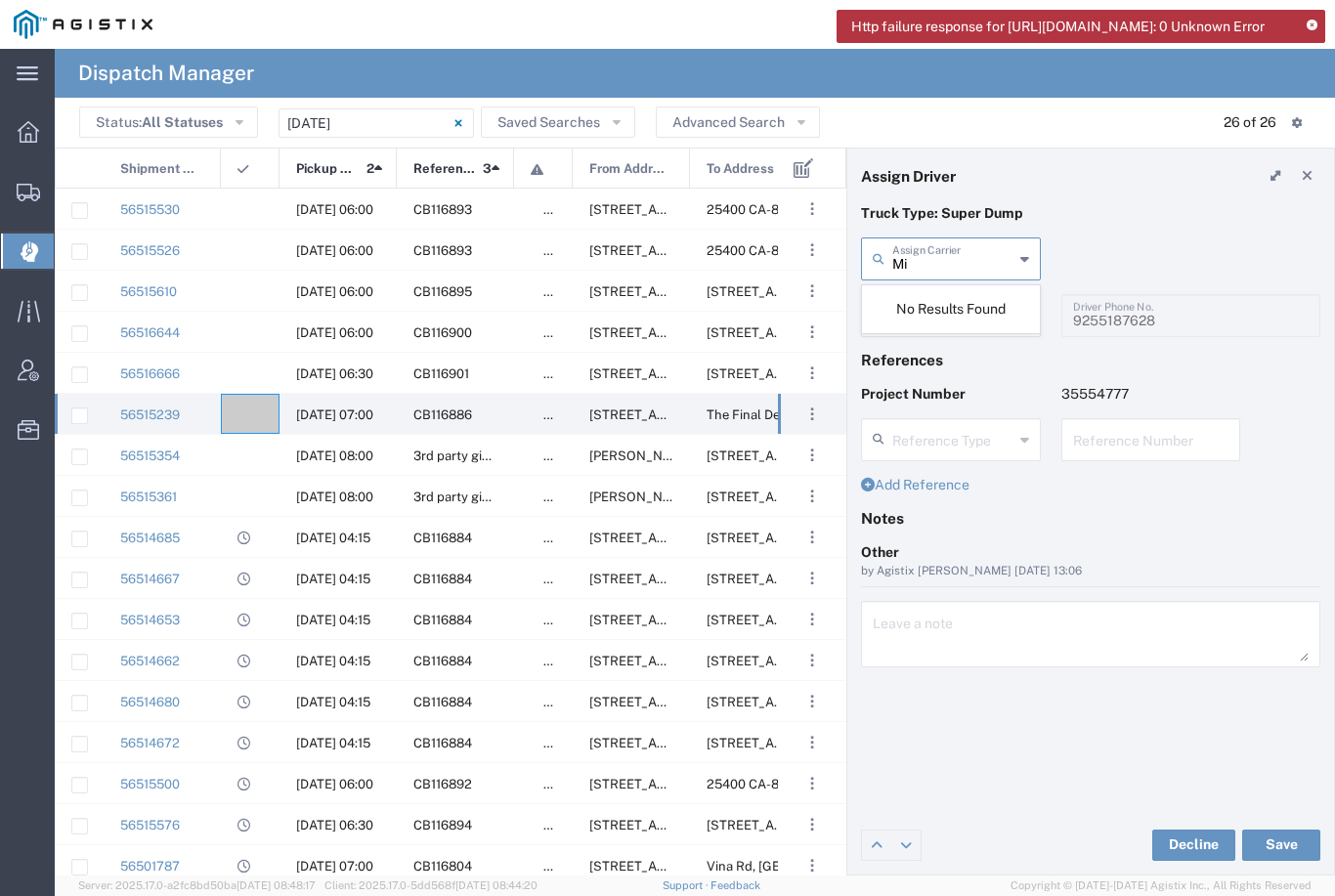
type input "M"
type input "A"
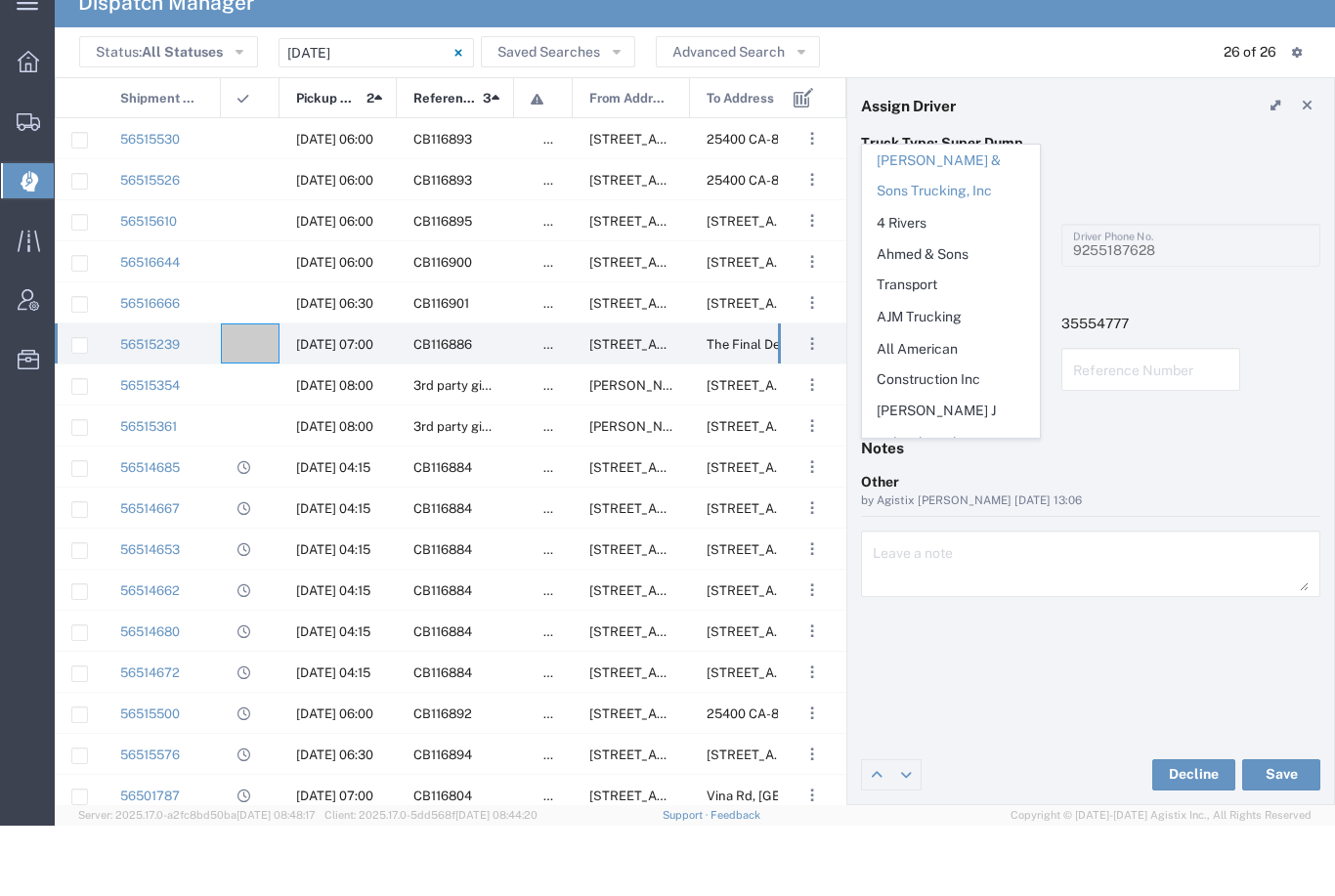
click at [1124, 203] on p "Truck Type: Super Dump" at bounding box center [1091, 213] width 460 height 21
type input "[PERSON_NAME] & Sons Trucking, Inc"
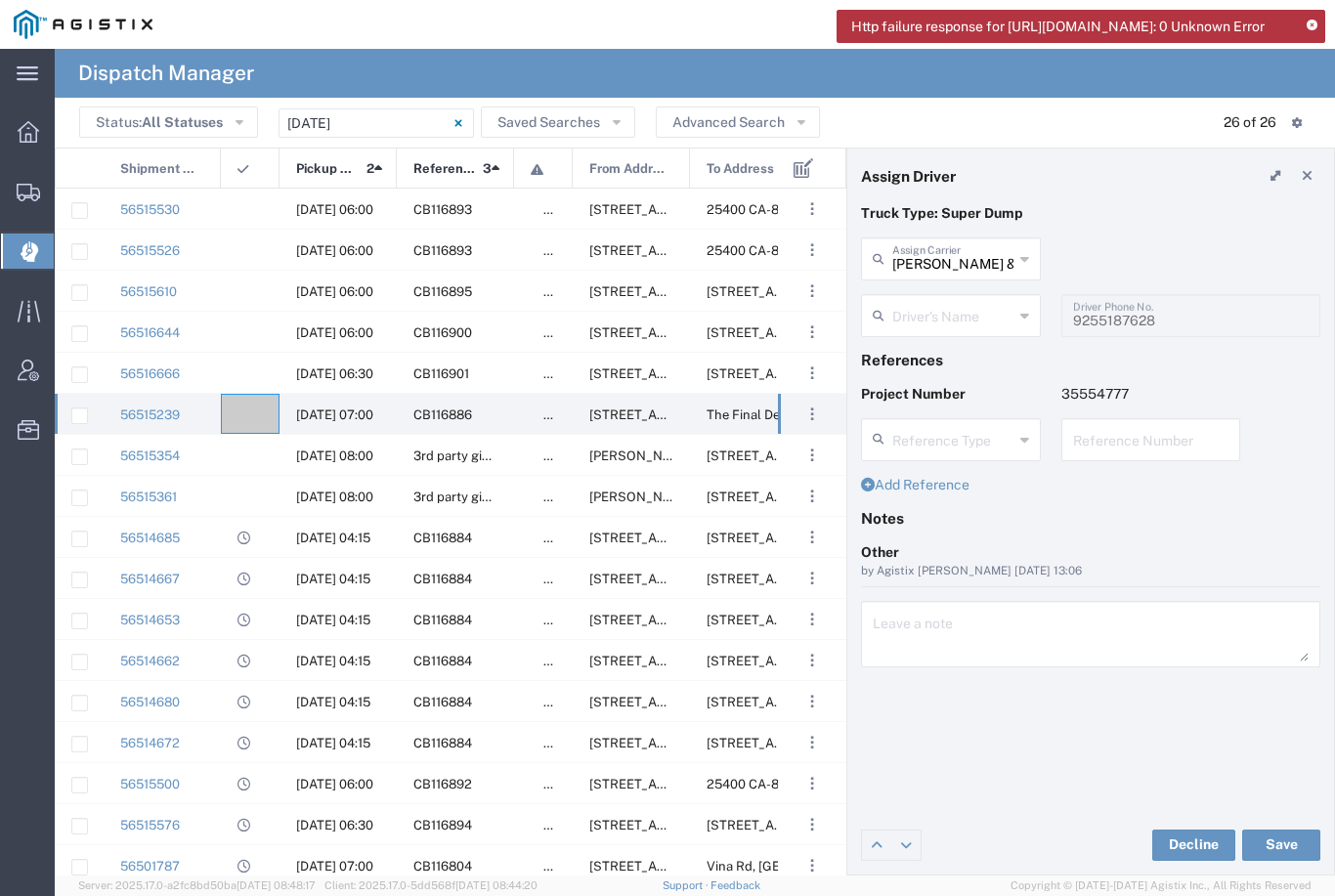
click at [962, 317] on input "text" at bounding box center [953, 314] width 121 height 34
click at [1005, 316] on input "text" at bounding box center [953, 314] width 121 height 34
click at [1009, 246] on agx-dropdown-input "[PERSON_NAME] & Sons Trucking, Inc Assign Carrier [PERSON_NAME] & Sons Trucking…" at bounding box center [951, 258] width 180 height 43
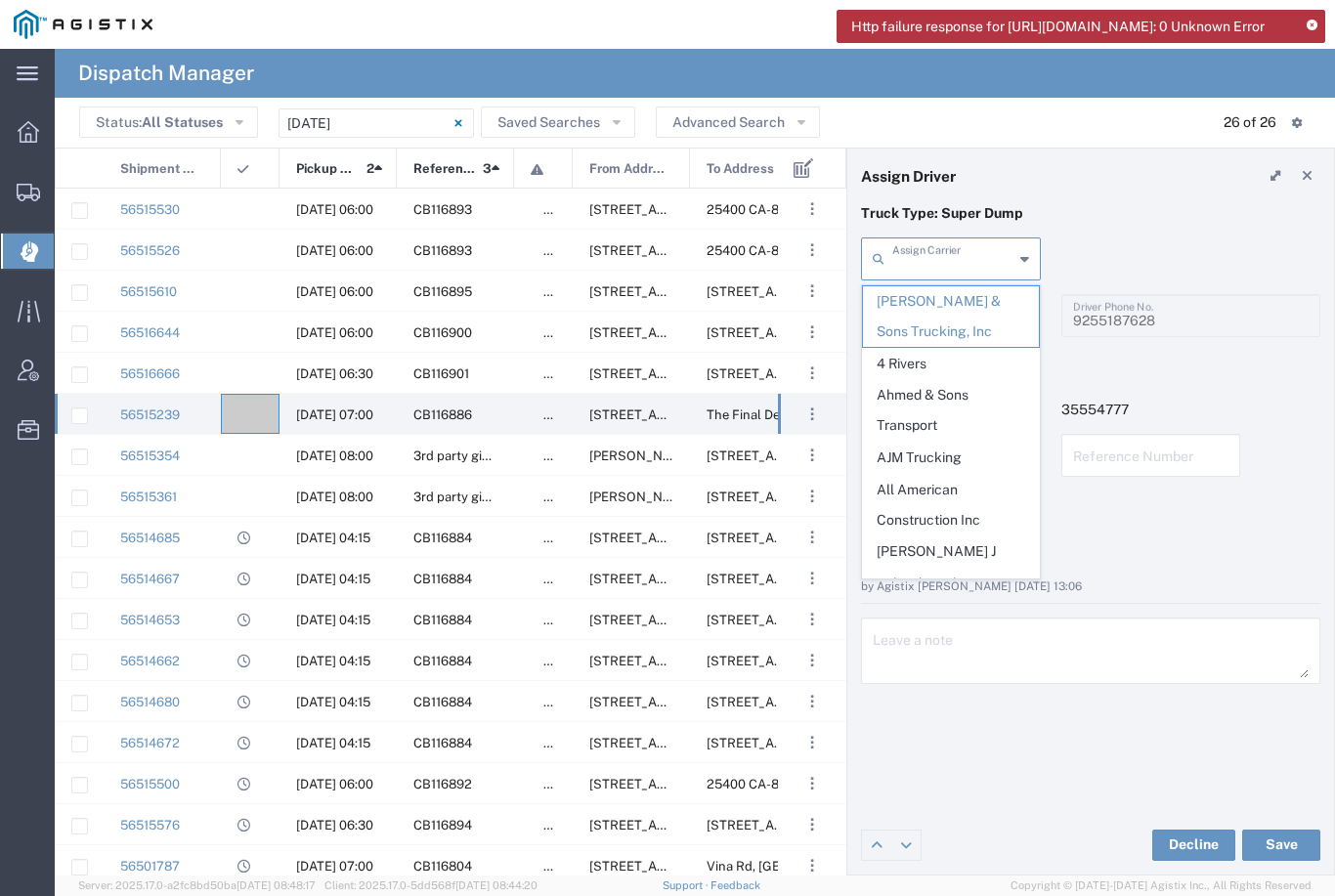
click at [944, 311] on span "[PERSON_NAME] & Sons Trucking, Inc" at bounding box center [951, 317] width 176 height 61
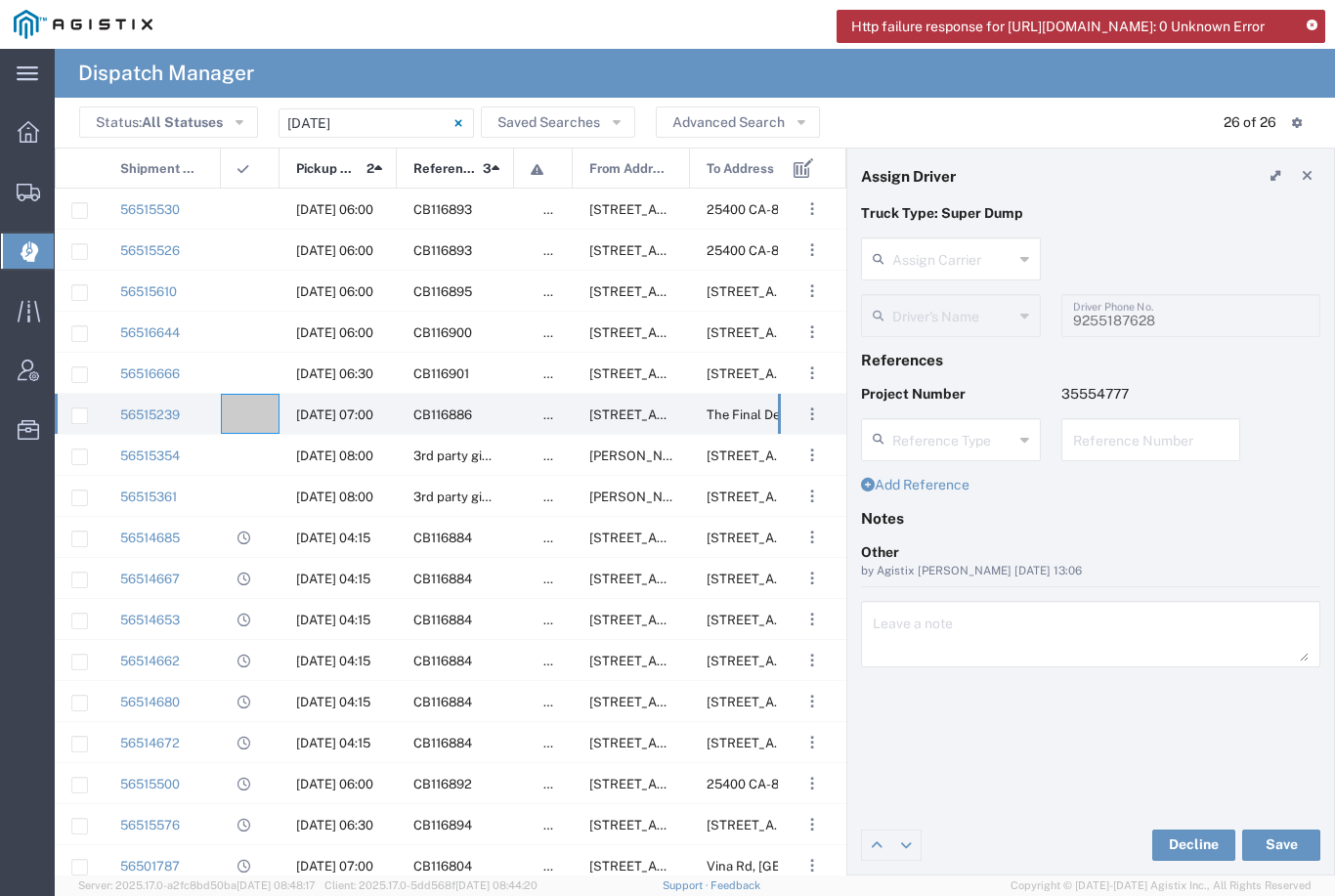
click at [1008, 255] on input "text" at bounding box center [953, 257] width 121 height 34
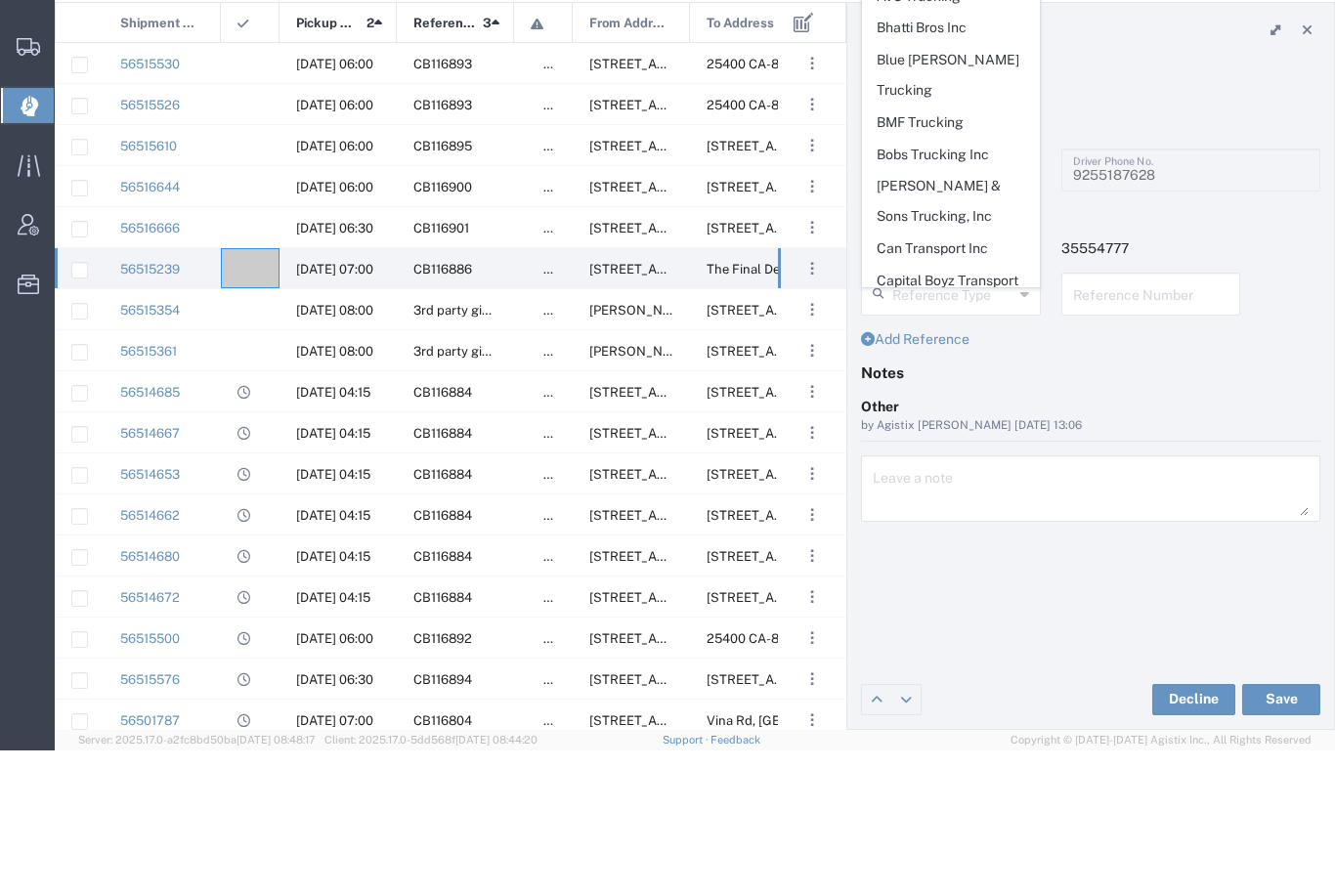
scroll to position [382, 0]
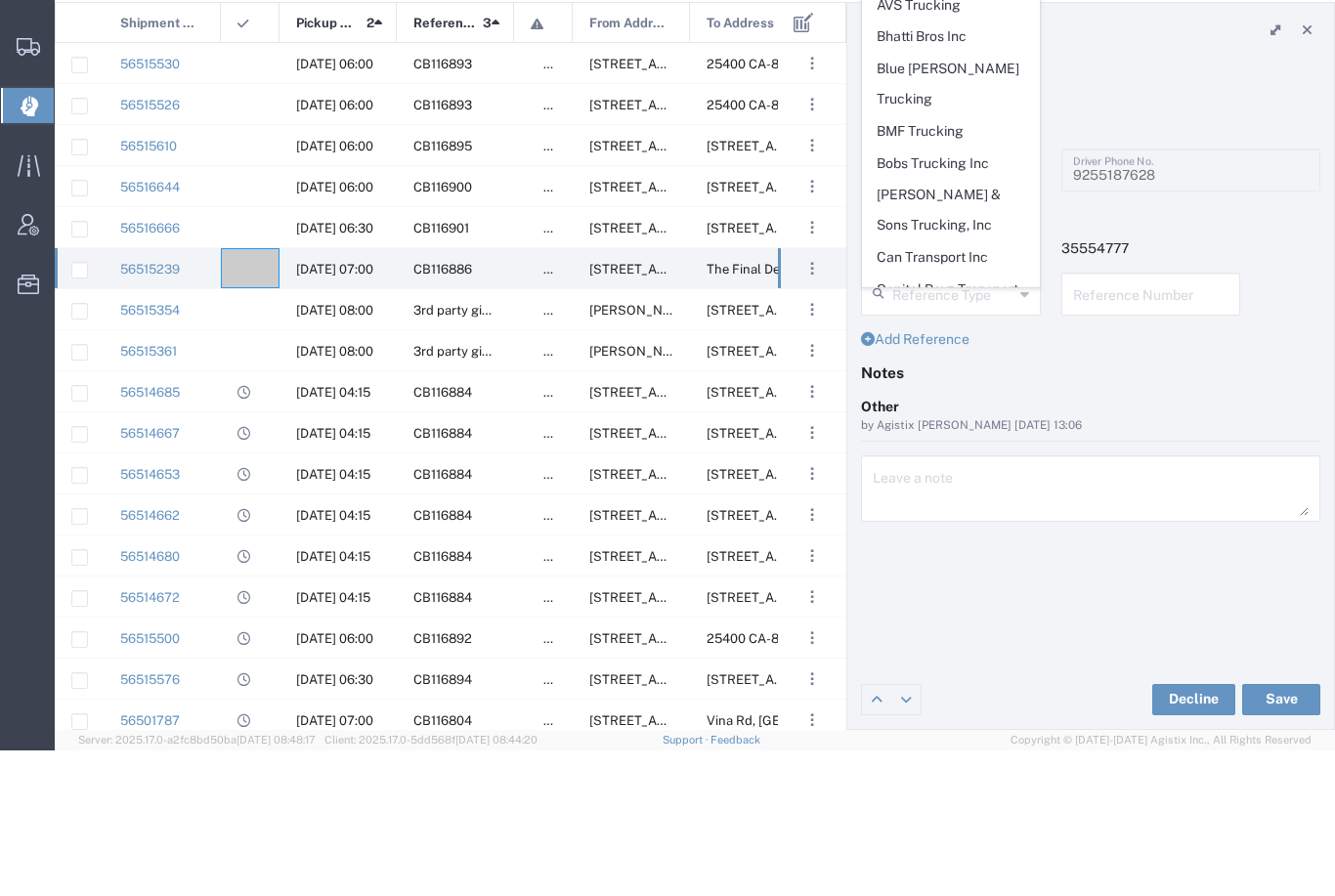
click at [943, 325] on span "[PERSON_NAME] & Sons Trucking, Inc" at bounding box center [951, 355] width 176 height 61
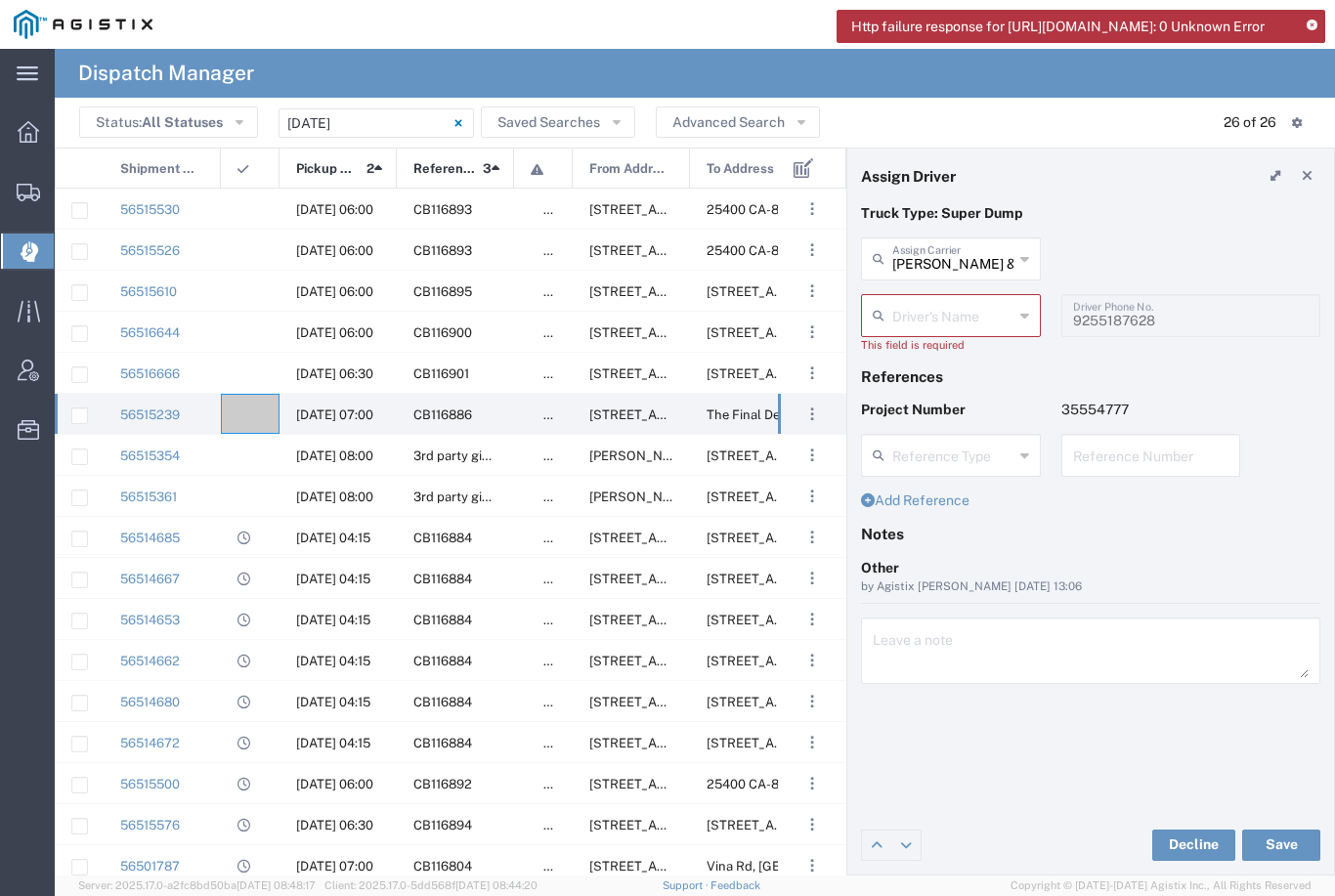
click at [963, 313] on input "text" at bounding box center [953, 314] width 121 height 34
click at [1110, 226] on div "Truck Type: Super Dump" at bounding box center [1092, 220] width 480 height 34
click at [242, 448] on agx-ag-table-icon-cell at bounding box center [243, 455] width 13 height 15
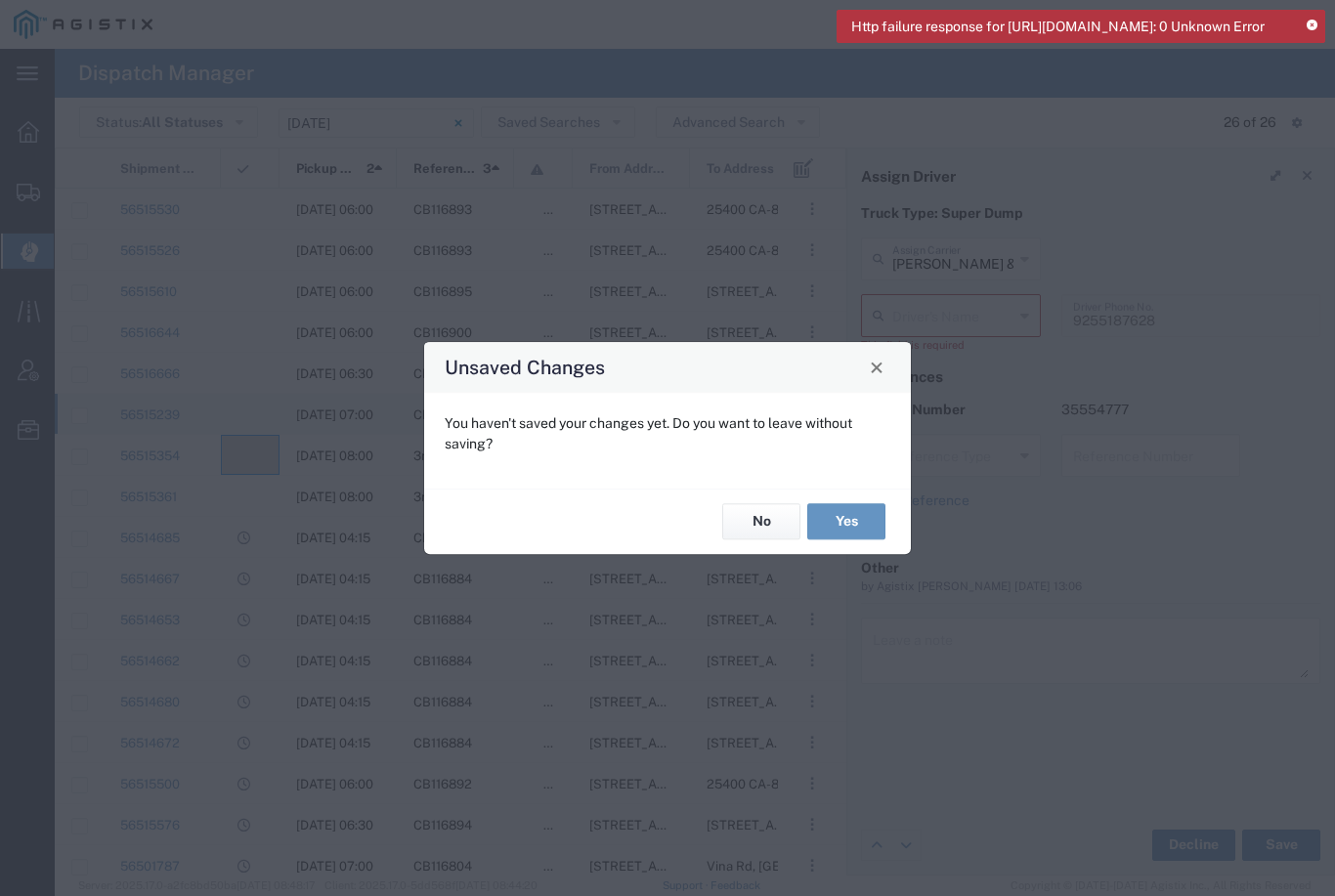
click at [864, 524] on button "Yes" at bounding box center [846, 522] width 78 height 36
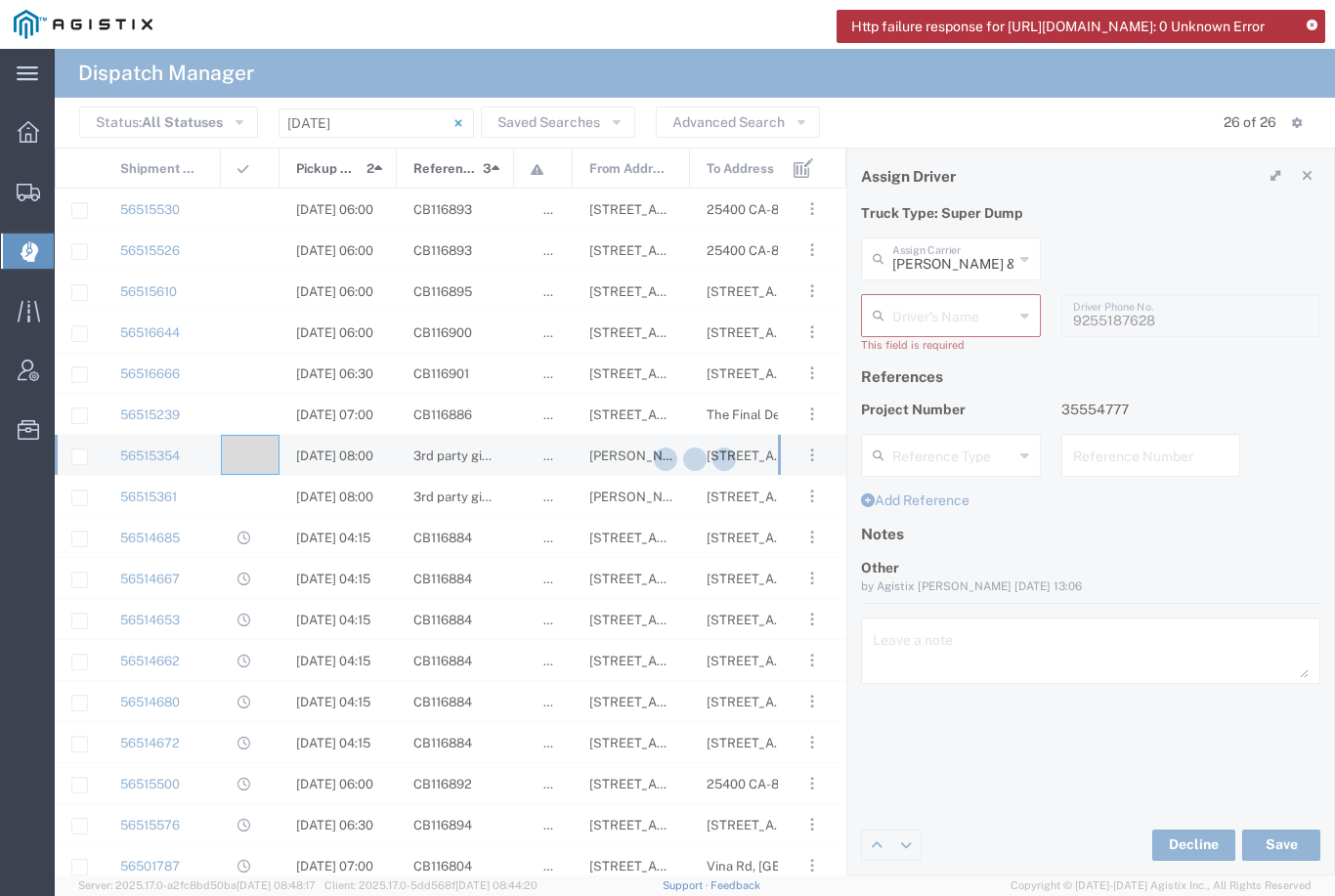
type input "[PERSON_NAME] & Sons Trucking, Inc"
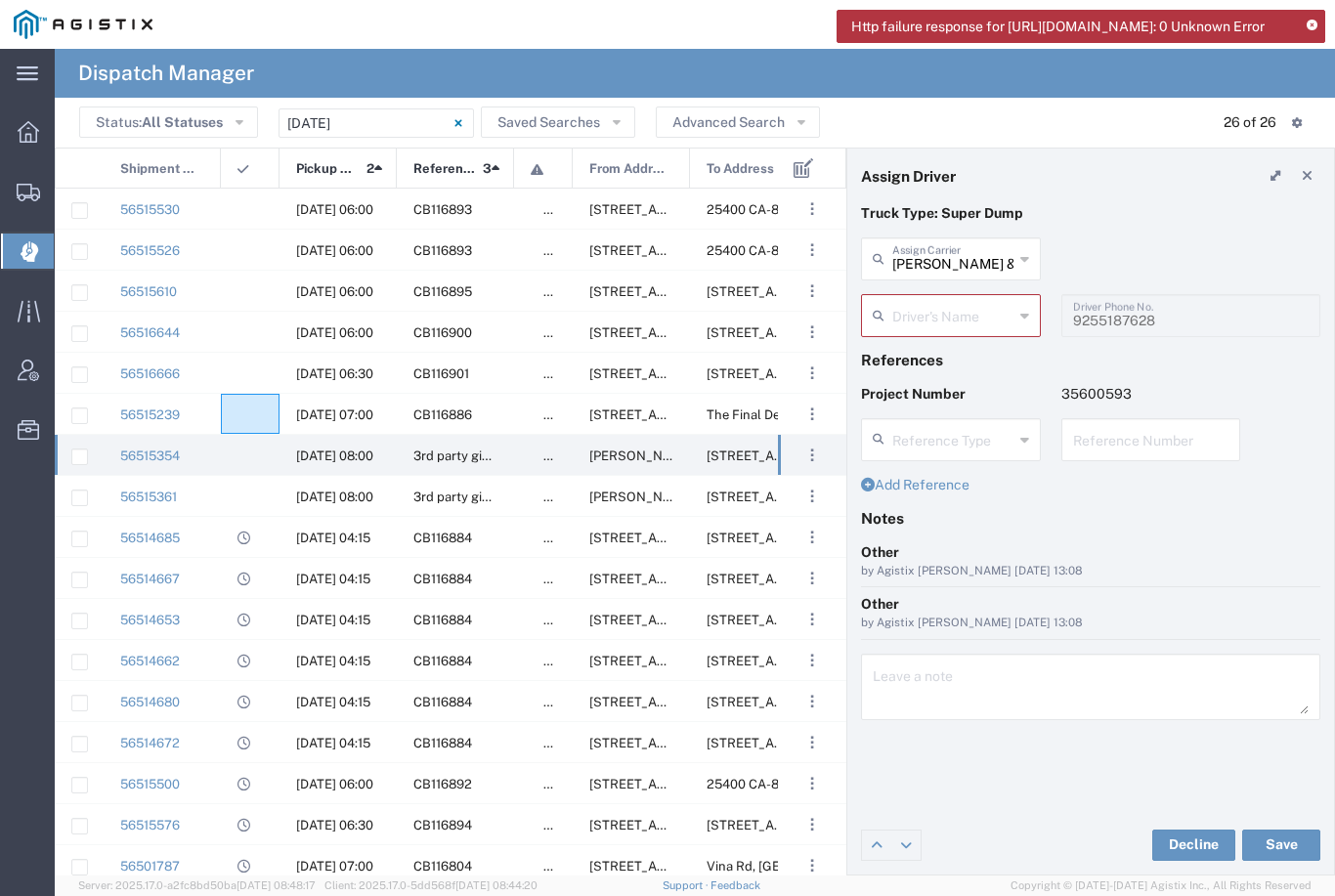
click at [247, 410] on agx-ag-table-icon-cell at bounding box center [243, 415] width 13 height 15
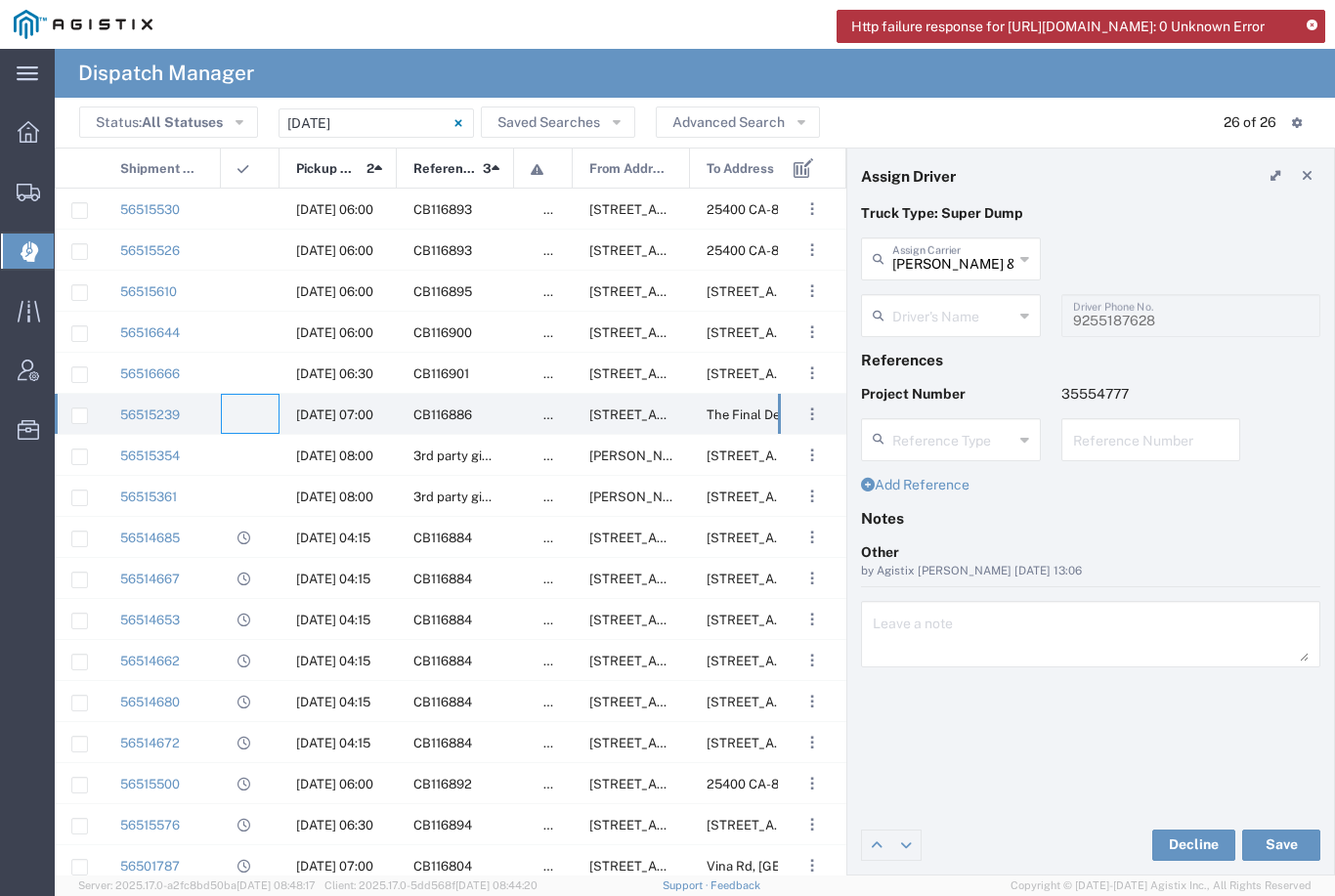
click at [964, 316] on input "text" at bounding box center [953, 314] width 121 height 34
click at [1139, 202] on header "Assign Driver" at bounding box center [1091, 176] width 486 height 55
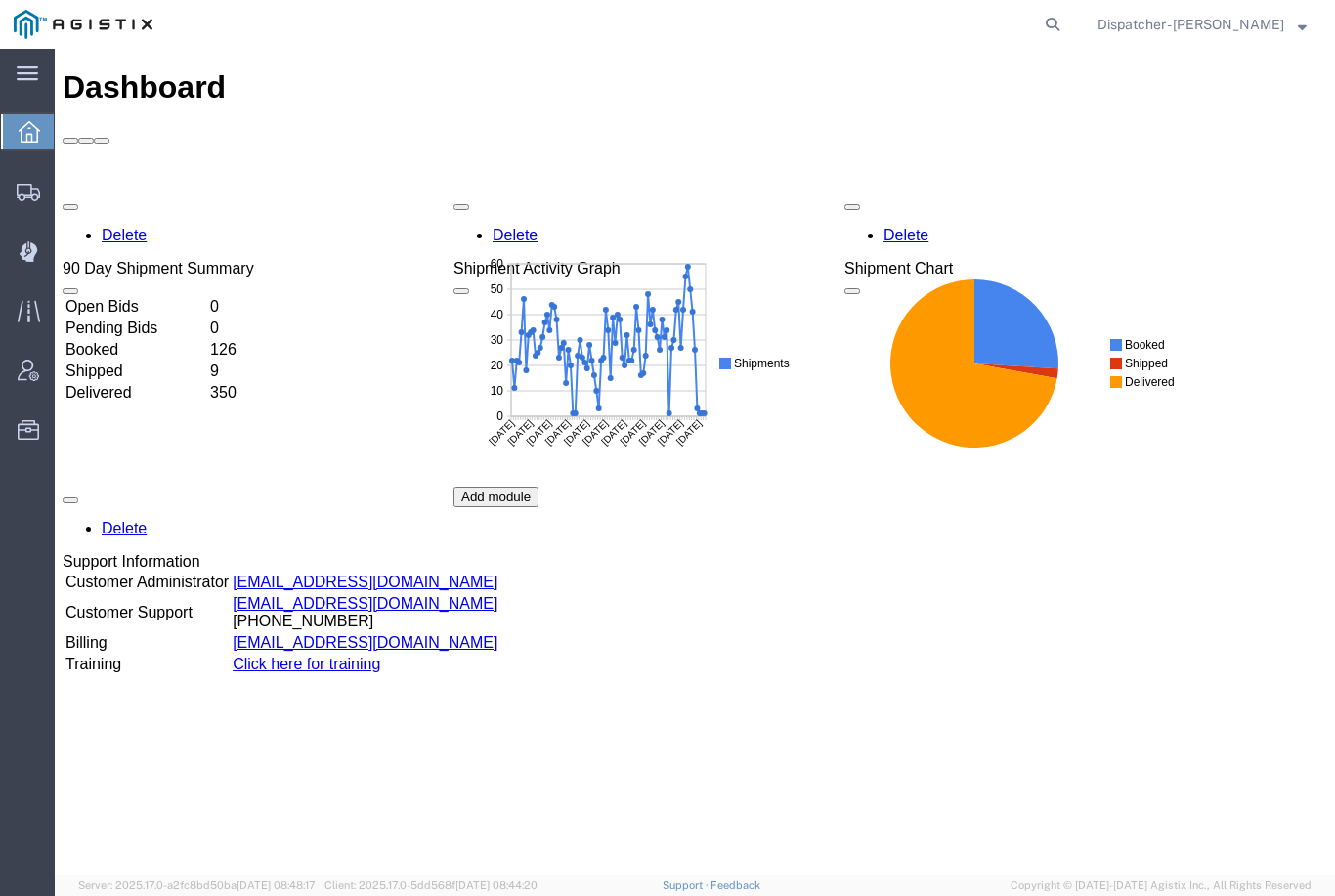
click at [27, 257] on icon at bounding box center [28, 252] width 18 height 20
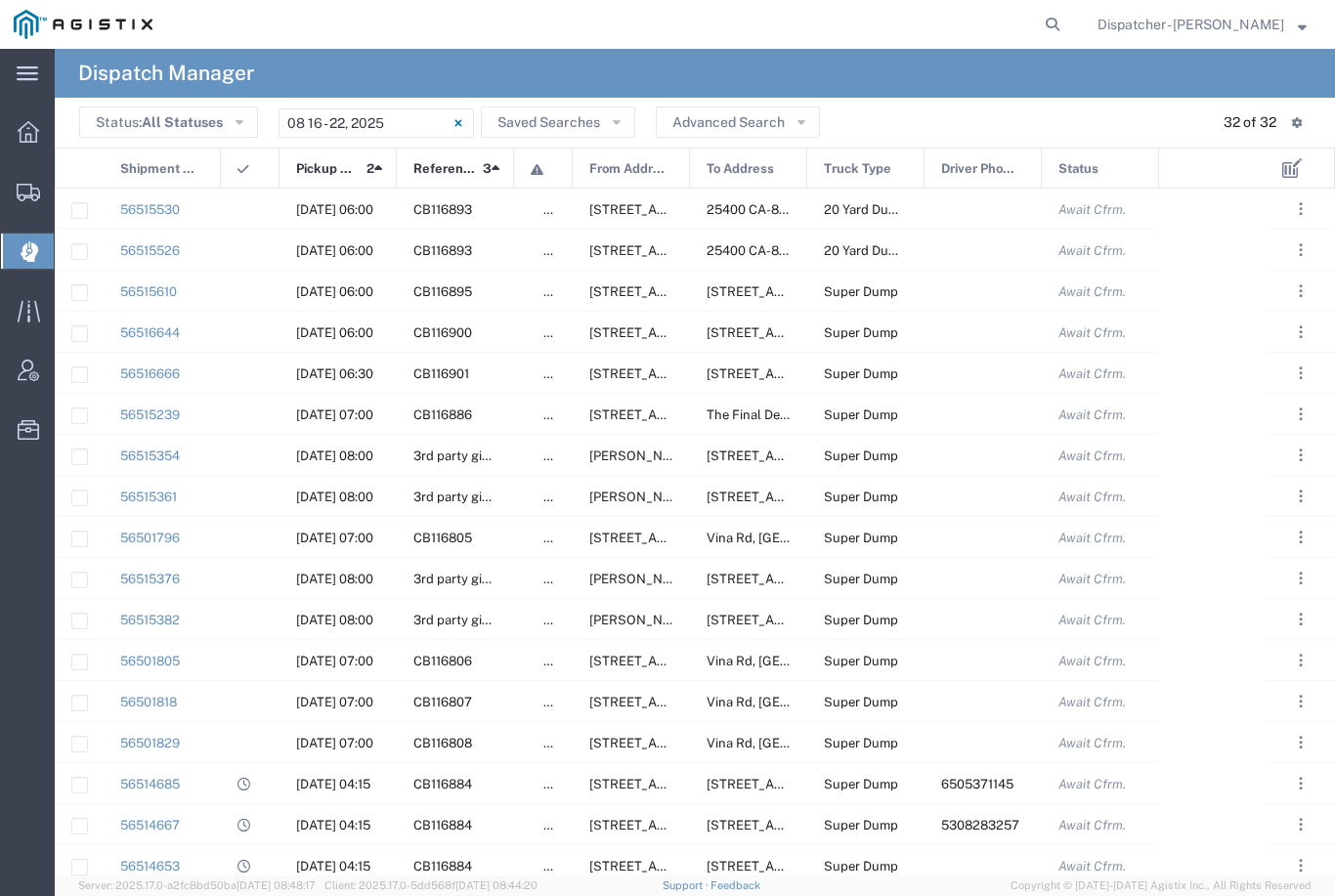
click at [403, 126] on input "[DATE] - [DATE]" at bounding box center [376, 123] width 196 height 30
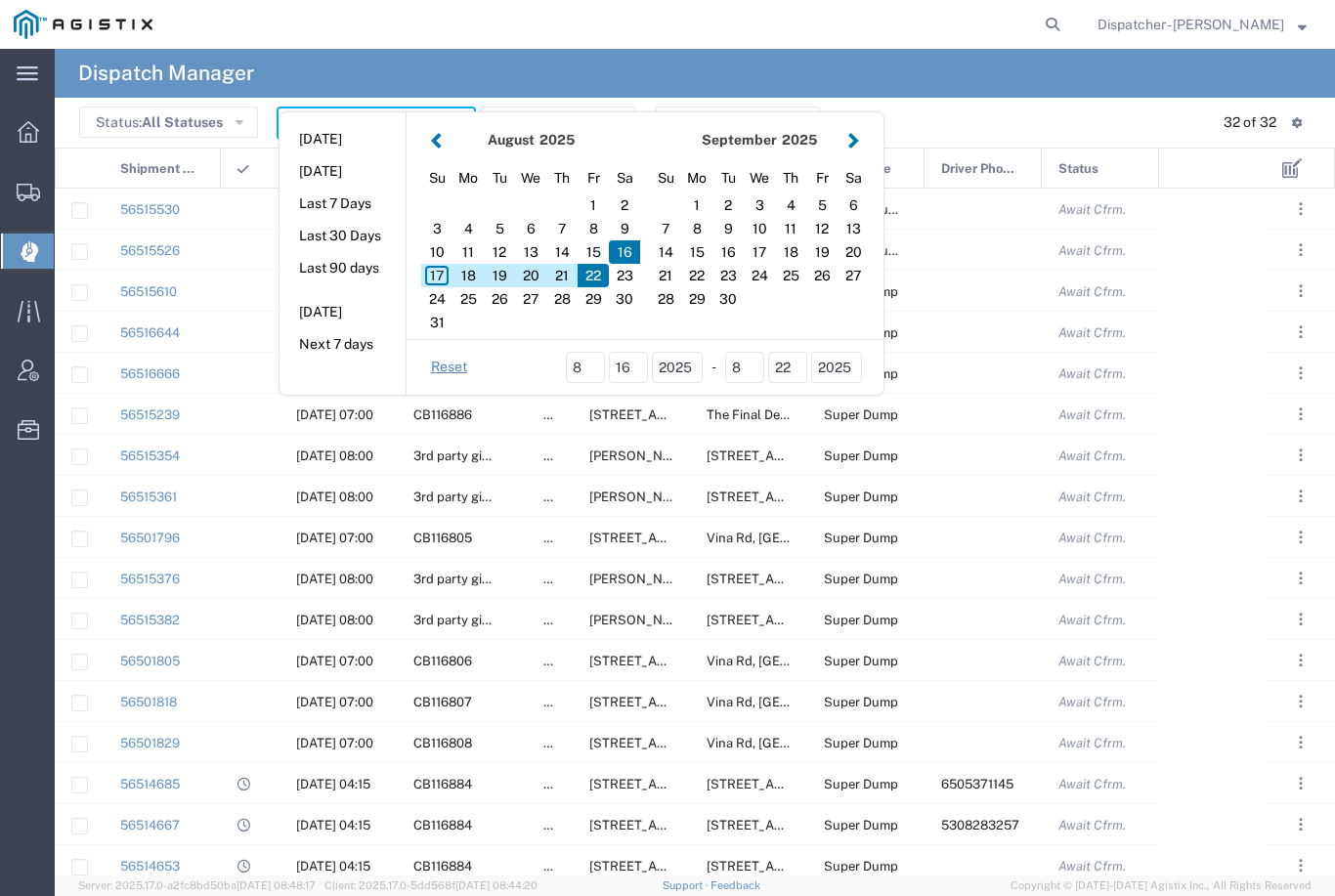
click at [403, 126] on button "[DATE]" at bounding box center [342, 139] width 126 height 31
type input "[DATE]"
type input "[DATE] - [DATE]"
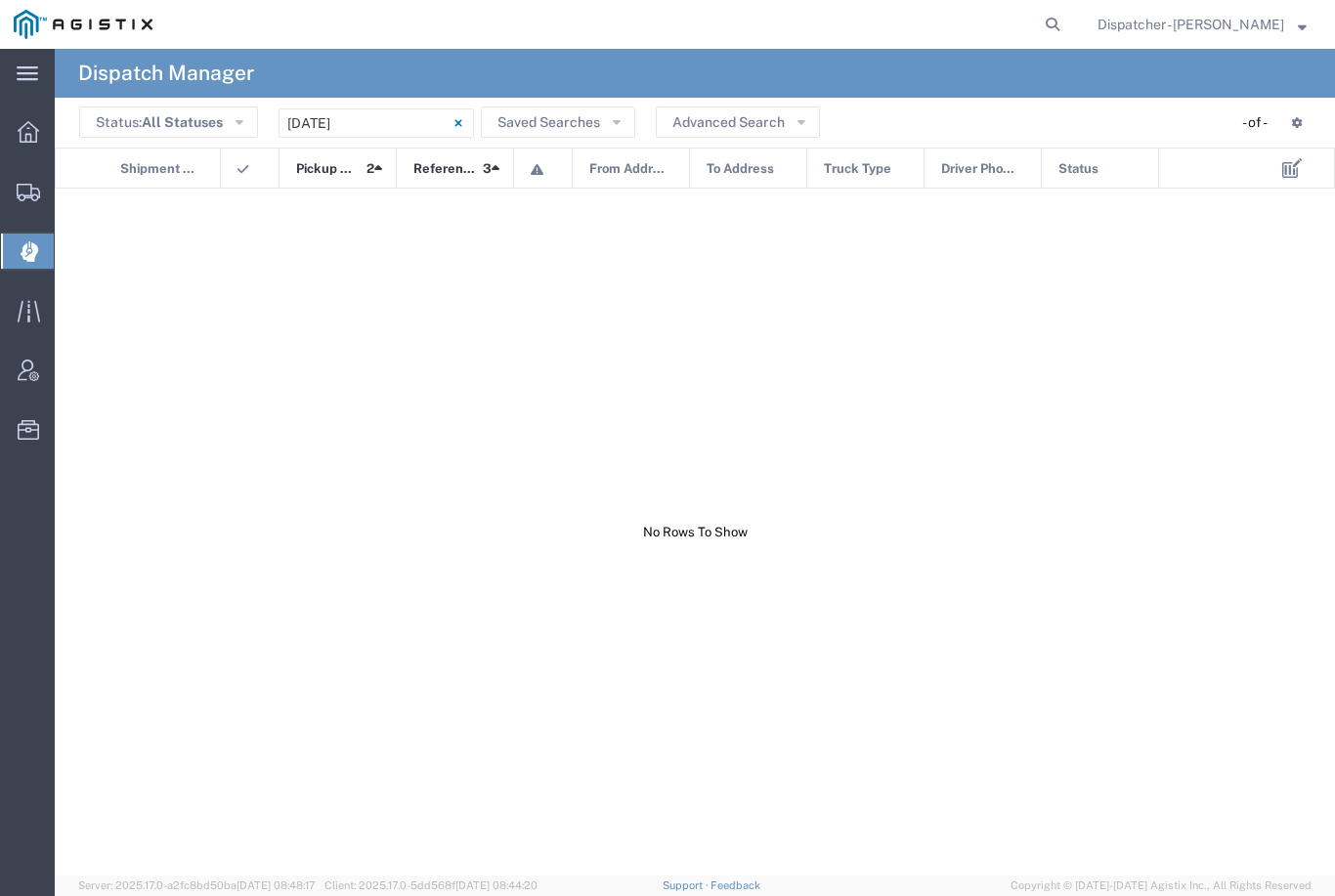
click at [389, 117] on input "[DATE] - [DATE]" at bounding box center [376, 123] width 196 height 30
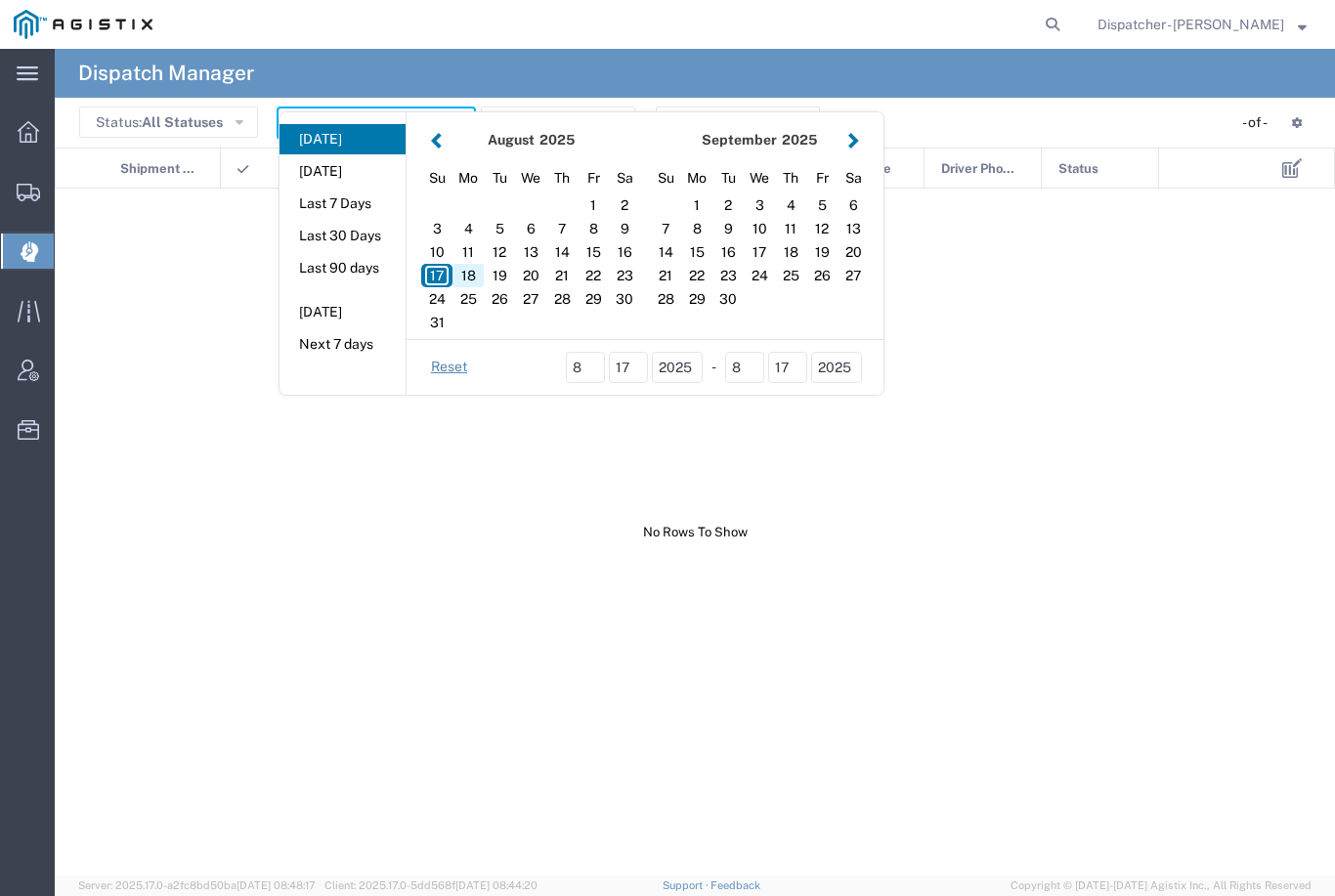
click at [473, 272] on div "18" at bounding box center [468, 276] width 32 height 24
click at [459, 285] on div "18" at bounding box center [468, 276] width 32 height 24
type input "[DATE]"
type input "[DATE] - [DATE]"
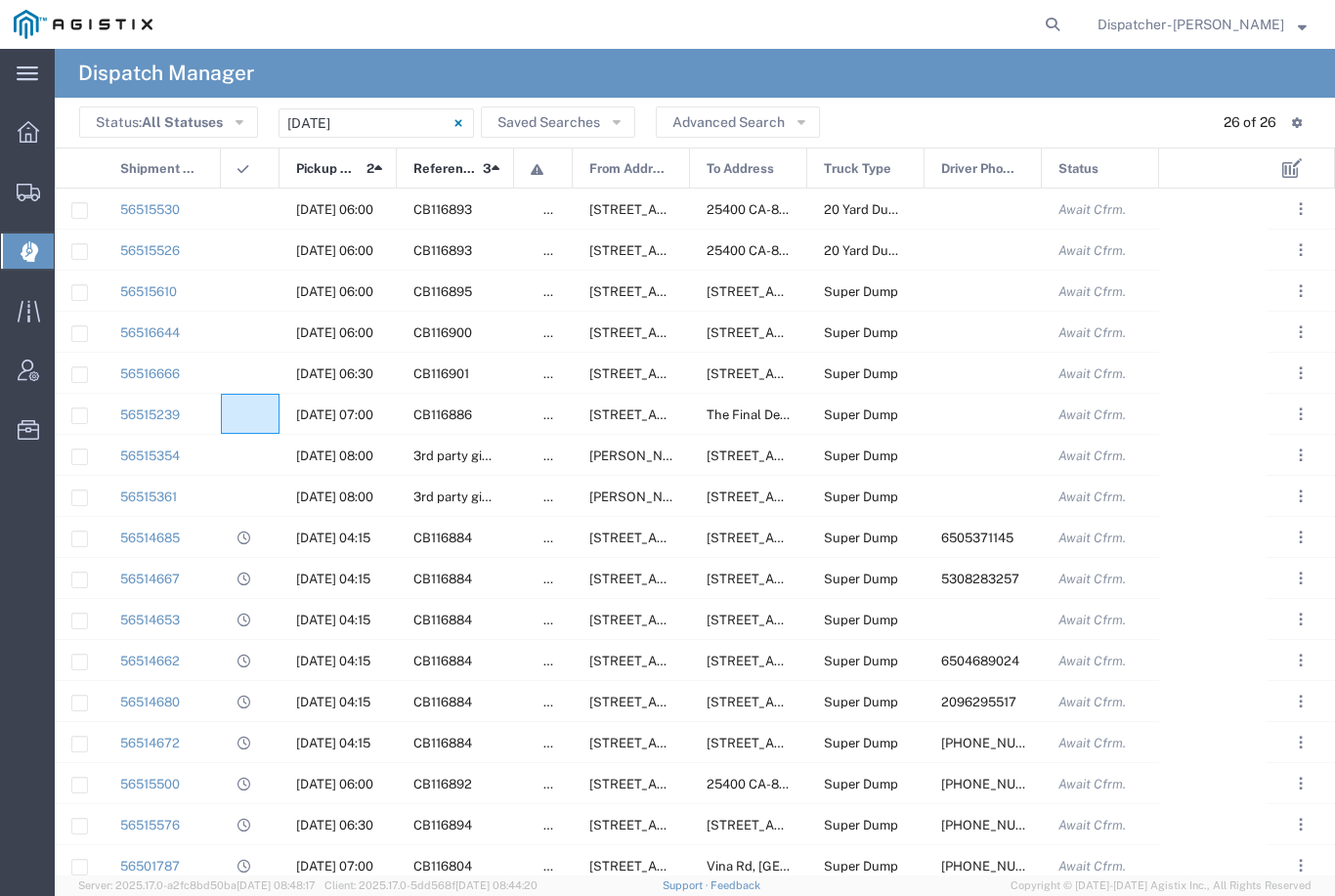
click at [239, 416] on agx-ag-table-icon-cell at bounding box center [243, 415] width 13 height 15
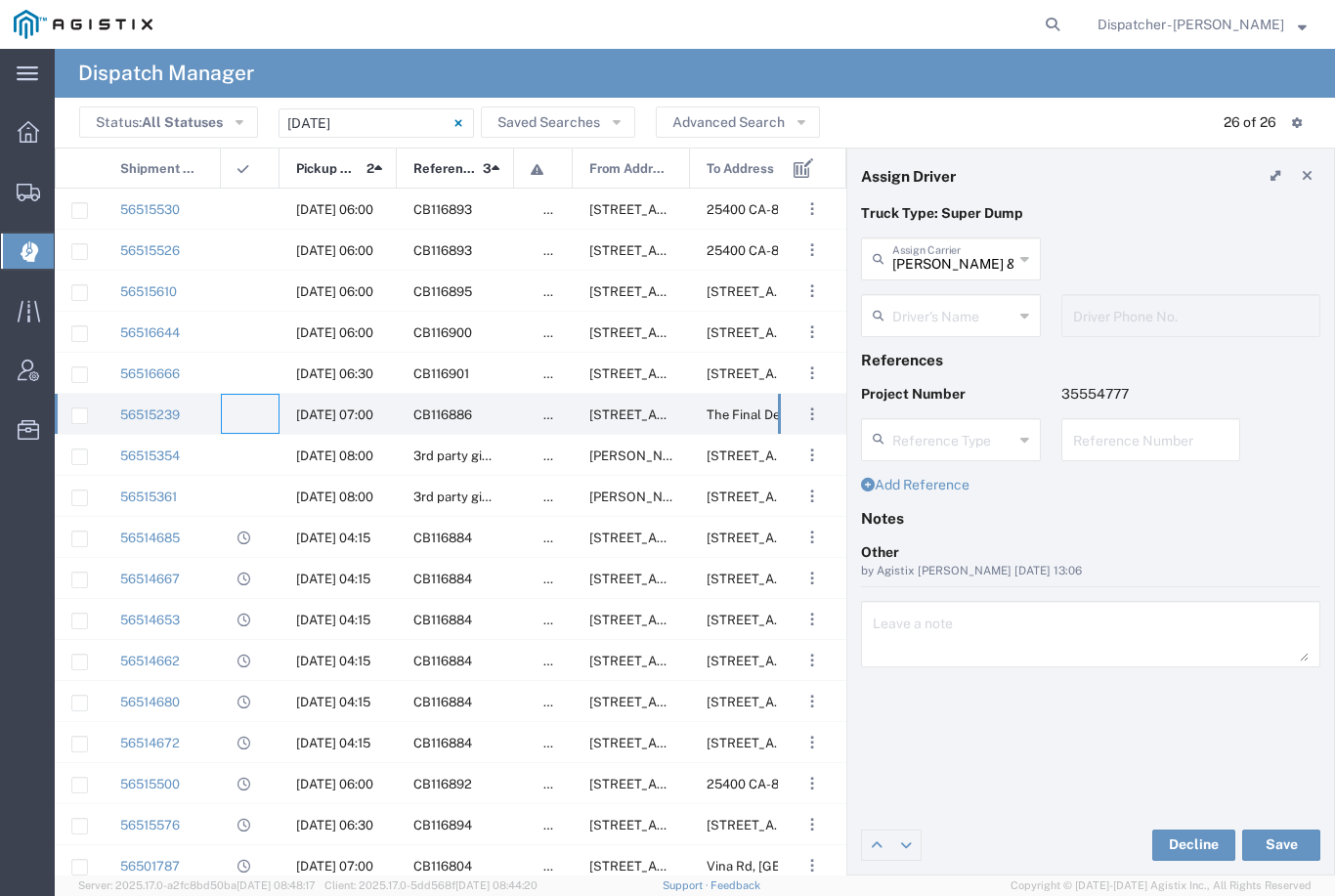
click at [963, 310] on input "text" at bounding box center [953, 314] width 121 height 34
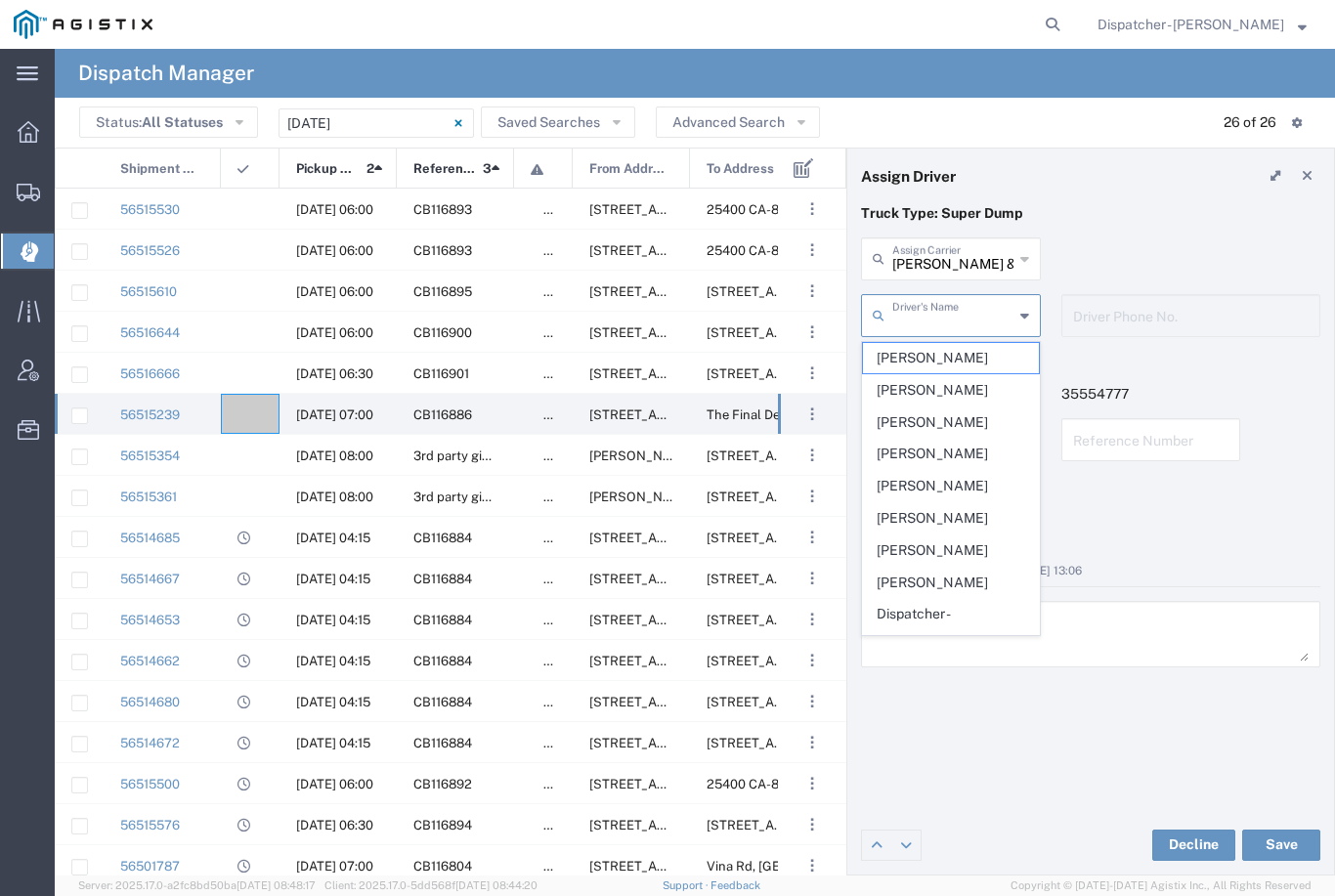
click at [938, 350] on span "[PERSON_NAME]" at bounding box center [951, 358] width 176 height 31
type input "[PERSON_NAME]"
type input "9167180210"
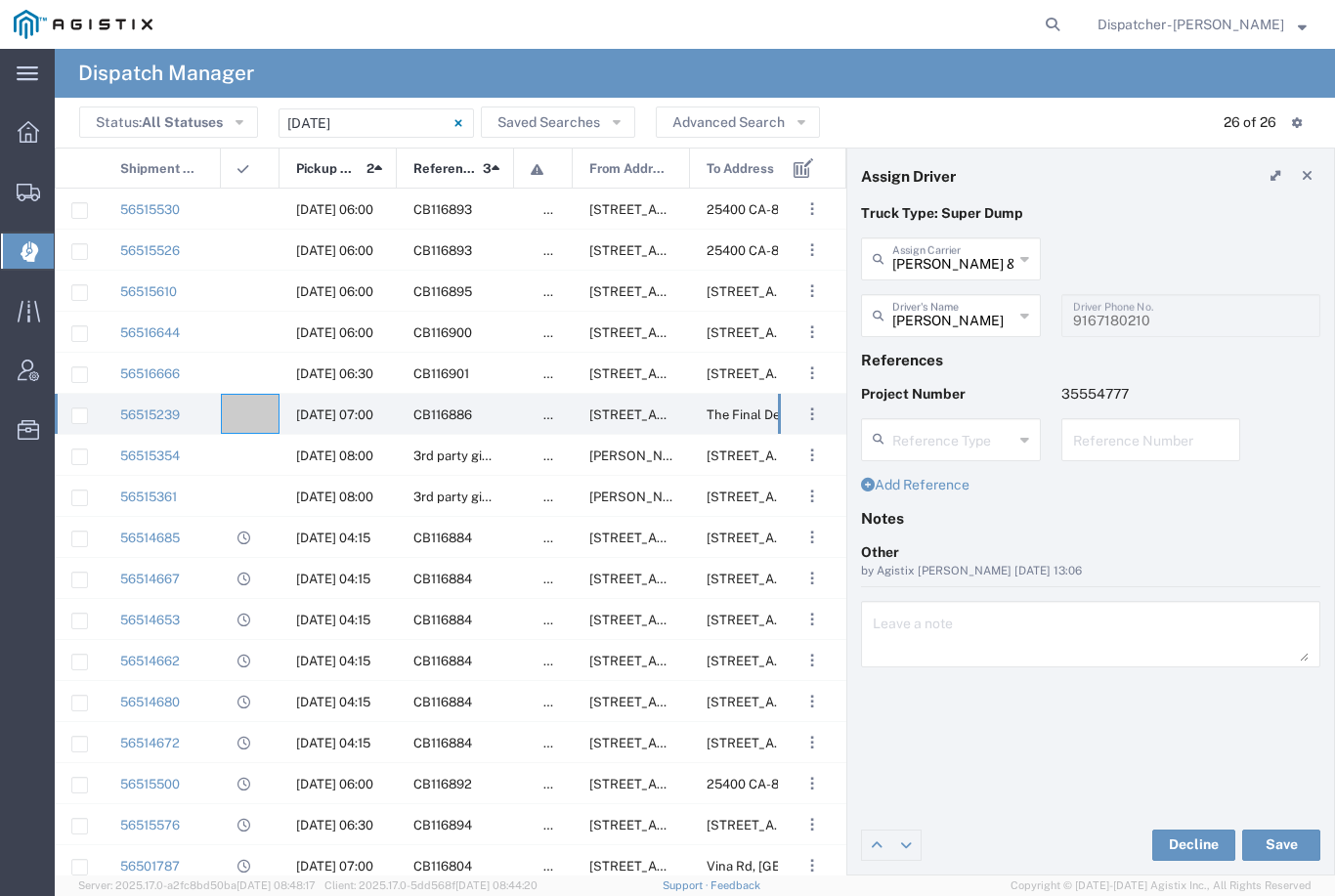
click at [1289, 846] on button "Save" at bounding box center [1281, 845] width 78 height 32
type input "[PERSON_NAME]"
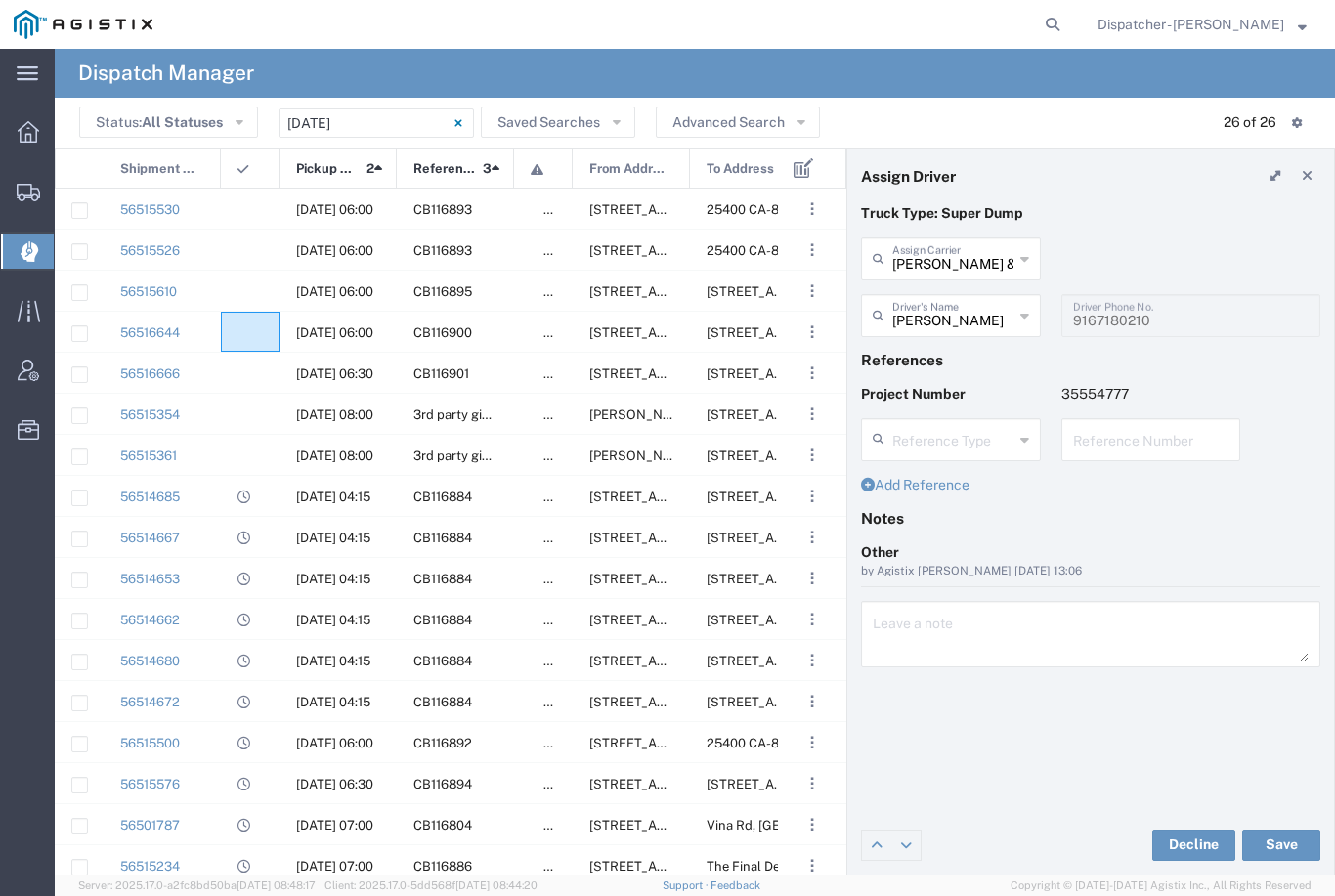
click at [245, 339] on agx-ag-table-icon-cell at bounding box center [243, 332] width 13 height 15
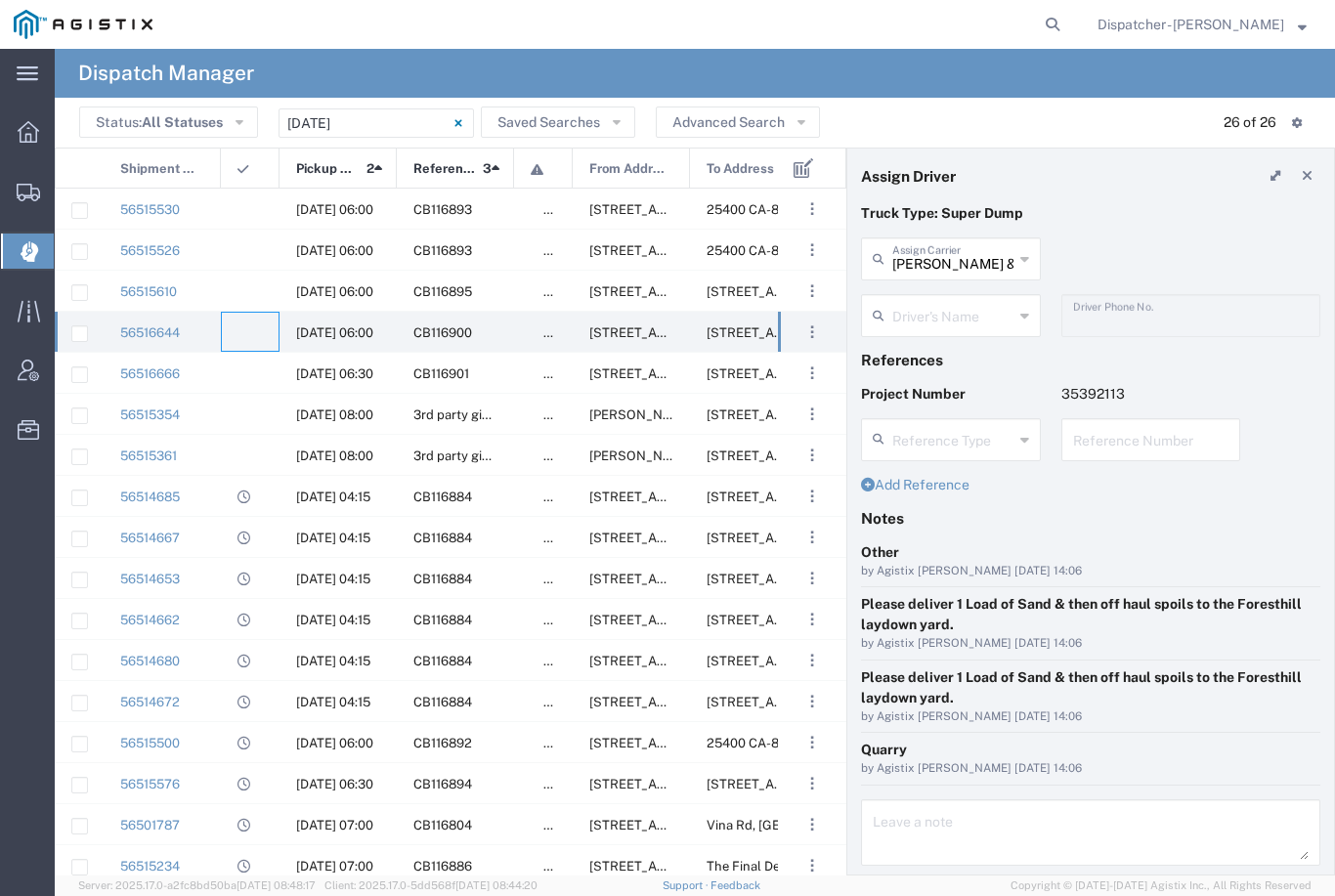
click at [966, 324] on input "text" at bounding box center [953, 314] width 121 height 34
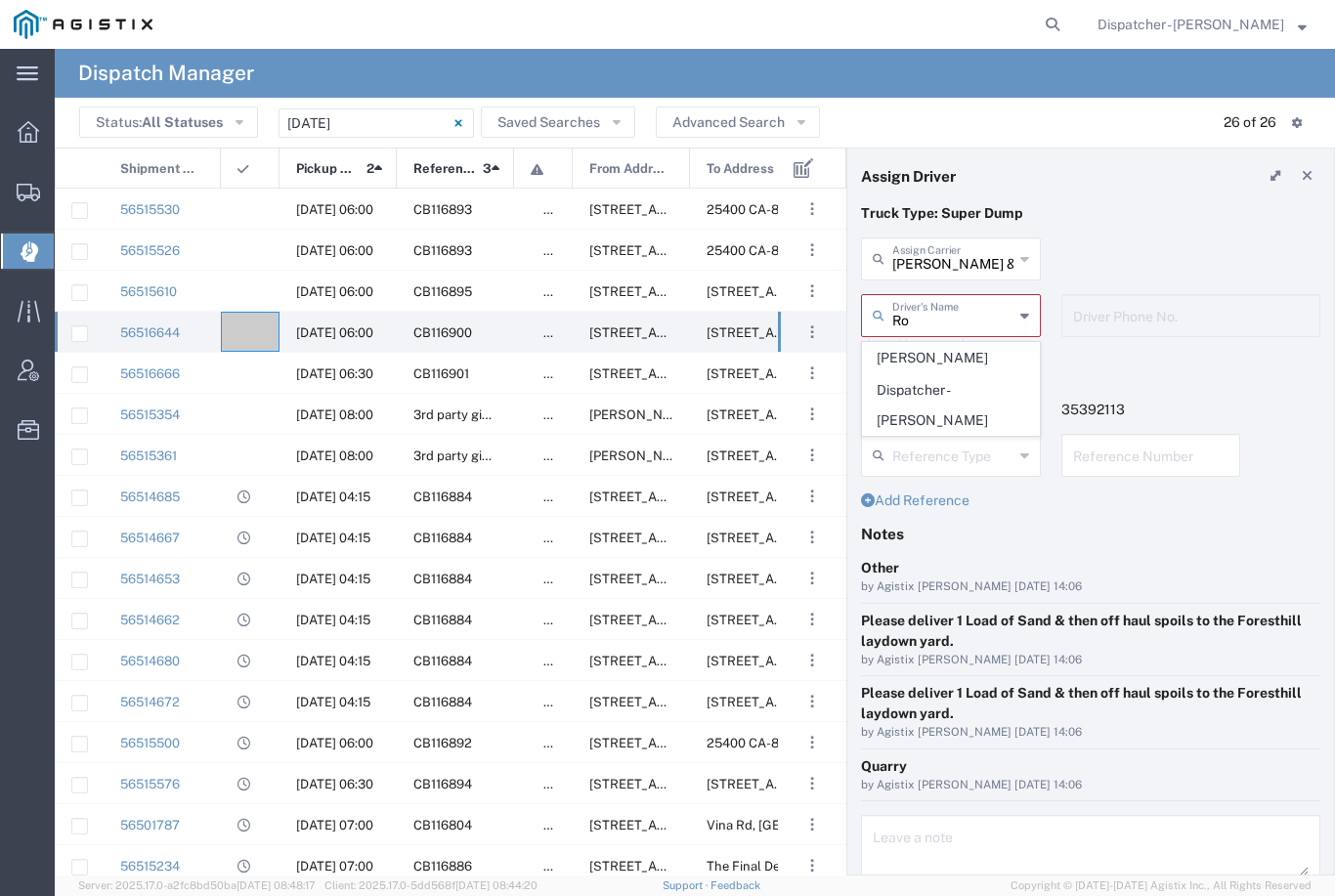
type input "Ro"
click at [1163, 241] on div "[PERSON_NAME] & Sons Trucking, Inc Assign Carrier [PERSON_NAME] & Sons Trucking…" at bounding box center [1092, 265] width 480 height 57
click at [1010, 250] on input "[PERSON_NAME] & Sons Trucking, Inc" at bounding box center [953, 257] width 121 height 34
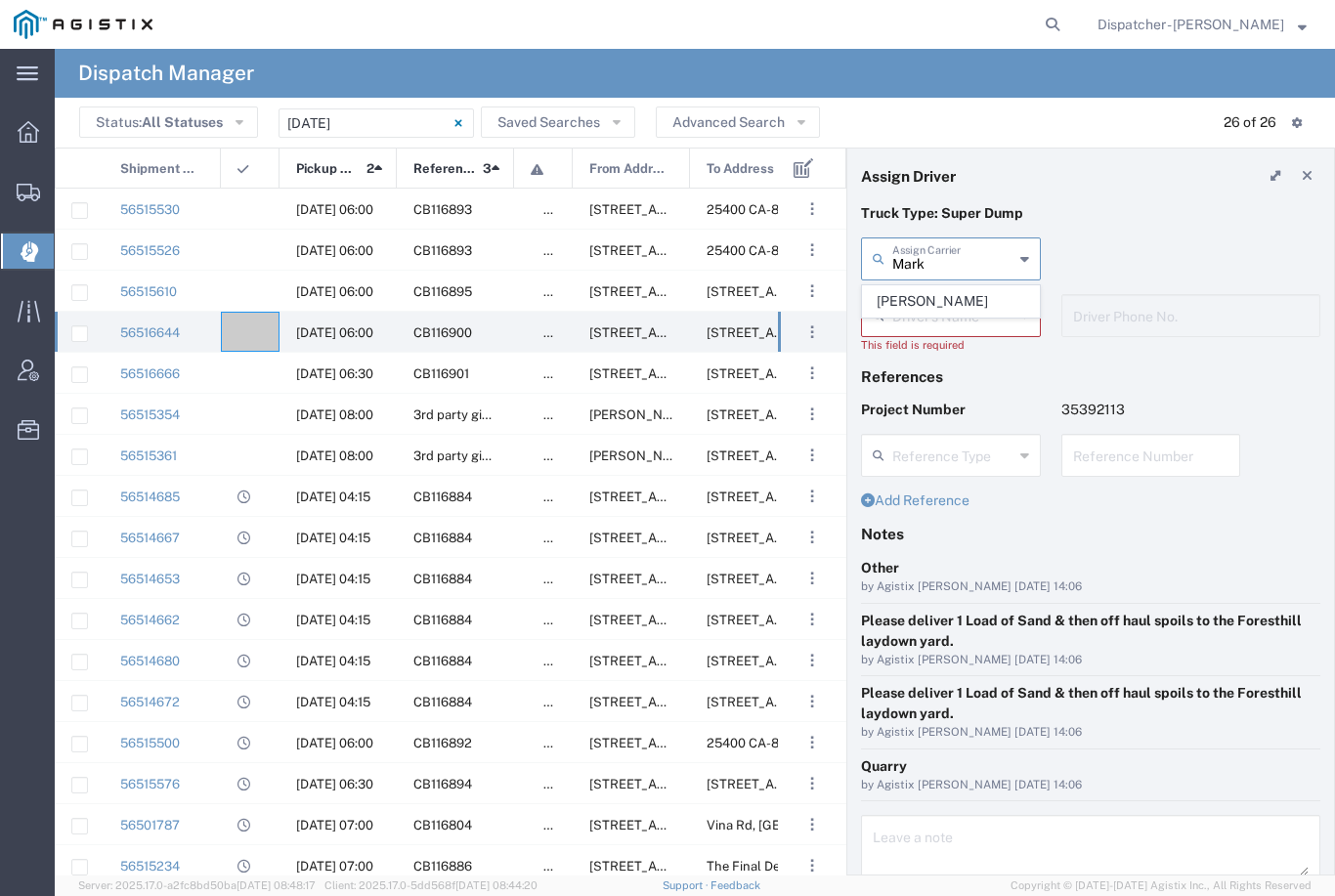
click at [948, 293] on span "[PERSON_NAME]" at bounding box center [951, 302] width 176 height 31
type input "[PERSON_NAME]"
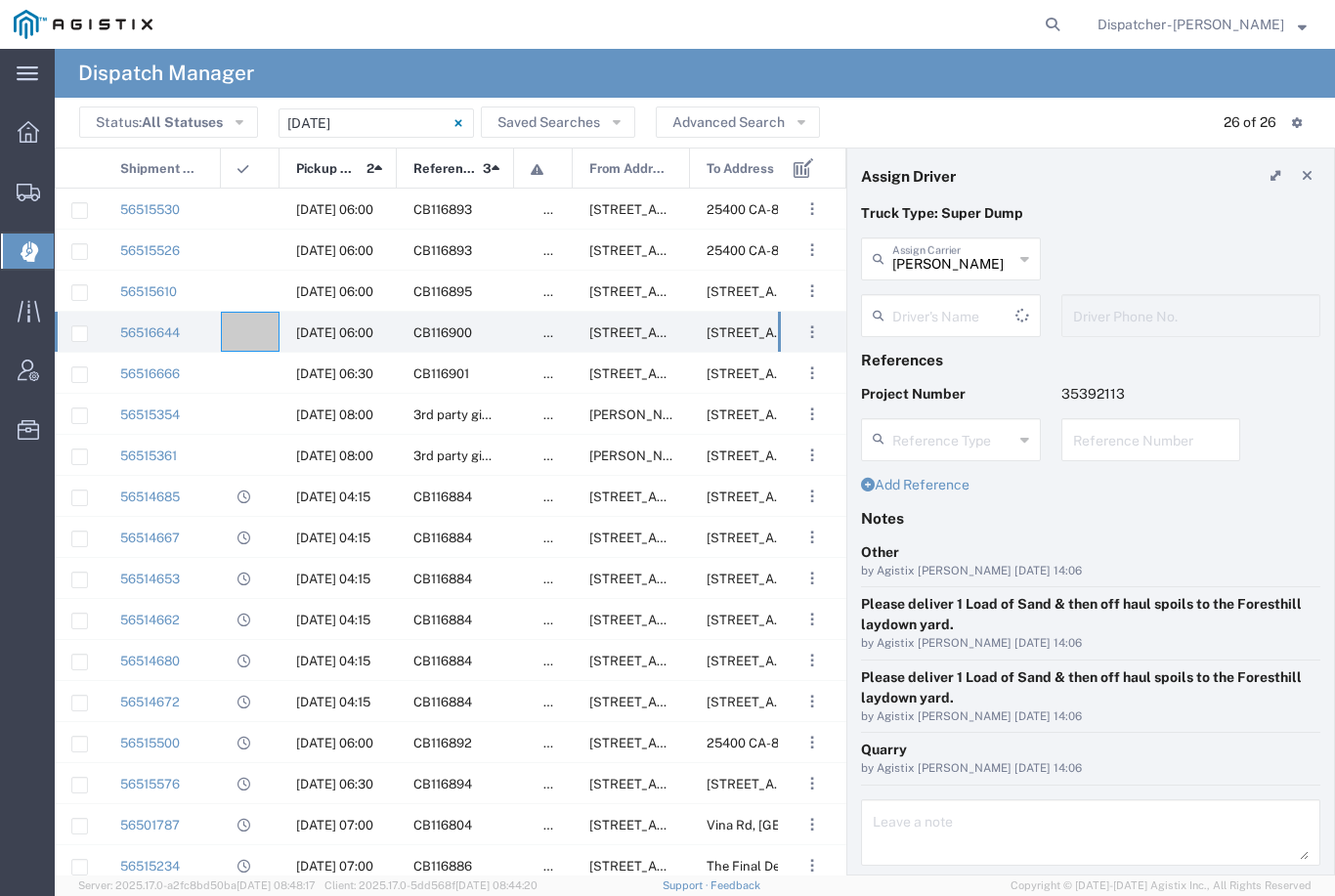
click at [960, 310] on input "text" at bounding box center [954, 314] width 123 height 34
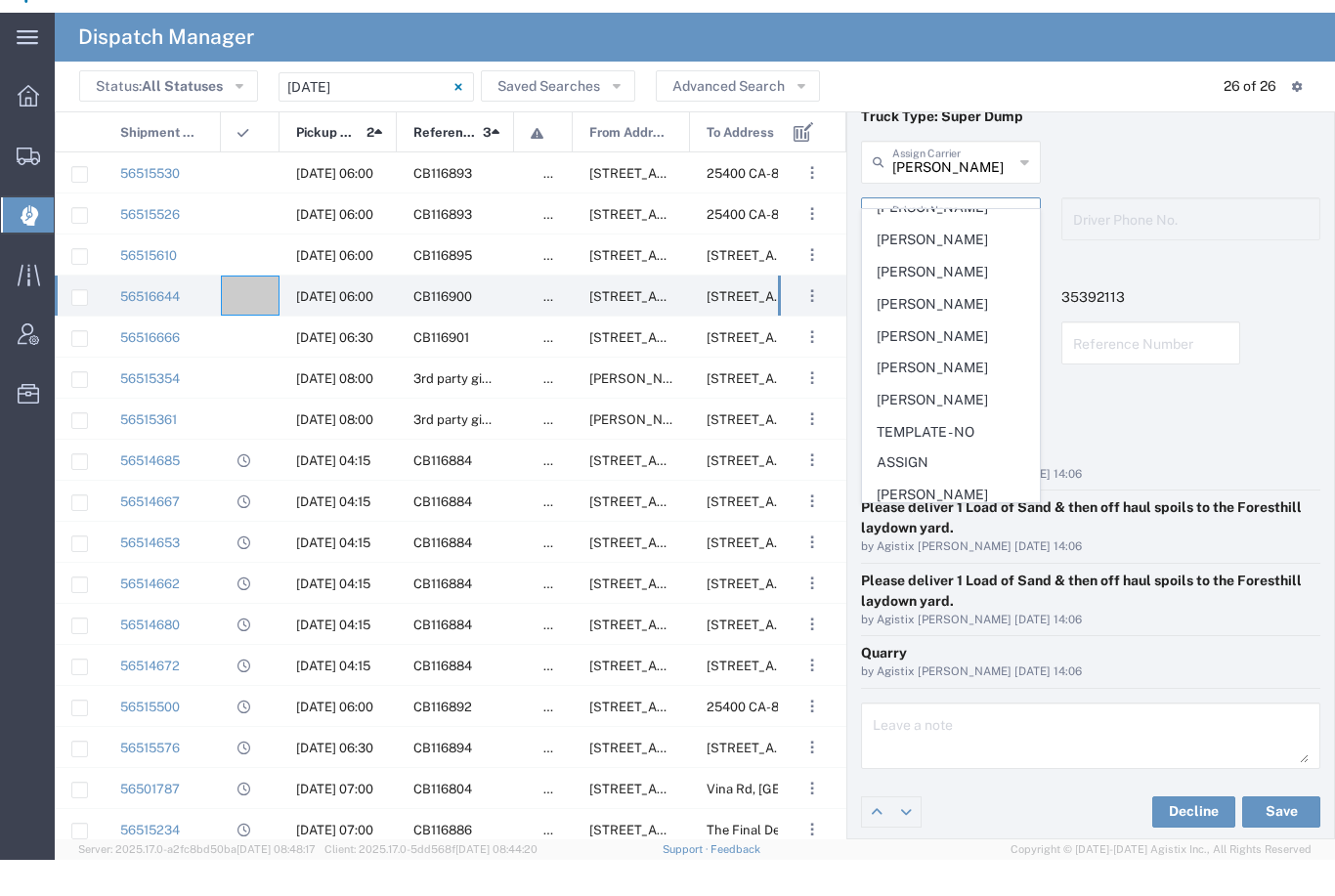
scroll to position [111, 0]
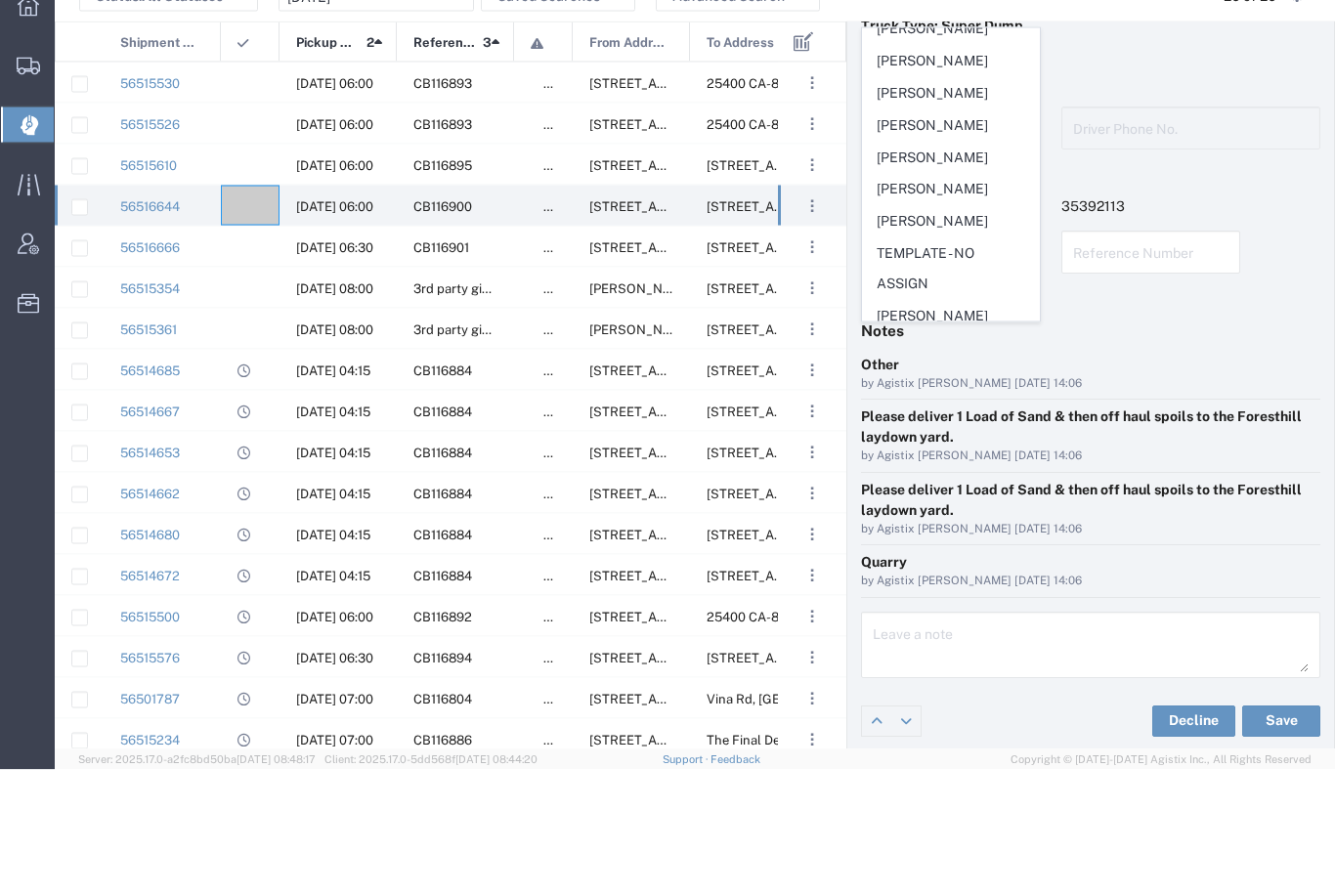
click at [959, 332] on span "[PERSON_NAME]" at bounding box center [951, 347] width 176 height 31
type input "[PERSON_NAME]"
type input "[PHONE_NUMBER]"
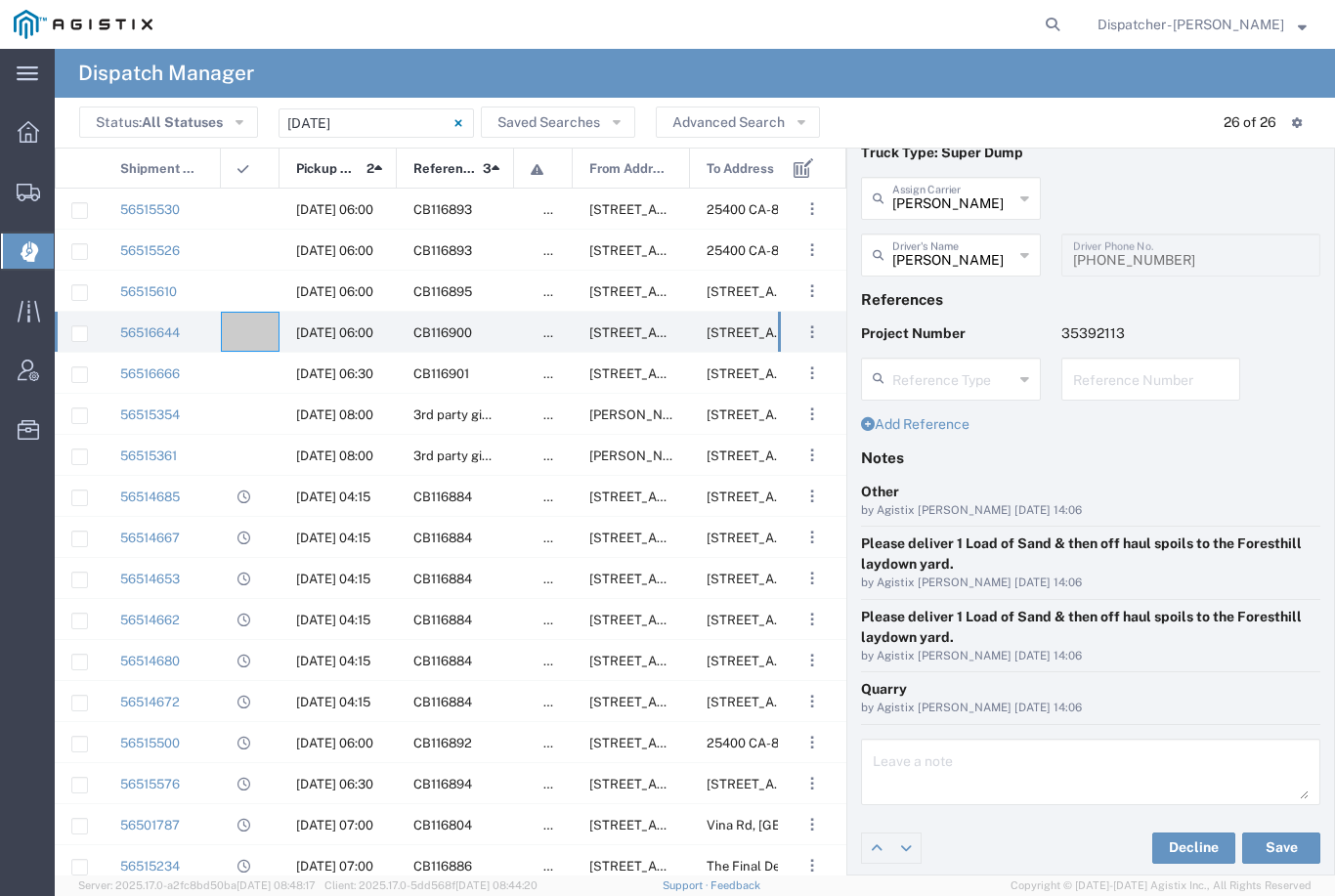
click at [1271, 841] on button "Save" at bounding box center [1281, 848] width 78 height 32
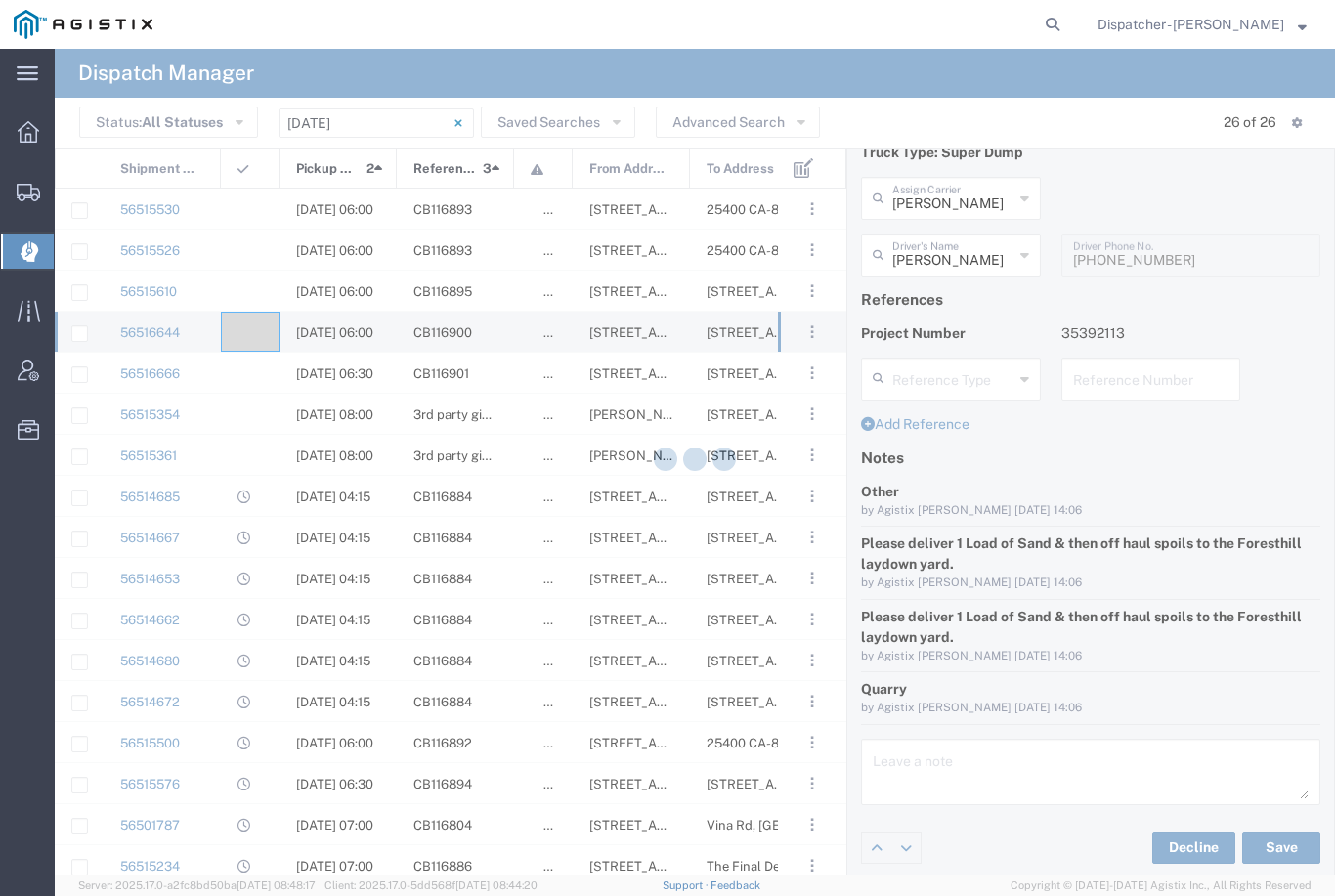
type input "[PERSON_NAME]"
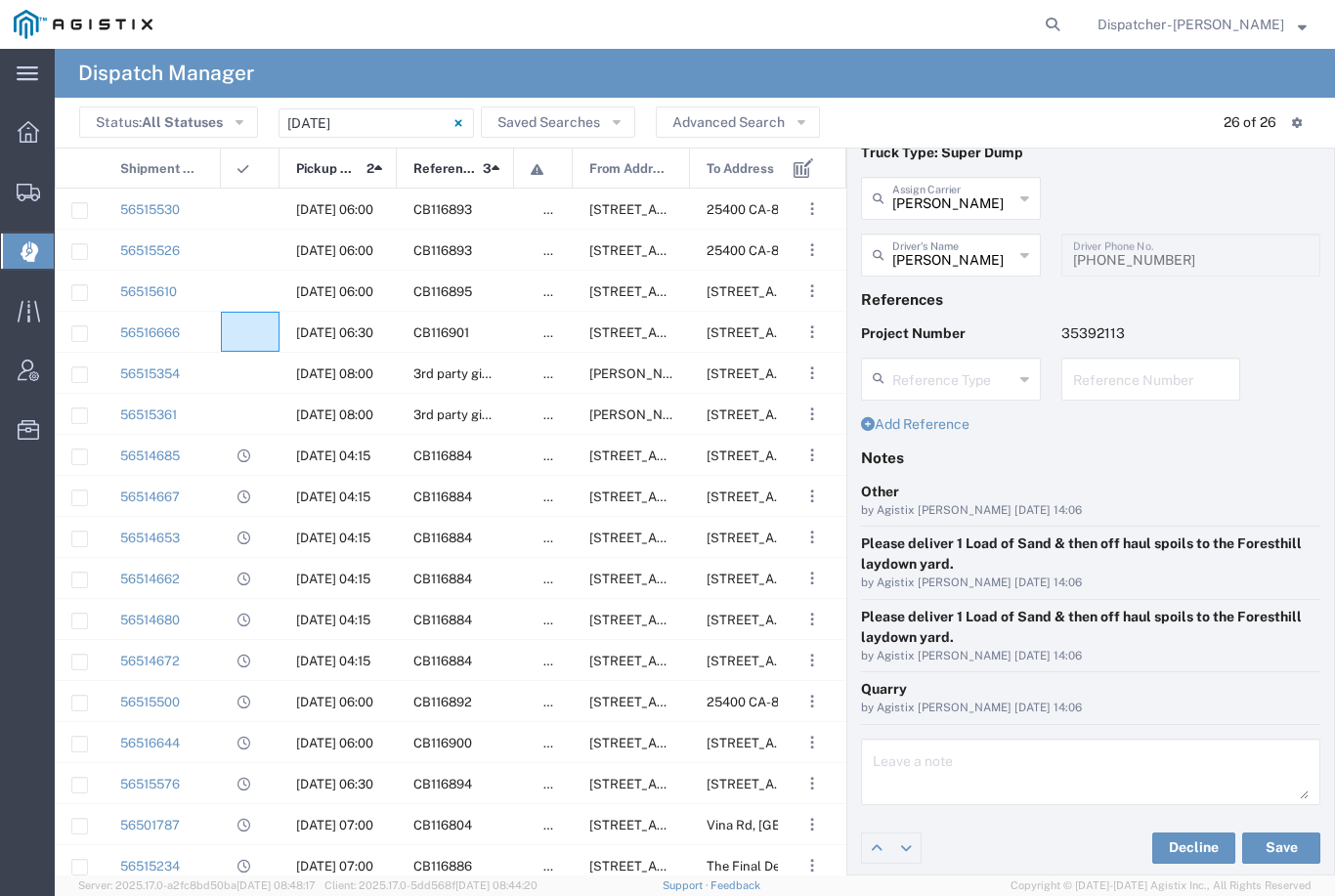
click at [244, 333] on agx-ag-table-icon-cell at bounding box center [243, 332] width 13 height 15
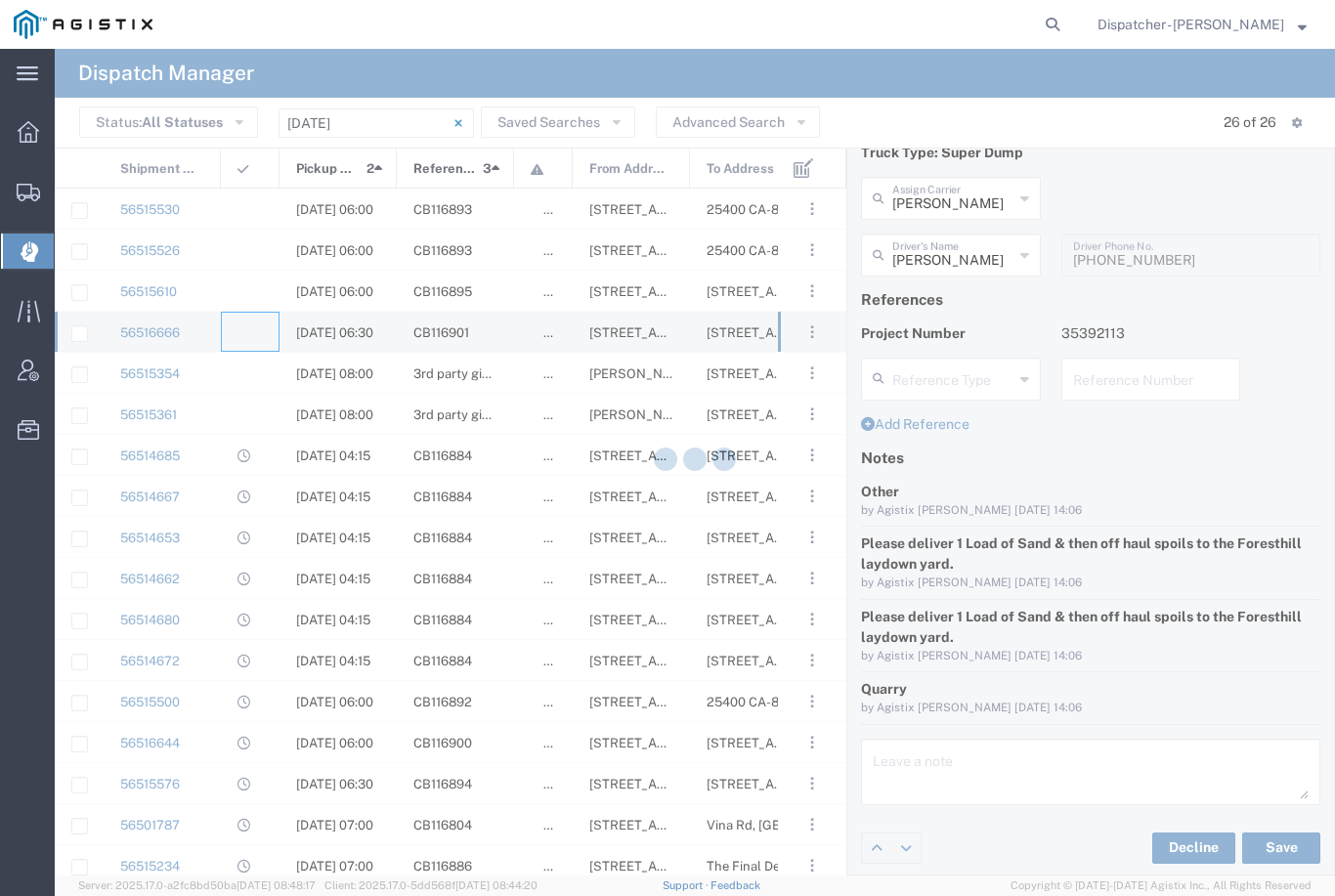
type input "[PERSON_NAME] & Sons Trucking, Inc"
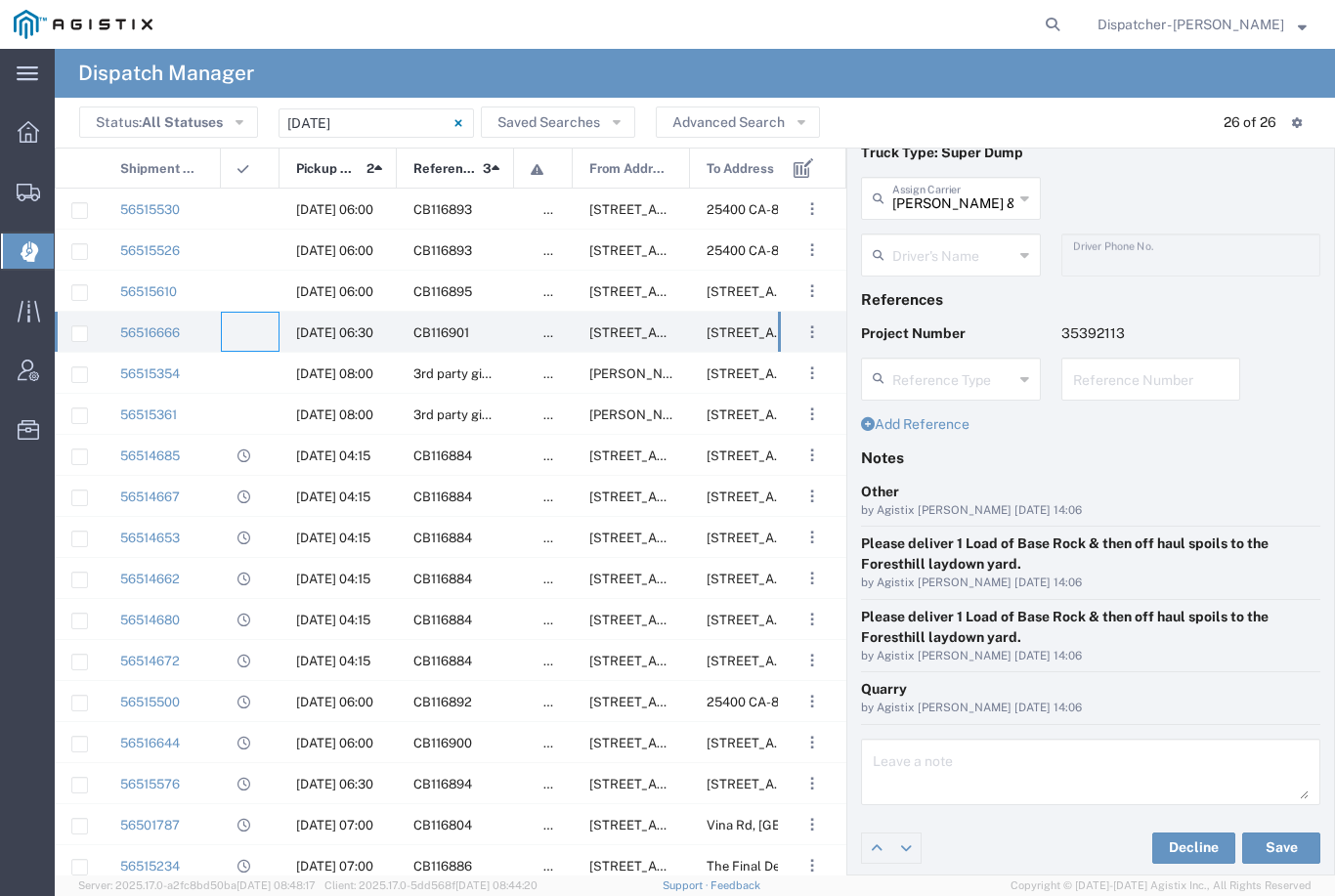
click at [246, 338] on agx-ag-table-icon-cell at bounding box center [243, 332] width 13 height 15
click at [976, 191] on input "[PERSON_NAME] & Sons Trucking, Inc" at bounding box center [953, 196] width 121 height 34
click at [963, 228] on span "[PERSON_NAME]" at bounding box center [951, 240] width 176 height 31
type input "[PERSON_NAME]"
click at [956, 257] on agx-dropdown-input "Driver's Name [PERSON_NAME] [PERSON_NAME] [PERSON_NAME] [PERSON_NAME] [PERSON_N…" at bounding box center [951, 254] width 180 height 43
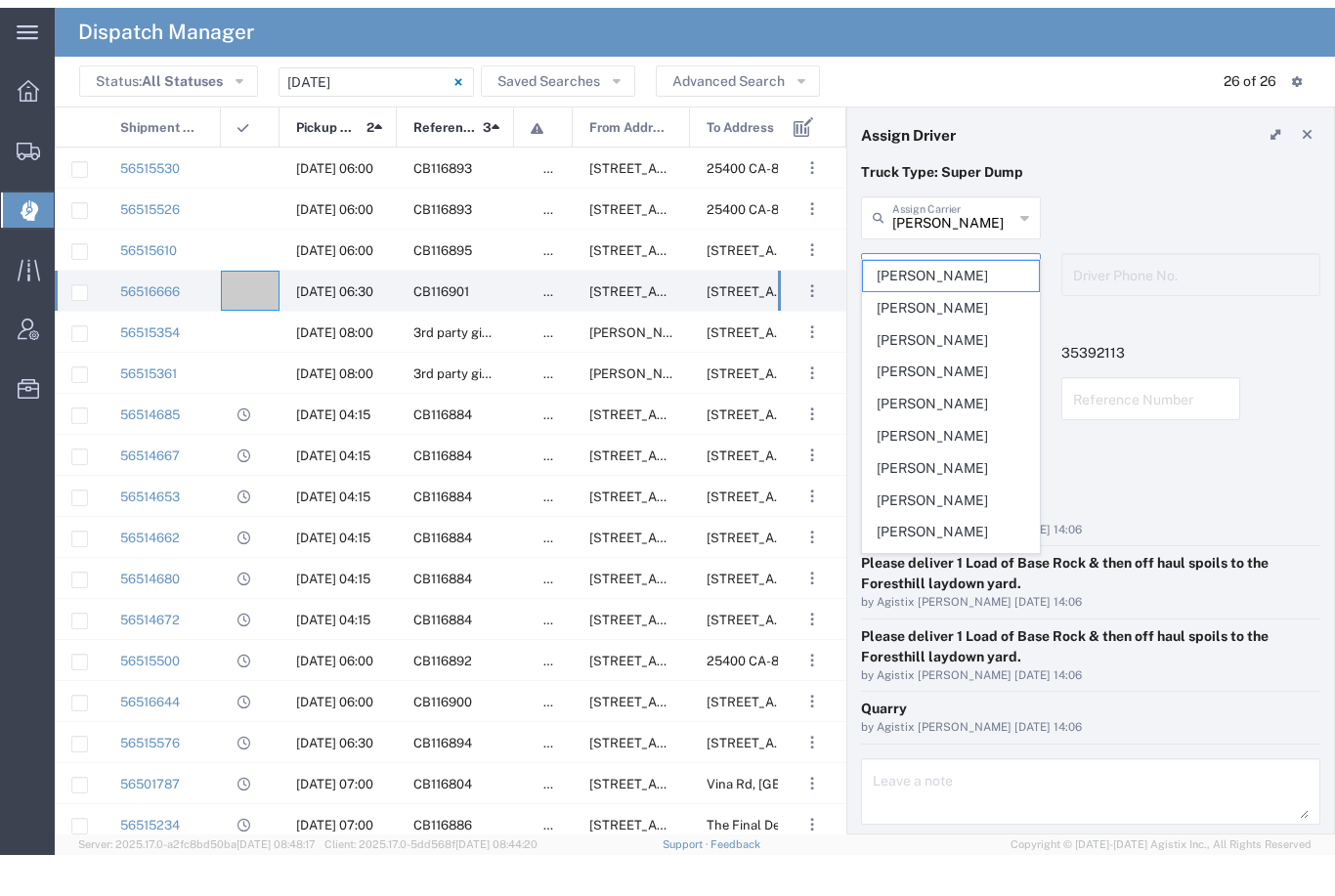
click at [956, 398] on span "[PERSON_NAME]" at bounding box center [951, 413] width 176 height 31
type input "[PERSON_NAME]"
type input "[PHONE_NUMBER]"
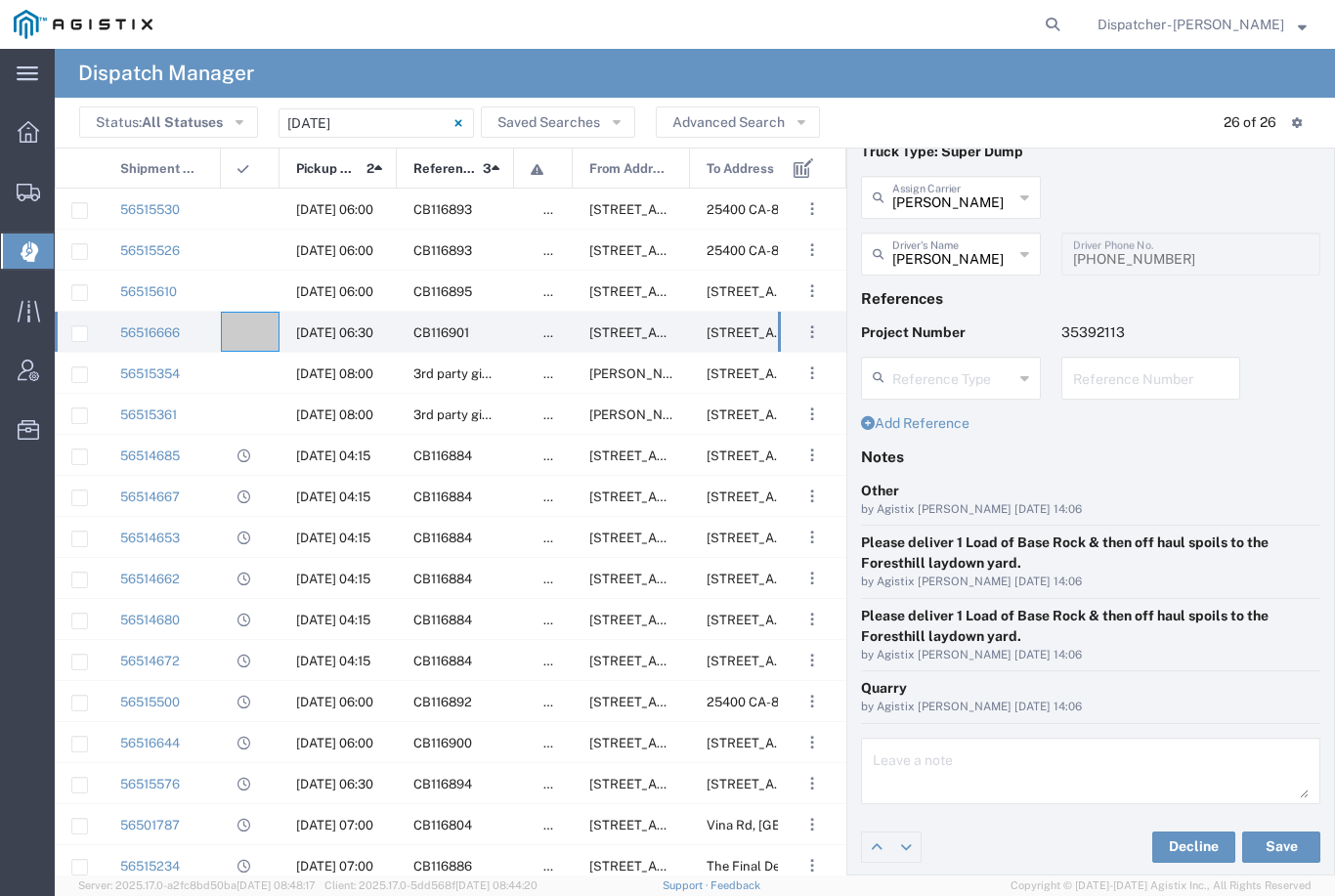
scroll to position [61, 0]
click at [1282, 840] on button "Save" at bounding box center [1281, 848] width 78 height 32
type input "[PERSON_NAME]"
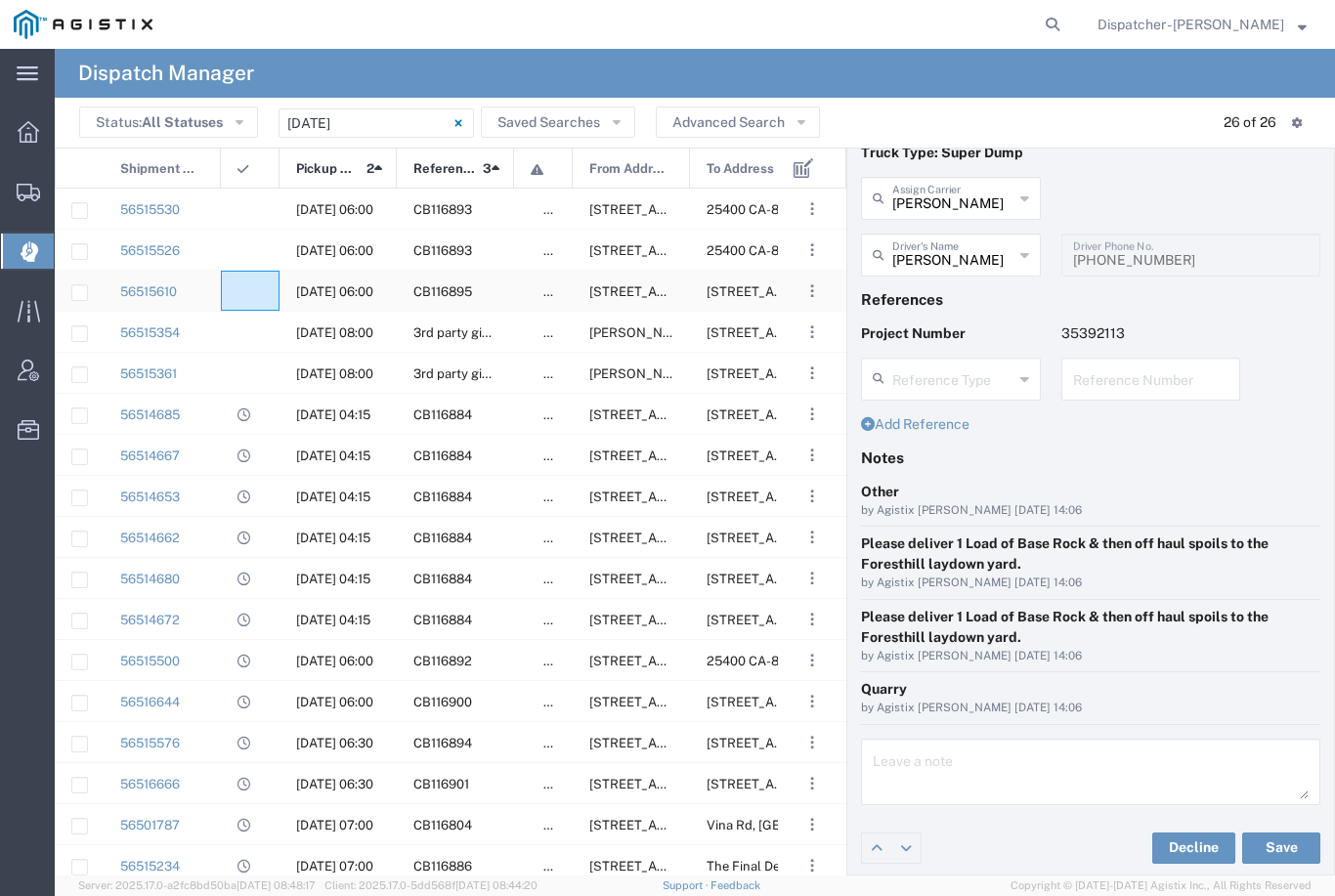
click at [248, 293] on agx-ag-table-icon-cell at bounding box center [243, 292] width 13 height 15
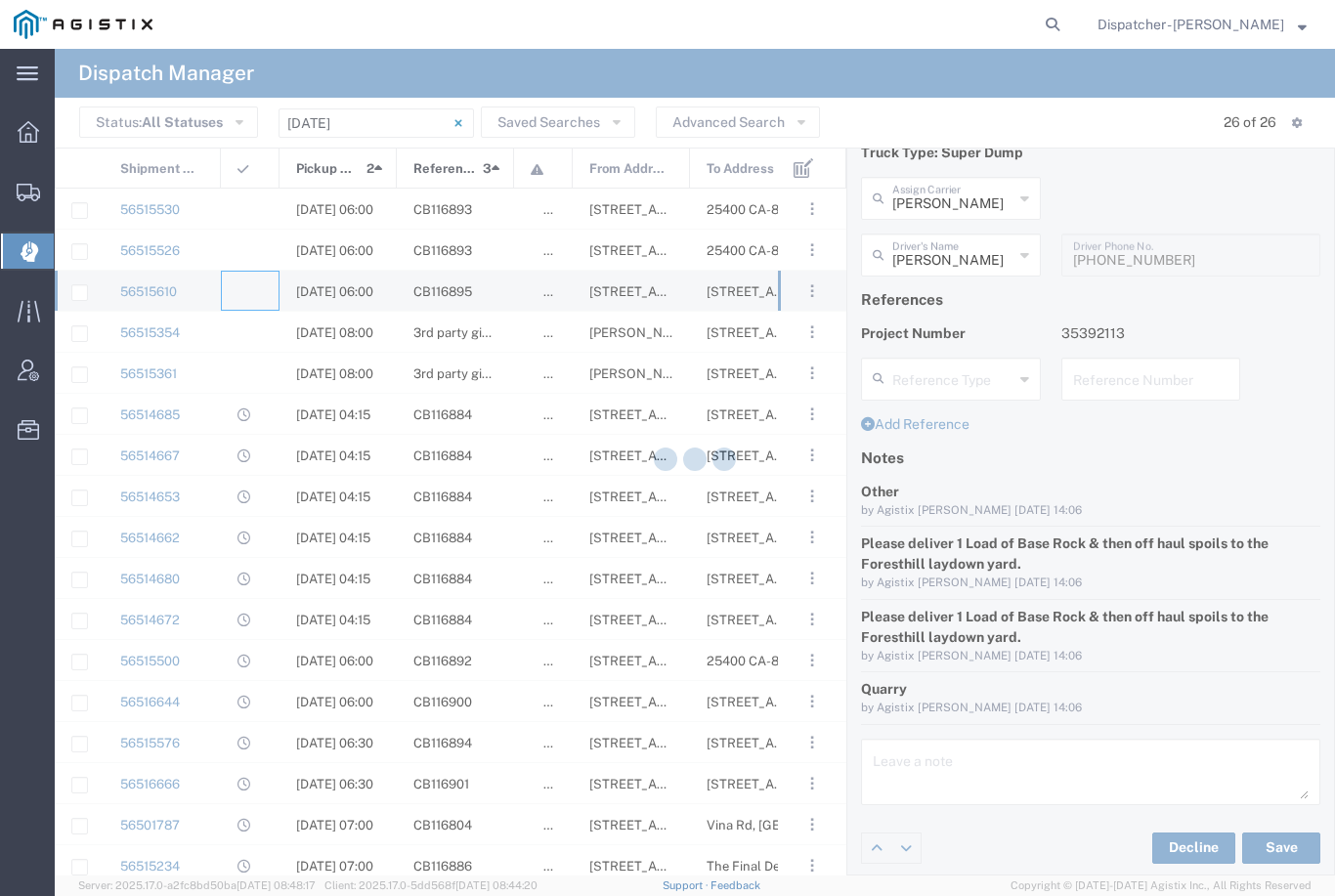
type input "[PERSON_NAME] & Sons Trucking, Inc"
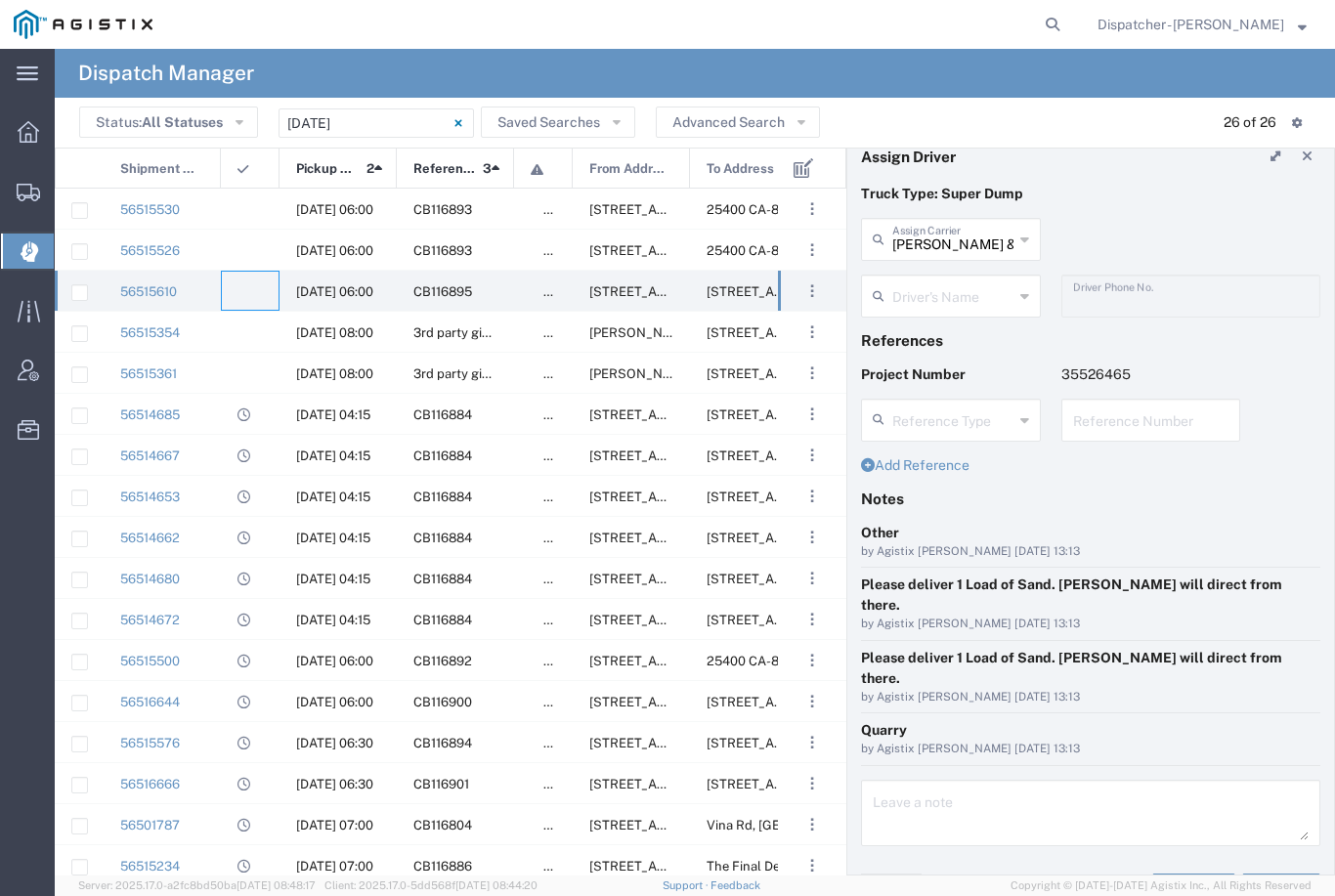
click at [954, 295] on input "text" at bounding box center [953, 295] width 121 height 34
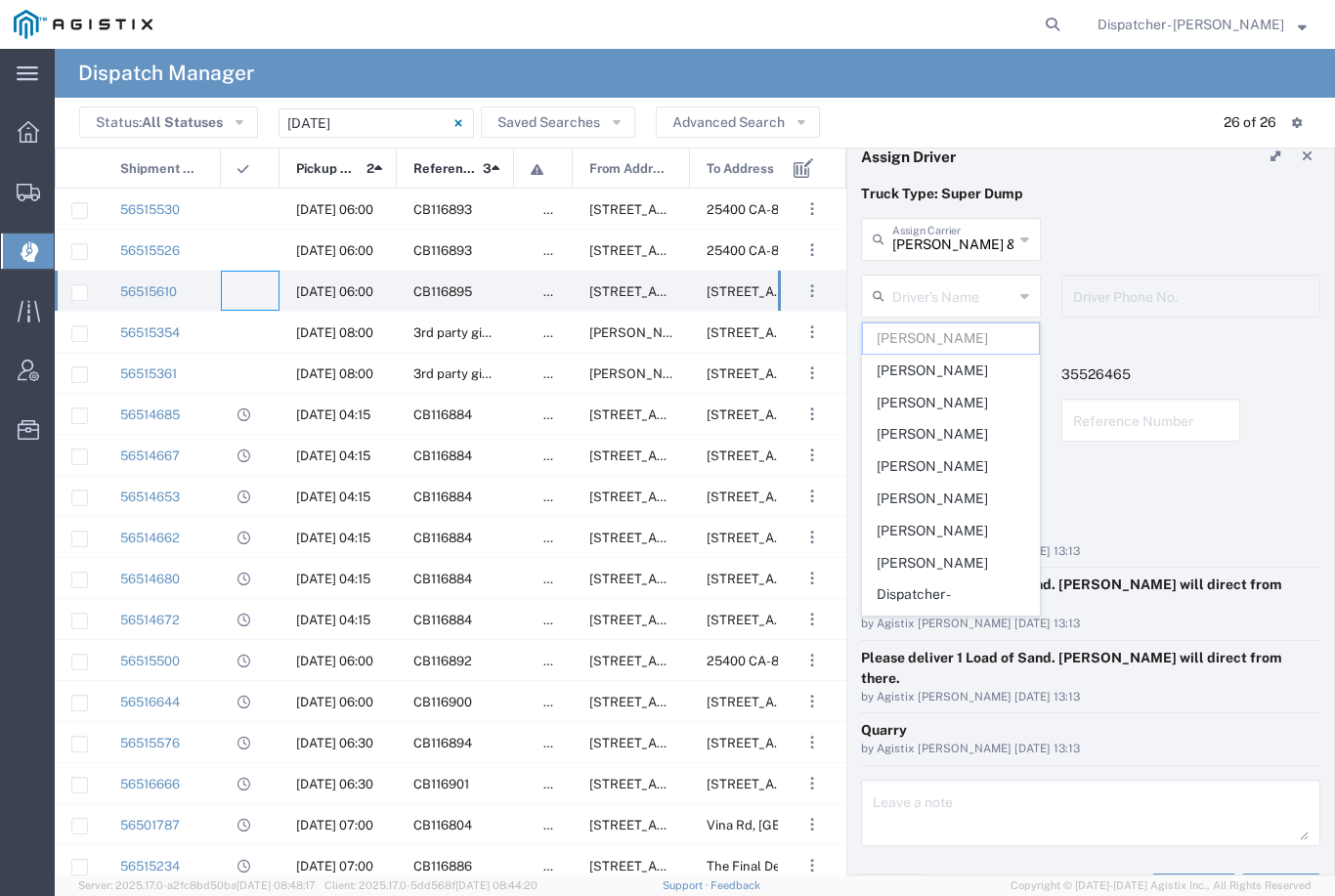
click at [251, 171] on div at bounding box center [251, 169] width 59 height 41
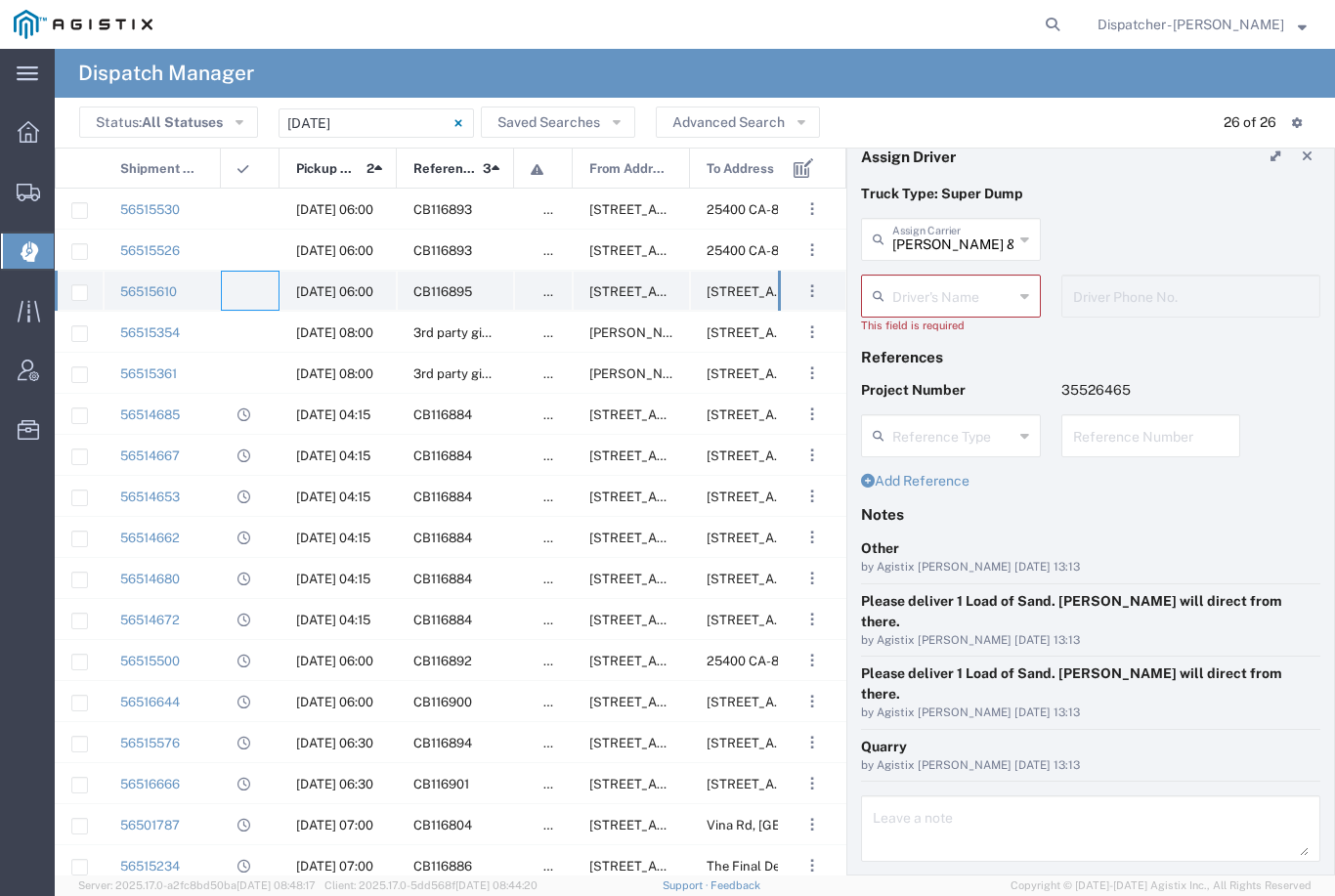
click at [249, 286] on agx-ag-table-icon-cell at bounding box center [243, 292] width 13 height 15
click at [965, 291] on input "text" at bounding box center [953, 295] width 121 height 34
click at [945, 338] on span "[PERSON_NAME]" at bounding box center [951, 338] width 176 height 31
type input "[PERSON_NAME]"
type input "9253660399"
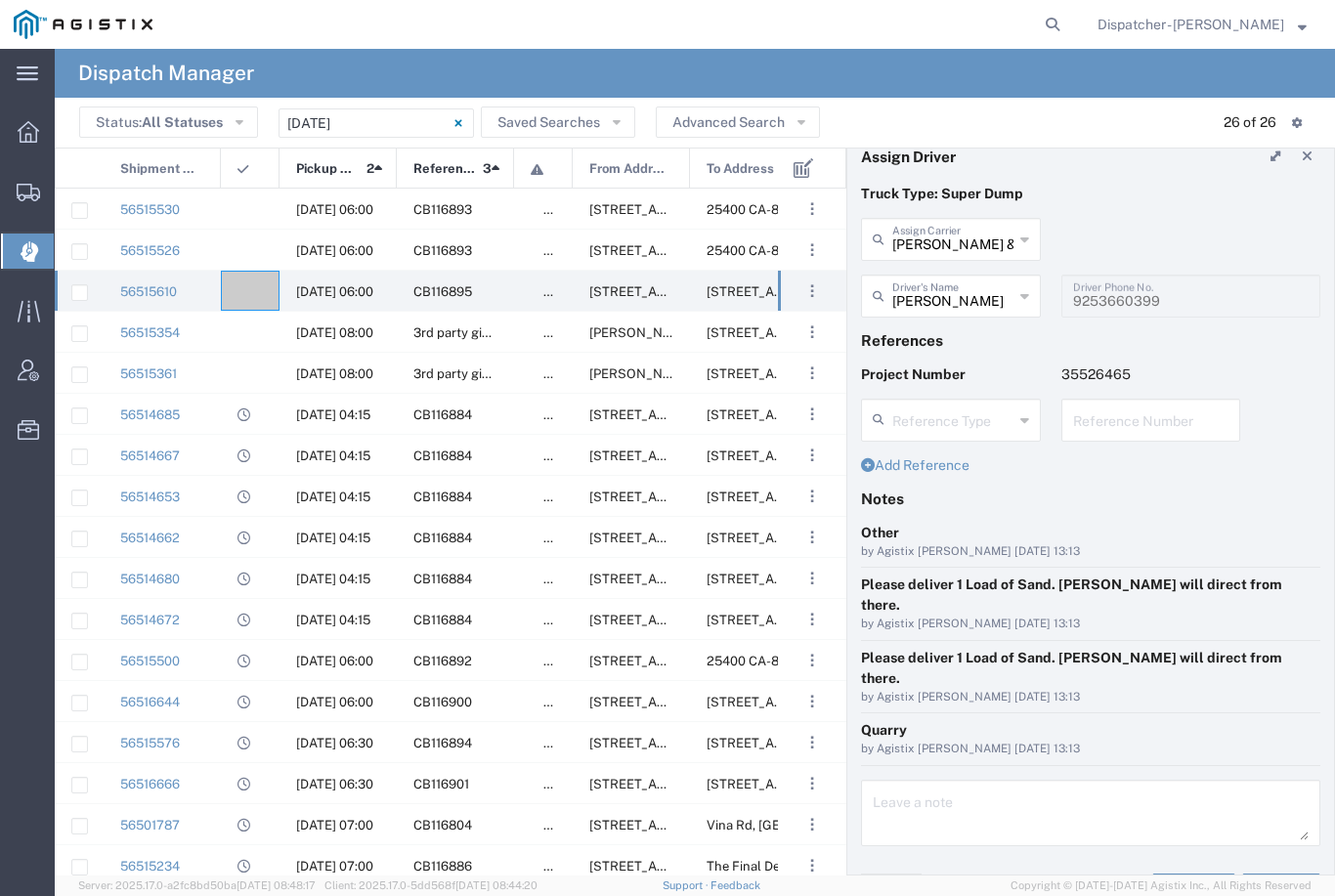
click at [1287, 873] on button "Save" at bounding box center [1281, 889] width 78 height 32
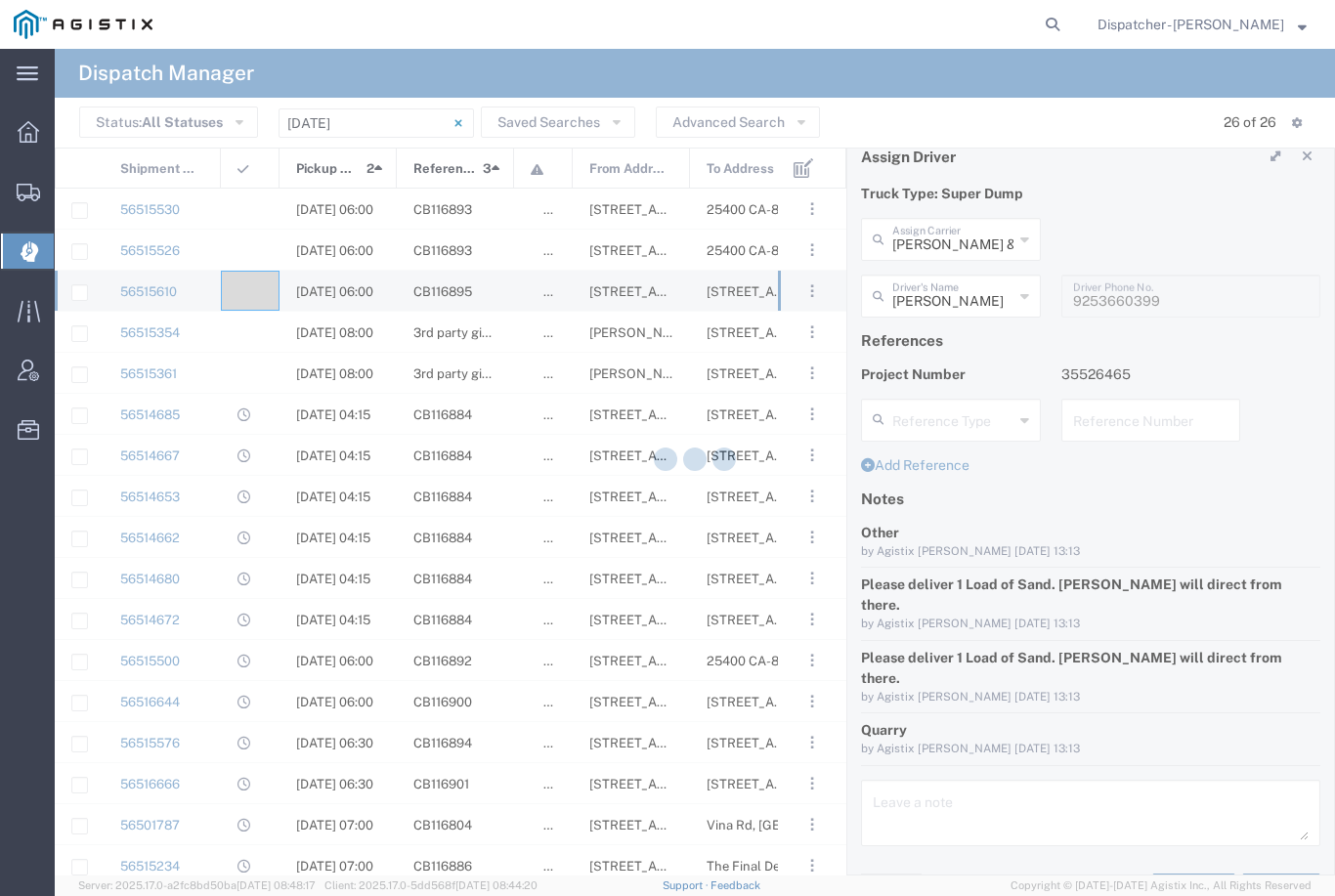
type input "[PERSON_NAME]"
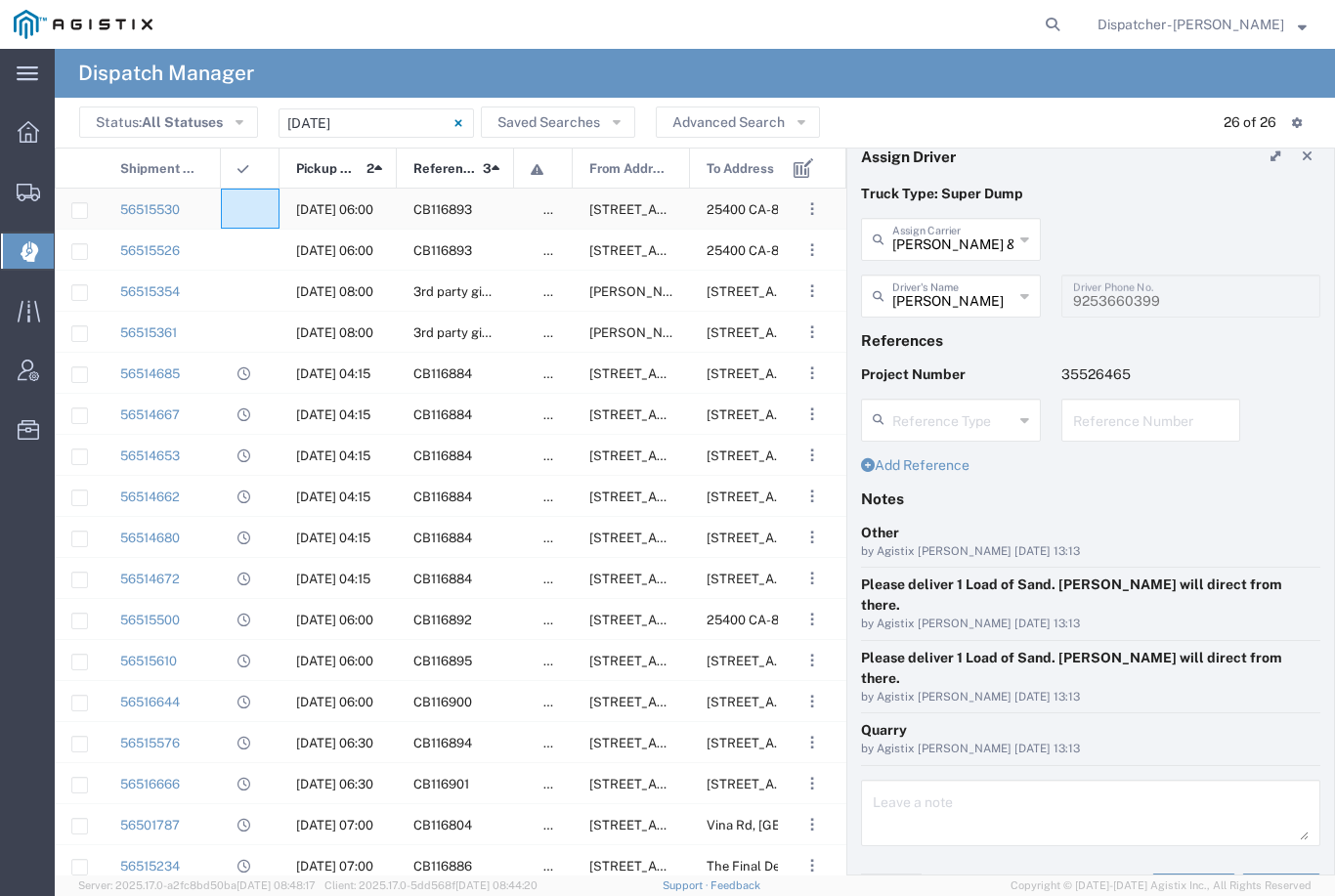
click at [259, 208] on div at bounding box center [250, 208] width 59 height 40
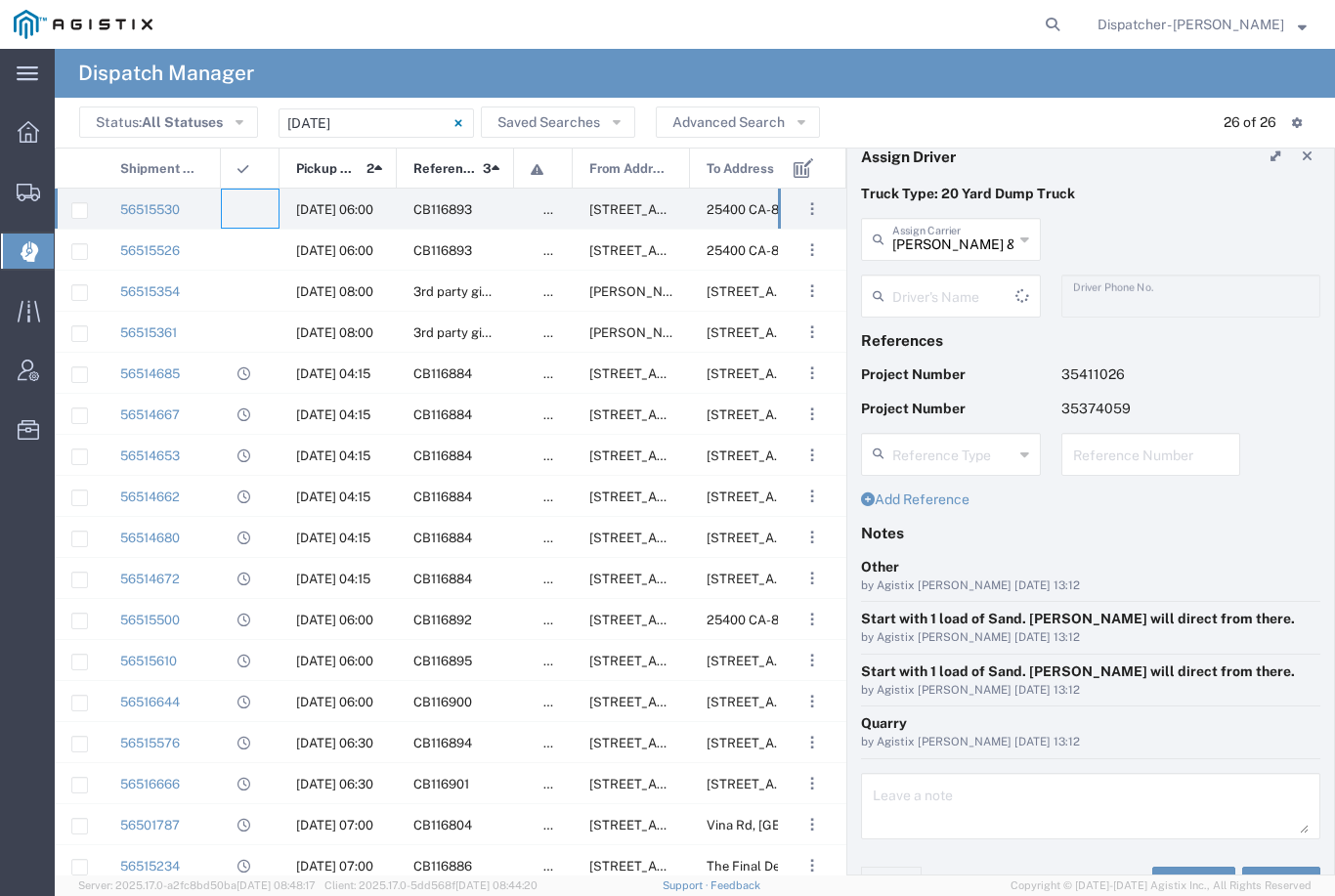
click at [967, 292] on input "text" at bounding box center [954, 295] width 123 height 34
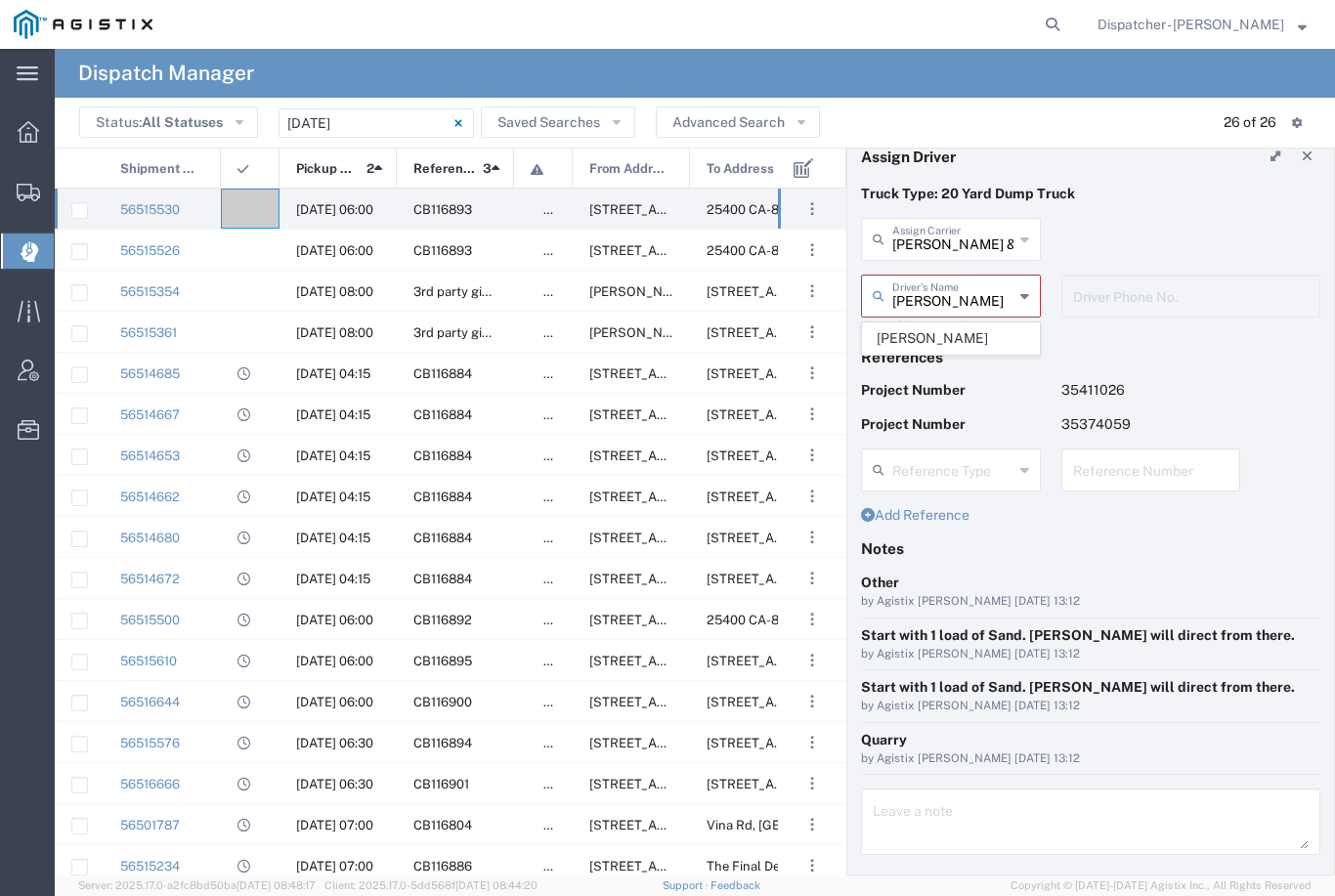
click at [958, 333] on span "[PERSON_NAME]" at bounding box center [951, 338] width 176 height 31
type input "[PERSON_NAME]"
type input "[PHONE_NUMBER]"
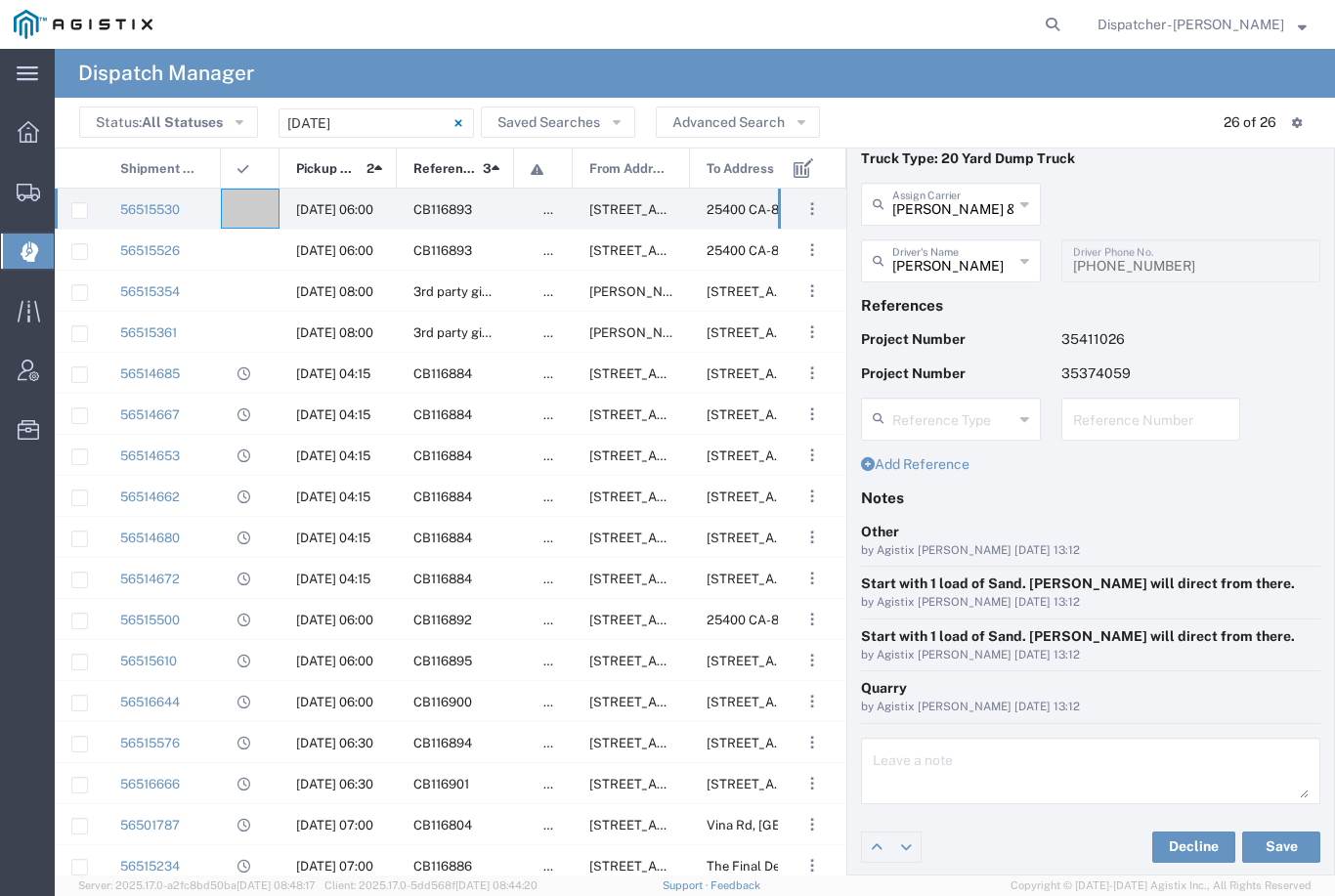
scroll to position [54, 0]
click at [1277, 850] on button "Save" at bounding box center [1281, 848] width 78 height 32
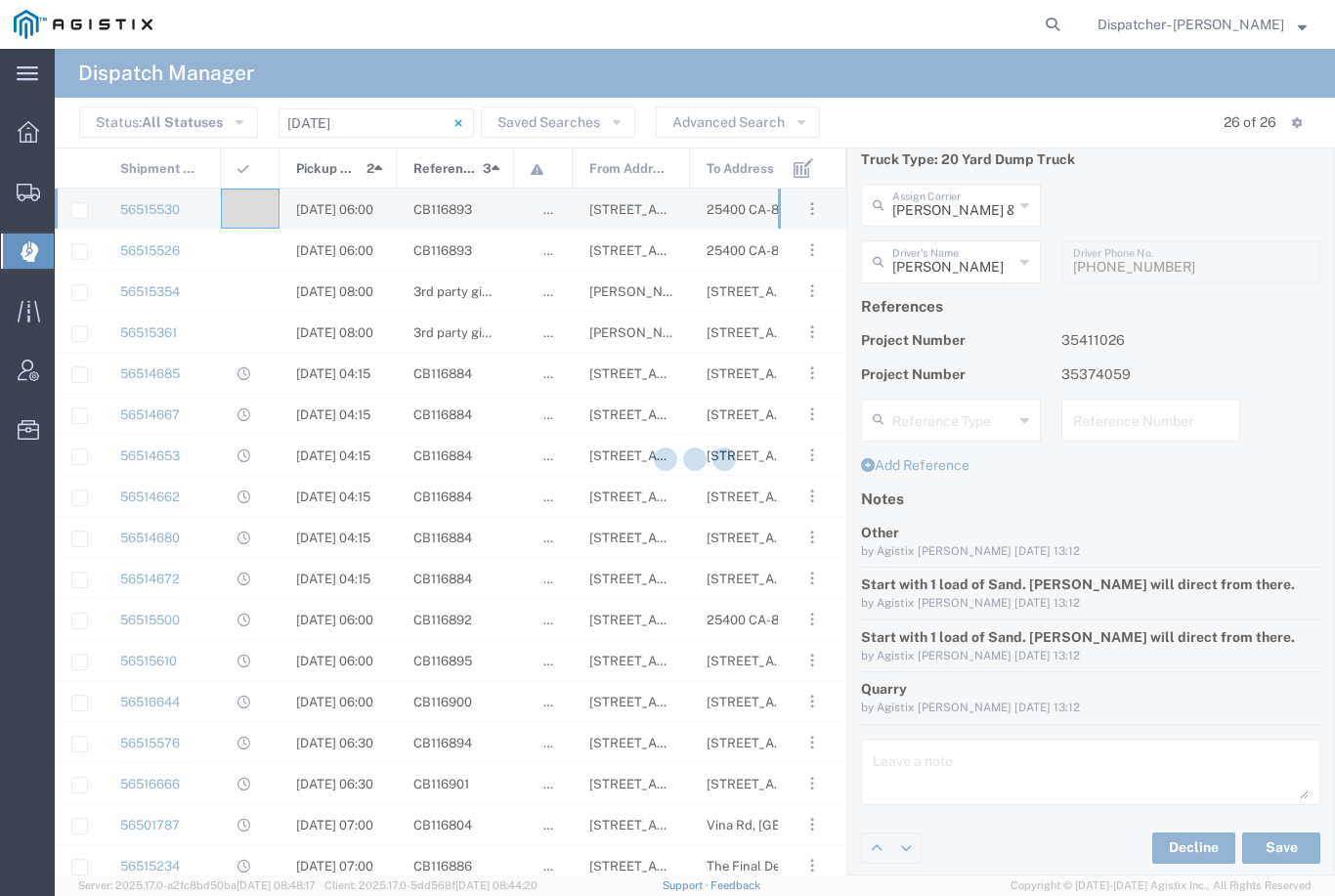
type input "[PERSON_NAME]"
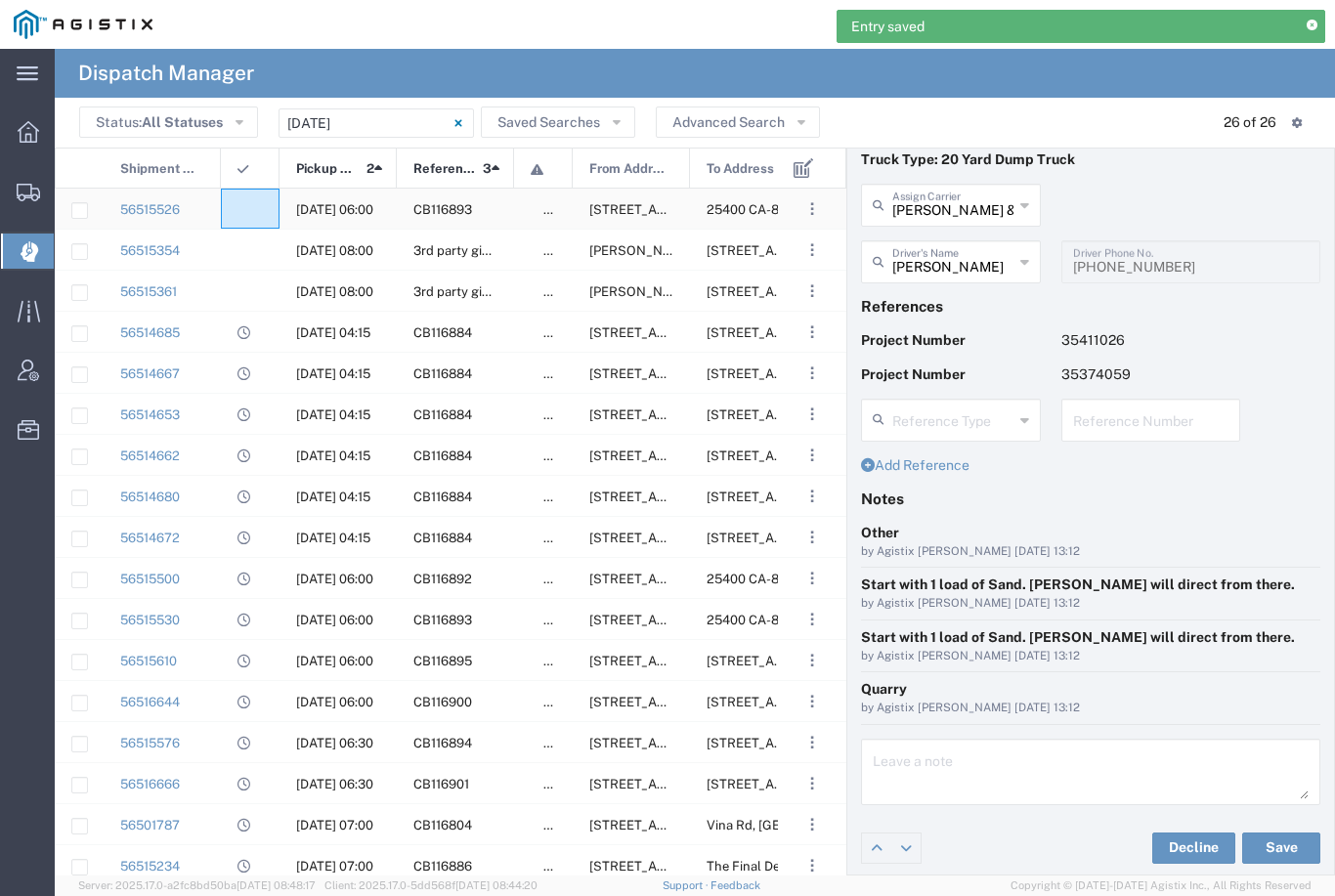
click at [247, 208] on agx-ag-table-icon-cell at bounding box center [243, 209] width 13 height 15
click at [952, 271] on input "text" at bounding box center [953, 260] width 121 height 34
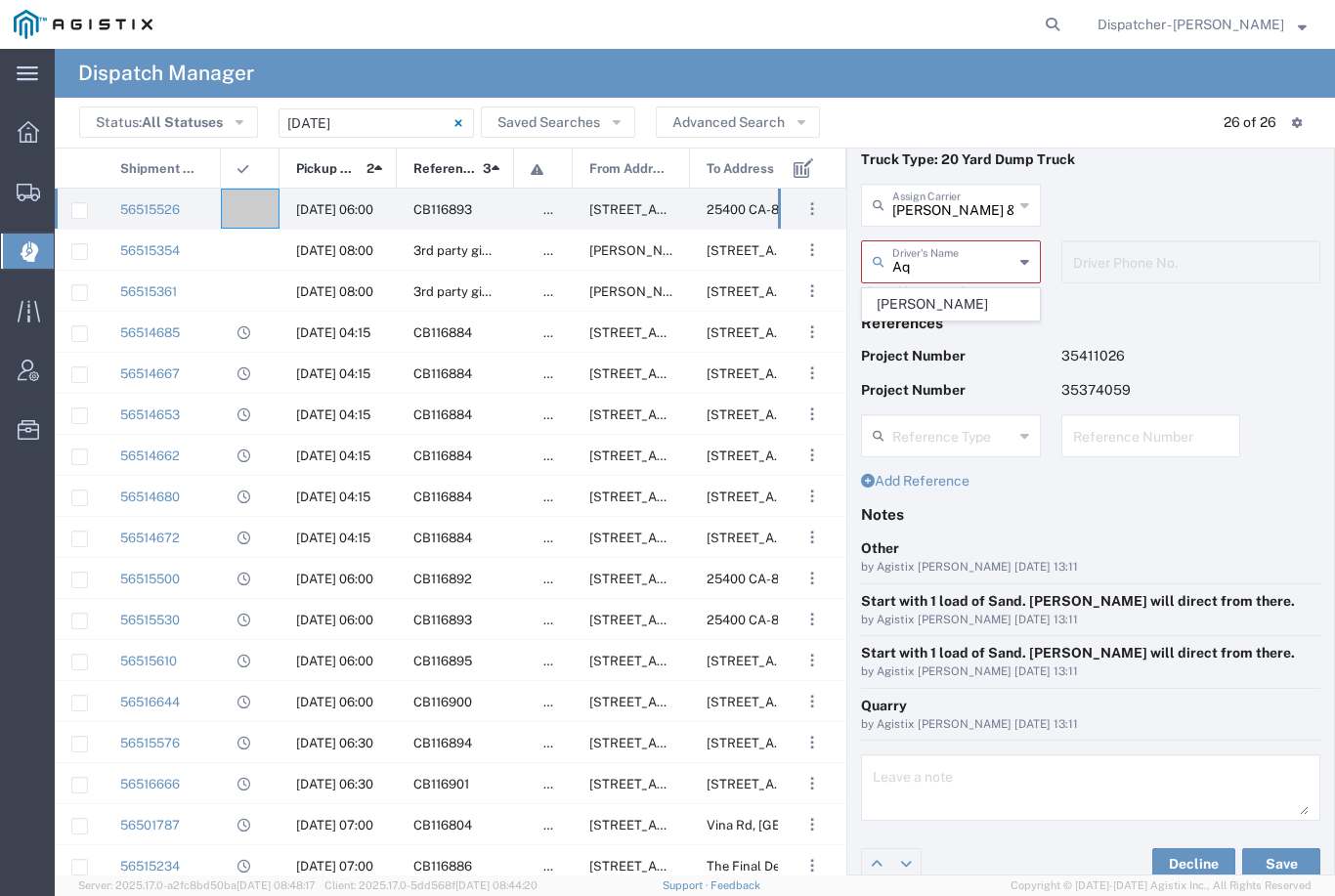
click at [924, 305] on span "[PERSON_NAME]" at bounding box center [951, 305] width 176 height 31
type input "[PERSON_NAME]"
type input "5106059971"
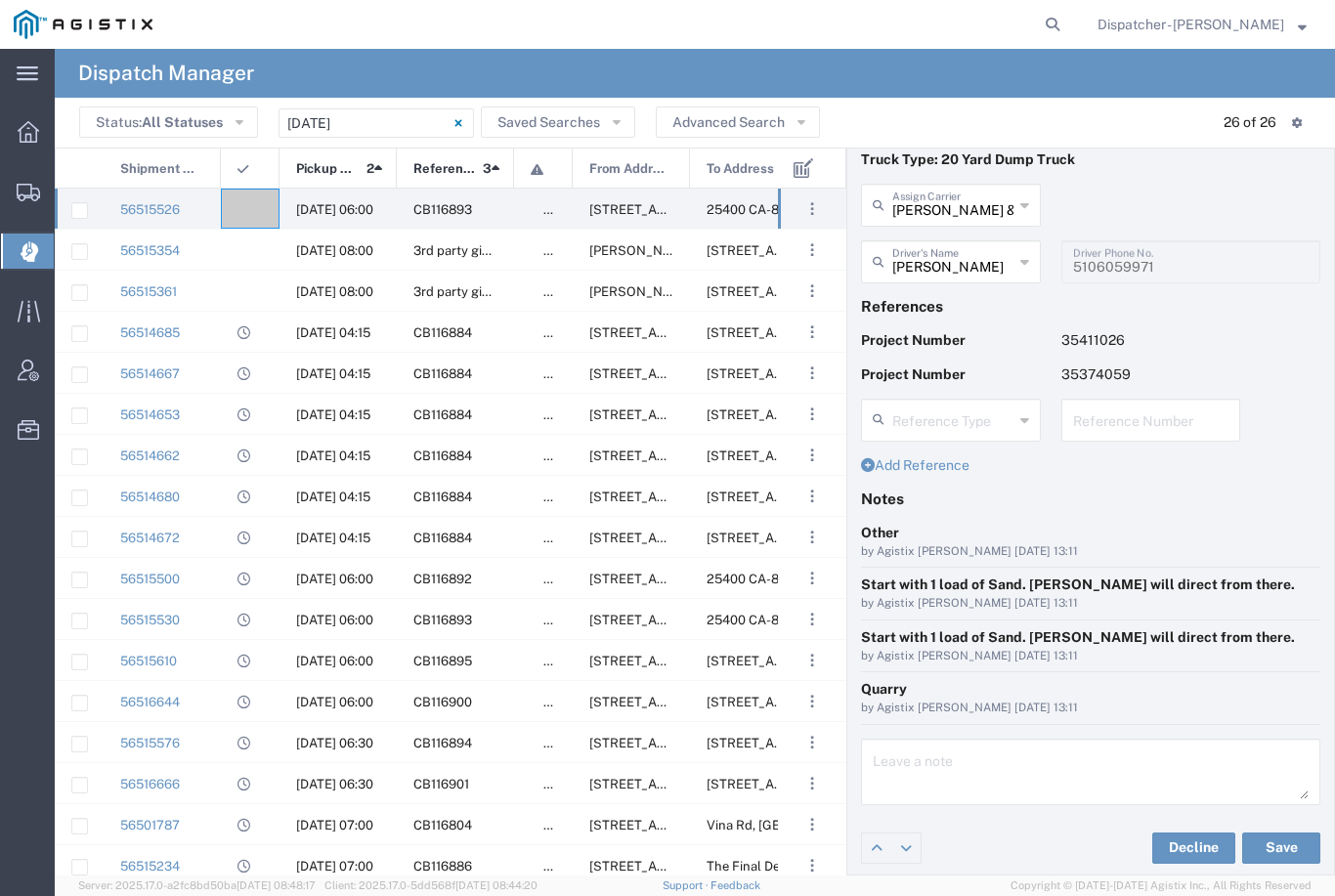
click at [1289, 850] on button "Save" at bounding box center [1281, 848] width 78 height 32
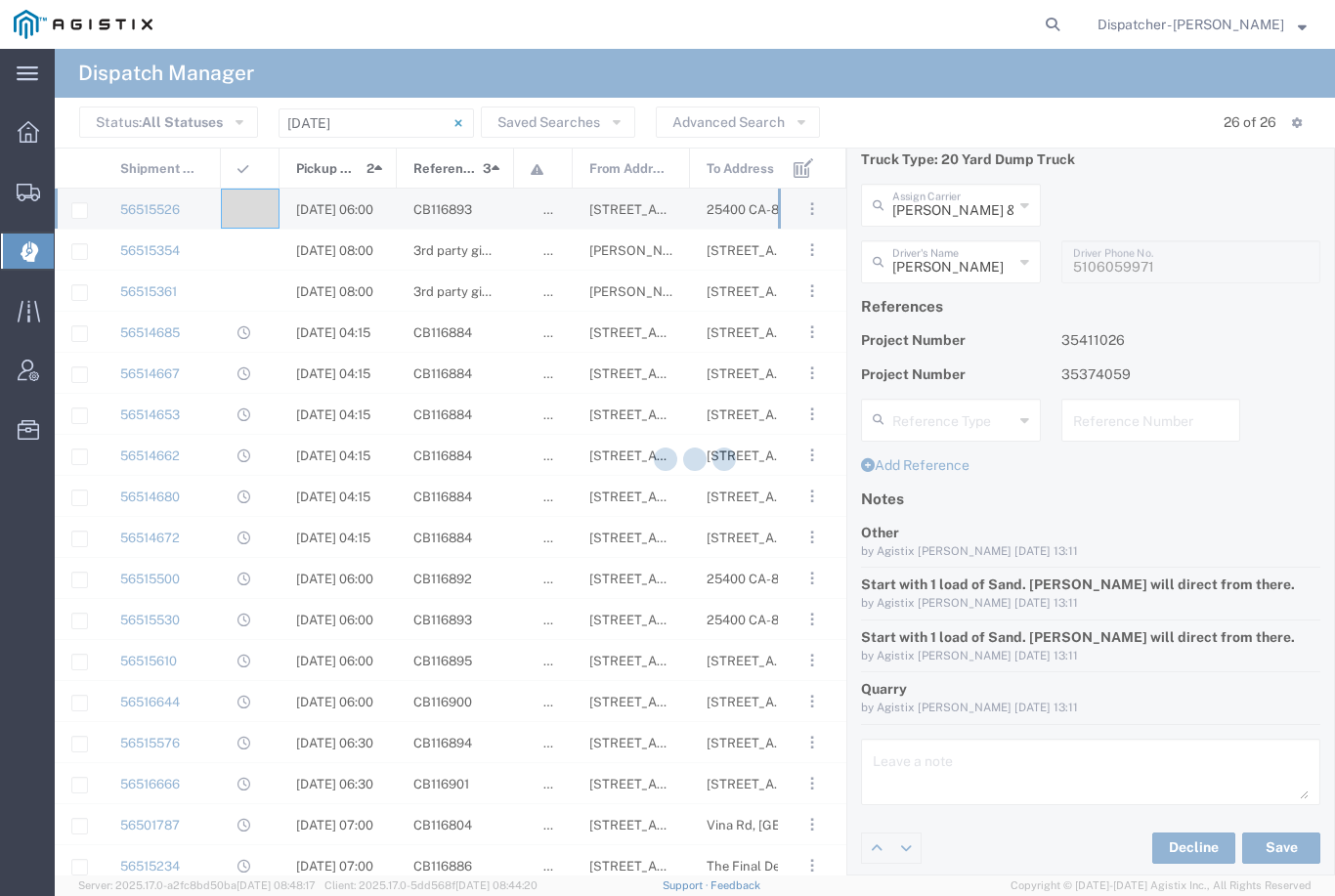
type input "[PERSON_NAME]"
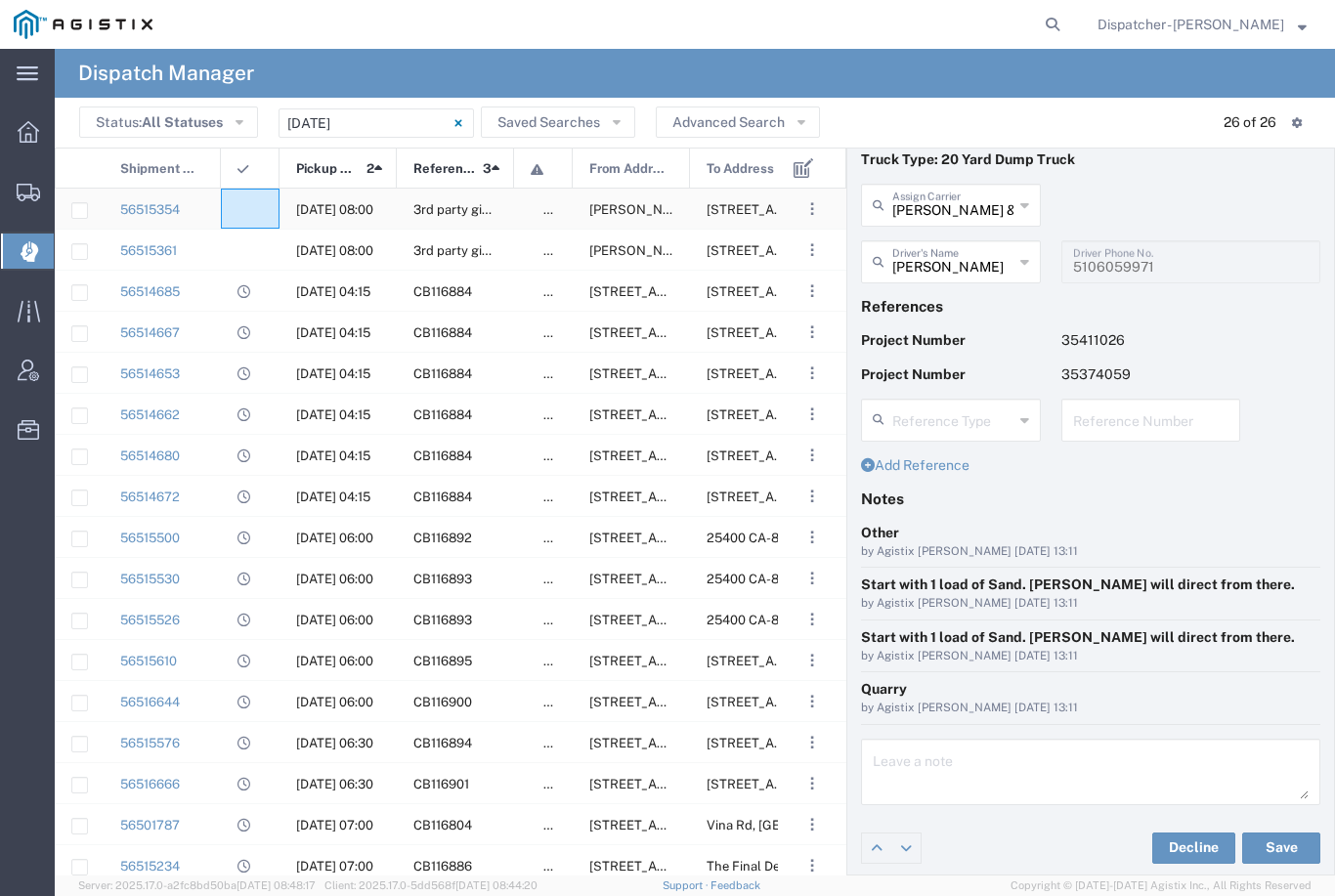
click at [248, 211] on agx-ag-table-icon-cell at bounding box center [243, 209] width 13 height 15
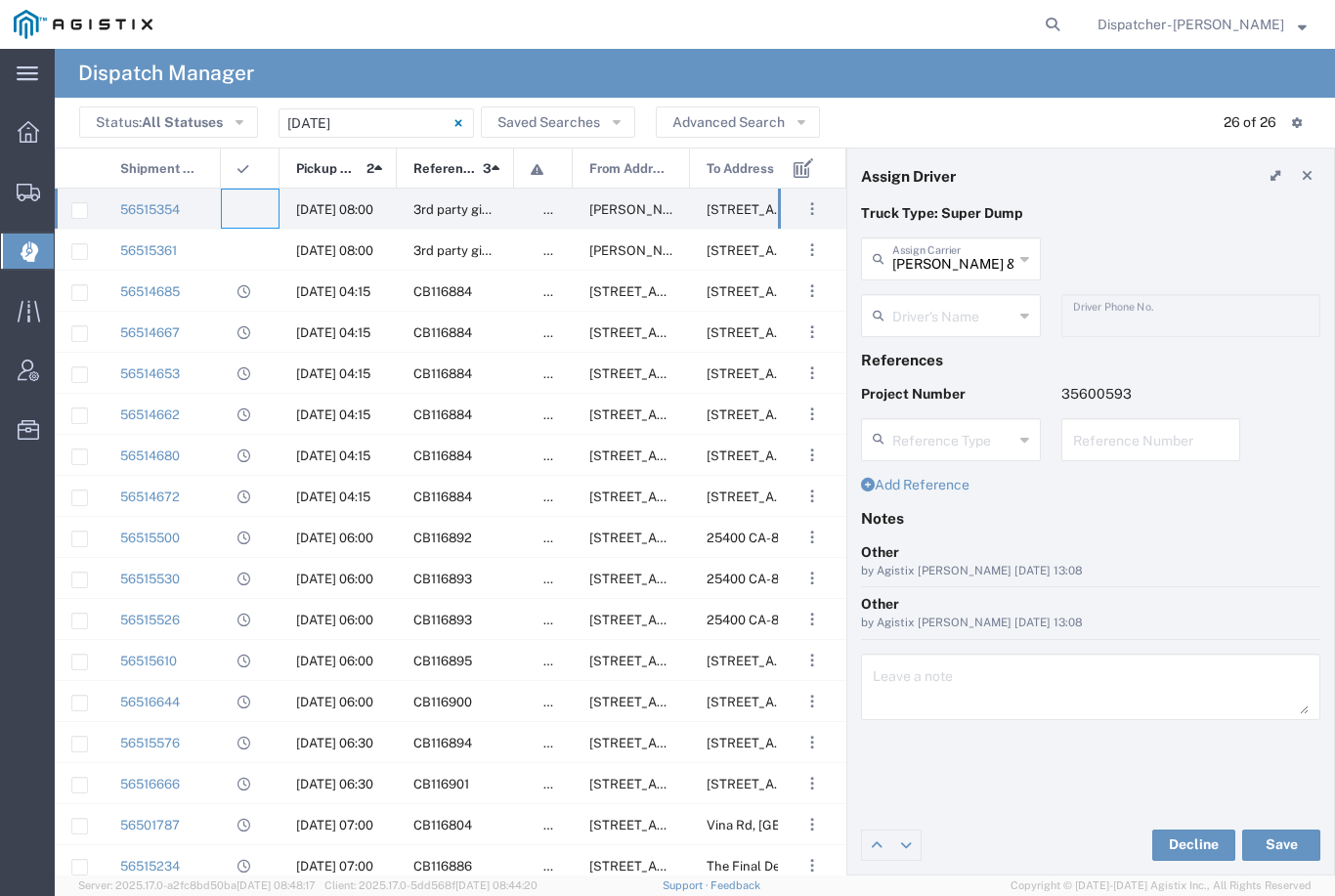
click at [948, 271] on agx-dropdown-input "[PERSON_NAME] & Sons Trucking, Inc Assign Carrier [PERSON_NAME] & Sons Trucking…" at bounding box center [951, 258] width 180 height 43
type input "R"
click at [965, 311] on span "Traxx Equipment Rental and Excavation" at bounding box center [951, 317] width 176 height 61
type input "Traxx Equipment Rental and Excavation"
click at [952, 319] on agx-dropdown-input "Driver's Name [PERSON_NAME]" at bounding box center [951, 315] width 180 height 43
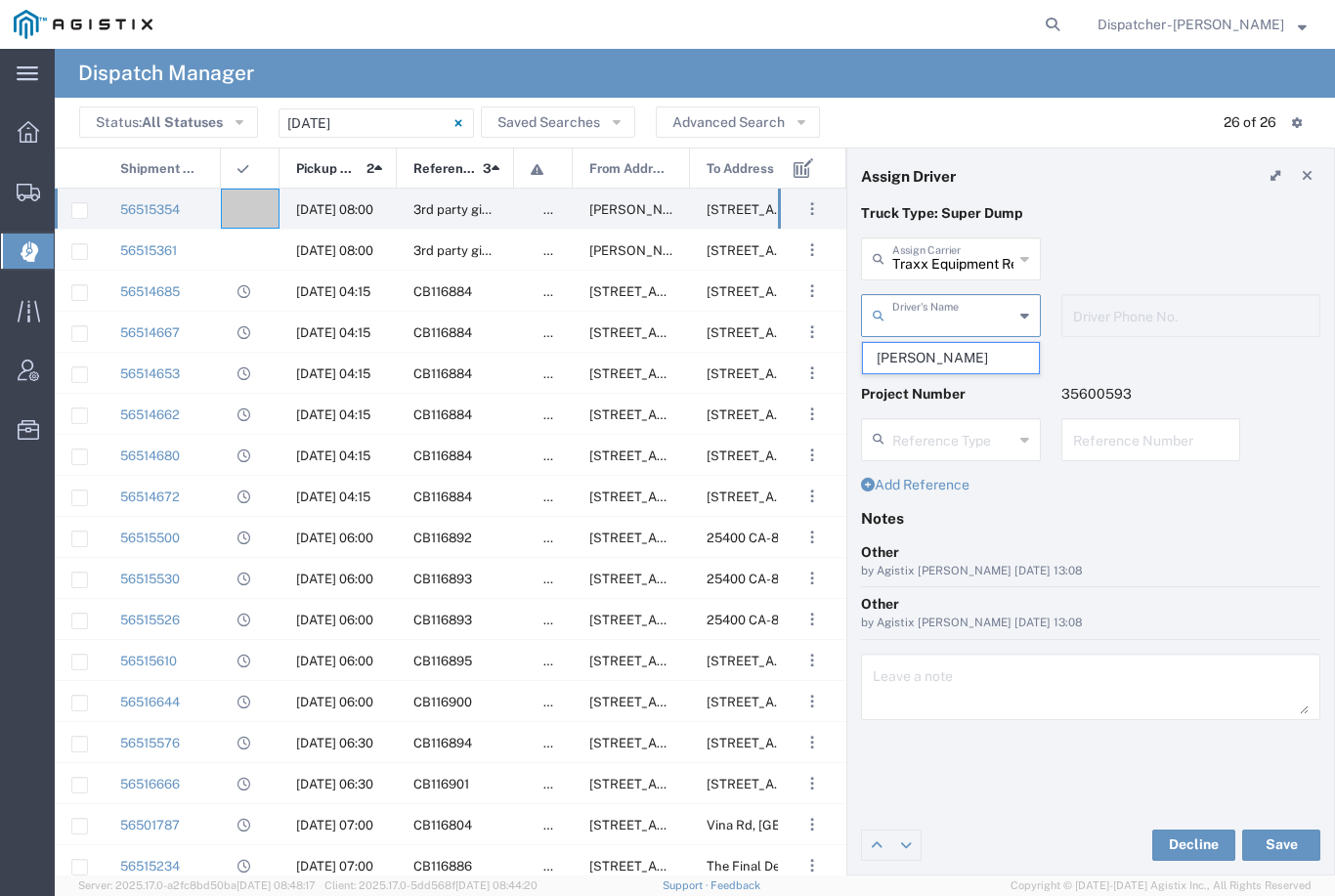
click at [930, 352] on span "[PERSON_NAME]" at bounding box center [951, 358] width 176 height 31
type input "[PERSON_NAME]"
type input "[PHONE_NUMBER]"
click at [1273, 848] on button "Save" at bounding box center [1281, 845] width 78 height 32
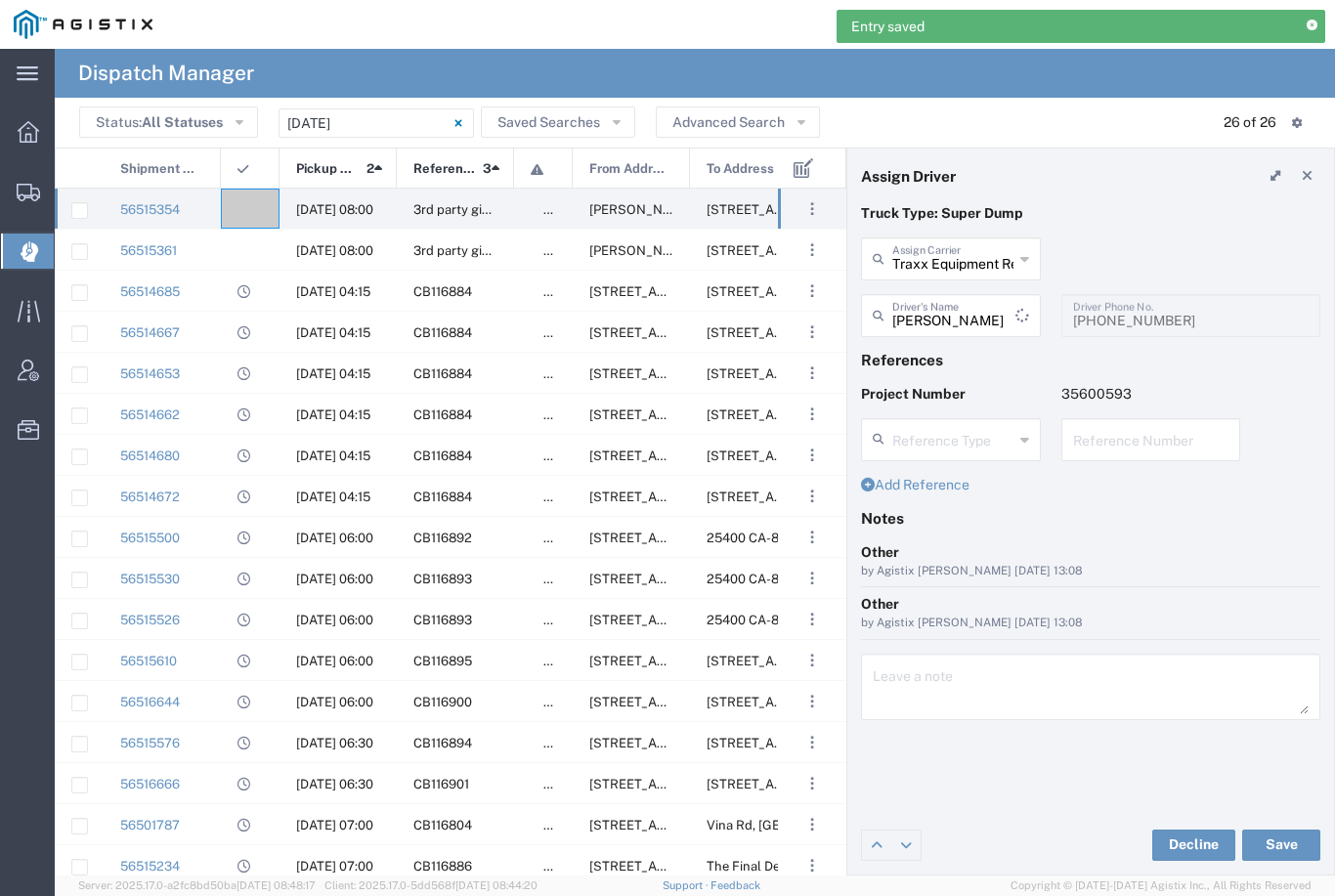
type input "[PERSON_NAME]"
type input "Traxx Equipment Rental and Excavation"
click at [245, 212] on agx-ag-table-icon-cell at bounding box center [243, 209] width 13 height 15
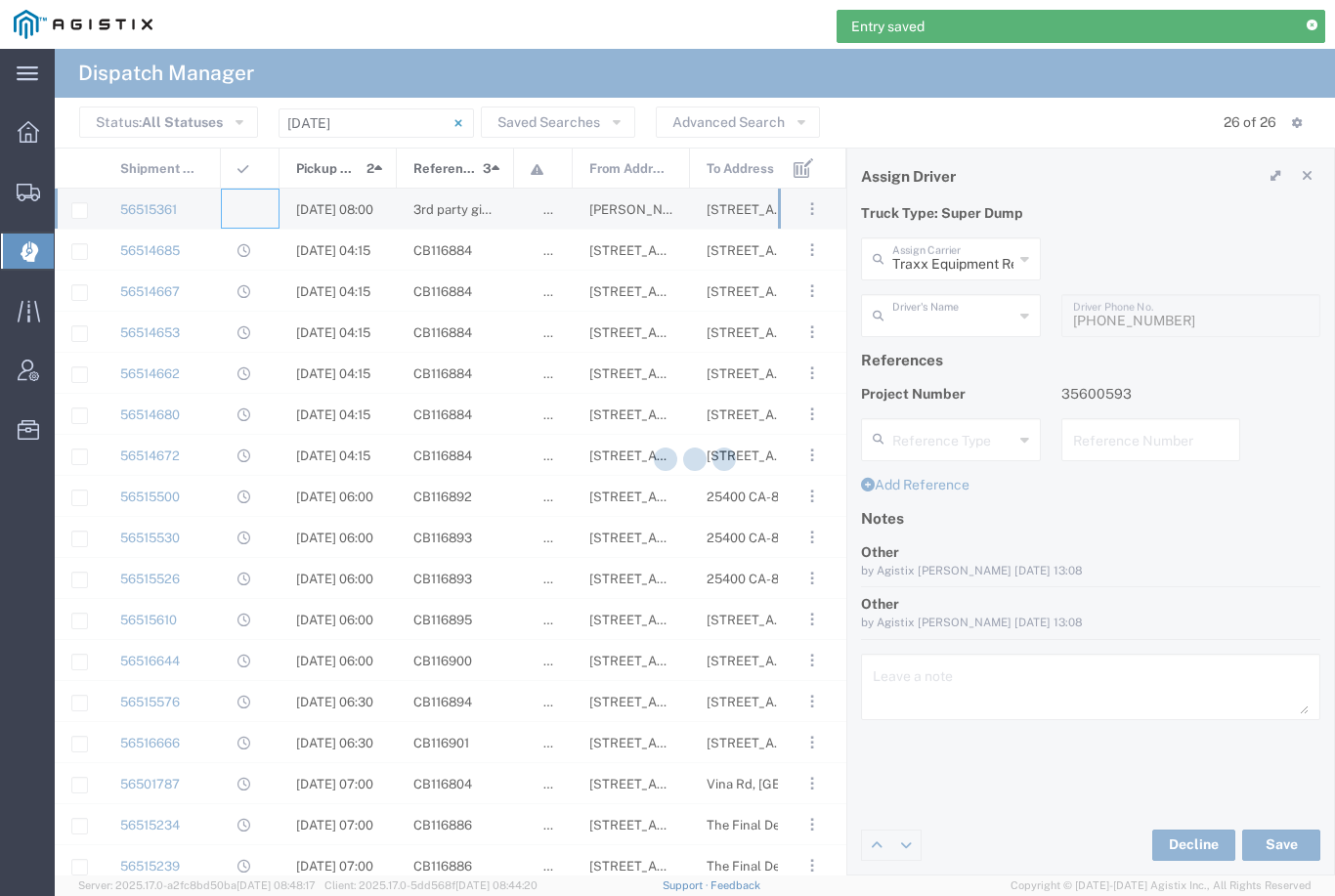
type input "[PERSON_NAME] & Sons Trucking, Inc"
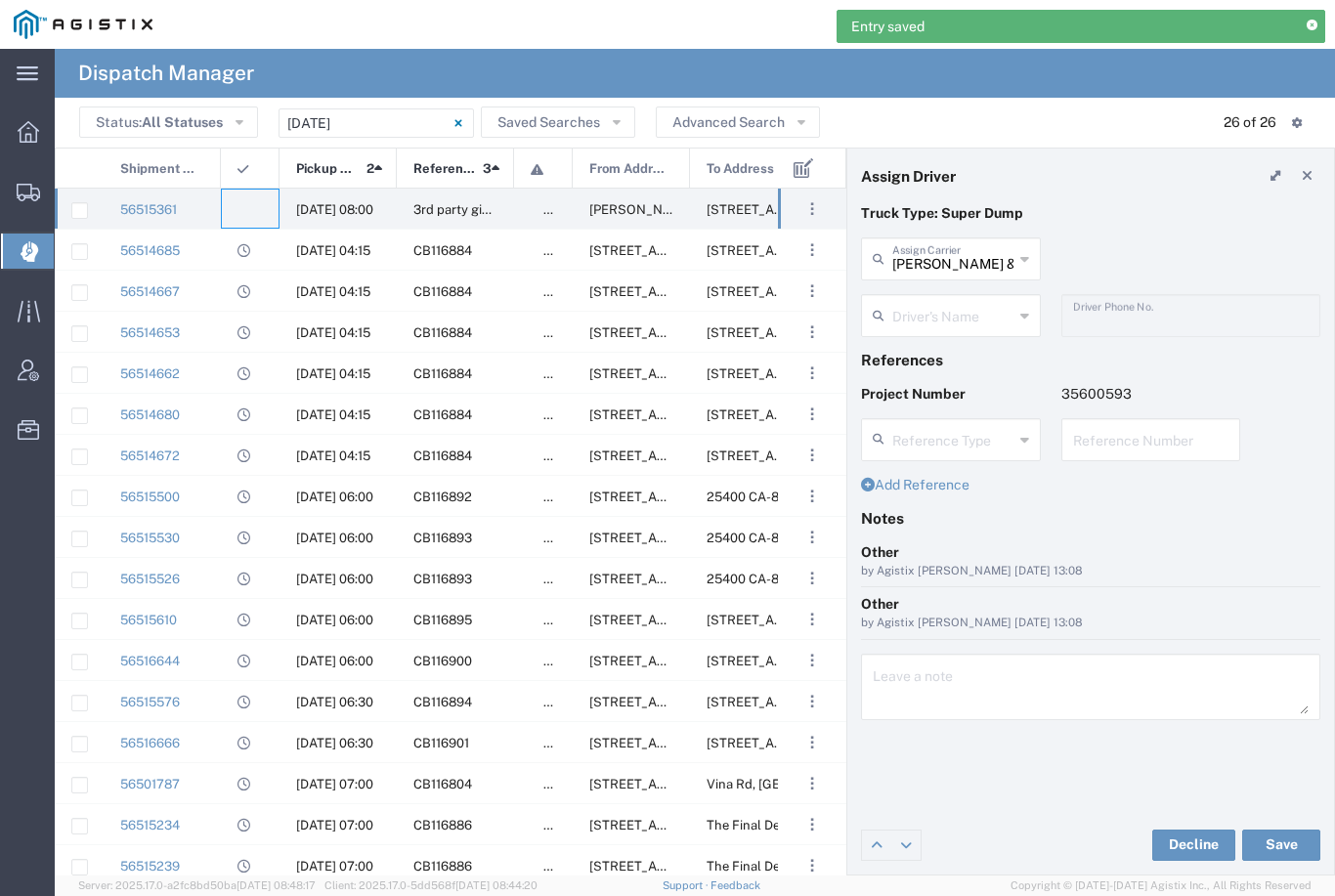
click at [954, 317] on input "text" at bounding box center [953, 314] width 121 height 34
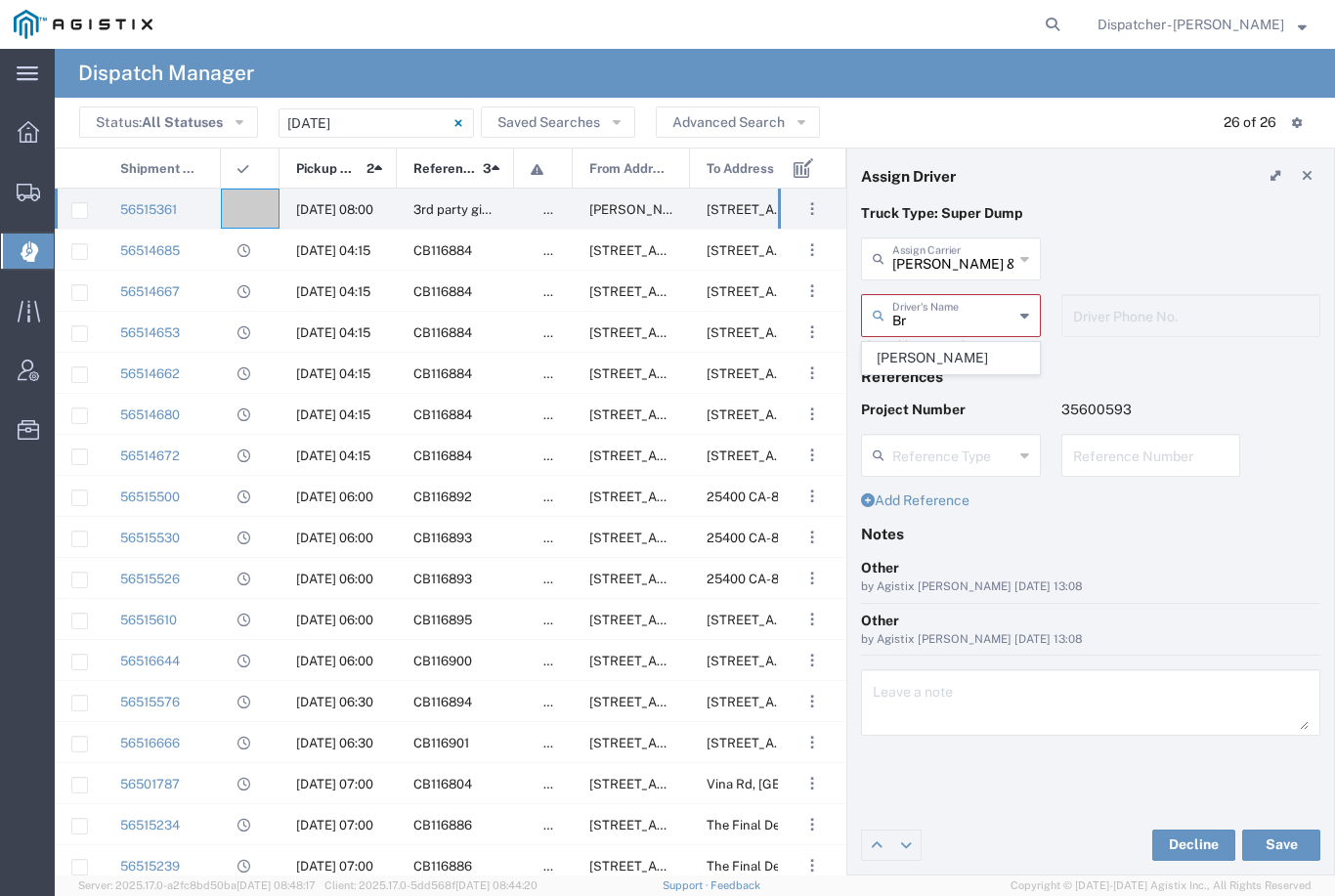
click at [929, 354] on span "[PERSON_NAME]" at bounding box center [951, 358] width 176 height 31
type input "[PERSON_NAME]"
type input "[PHONE_NUMBER]"
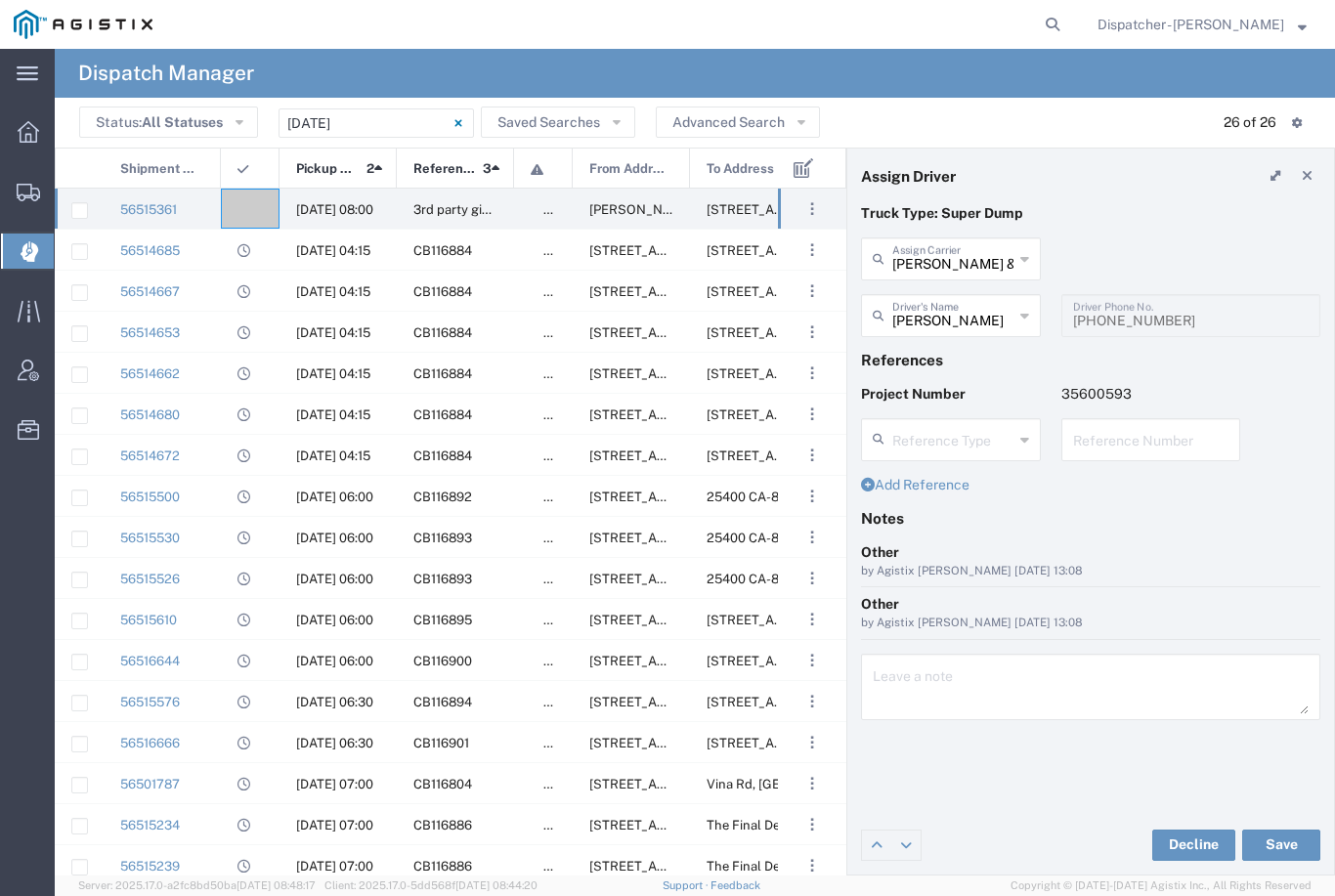
click at [1297, 842] on button "Save" at bounding box center [1281, 845] width 78 height 32
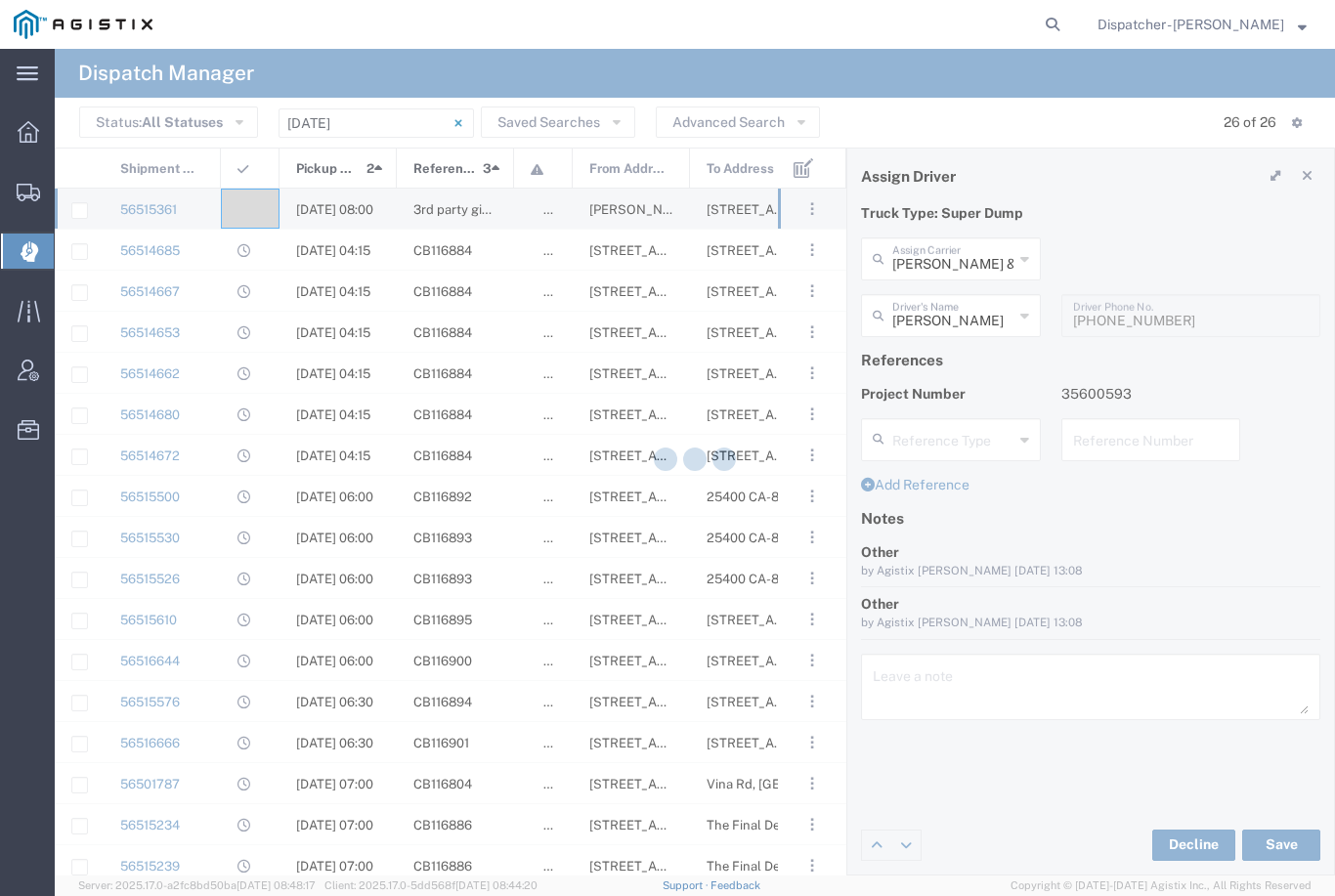
type input "[PERSON_NAME]"
